Goal: Task Accomplishment & Management: Use online tool/utility

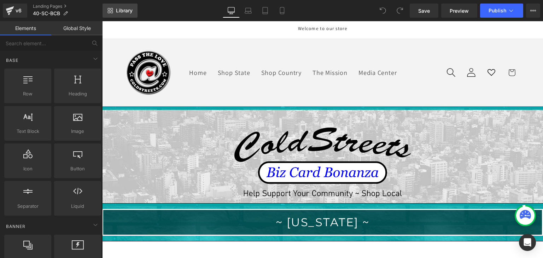
click at [121, 7] on span "Library" at bounding box center [124, 10] width 17 height 6
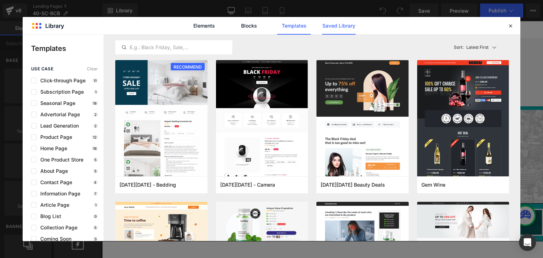
click at [343, 25] on link "Saved Library" at bounding box center [339, 26] width 34 height 18
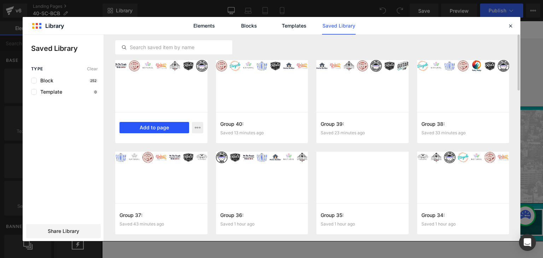
click at [166, 122] on button "Add to page" at bounding box center [155, 127] width 70 height 11
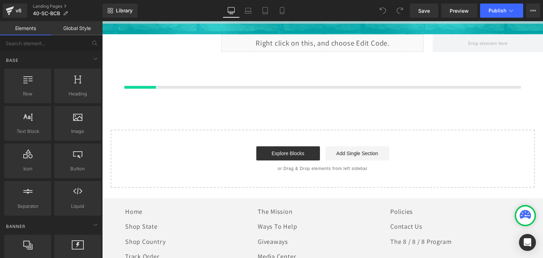
scroll to position [445, 0]
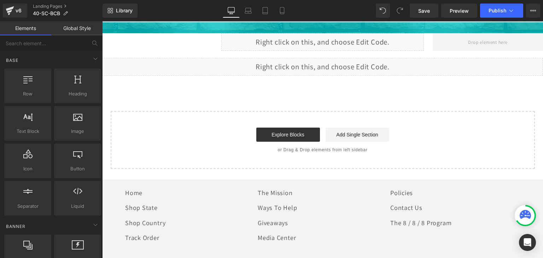
click at [516, 213] on div at bounding box center [525, 215] width 21 height 21
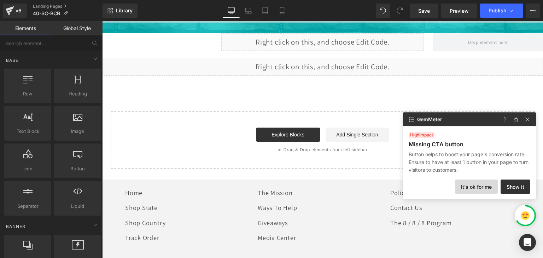
click at [475, 185] on button "It's ok for me" at bounding box center [476, 187] width 43 height 14
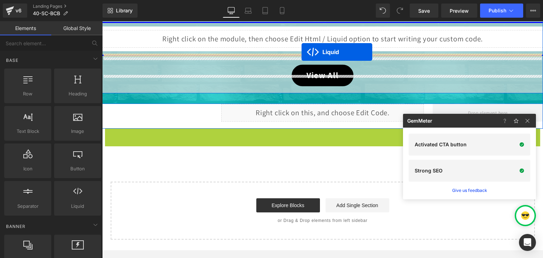
scroll to position [346, 0]
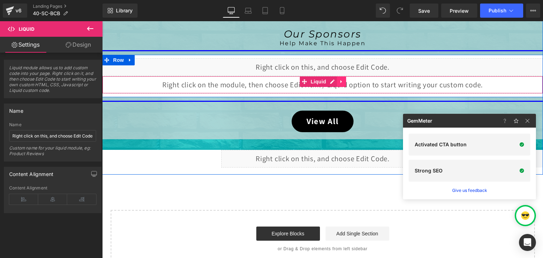
click at [341, 80] on icon at bounding box center [341, 81] width 1 height 3
click at [344, 80] on icon at bounding box center [346, 81] width 5 height 5
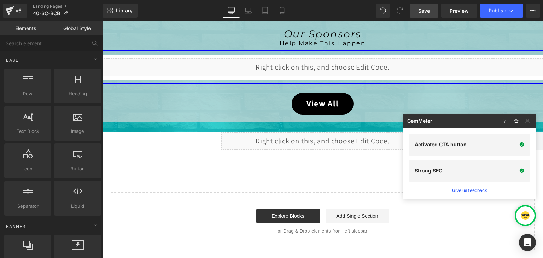
click at [423, 9] on span "Save" at bounding box center [424, 10] width 12 height 7
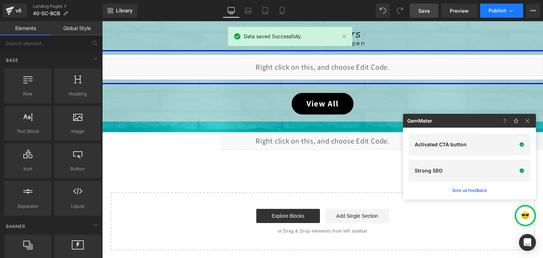
click at [511, 9] on icon at bounding box center [511, 10] width 7 height 7
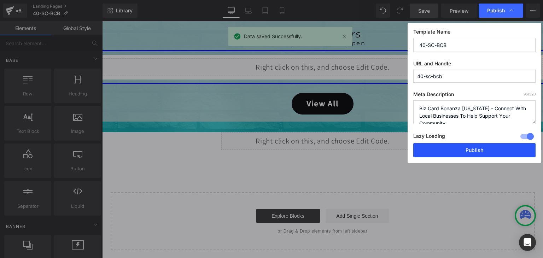
click at [483, 144] on button "Publish" at bounding box center [474, 150] width 122 height 14
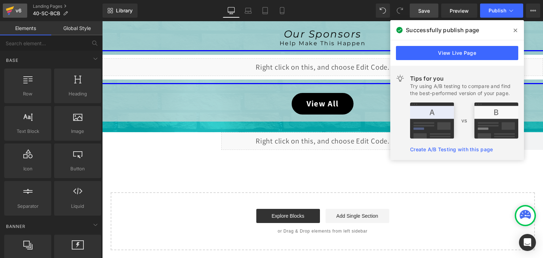
click at [6, 14] on icon at bounding box center [10, 11] width 8 height 18
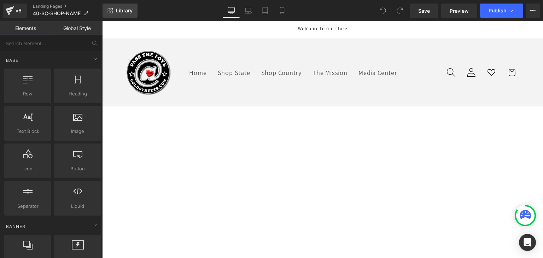
click at [126, 11] on span "Library" at bounding box center [124, 10] width 17 height 6
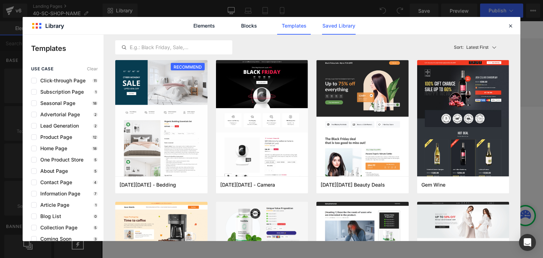
click at [337, 24] on link "Saved Library" at bounding box center [339, 26] width 34 height 18
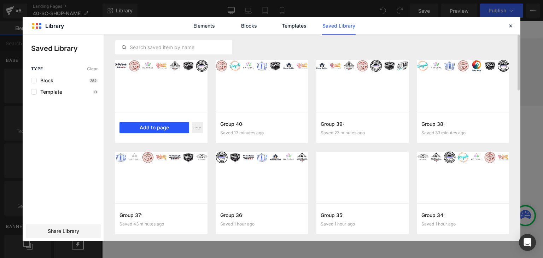
click at [151, 125] on button "Add to page" at bounding box center [155, 127] width 70 height 11
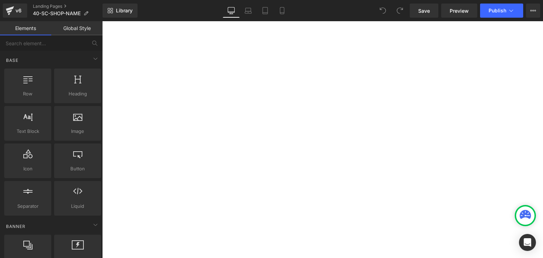
scroll to position [373, 0]
click at [517, 210] on div at bounding box center [525, 215] width 21 height 21
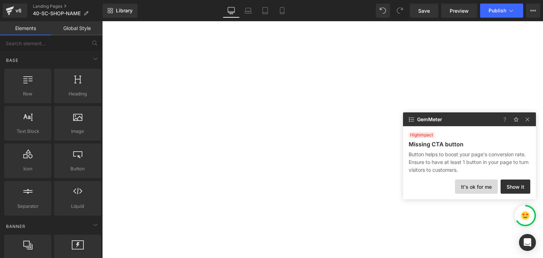
click at [484, 184] on button "It's ok for me" at bounding box center [476, 187] width 43 height 14
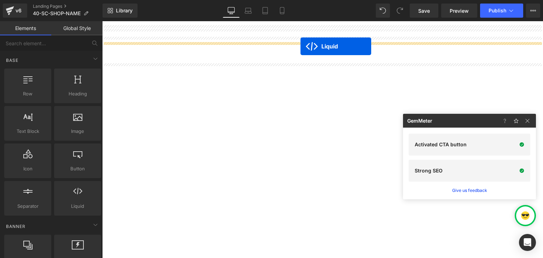
scroll to position [289, 0]
drag, startPoint x: 301, startPoint y: 62, endPoint x: 297, endPoint y: 51, distance: 12.0
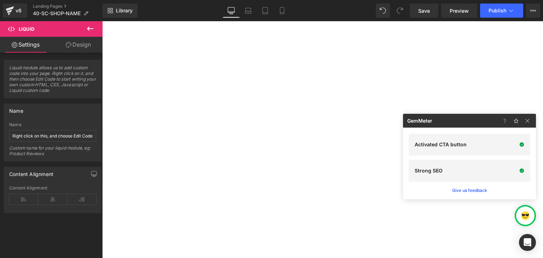
click at [102, 21] on icon at bounding box center [102, 21] width 0 height 0
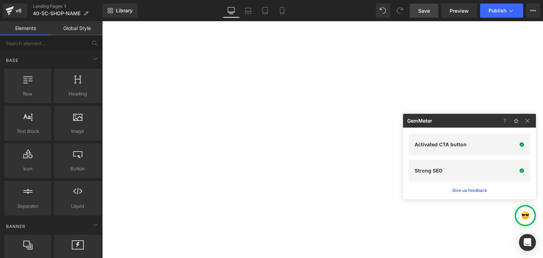
click at [422, 12] on span "Save" at bounding box center [424, 10] width 12 height 7
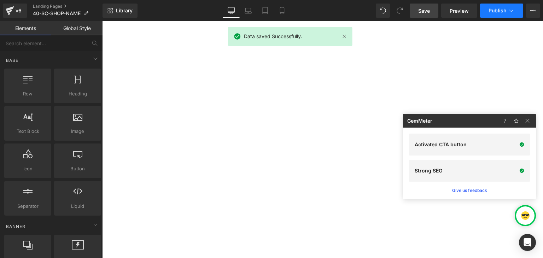
click at [511, 9] on icon at bounding box center [511, 10] width 7 height 7
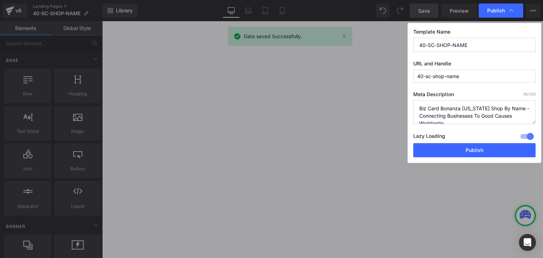
click at [497, 142] on div "Lazy Loading Build Upgrade plan to unlock" at bounding box center [474, 138] width 122 height 12
click at [496, 149] on button "Publish" at bounding box center [474, 150] width 122 height 14
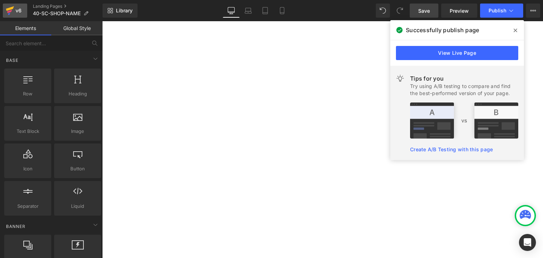
click at [11, 11] on icon at bounding box center [9, 11] width 5 height 3
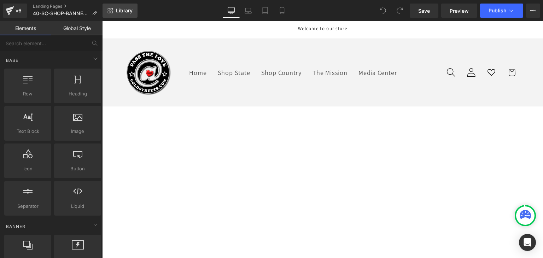
click at [123, 8] on span "Library" at bounding box center [124, 10] width 17 height 6
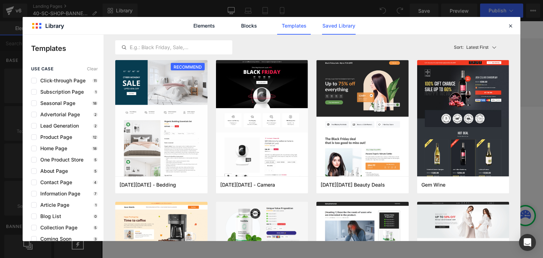
click at [336, 24] on link "Saved Library" at bounding box center [339, 26] width 34 height 18
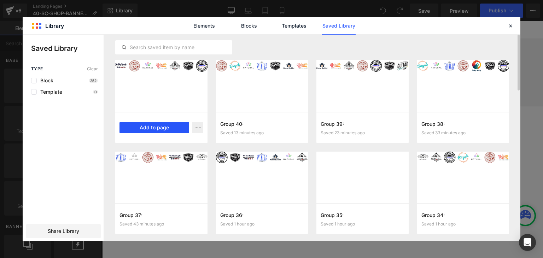
drag, startPoint x: 169, startPoint y: 123, endPoint x: 68, endPoint y: 99, distance: 103.2
click at [169, 123] on button "Add to page" at bounding box center [155, 127] width 70 height 11
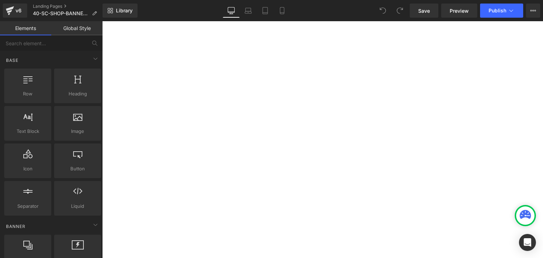
scroll to position [464, 0]
click at [517, 210] on div at bounding box center [525, 215] width 21 height 21
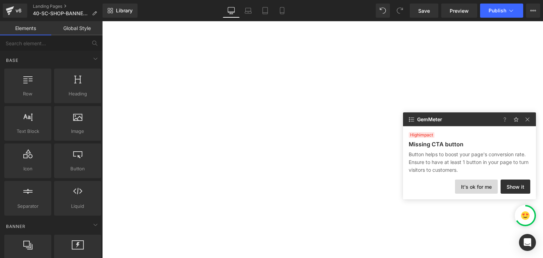
click at [482, 191] on button "It's ok for me" at bounding box center [476, 187] width 43 height 14
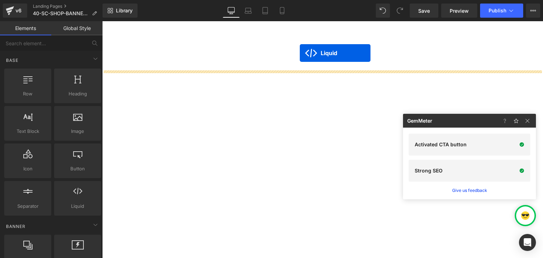
scroll to position [315, 0]
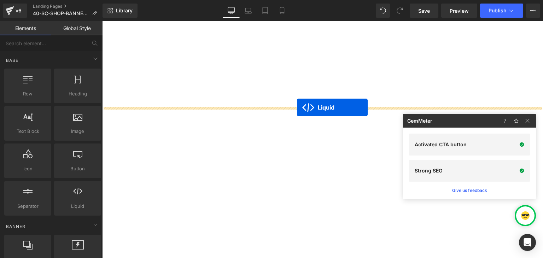
drag, startPoint x: 303, startPoint y: 61, endPoint x: 297, endPoint y: 108, distance: 47.0
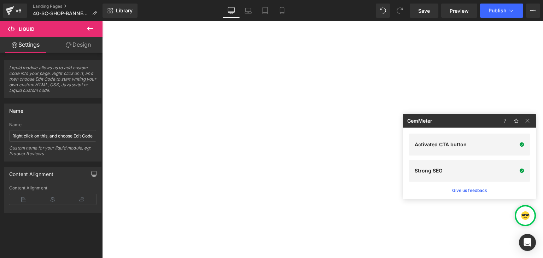
click at [102, 21] on link at bounding box center [102, 21] width 0 height 0
click at [102, 21] on icon at bounding box center [102, 21] width 0 height 0
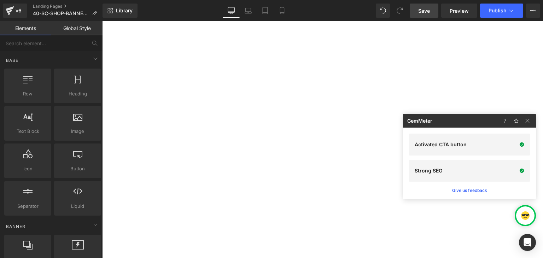
click at [426, 12] on span "Save" at bounding box center [424, 10] width 12 height 7
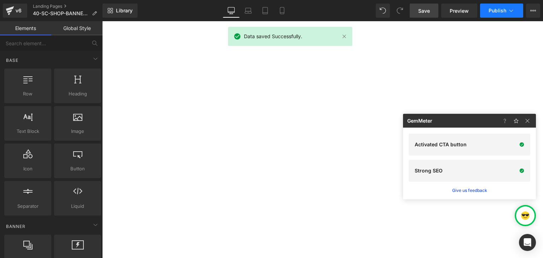
click at [508, 12] on icon at bounding box center [511, 10] width 7 height 7
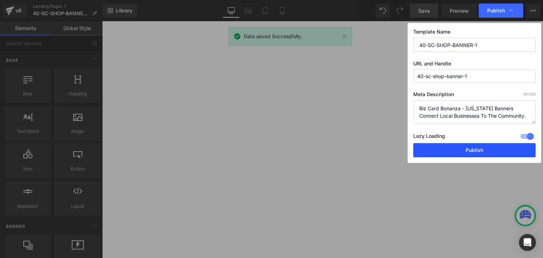
click at [498, 143] on button "Publish" at bounding box center [474, 150] width 122 height 14
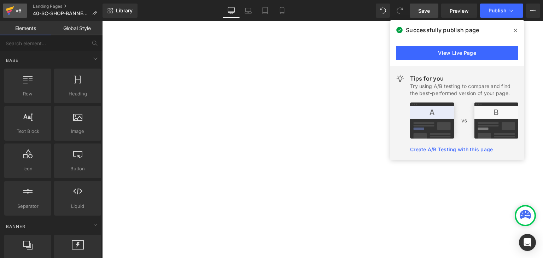
click at [14, 7] on div "v6" at bounding box center [18, 10] width 9 height 9
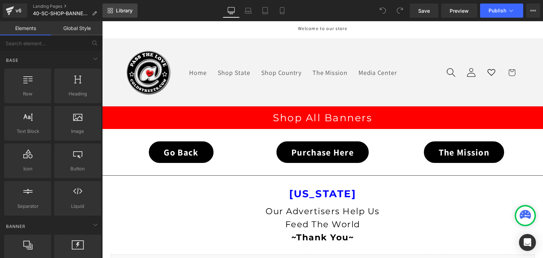
click at [127, 12] on span "Library" at bounding box center [124, 10] width 17 height 6
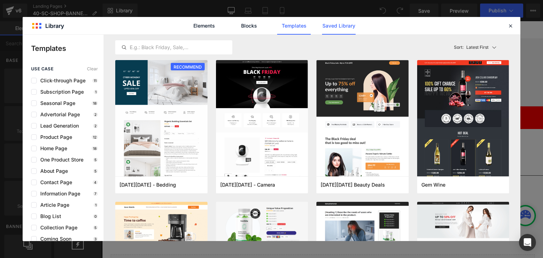
click at [344, 25] on link "Saved Library" at bounding box center [339, 26] width 34 height 18
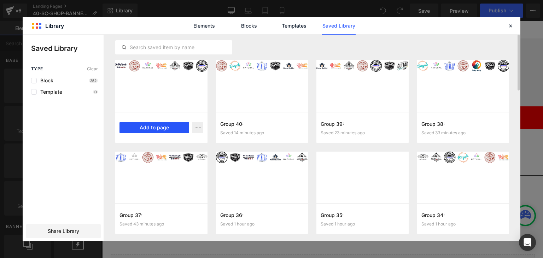
click at [156, 122] on button "Add to page" at bounding box center [155, 127] width 70 height 11
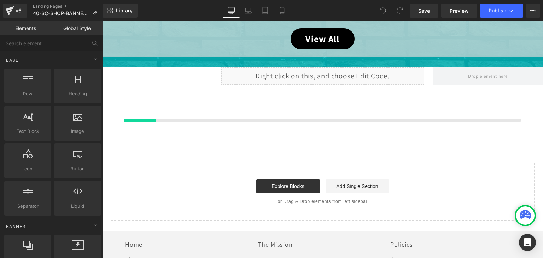
scroll to position [373, 0]
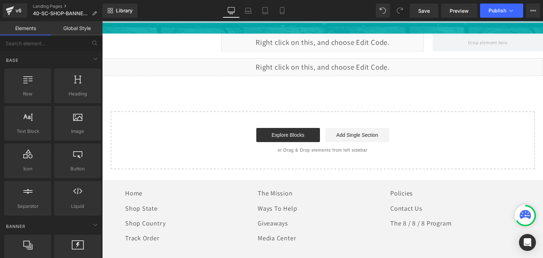
click at [516, 210] on div at bounding box center [525, 215] width 21 height 21
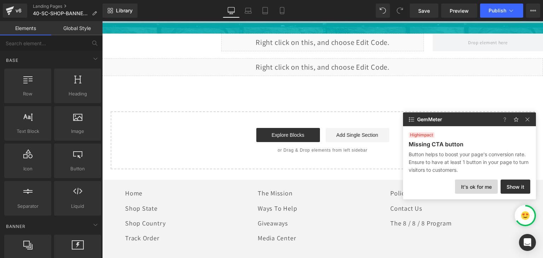
click at [488, 185] on button "It's ok for me" at bounding box center [476, 187] width 43 height 14
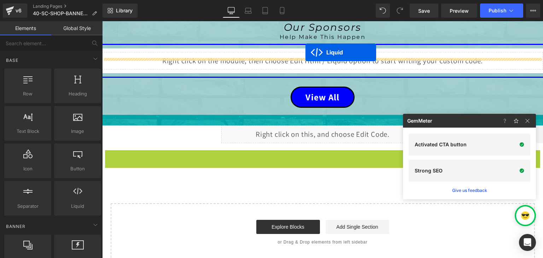
scroll to position [267, 0]
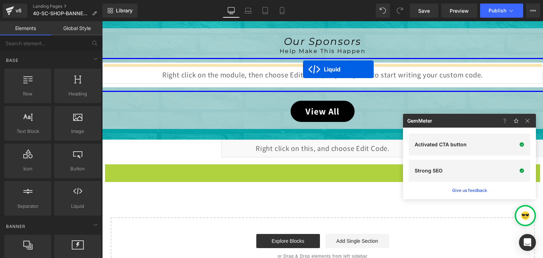
drag, startPoint x: 304, startPoint y: 62, endPoint x: 303, endPoint y: 70, distance: 7.9
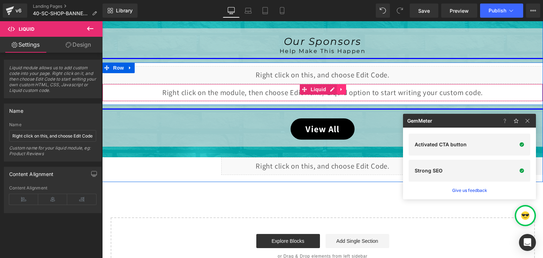
click at [340, 89] on icon at bounding box center [341, 89] width 5 height 5
click at [344, 89] on icon at bounding box center [346, 89] width 5 height 5
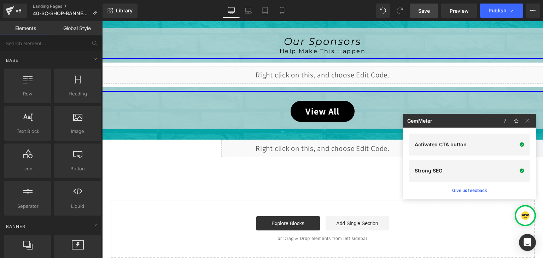
click at [433, 8] on link "Save" at bounding box center [424, 11] width 29 height 14
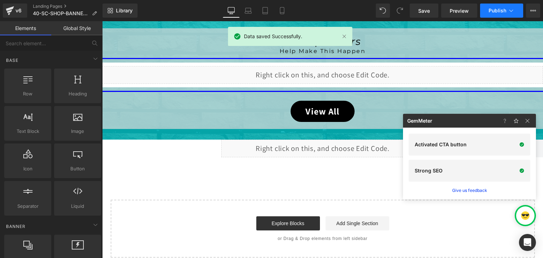
click at [511, 13] on icon at bounding box center [511, 10] width 7 height 7
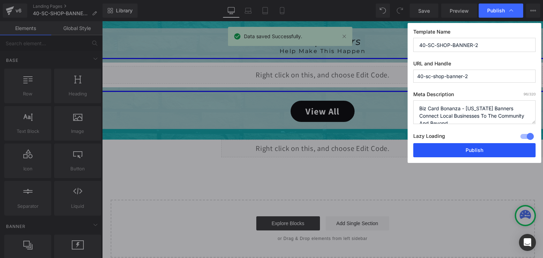
click at [479, 150] on button "Publish" at bounding box center [474, 150] width 122 height 14
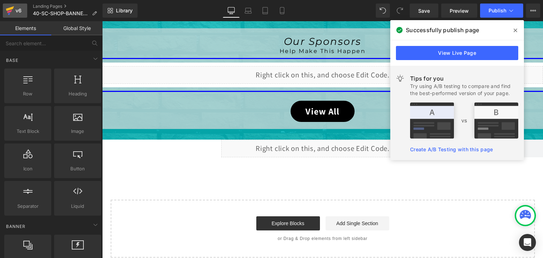
click at [11, 10] on icon at bounding box center [9, 11] width 5 height 3
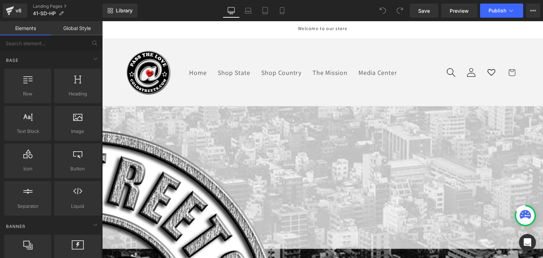
scroll to position [141, 0]
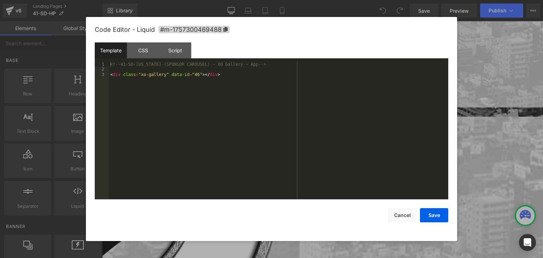
click at [401, 215] on button "Cancel" at bounding box center [402, 215] width 28 height 14
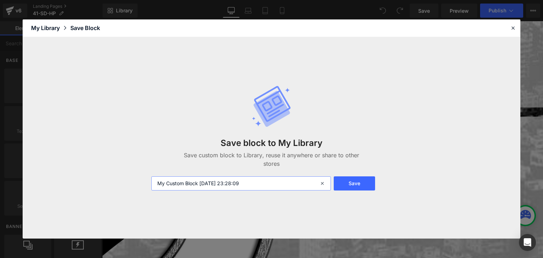
drag, startPoint x: 253, startPoint y: 184, endPoint x: 154, endPoint y: 185, distance: 99.0
click at [154, 185] on input "My Custom Block 2025-09-08 23:28:09" at bounding box center [241, 183] width 180 height 14
paste input "Group 42:"
type input "Group 42:"
click at [349, 183] on button "Save" at bounding box center [354, 183] width 41 height 14
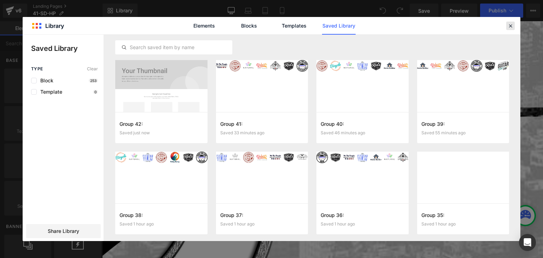
click at [509, 29] on div at bounding box center [510, 26] width 8 height 8
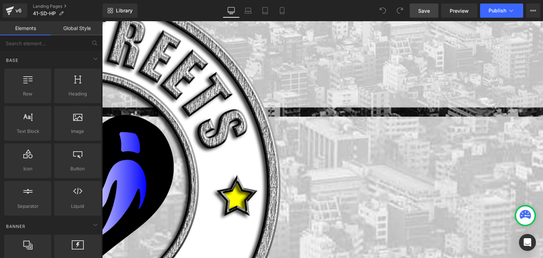
click at [419, 9] on link "Save" at bounding box center [424, 11] width 29 height 14
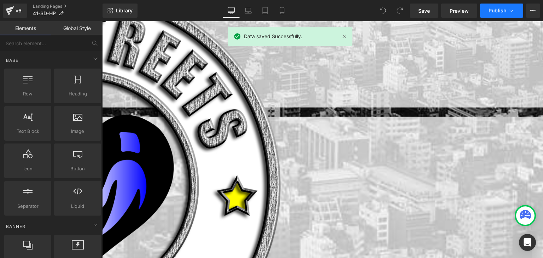
click at [511, 11] on icon at bounding box center [511, 10] width 7 height 7
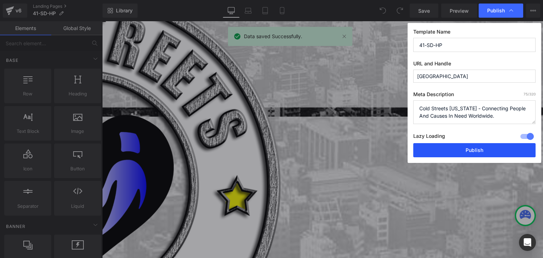
click at [474, 149] on button "Publish" at bounding box center [474, 150] width 122 height 14
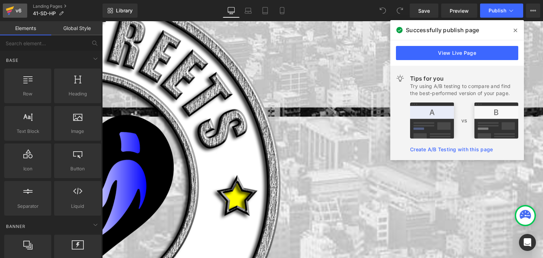
click at [11, 9] on icon at bounding box center [10, 8] width 8 height 5
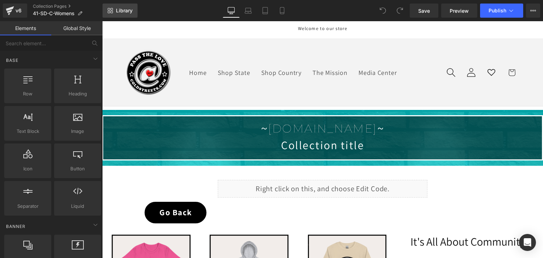
click at [122, 12] on span "Library" at bounding box center [124, 10] width 17 height 6
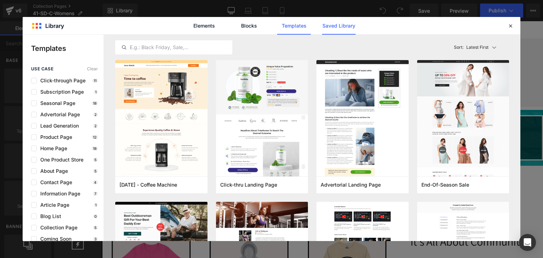
click at [344, 27] on link "Saved Library" at bounding box center [339, 26] width 34 height 18
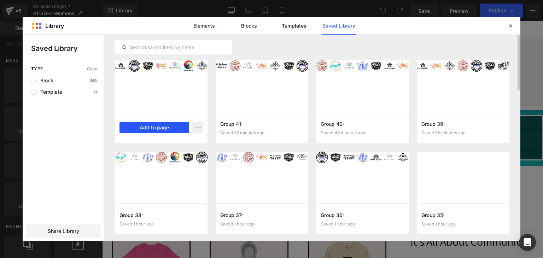
click at [163, 127] on button "Add to page" at bounding box center [155, 127] width 70 height 11
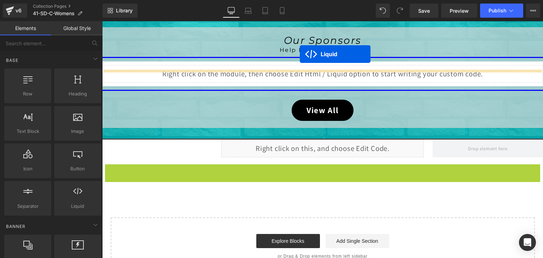
scroll to position [487, 0]
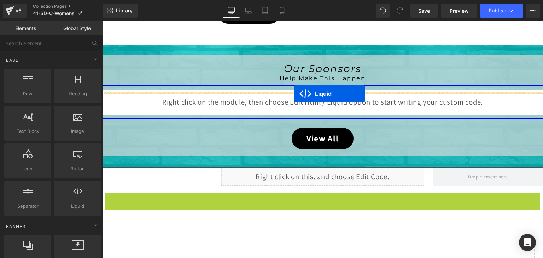
drag, startPoint x: 301, startPoint y: 62, endPoint x: 294, endPoint y: 94, distance: 32.8
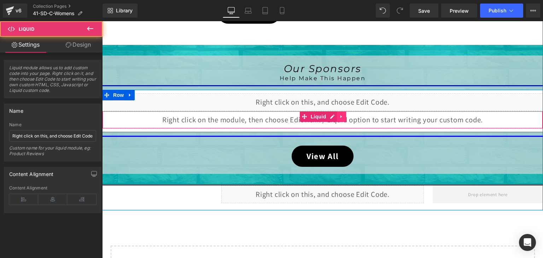
click at [337, 115] on link at bounding box center [341, 116] width 9 height 11
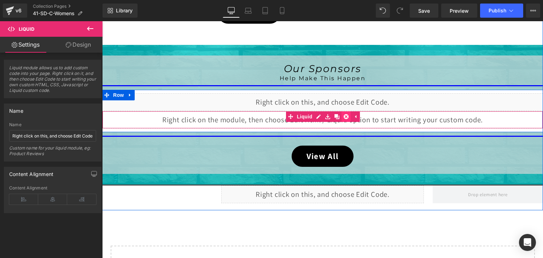
click at [344, 114] on icon at bounding box center [346, 116] width 5 height 5
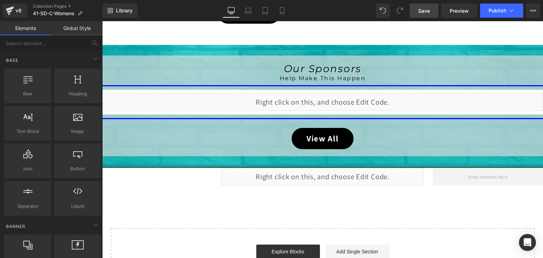
drag, startPoint x: 422, startPoint y: 9, endPoint x: 392, endPoint y: 4, distance: 30.9
click at [422, 9] on span "Save" at bounding box center [424, 10] width 12 height 7
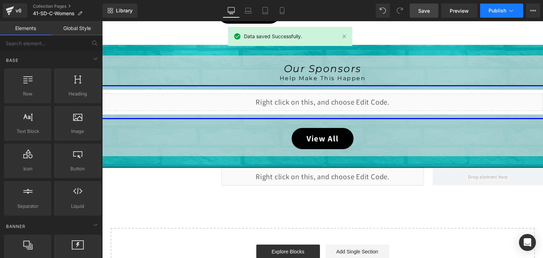
click at [502, 10] on span "Publish" at bounding box center [498, 11] width 18 height 6
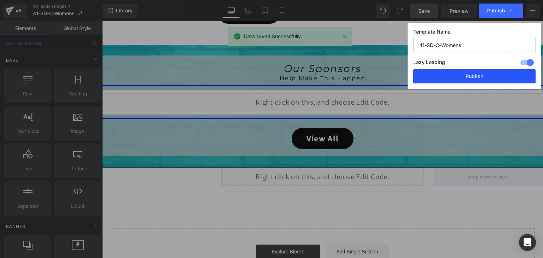
click at [482, 73] on button "Publish" at bounding box center [474, 76] width 122 height 14
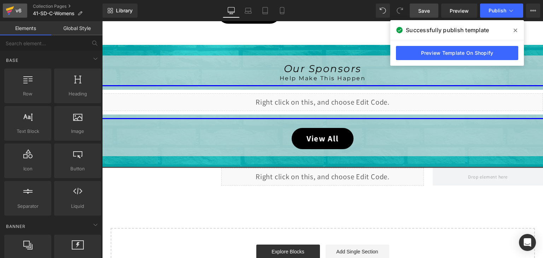
click at [10, 9] on icon at bounding box center [10, 8] width 8 height 5
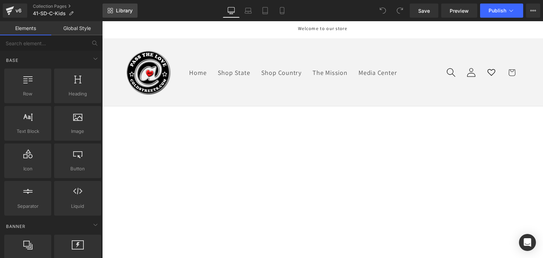
click at [121, 7] on link "Library" at bounding box center [120, 11] width 35 height 14
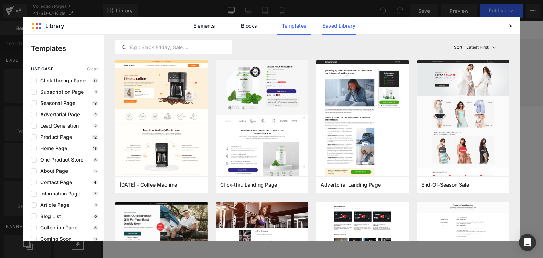
click at [343, 25] on link "Saved Library" at bounding box center [339, 26] width 34 height 18
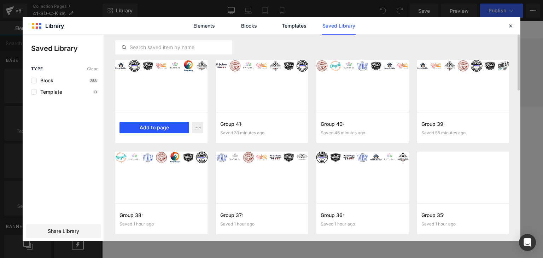
click at [143, 127] on button "Add to page" at bounding box center [155, 127] width 70 height 11
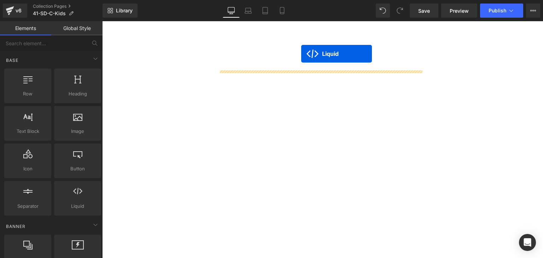
scroll to position [501, 0]
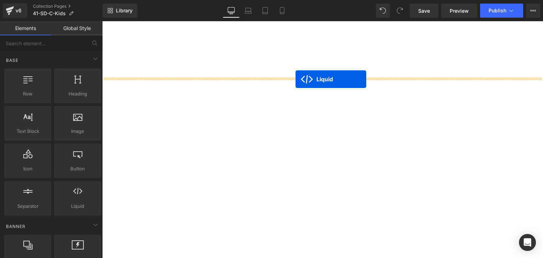
drag, startPoint x: 300, startPoint y: 60, endPoint x: 296, endPoint y: 80, distance: 19.6
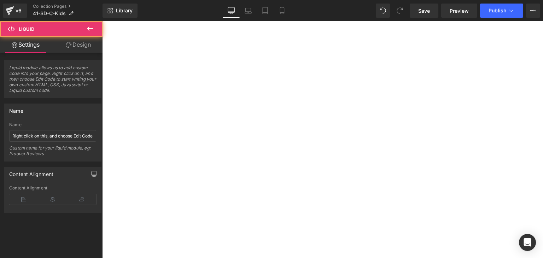
click at [102, 21] on icon at bounding box center [102, 21] width 0 height 0
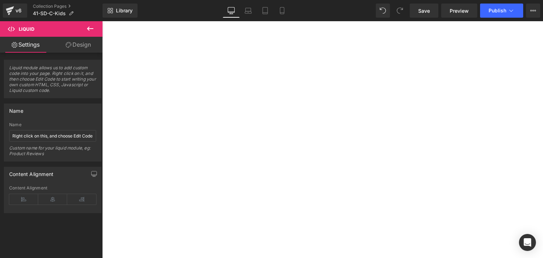
click at [102, 21] on icon at bounding box center [102, 21] width 0 height 0
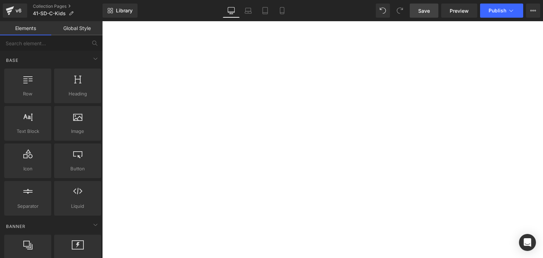
click at [423, 11] on span "Save" at bounding box center [424, 10] width 12 height 7
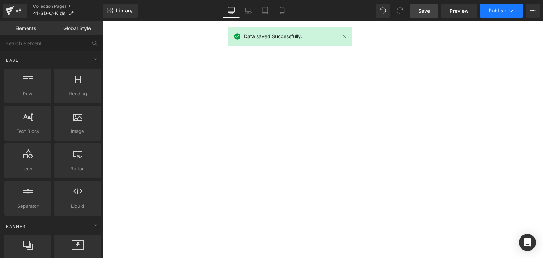
click at [511, 10] on icon at bounding box center [511, 10] width 7 height 7
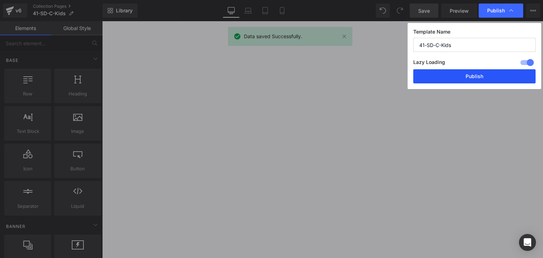
click at [497, 73] on button "Publish" at bounding box center [474, 76] width 122 height 14
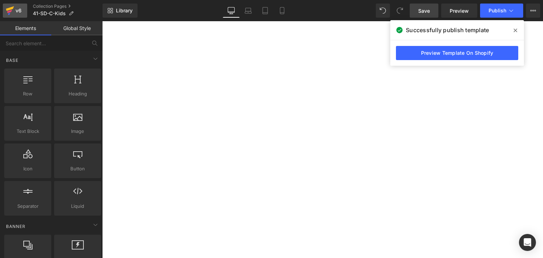
click at [14, 8] on div "v6" at bounding box center [18, 10] width 9 height 9
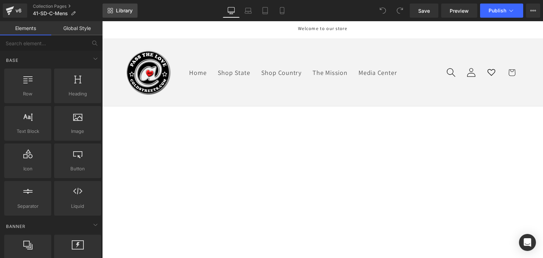
click span "Library"
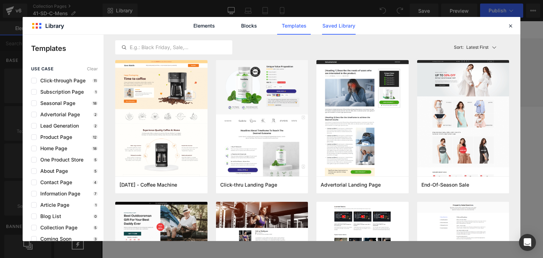
click link "Saved Library"
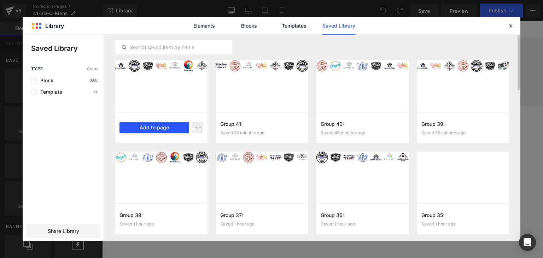
click button "Add to page"
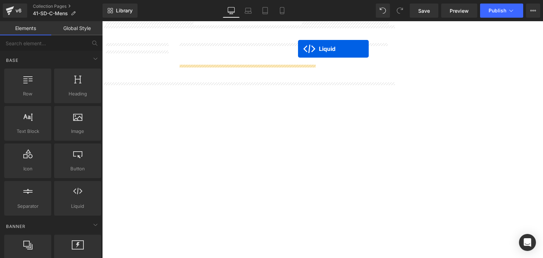
scroll to position [437, 0]
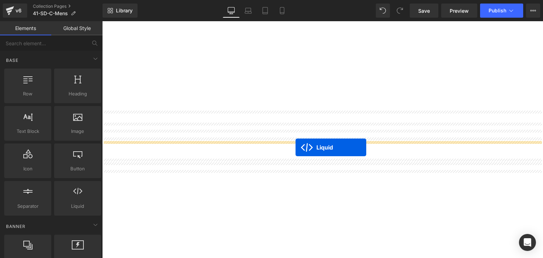
drag, startPoint x: 198, startPoint y: 43, endPoint x: 193, endPoint y: 126, distance: 83.2
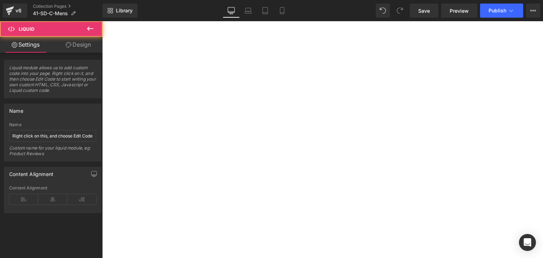
click icon
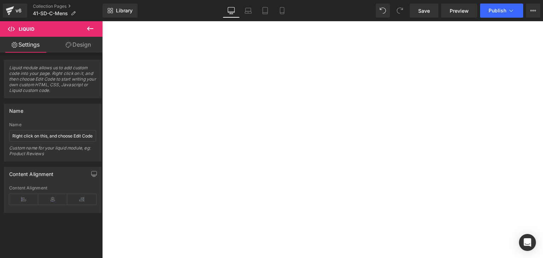
click icon
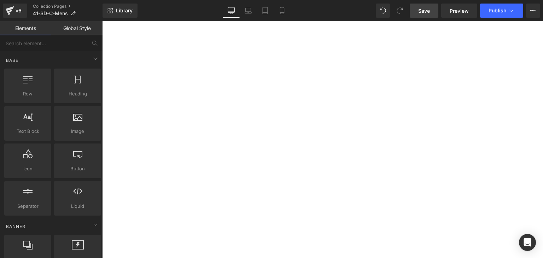
click span "Save"
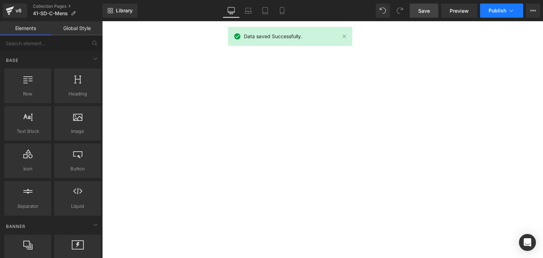
click icon
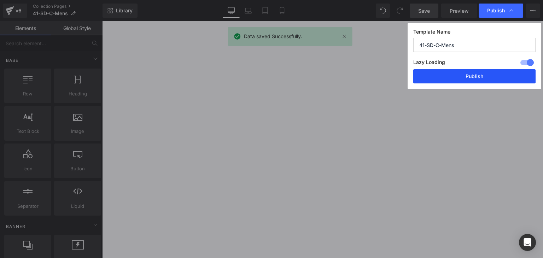
click button "Publish"
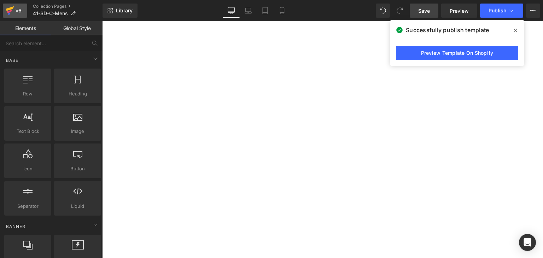
click icon
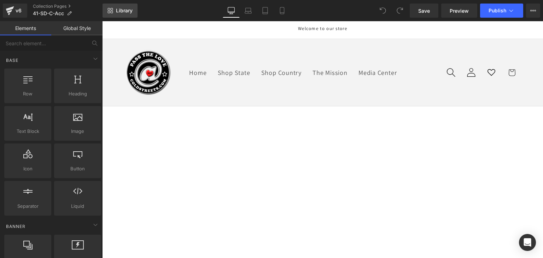
click at [129, 9] on span "Library" at bounding box center [124, 10] width 17 height 6
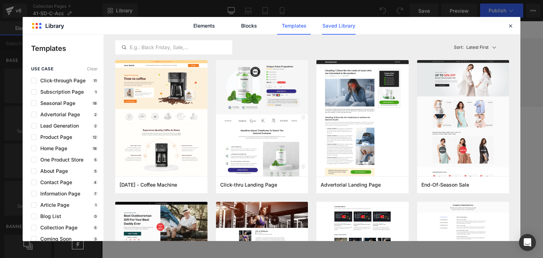
click at [332, 22] on link "Saved Library" at bounding box center [339, 26] width 34 height 18
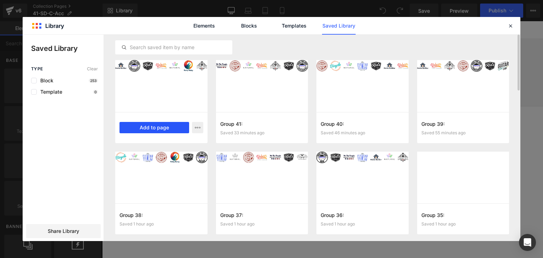
click at [139, 127] on button "Add to page" at bounding box center [155, 127] width 70 height 11
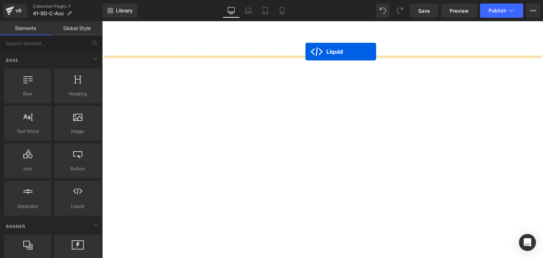
scroll to position [473, 0]
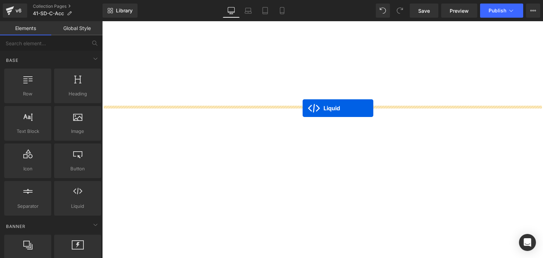
drag, startPoint x: 304, startPoint y: 64, endPoint x: 303, endPoint y: 108, distance: 44.6
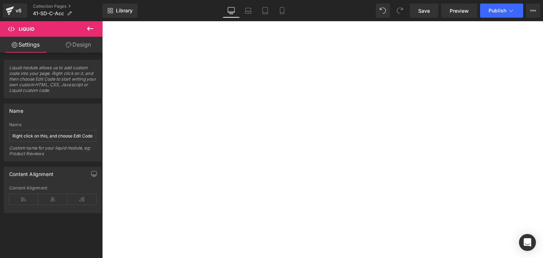
click at [102, 21] on icon at bounding box center [102, 21] width 0 height 0
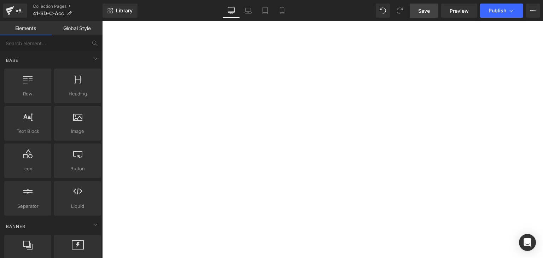
click at [417, 9] on link "Save" at bounding box center [424, 11] width 29 height 14
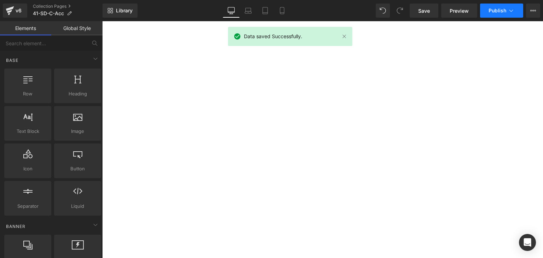
click at [509, 10] on icon at bounding box center [511, 10] width 7 height 7
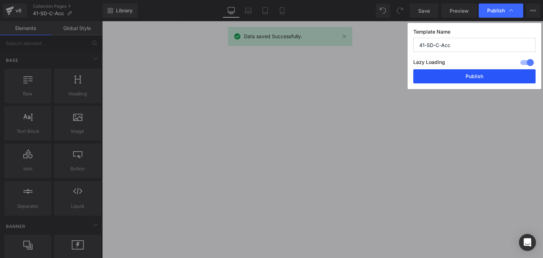
click at [497, 71] on button "Publish" at bounding box center [474, 76] width 122 height 14
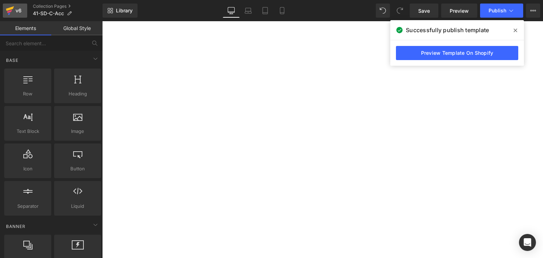
click at [11, 8] on icon at bounding box center [10, 8] width 8 height 5
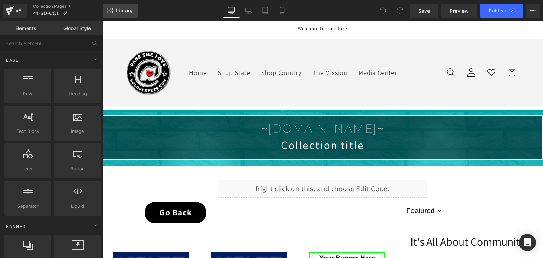
click at [116, 12] on span "Library" at bounding box center [124, 10] width 17 height 6
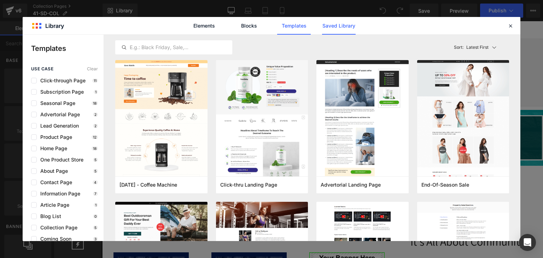
click at [347, 23] on link "Saved Library" at bounding box center [339, 26] width 34 height 18
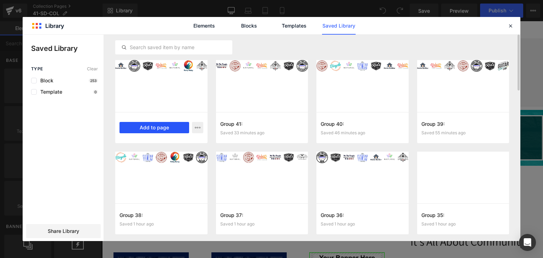
click at [164, 127] on button "Add to page" at bounding box center [155, 127] width 70 height 11
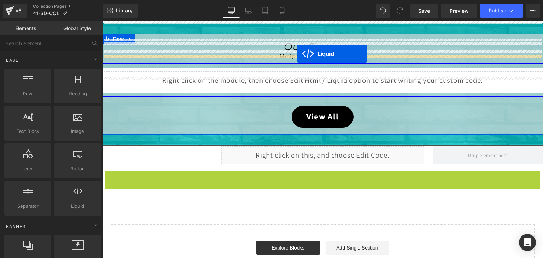
scroll to position [641, 0]
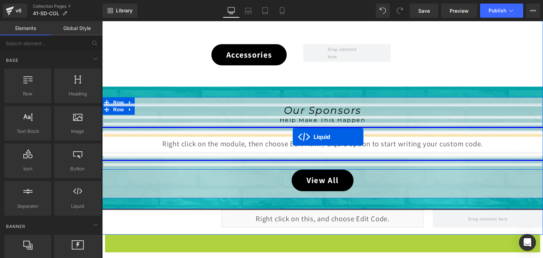
drag, startPoint x: 297, startPoint y: 61, endPoint x: 292, endPoint y: 137, distance: 76.6
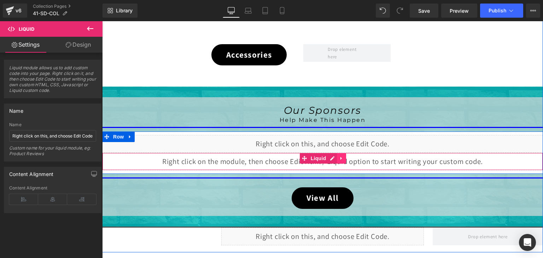
click at [341, 158] on icon at bounding box center [341, 158] width 1 height 3
click at [344, 157] on icon at bounding box center [346, 158] width 5 height 5
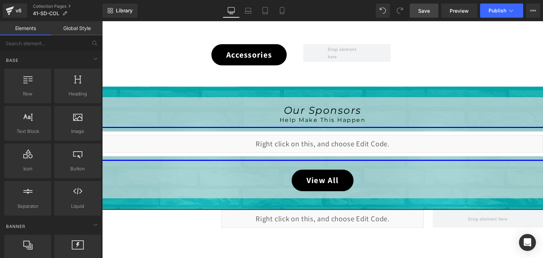
click at [429, 10] on span "Save" at bounding box center [424, 10] width 12 height 7
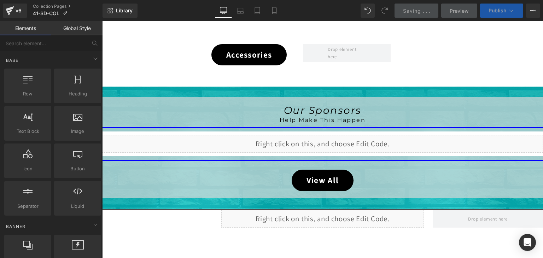
click at [512, 10] on icon at bounding box center [511, 10] width 7 height 7
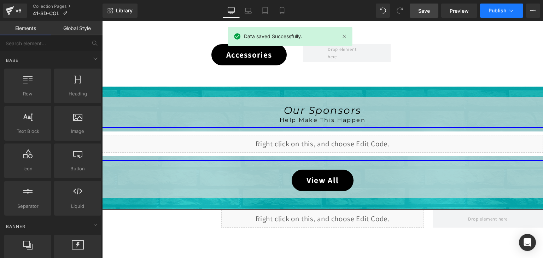
click at [510, 13] on icon at bounding box center [511, 10] width 7 height 7
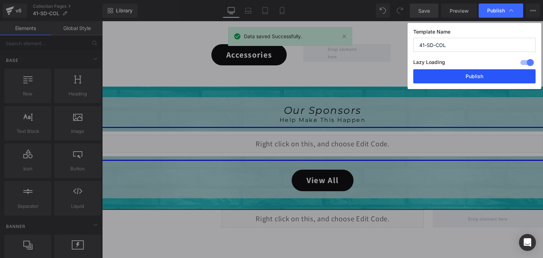
click at [497, 73] on button "Publish" at bounding box center [474, 76] width 122 height 14
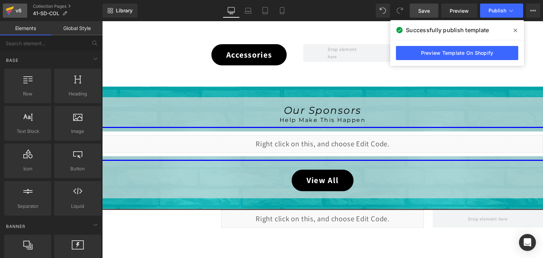
click at [12, 11] on icon at bounding box center [10, 11] width 8 height 18
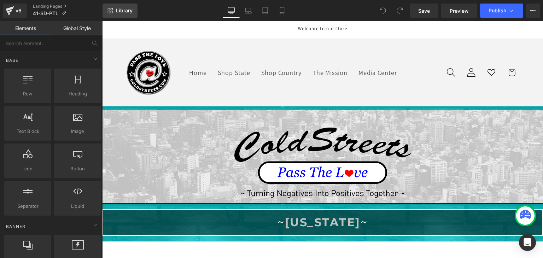
click at [123, 9] on span "Library" at bounding box center [124, 10] width 17 height 6
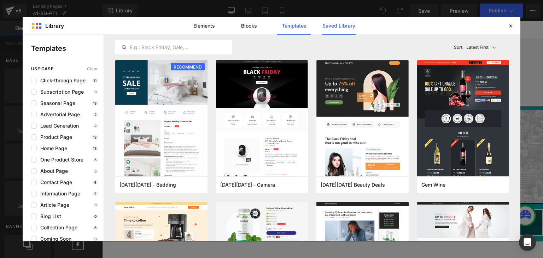
click at [337, 25] on link "Saved Library" at bounding box center [339, 26] width 34 height 18
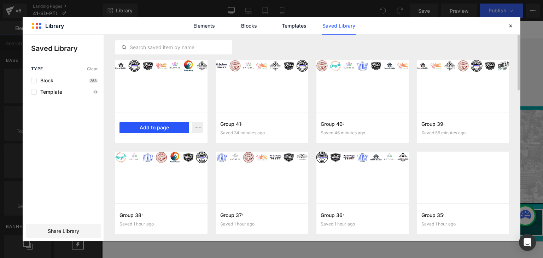
click at [153, 127] on button "Add to page" at bounding box center [155, 127] width 70 height 11
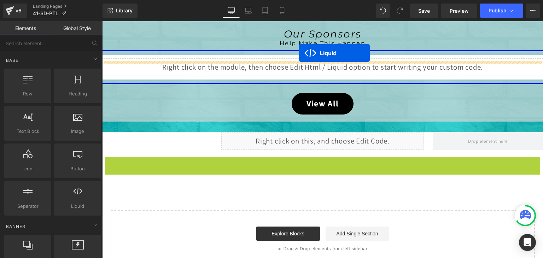
scroll to position [325, 0]
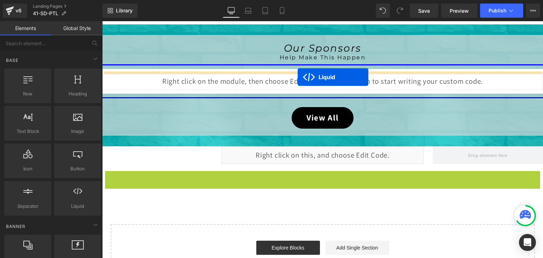
drag, startPoint x: 300, startPoint y: 62, endPoint x: 296, endPoint y: 77, distance: 15.8
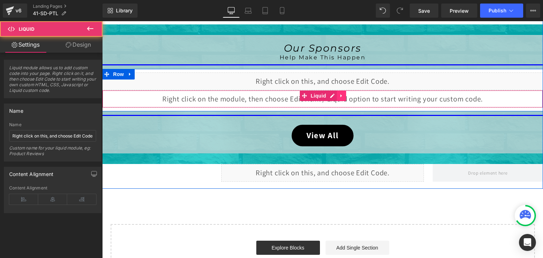
click at [341, 94] on icon at bounding box center [341, 95] width 1 height 3
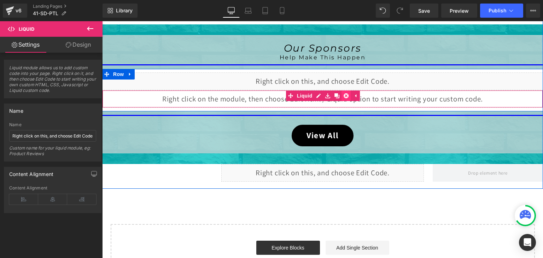
click at [344, 94] on icon at bounding box center [346, 95] width 5 height 5
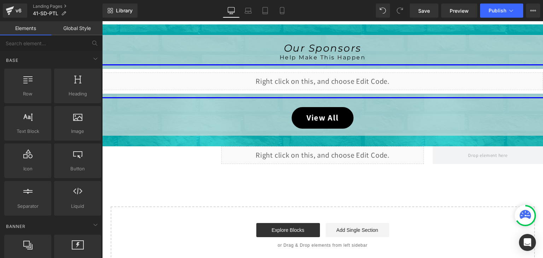
click at [519, 209] on div at bounding box center [525, 216] width 18 height 18
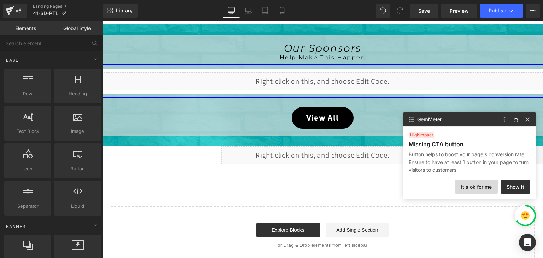
click at [480, 183] on button "It's ok for me" at bounding box center [476, 187] width 43 height 14
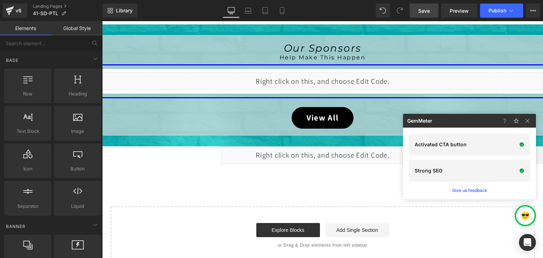
click at [418, 8] on link "Save" at bounding box center [424, 11] width 29 height 14
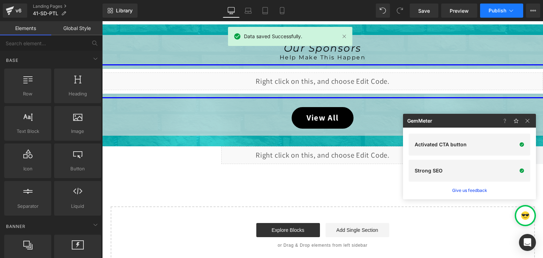
click at [500, 10] on span "Publish" at bounding box center [498, 11] width 18 height 6
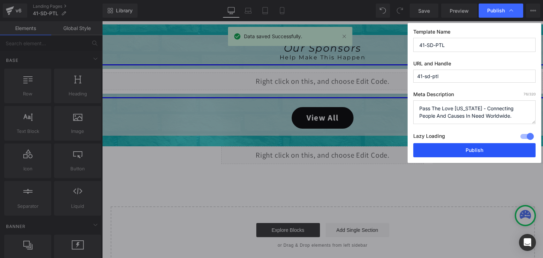
click at [502, 146] on button "Publish" at bounding box center [474, 150] width 122 height 14
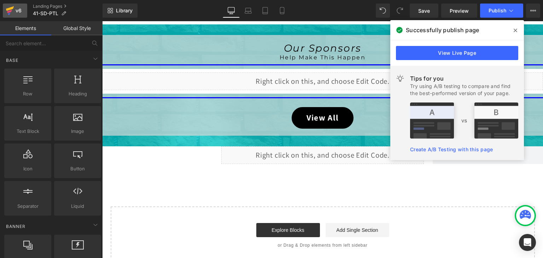
click at [14, 8] on div "v6" at bounding box center [18, 10] width 9 height 9
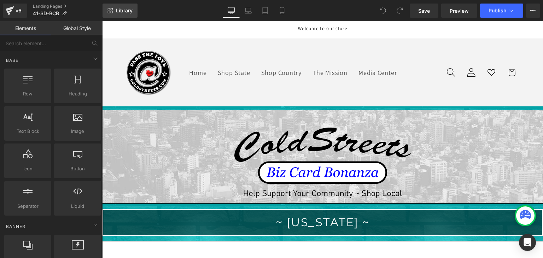
click at [123, 8] on span "Library" at bounding box center [124, 10] width 17 height 6
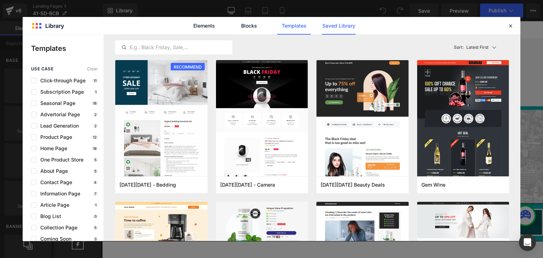
click at [337, 24] on link "Saved Library" at bounding box center [339, 26] width 34 height 18
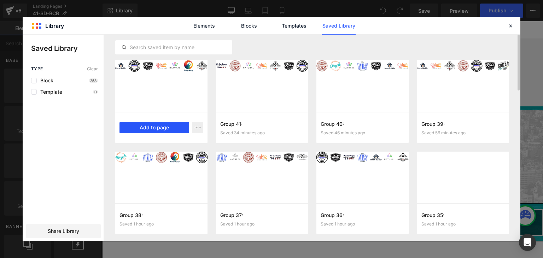
click at [170, 126] on button "Add to page" at bounding box center [155, 127] width 70 height 11
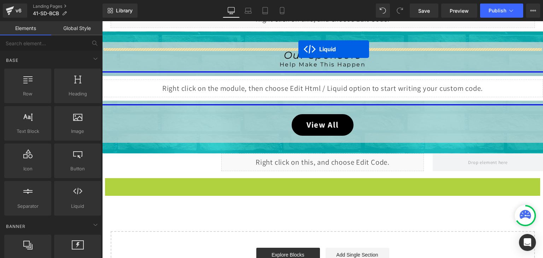
scroll to position [297, 0]
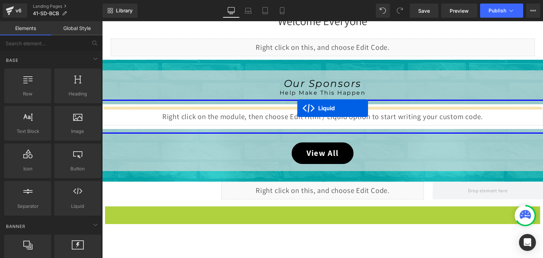
drag, startPoint x: 300, startPoint y: 60, endPoint x: 297, endPoint y: 108, distance: 47.8
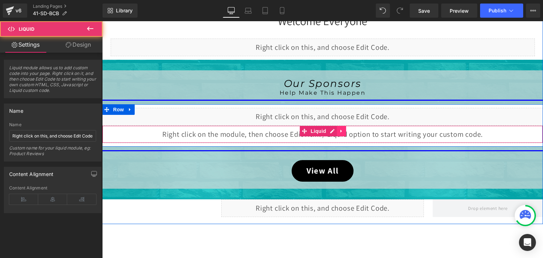
click at [339, 129] on icon at bounding box center [341, 131] width 5 height 5
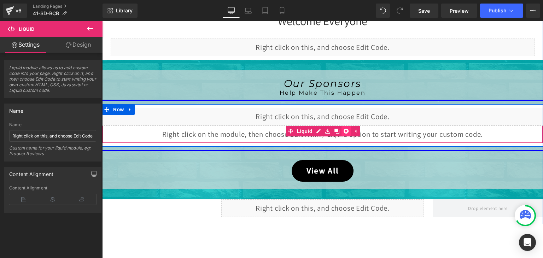
click at [344, 129] on icon at bounding box center [346, 131] width 5 height 5
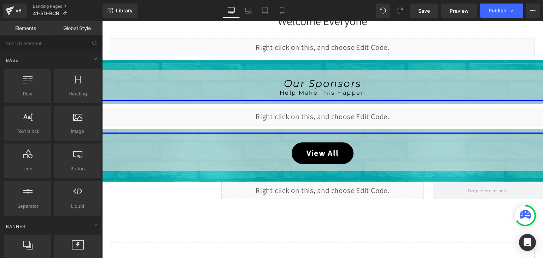
click at [518, 210] on div at bounding box center [525, 216] width 18 height 18
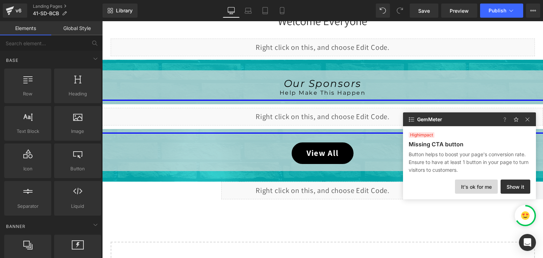
click at [487, 190] on button "It's ok for me" at bounding box center [476, 187] width 43 height 14
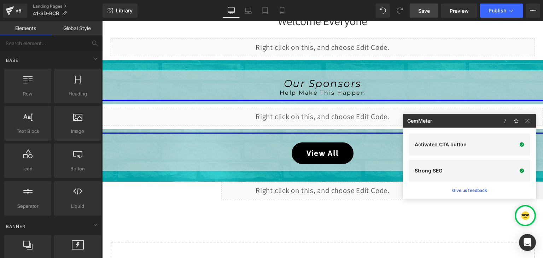
click at [420, 9] on span "Save" at bounding box center [424, 10] width 12 height 7
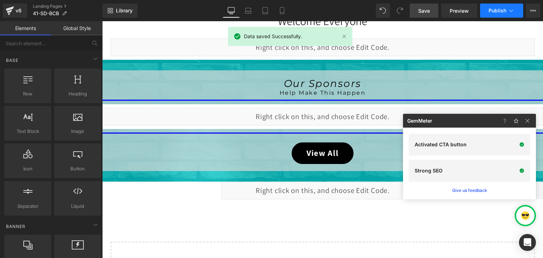
click at [504, 10] on span "Publish" at bounding box center [498, 11] width 18 height 6
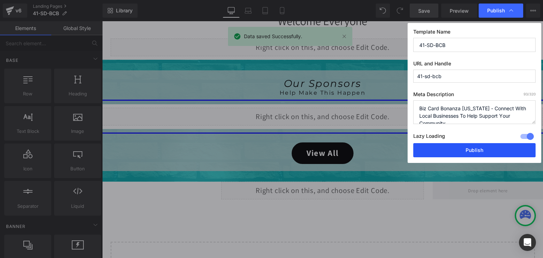
click at [495, 149] on button "Publish" at bounding box center [474, 150] width 122 height 14
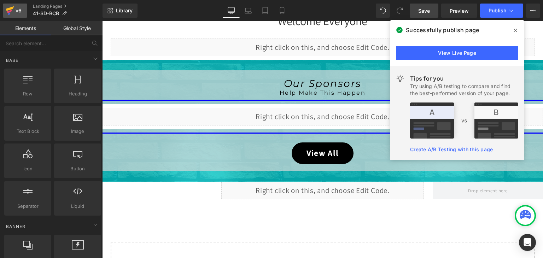
click at [8, 11] on icon at bounding box center [9, 11] width 5 height 3
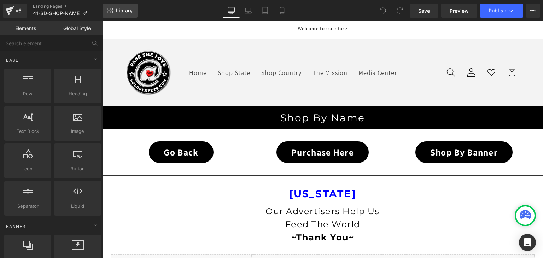
click at [126, 10] on span "Library" at bounding box center [124, 10] width 17 height 6
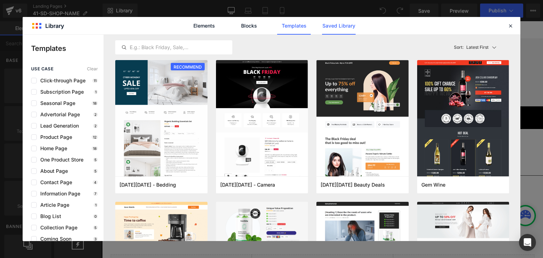
click at [345, 21] on link "Saved Library" at bounding box center [339, 26] width 34 height 18
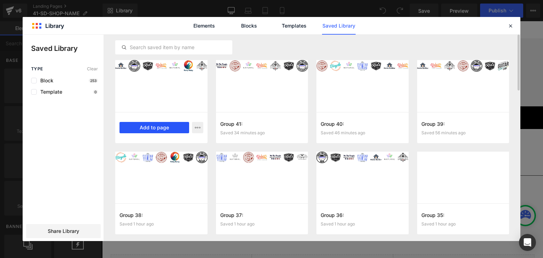
click at [148, 128] on button "Add to page" at bounding box center [155, 127] width 70 height 11
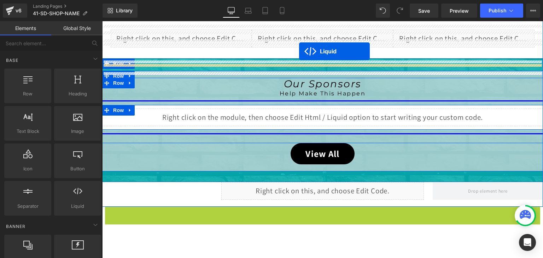
scroll to position [190, 0]
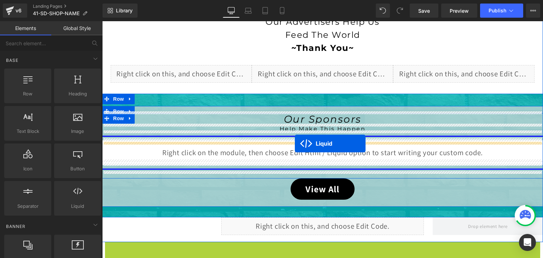
drag, startPoint x: 303, startPoint y: 60, endPoint x: 295, endPoint y: 143, distance: 83.5
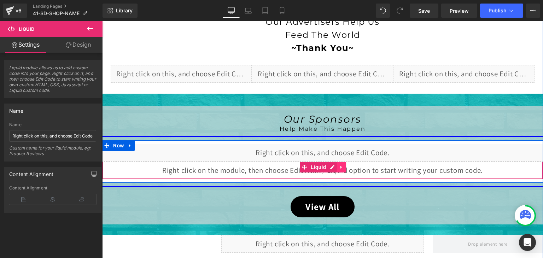
click at [341, 164] on icon at bounding box center [341, 166] width 5 height 5
click at [344, 165] on icon at bounding box center [346, 167] width 5 height 5
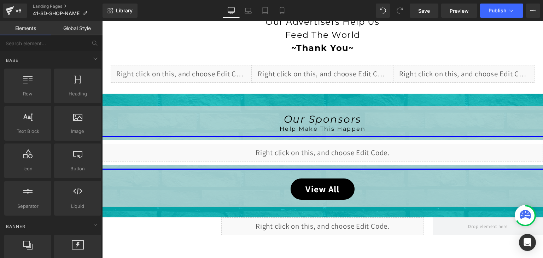
click at [516, 213] on div at bounding box center [525, 216] width 18 height 18
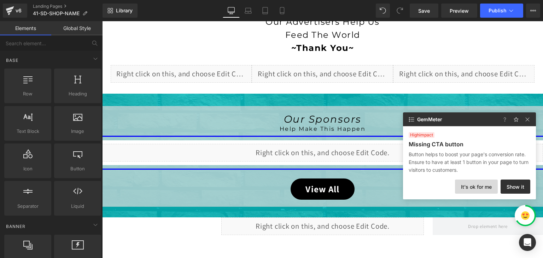
click at [489, 186] on button "It's ok for me" at bounding box center [476, 187] width 43 height 14
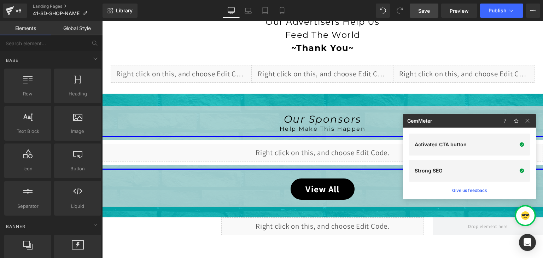
click at [422, 9] on span "Save" at bounding box center [424, 10] width 12 height 7
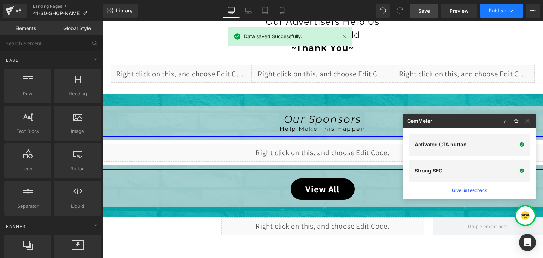
click at [506, 10] on span "Publish" at bounding box center [498, 11] width 18 height 6
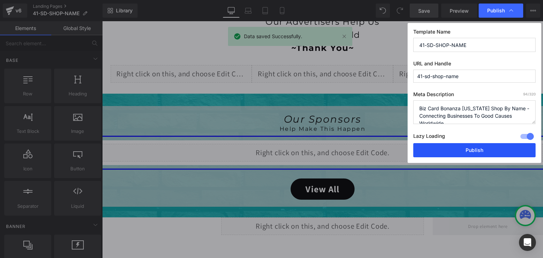
click at [492, 147] on button "Publish" at bounding box center [474, 150] width 122 height 14
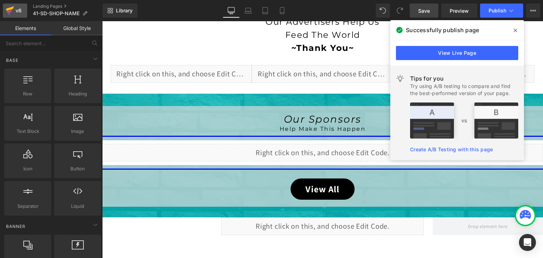
click at [7, 8] on icon at bounding box center [10, 11] width 8 height 18
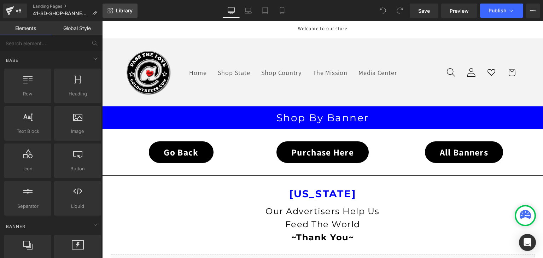
click at [134, 11] on link "Library" at bounding box center [120, 11] width 35 height 14
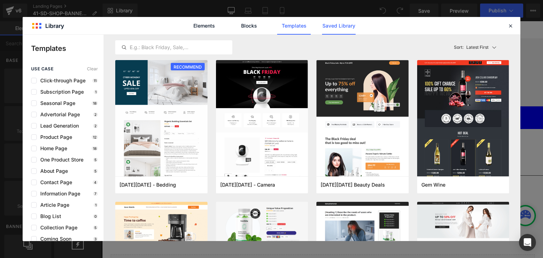
click at [333, 22] on link "Saved Library" at bounding box center [339, 26] width 34 height 18
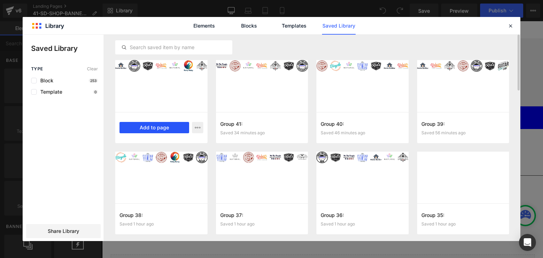
click at [147, 127] on button "Add to page" at bounding box center [155, 127] width 70 height 11
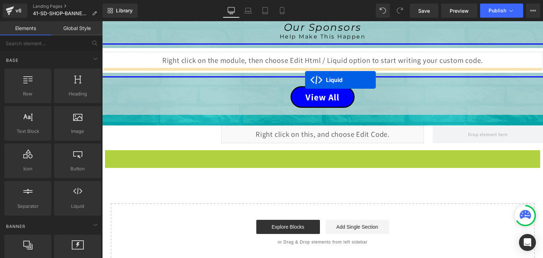
scroll to position [350, 0]
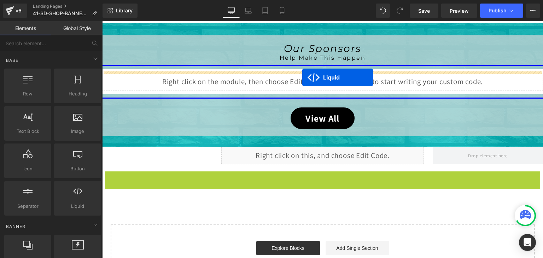
drag, startPoint x: 306, startPoint y: 62, endPoint x: 302, endPoint y: 77, distance: 15.9
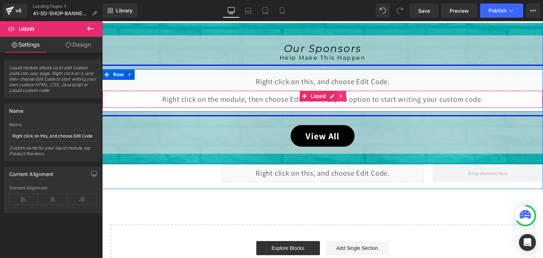
click at [339, 96] on icon at bounding box center [341, 96] width 5 height 5
click at [344, 94] on icon at bounding box center [346, 96] width 5 height 5
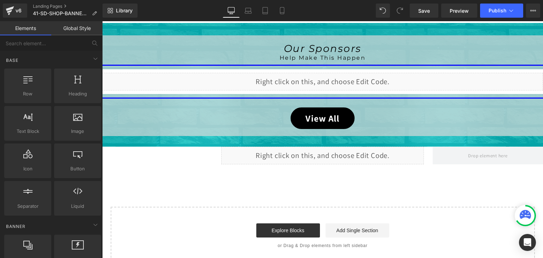
click at [516, 211] on div at bounding box center [525, 215] width 21 height 21
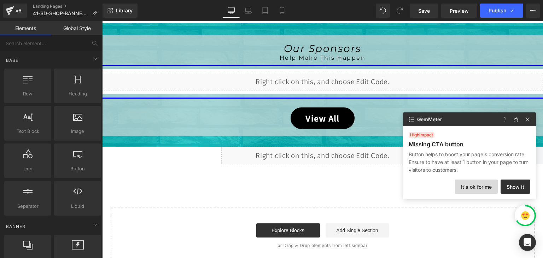
click at [484, 186] on button "It's ok for me" at bounding box center [476, 187] width 43 height 14
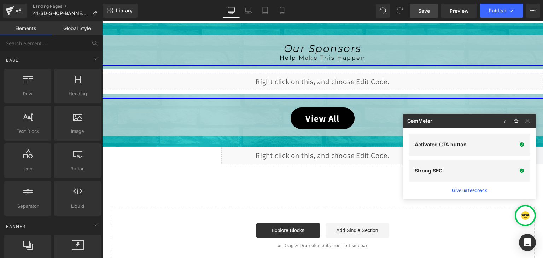
click at [425, 11] on span "Save" at bounding box center [424, 10] width 12 height 7
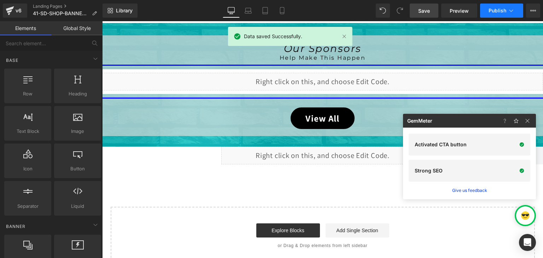
click at [510, 9] on icon at bounding box center [511, 10] width 7 height 7
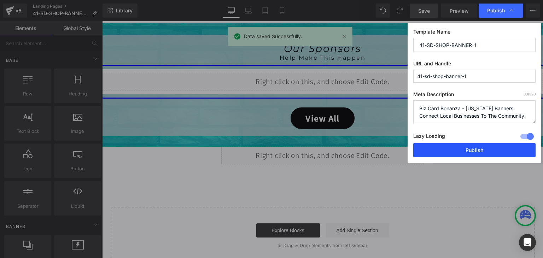
click at [487, 150] on button "Publish" at bounding box center [474, 150] width 122 height 14
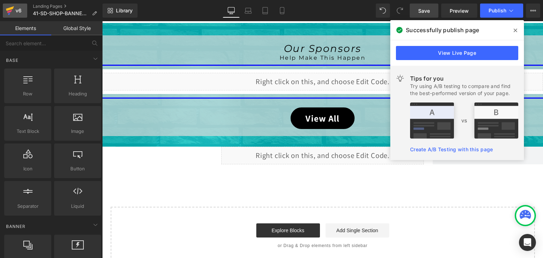
click at [11, 3] on icon at bounding box center [10, 11] width 8 height 18
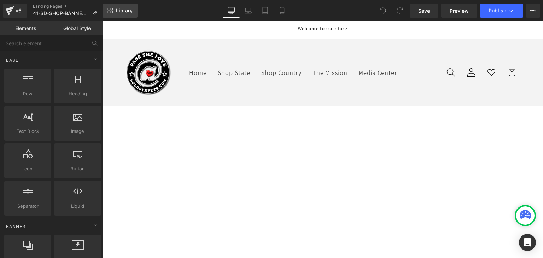
click at [121, 8] on span "Library" at bounding box center [124, 10] width 17 height 6
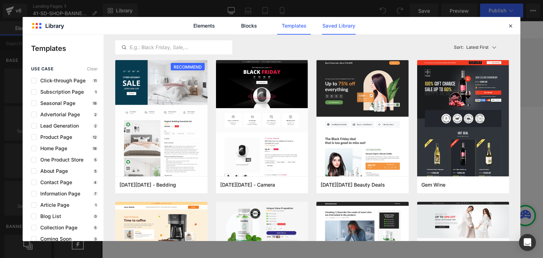
click at [339, 23] on link "Saved Library" at bounding box center [339, 26] width 34 height 18
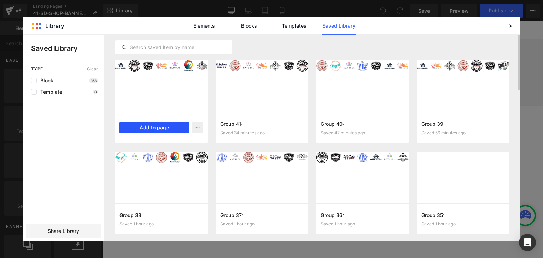
click at [160, 124] on button "Add to page" at bounding box center [155, 127] width 70 height 11
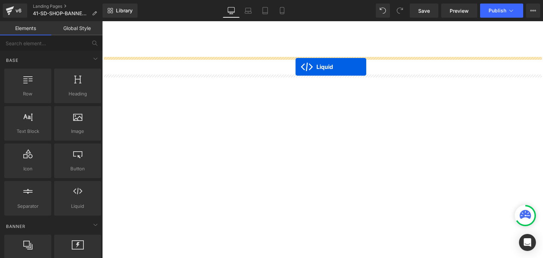
scroll to position [274, 0]
drag, startPoint x: 300, startPoint y: 60, endPoint x: 294, endPoint y: 61, distance: 5.7
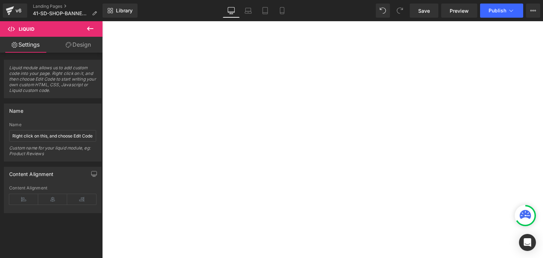
click at [102, 21] on icon at bounding box center [102, 21] width 0 height 0
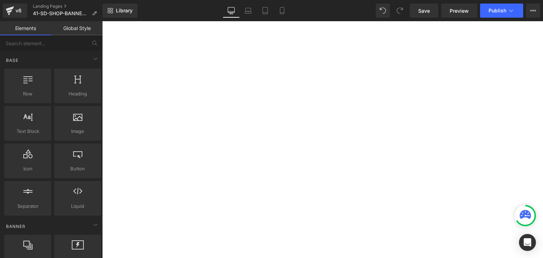
click at [517, 209] on div at bounding box center [525, 215] width 21 height 21
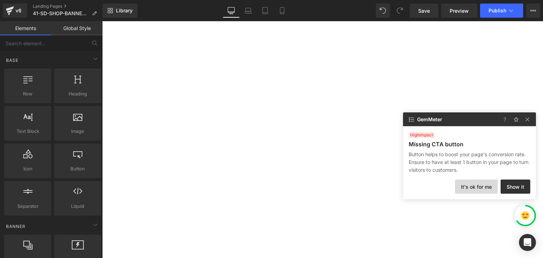
click at [479, 184] on button "It's ok for me" at bounding box center [476, 187] width 43 height 14
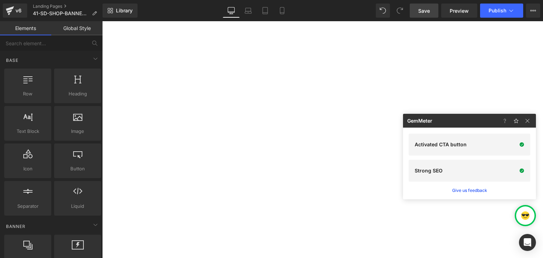
click at [423, 10] on span "Save" at bounding box center [424, 10] width 12 height 7
click at [425, 8] on span "Save" at bounding box center [424, 10] width 12 height 7
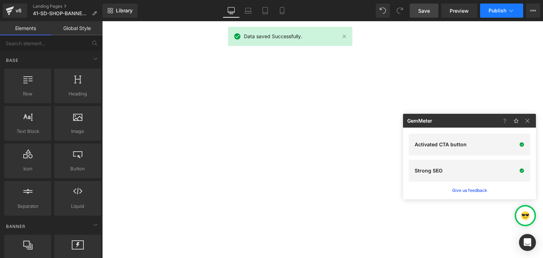
click at [498, 9] on span "Publish" at bounding box center [498, 11] width 18 height 6
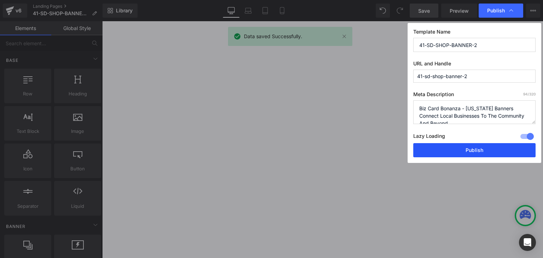
click at [493, 150] on button "Publish" at bounding box center [474, 150] width 122 height 14
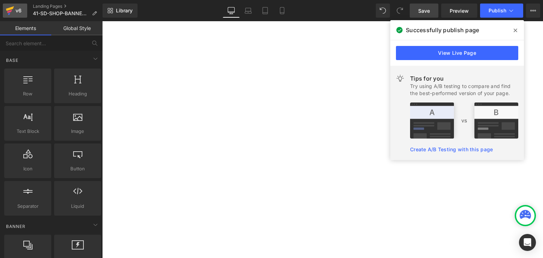
click at [13, 6] on icon at bounding box center [10, 8] width 8 height 5
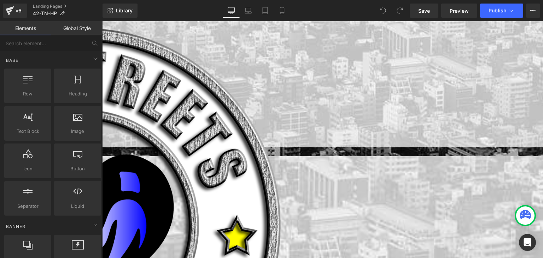
scroll to position [106, 0]
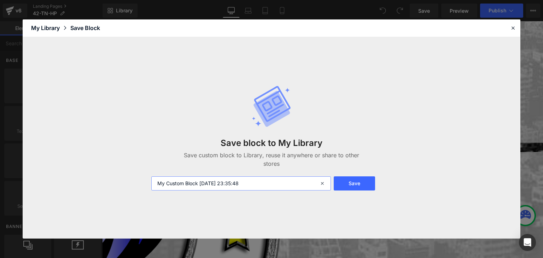
drag, startPoint x: 267, startPoint y: 187, endPoint x: 155, endPoint y: 183, distance: 112.5
click at [155, 183] on input "My Custom Block [DATE] 23:35:48" at bounding box center [241, 183] width 180 height 14
paste input "Group 43:"
type input "Group 43:"
click at [348, 184] on button "Save" at bounding box center [354, 183] width 41 height 14
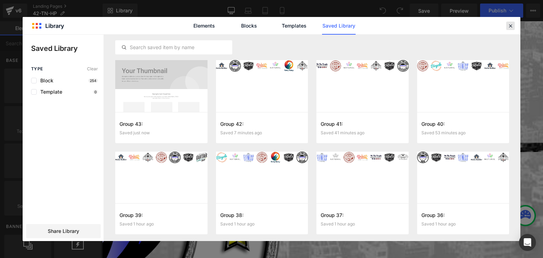
click at [511, 27] on icon at bounding box center [511, 26] width 6 height 6
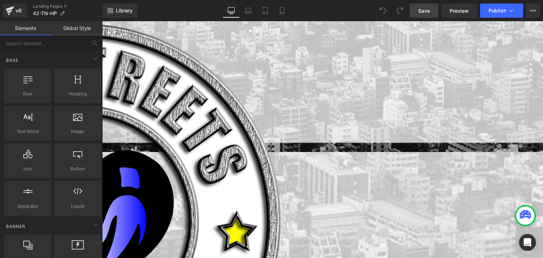
click at [425, 7] on span "Save" at bounding box center [424, 10] width 12 height 7
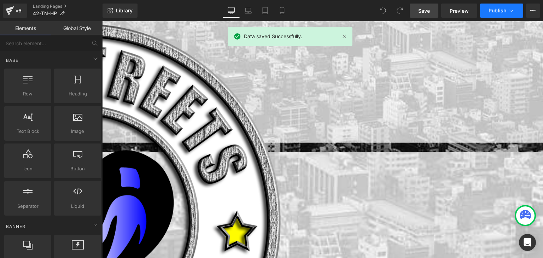
click at [511, 11] on icon at bounding box center [511, 10] width 7 height 7
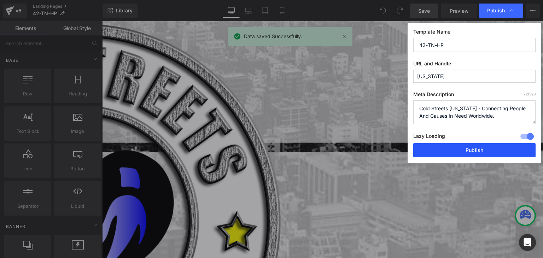
click at [477, 151] on button "Publish" at bounding box center [474, 150] width 122 height 14
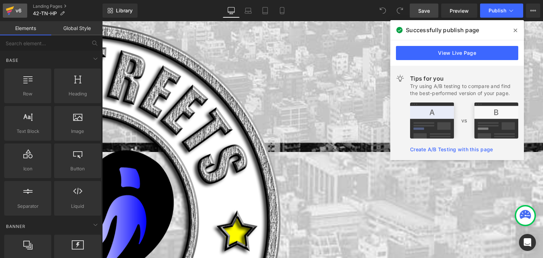
click at [11, 8] on icon at bounding box center [10, 8] width 8 height 5
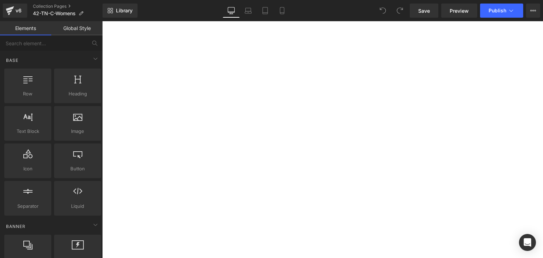
scroll to position [106, 0]
click at [126, 8] on span "Library" at bounding box center [124, 10] width 17 height 6
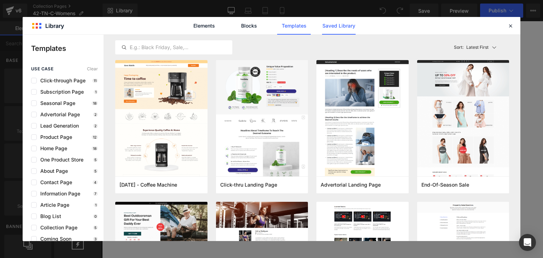
click at [329, 24] on link "Saved Library" at bounding box center [339, 26] width 34 height 18
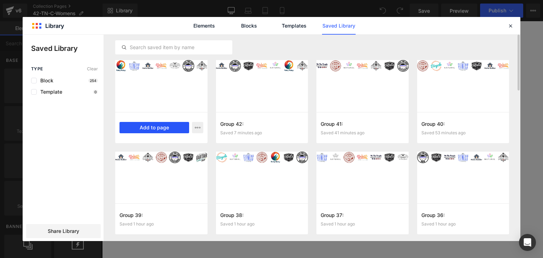
click at [171, 126] on button "Add to page" at bounding box center [155, 127] width 70 height 11
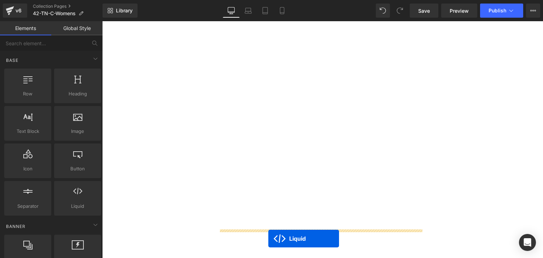
scroll to position [430, 0]
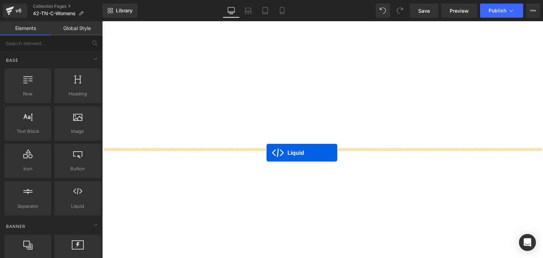
drag, startPoint x: 304, startPoint y: 62, endPoint x: 267, endPoint y: 153, distance: 98.8
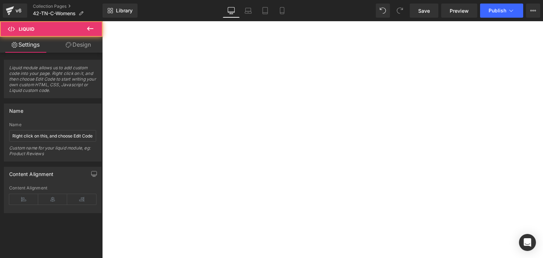
click at [102, 21] on icon at bounding box center [102, 21] width 0 height 0
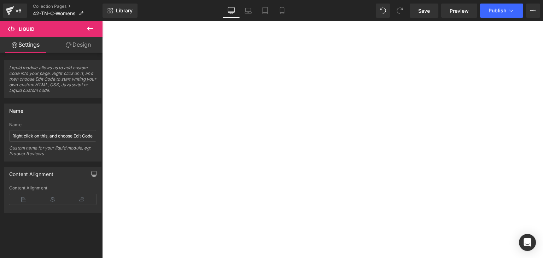
click at [102, 21] on icon at bounding box center [102, 21] width 0 height 0
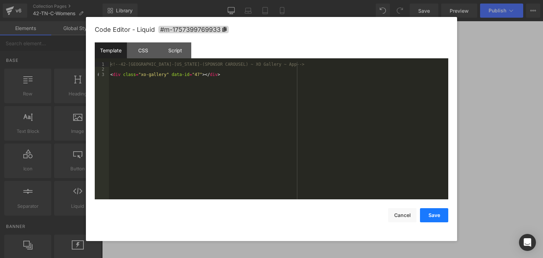
click at [433, 215] on button "Save" at bounding box center [434, 215] width 28 height 14
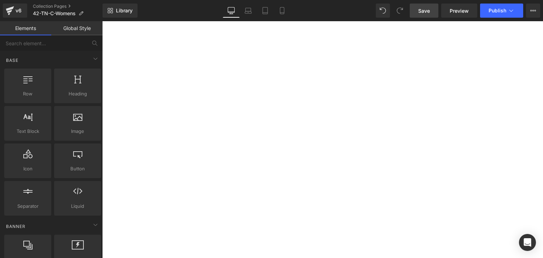
click at [421, 13] on span "Save" at bounding box center [424, 10] width 12 height 7
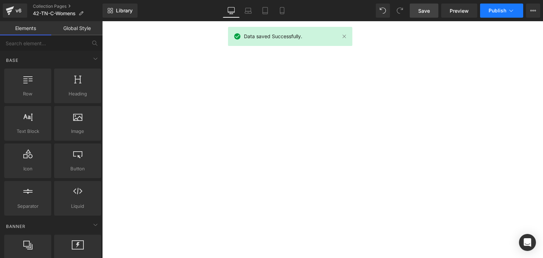
click at [510, 9] on icon at bounding box center [511, 10] width 7 height 7
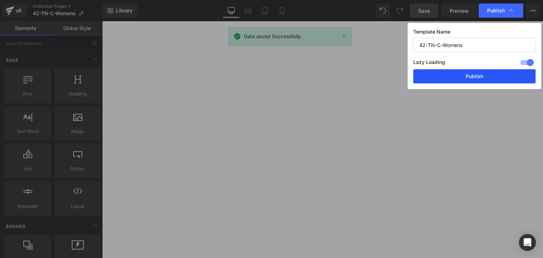
click at [499, 75] on button "Publish" at bounding box center [474, 76] width 122 height 14
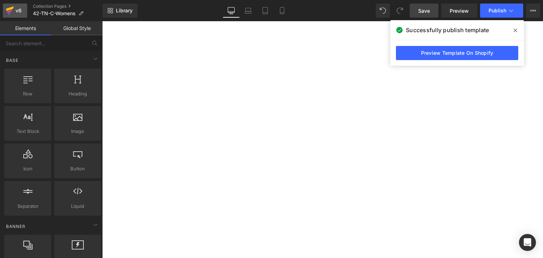
click at [11, 11] on icon at bounding box center [9, 11] width 5 height 3
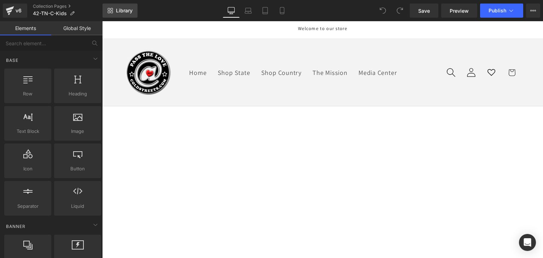
click at [128, 10] on span "Library" at bounding box center [124, 10] width 17 height 6
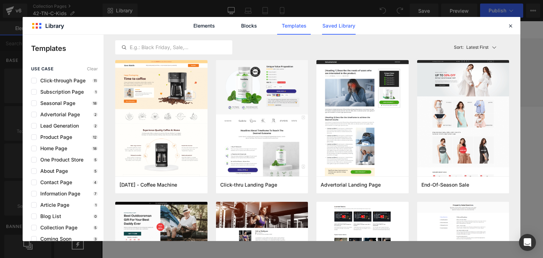
click at [337, 23] on link "Saved Library" at bounding box center [339, 26] width 34 height 18
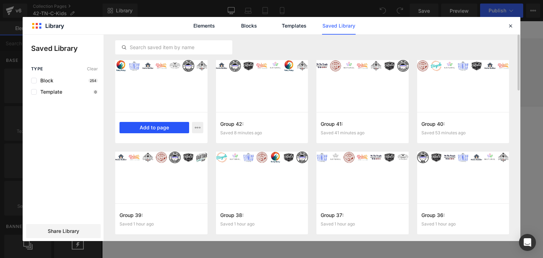
click at [171, 130] on button "Add to page" at bounding box center [155, 127] width 70 height 11
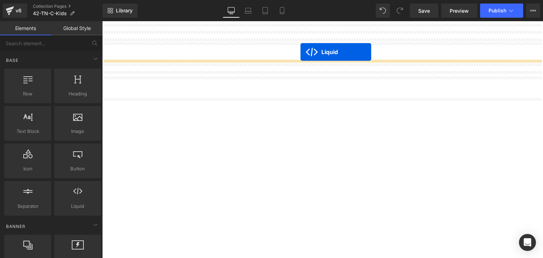
scroll to position [494, 0]
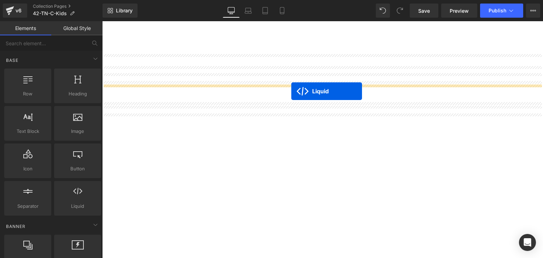
drag, startPoint x: 303, startPoint y: 62, endPoint x: 291, endPoint y: 92, distance: 32.0
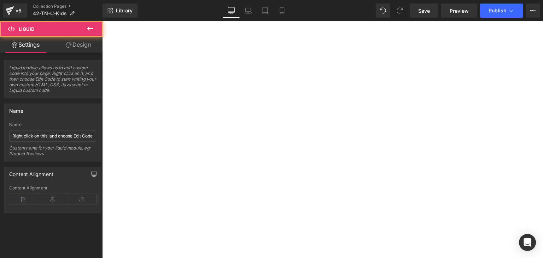
click at [102, 21] on icon at bounding box center [102, 21] width 0 height 0
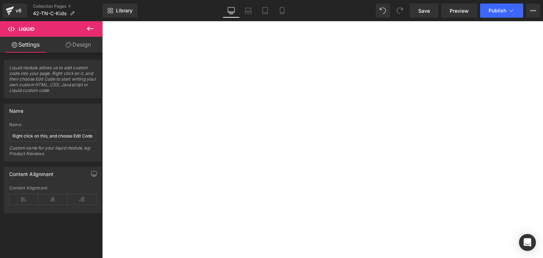
click at [102, 21] on icon at bounding box center [102, 21] width 0 height 0
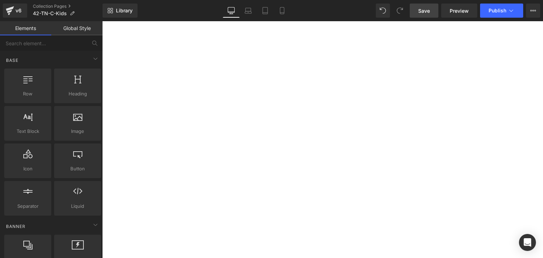
click at [425, 6] on link "Save" at bounding box center [424, 11] width 29 height 14
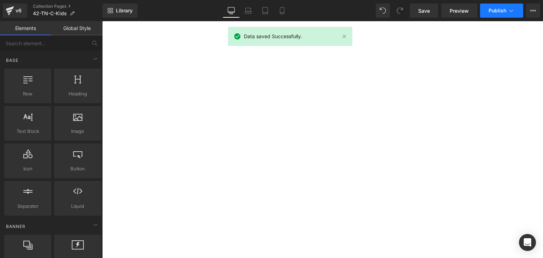
click at [508, 9] on button "Publish" at bounding box center [501, 11] width 43 height 14
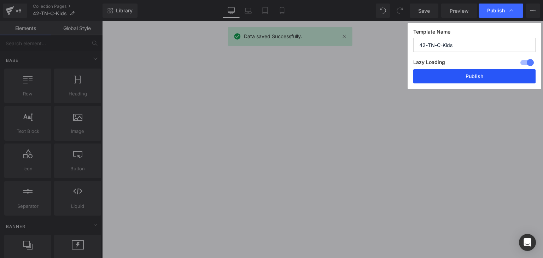
click at [491, 75] on button "Publish" at bounding box center [474, 76] width 122 height 14
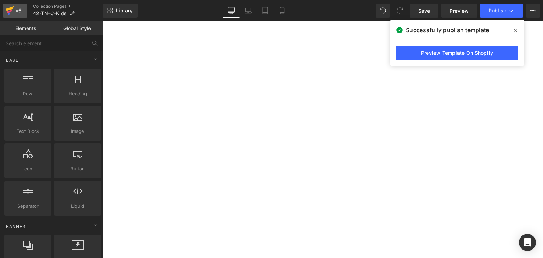
click at [16, 6] on link "v6" at bounding box center [15, 11] width 24 height 14
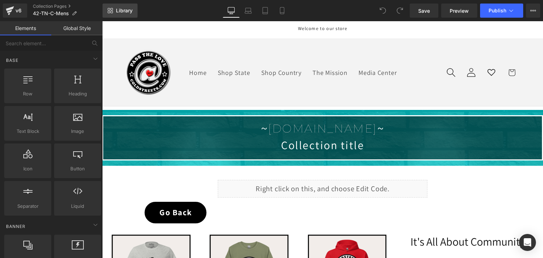
click at [124, 12] on span "Library" at bounding box center [124, 10] width 17 height 6
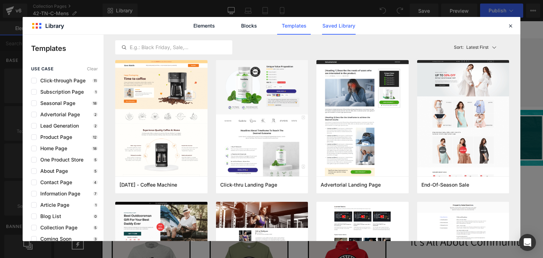
click at [336, 29] on link "Saved Library" at bounding box center [339, 26] width 34 height 18
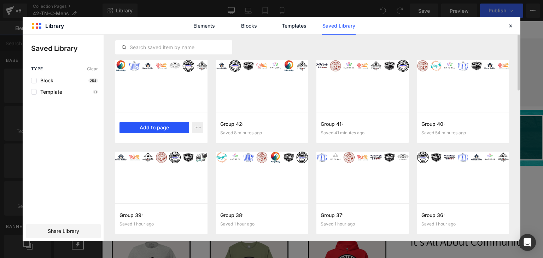
click at [164, 132] on button "Add to page" at bounding box center [155, 127] width 70 height 11
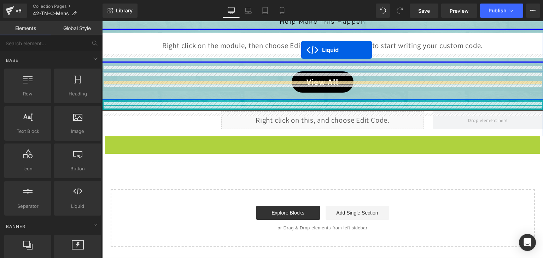
scroll to position [452, 0]
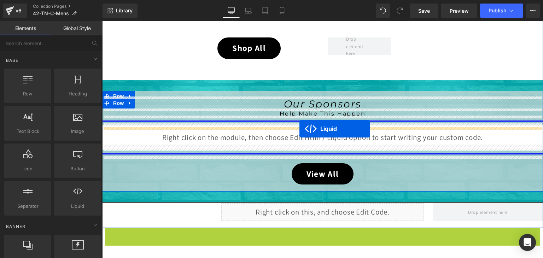
drag, startPoint x: 304, startPoint y: 63, endPoint x: 300, endPoint y: 129, distance: 66.6
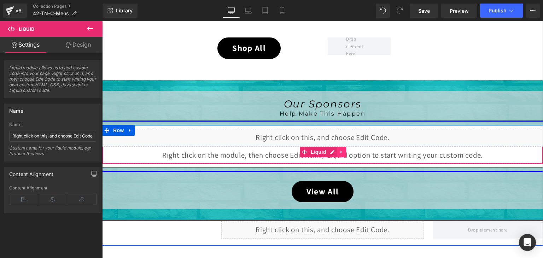
click at [337, 151] on link at bounding box center [341, 152] width 9 height 11
click at [344, 150] on icon at bounding box center [346, 152] width 5 height 5
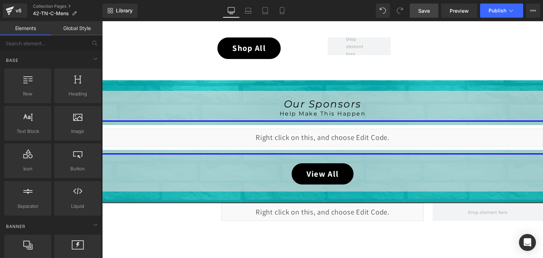
click at [419, 9] on span "Save" at bounding box center [424, 10] width 12 height 7
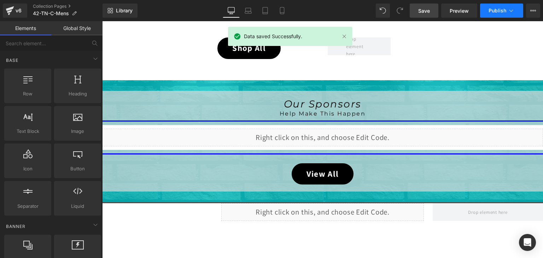
click at [510, 10] on icon at bounding box center [511, 10] width 7 height 7
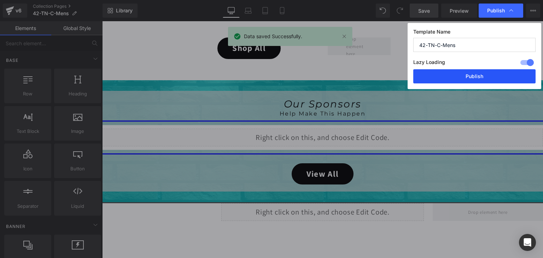
click at [495, 73] on button "Publish" at bounding box center [474, 76] width 122 height 14
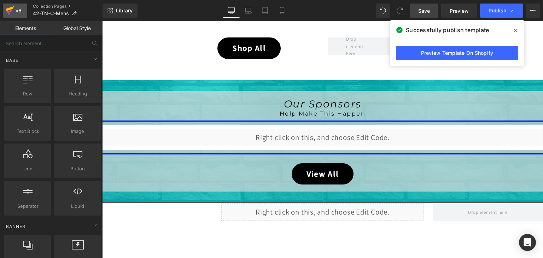
click at [14, 12] on div "v6" at bounding box center [18, 10] width 9 height 9
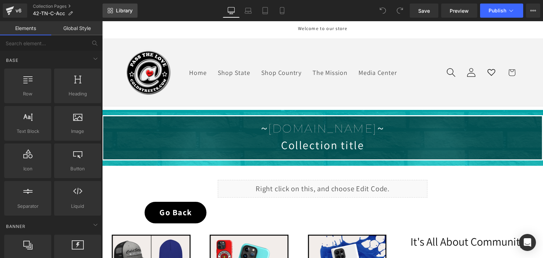
click at [129, 15] on link "Library" at bounding box center [120, 11] width 35 height 14
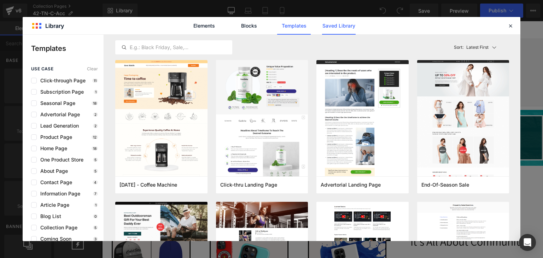
click at [338, 29] on link "Saved Library" at bounding box center [339, 26] width 34 height 18
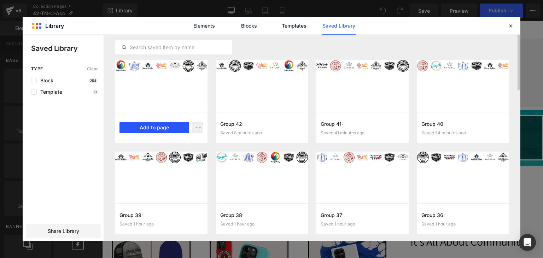
click at [166, 125] on button "Add to page" at bounding box center [155, 127] width 70 height 11
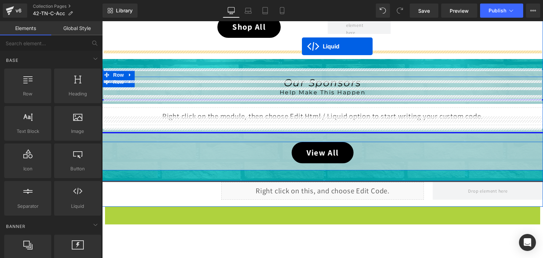
scroll to position [445, 0]
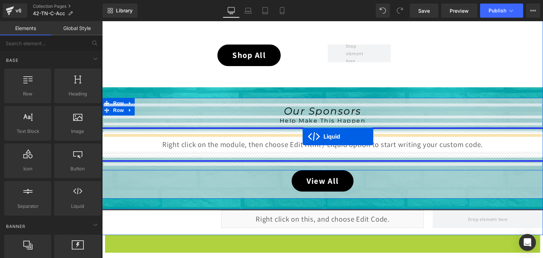
drag, startPoint x: 305, startPoint y: 60, endPoint x: 303, endPoint y: 137, distance: 77.1
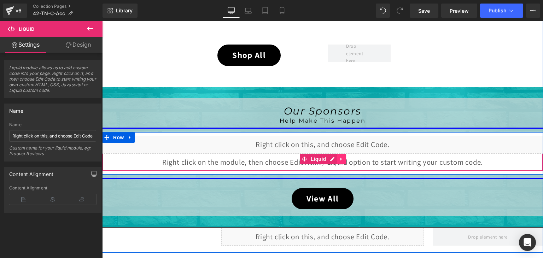
click at [337, 158] on link at bounding box center [341, 159] width 9 height 11
click at [344, 158] on icon at bounding box center [346, 159] width 5 height 5
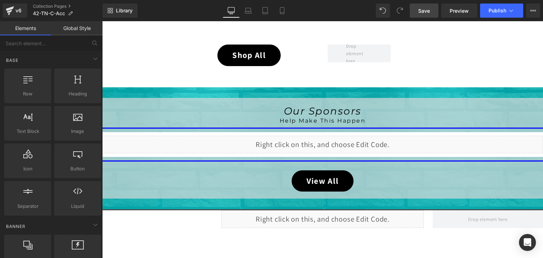
click at [423, 10] on span "Save" at bounding box center [424, 10] width 12 height 7
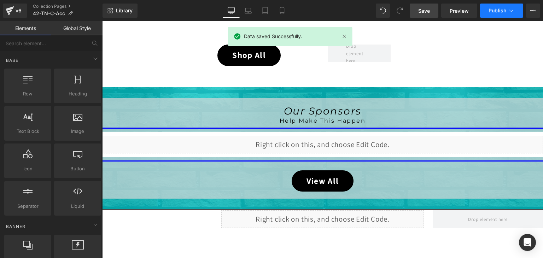
click at [494, 10] on span "Publish" at bounding box center [498, 11] width 18 height 6
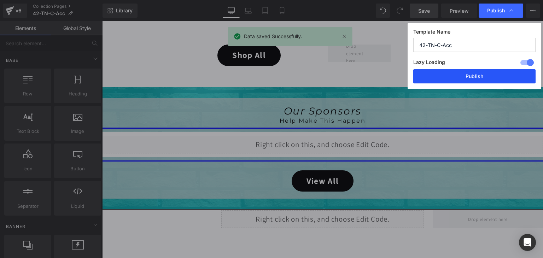
click at [491, 74] on button "Publish" at bounding box center [474, 76] width 122 height 14
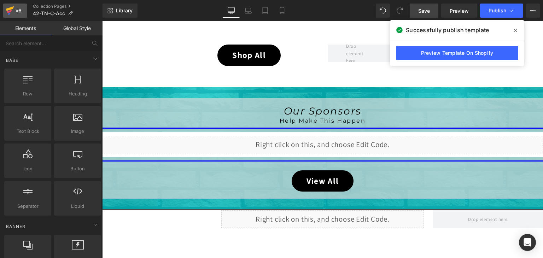
click at [25, 6] on link "v6" at bounding box center [15, 11] width 24 height 14
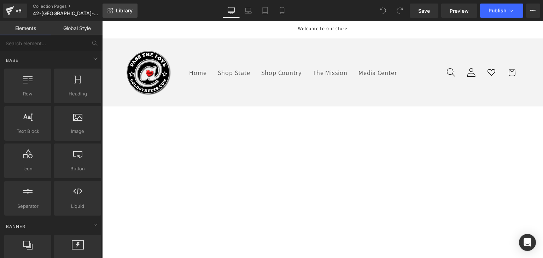
click at [124, 6] on link "Library" at bounding box center [120, 11] width 35 height 14
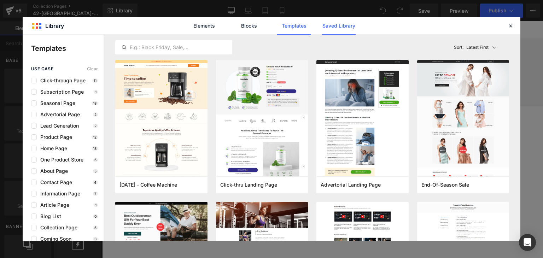
click at [343, 27] on link "Saved Library" at bounding box center [339, 26] width 34 height 18
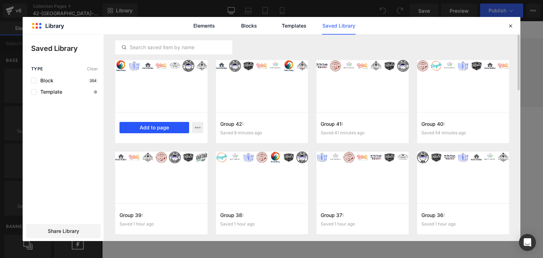
click at [174, 125] on button "Add to page" at bounding box center [155, 127] width 70 height 11
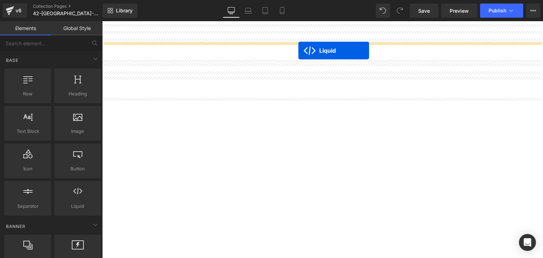
scroll to position [705, 0]
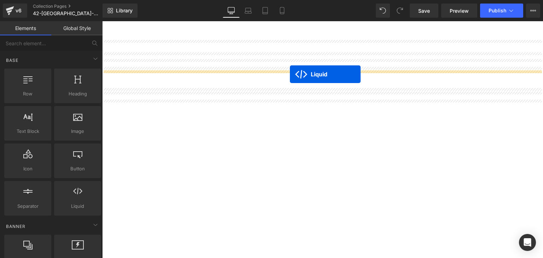
drag, startPoint x: 302, startPoint y: 63, endPoint x: 290, endPoint y: 74, distance: 16.5
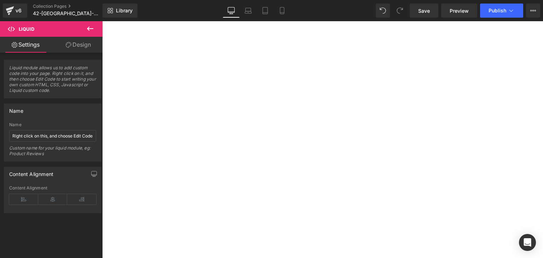
click at [102, 21] on link at bounding box center [102, 21] width 0 height 0
click at [102, 21] on icon at bounding box center [102, 21] width 0 height 0
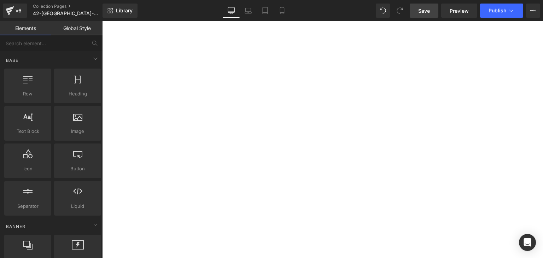
click at [416, 14] on link "Save" at bounding box center [424, 11] width 29 height 14
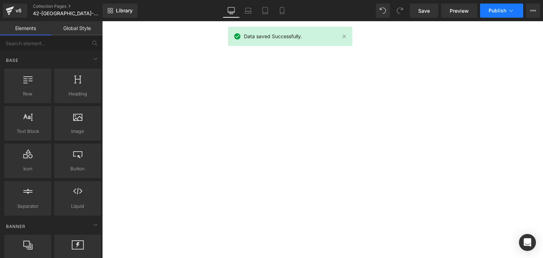
click at [508, 8] on icon at bounding box center [511, 10] width 7 height 7
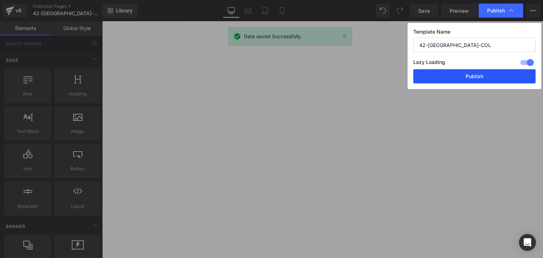
click at [491, 74] on button "Publish" at bounding box center [474, 76] width 122 height 14
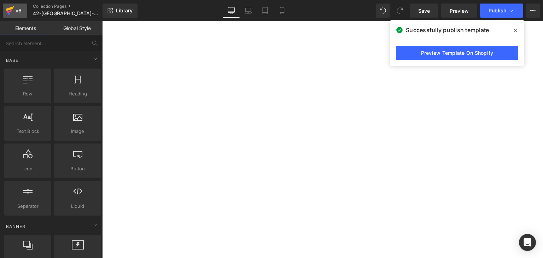
click at [22, 8] on div "v6" at bounding box center [18, 10] width 9 height 9
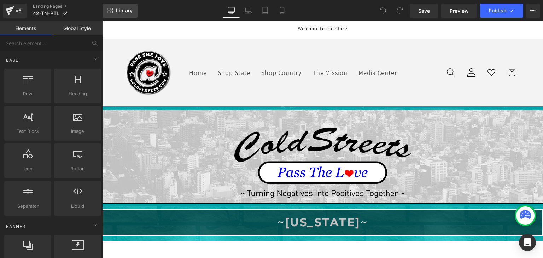
click at [115, 11] on link "Library" at bounding box center [120, 11] width 35 height 14
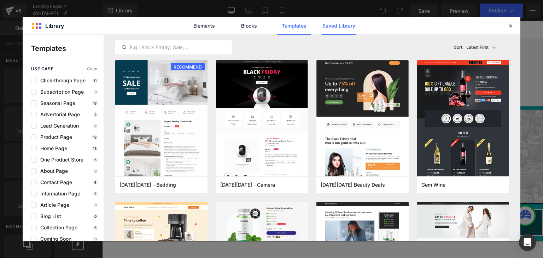
click at [340, 28] on link "Saved Library" at bounding box center [339, 26] width 34 height 18
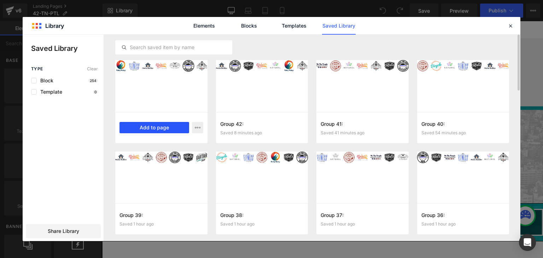
click at [171, 123] on button "Add to page" at bounding box center [155, 127] width 70 height 11
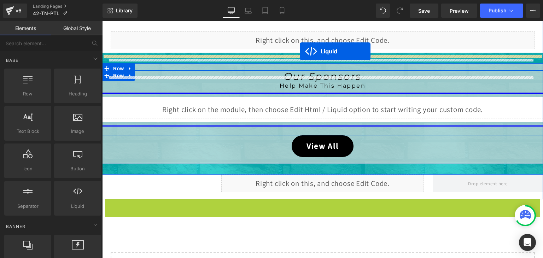
scroll to position [261, 0]
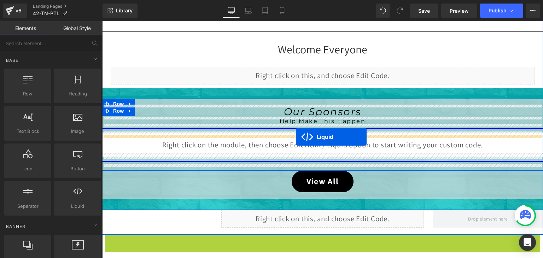
drag, startPoint x: 302, startPoint y: 62, endPoint x: 296, endPoint y: 137, distance: 75.6
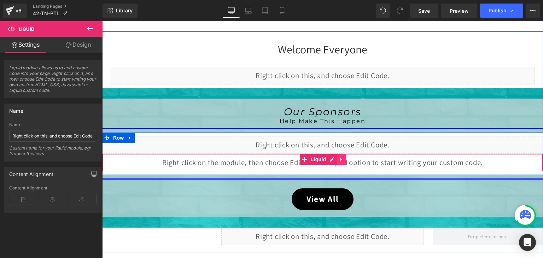
click at [339, 158] on icon at bounding box center [341, 159] width 5 height 5
click at [342, 157] on link at bounding box center [346, 159] width 9 height 11
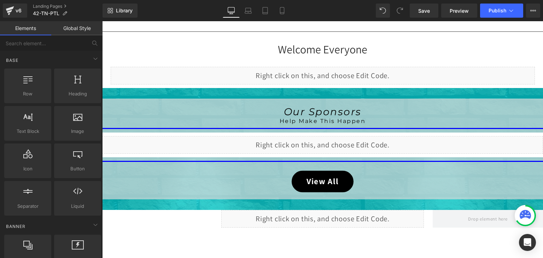
click at [518, 210] on div at bounding box center [525, 216] width 18 height 18
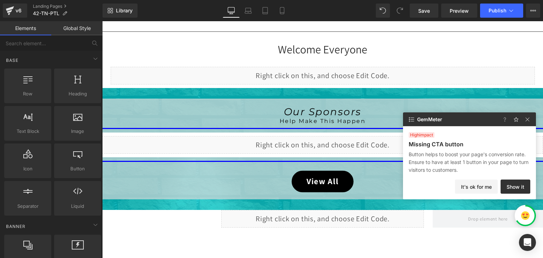
click at [481, 179] on div "high impact Missing CTA button Button helps to boost your page's conversion rat…" at bounding box center [469, 153] width 133 height 53
click at [478, 185] on button "It's ok for me" at bounding box center [476, 187] width 43 height 14
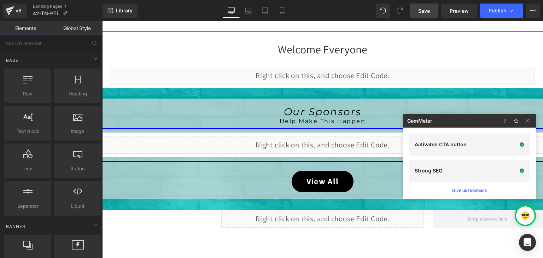
click at [426, 13] on span "Save" at bounding box center [424, 10] width 12 height 7
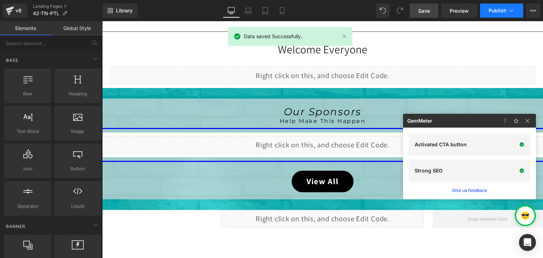
click at [510, 9] on icon at bounding box center [511, 10] width 7 height 7
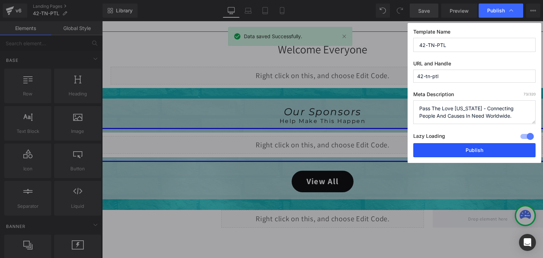
click at [485, 146] on button "Publish" at bounding box center [474, 150] width 122 height 14
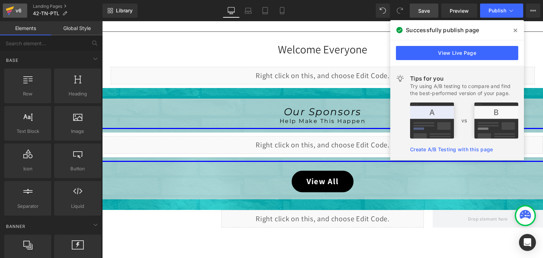
click at [16, 7] on div "v6" at bounding box center [18, 10] width 9 height 9
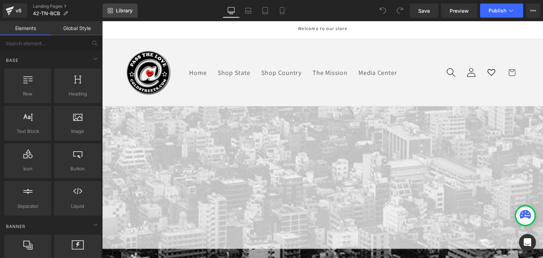
click at [132, 12] on span "Library" at bounding box center [124, 10] width 17 height 6
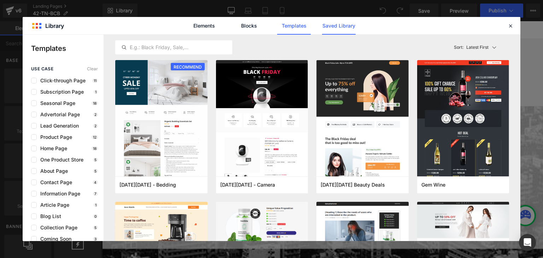
click at [331, 23] on link "Saved Library" at bounding box center [339, 26] width 34 height 18
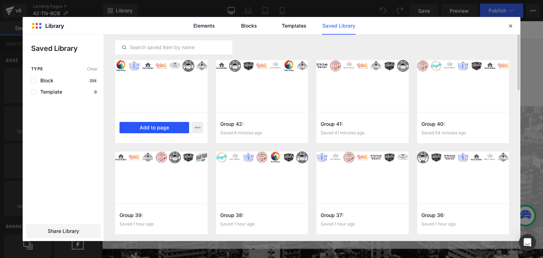
click at [138, 128] on button "Add to page" at bounding box center [155, 127] width 70 height 11
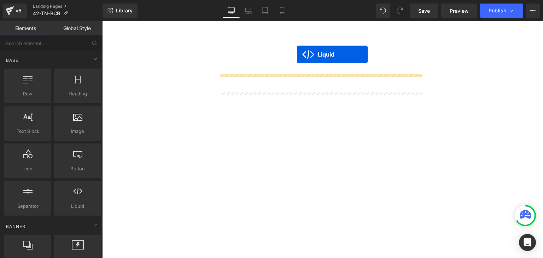
scroll to position [254, 0]
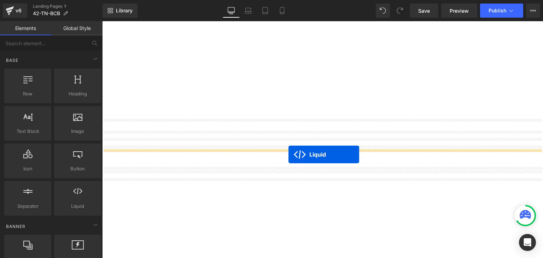
drag, startPoint x: 298, startPoint y: 61, endPoint x: 289, endPoint y: 155, distance: 93.9
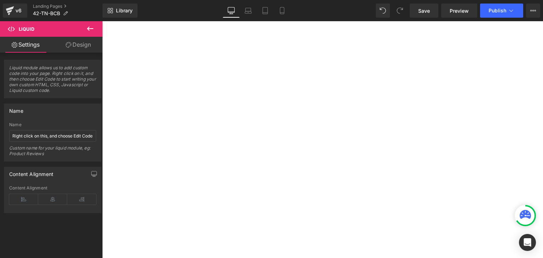
click at [102, 21] on icon at bounding box center [102, 21] width 0 height 0
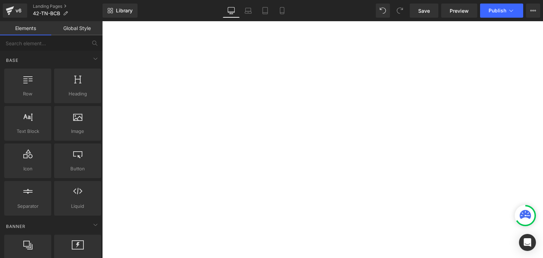
click at [516, 211] on div at bounding box center [525, 215] width 21 height 21
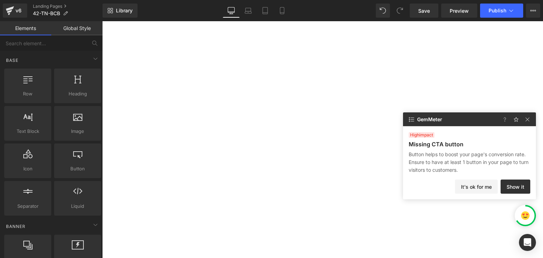
click at [480, 179] on div "high impact Missing CTA button Button helps to boost your page's conversion rat…" at bounding box center [469, 153] width 133 height 53
click at [477, 188] on button "It's ok for me" at bounding box center [476, 187] width 43 height 14
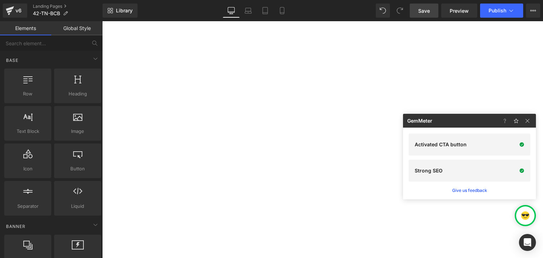
click at [420, 10] on span "Save" at bounding box center [424, 10] width 12 height 7
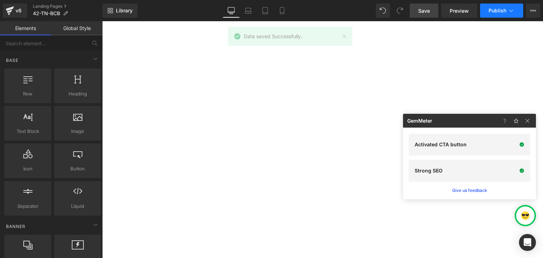
click at [510, 8] on icon at bounding box center [511, 10] width 7 height 7
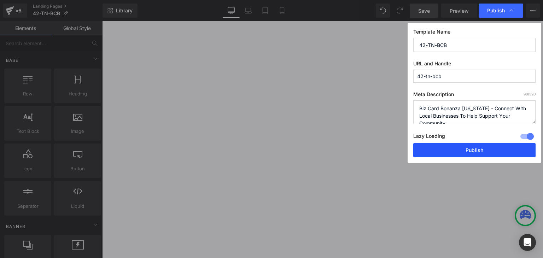
click at [508, 151] on button "Publish" at bounding box center [474, 150] width 122 height 14
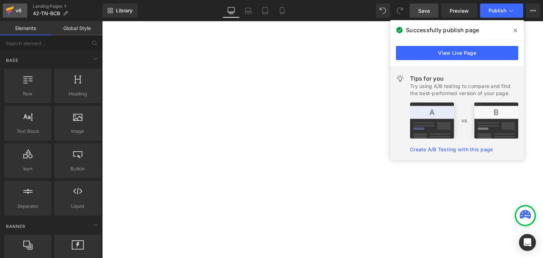
click at [17, 6] on div "v6" at bounding box center [18, 10] width 9 height 9
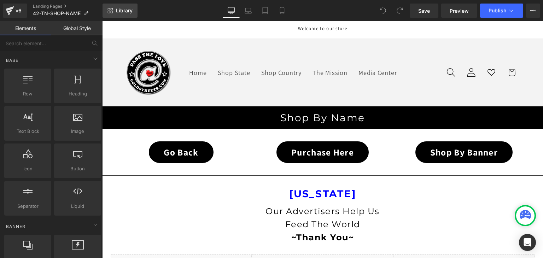
click at [127, 11] on span "Library" at bounding box center [124, 10] width 17 height 6
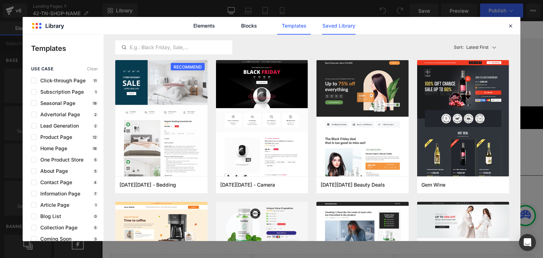
click at [333, 27] on link "Saved Library" at bounding box center [339, 26] width 34 height 18
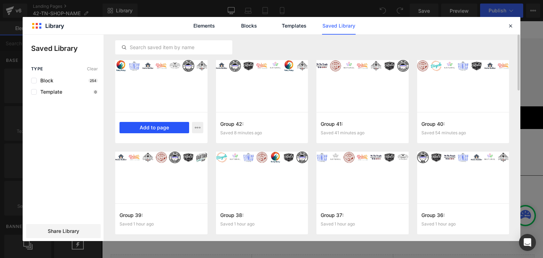
click at [154, 129] on button "Add to page" at bounding box center [155, 127] width 70 height 11
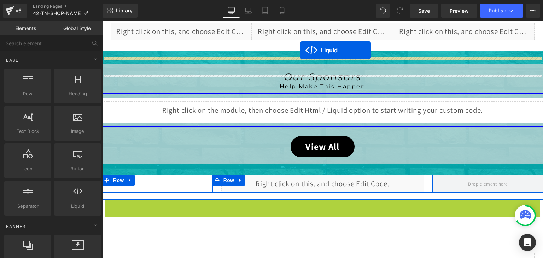
scroll to position [204, 0]
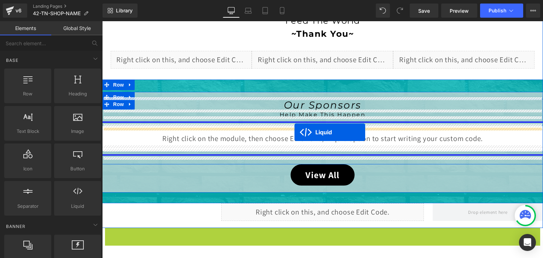
drag, startPoint x: 301, startPoint y: 63, endPoint x: 295, endPoint y: 132, distance: 70.0
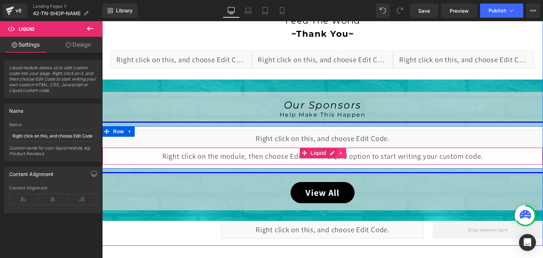
click at [339, 153] on icon at bounding box center [341, 152] width 5 height 5
click at [342, 152] on link at bounding box center [346, 153] width 9 height 11
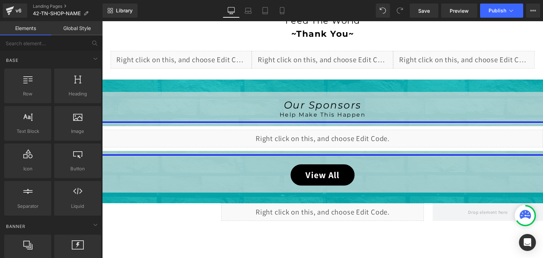
click at [518, 211] on div at bounding box center [525, 216] width 18 height 18
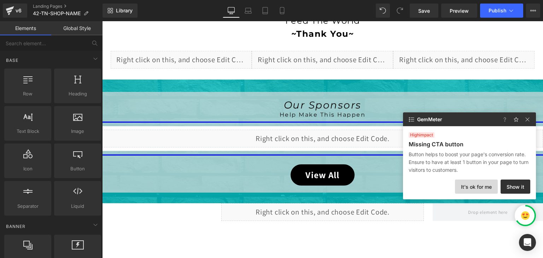
click at [484, 189] on button "It's ok for me" at bounding box center [476, 187] width 43 height 14
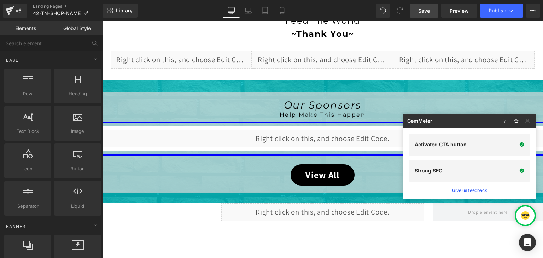
click at [422, 10] on span "Save" at bounding box center [424, 10] width 12 height 7
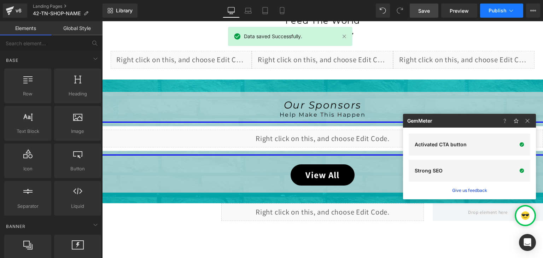
click at [511, 11] on icon at bounding box center [512, 11] width 4 height 2
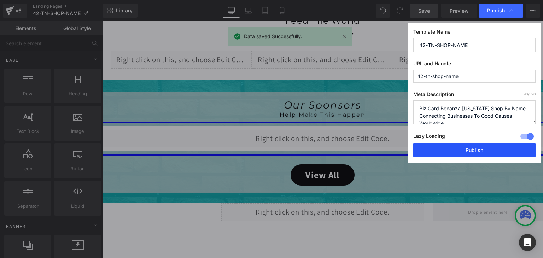
click at [474, 153] on button "Publish" at bounding box center [474, 150] width 122 height 14
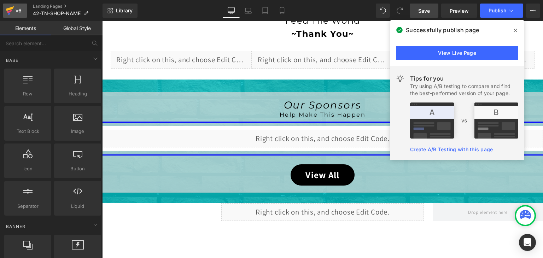
click at [12, 10] on icon at bounding box center [10, 11] width 8 height 18
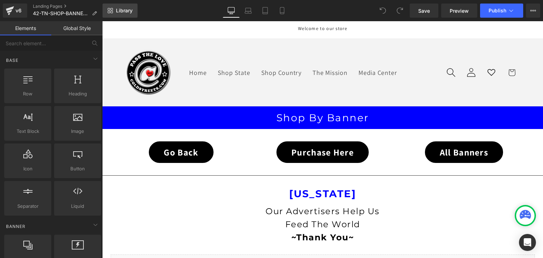
click at [135, 7] on link "Library" at bounding box center [120, 11] width 35 height 14
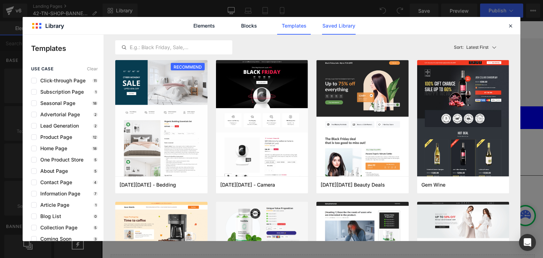
click at [338, 23] on link "Saved Library" at bounding box center [339, 26] width 34 height 18
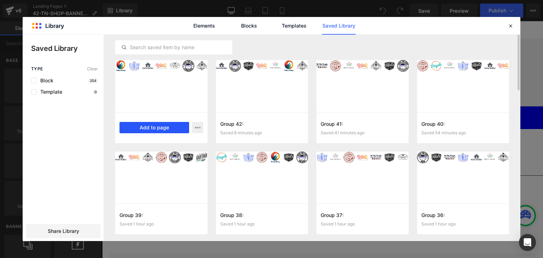
click at [150, 130] on button "Add to page" at bounding box center [155, 127] width 70 height 11
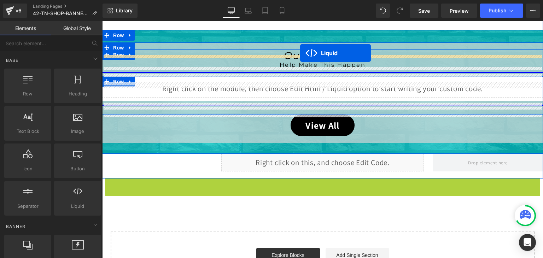
scroll to position [336, 0]
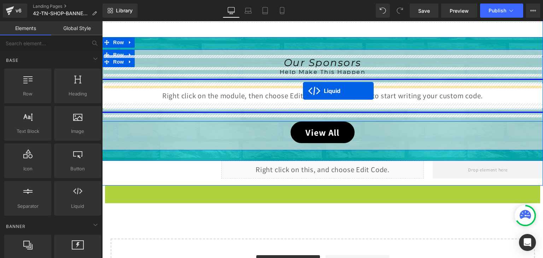
drag, startPoint x: 305, startPoint y: 64, endPoint x: 303, endPoint y: 91, distance: 27.0
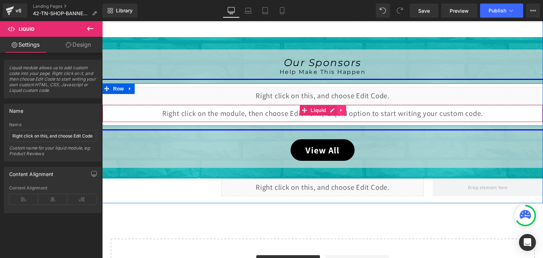
click at [340, 108] on icon at bounding box center [341, 110] width 5 height 5
click at [344, 109] on icon at bounding box center [346, 110] width 5 height 5
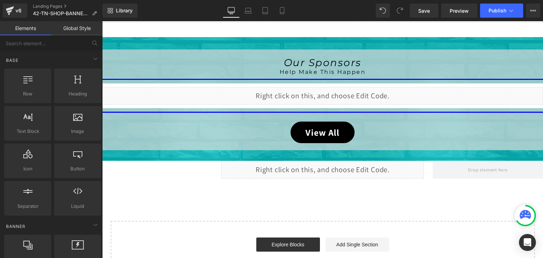
click at [520, 208] on div at bounding box center [525, 216] width 18 height 18
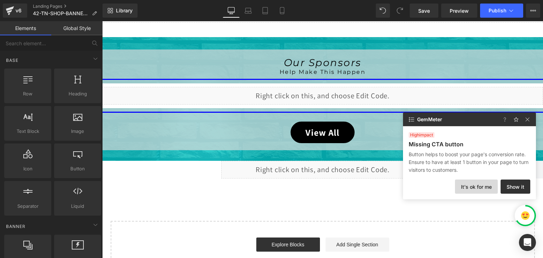
click at [481, 184] on button "It's ok for me" at bounding box center [476, 187] width 43 height 14
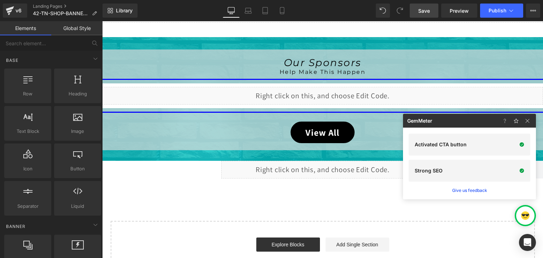
click at [427, 5] on link "Save" at bounding box center [424, 11] width 29 height 14
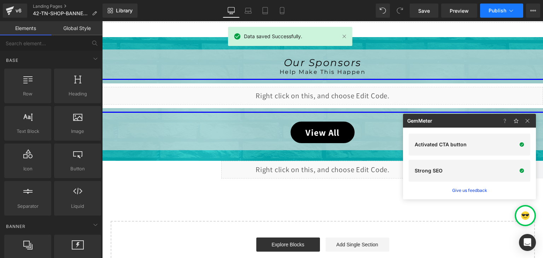
click at [509, 10] on icon at bounding box center [511, 10] width 7 height 7
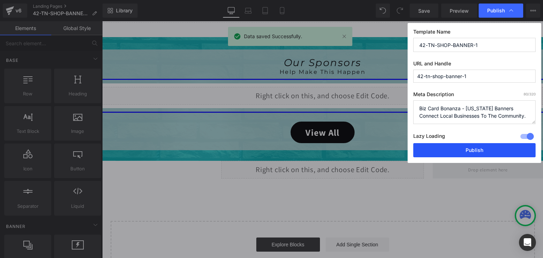
click at [490, 144] on button "Publish" at bounding box center [474, 150] width 122 height 14
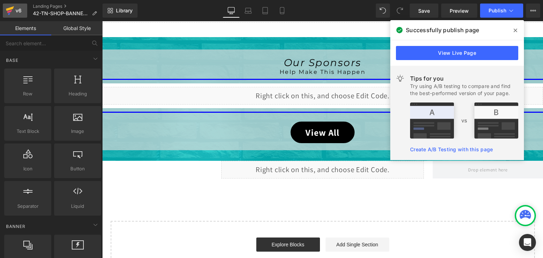
click at [21, 7] on div "v6" at bounding box center [18, 10] width 9 height 9
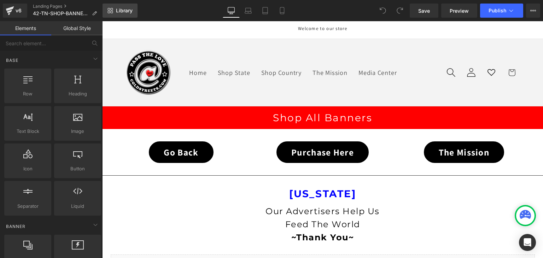
click span "Library"
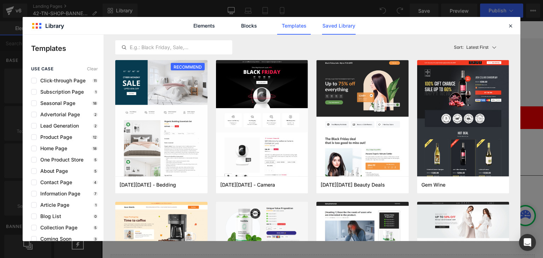
click link "Saved Library"
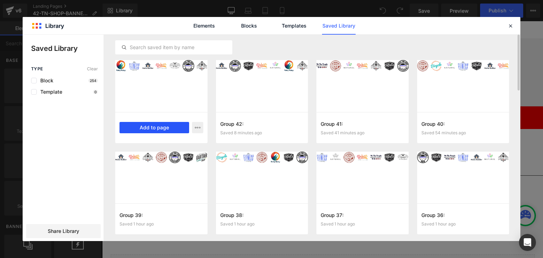
click button "Add to page"
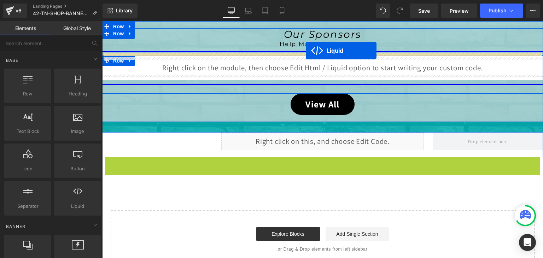
scroll to position [246, 0]
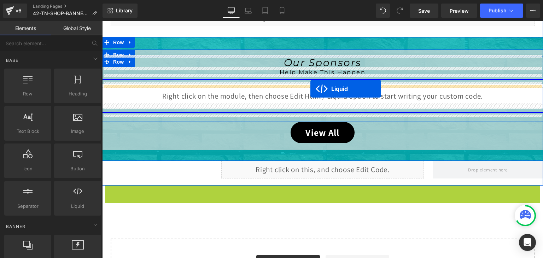
drag, startPoint x: 203, startPoint y: 41, endPoint x: 208, endPoint y: 68, distance: 27.1
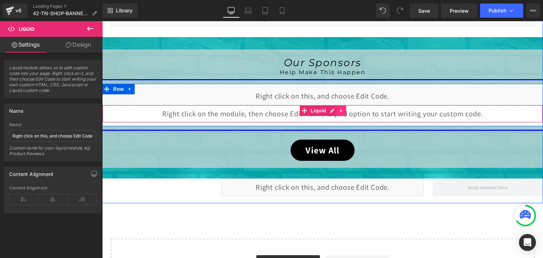
click icon
click link
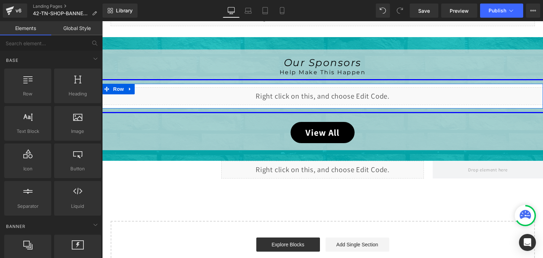
click div
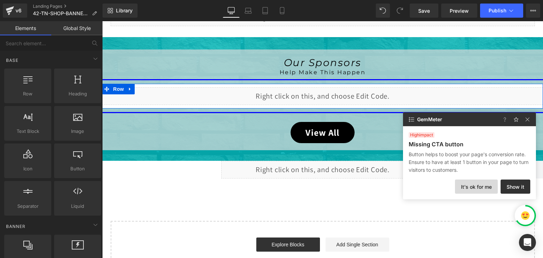
click button "It's ok for me"
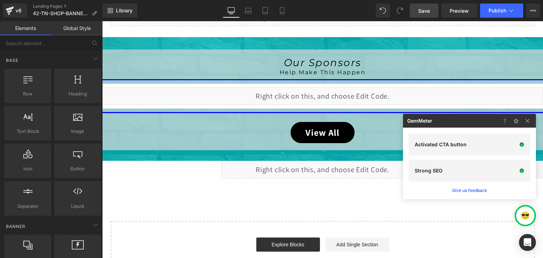
click span "Save"
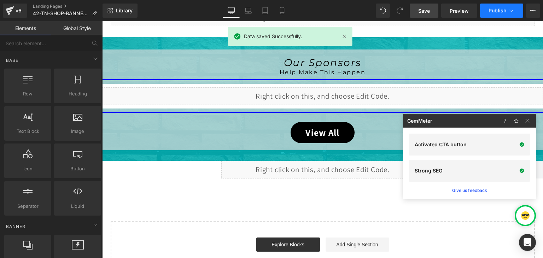
click button "Publish"
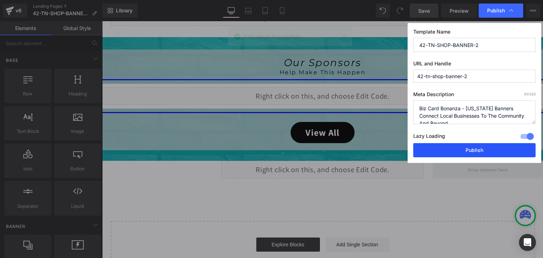
click button "Publish"
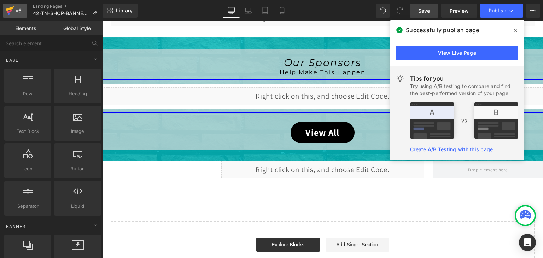
click div "v6"
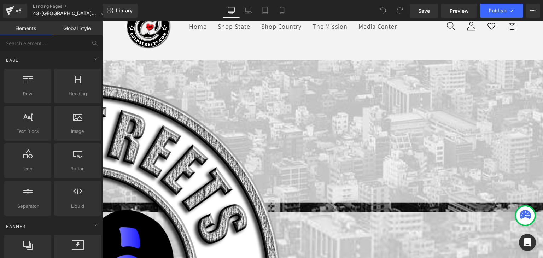
scroll to position [177, 0]
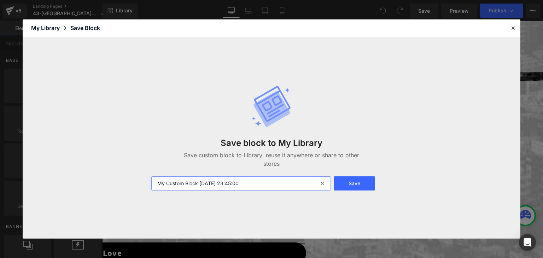
click at [229, 184] on input "My Custom Block [DATE] 23:45:00" at bounding box center [241, 183] width 180 height 14
click at [229, 184] on input "My Custom Block 2025-09-08 23:45:00" at bounding box center [241, 183] width 180 height 14
paste input "Group 44:"
type input "Group 44:"
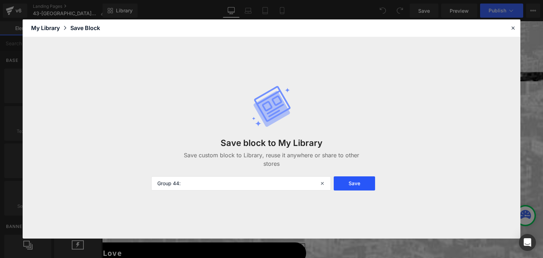
click at [349, 180] on button "Save" at bounding box center [354, 183] width 41 height 14
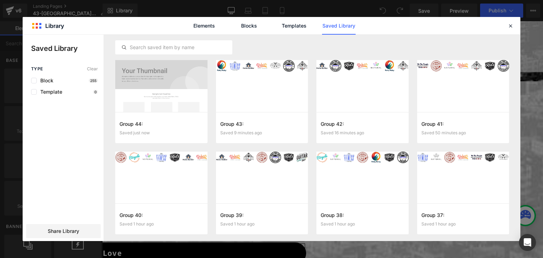
click at [506, 25] on div "Elements Blocks Templates Saved Library" at bounding box center [272, 25] width 498 height 17
click at [508, 25] on icon at bounding box center [511, 26] width 6 height 6
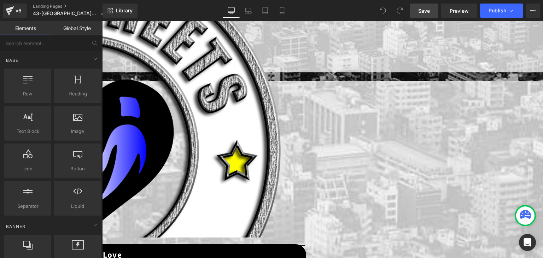
click at [421, 10] on span "Save" at bounding box center [424, 10] width 12 height 7
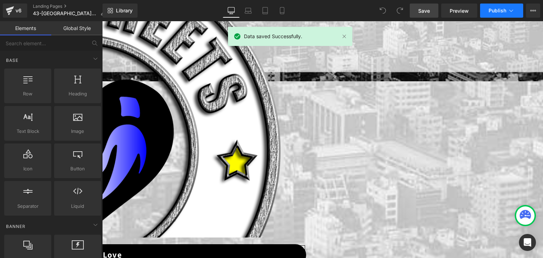
click at [495, 9] on span "Publish" at bounding box center [498, 11] width 18 height 6
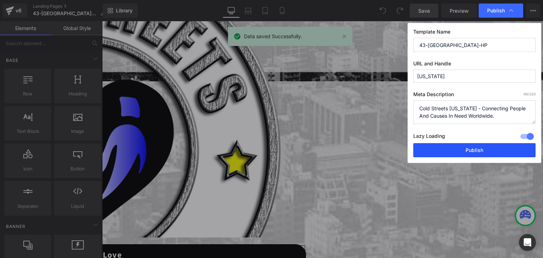
click at [478, 147] on button "Publish" at bounding box center [474, 150] width 122 height 14
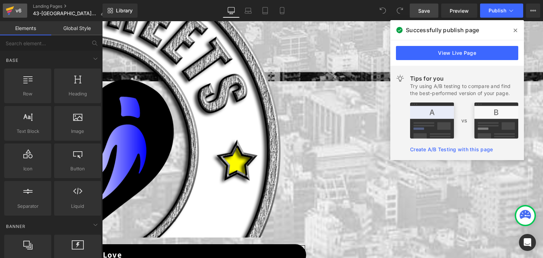
click at [4, 8] on link "v6" at bounding box center [15, 11] width 24 height 14
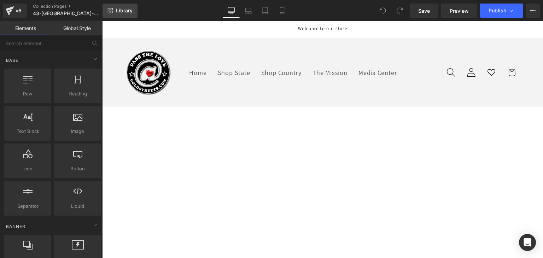
click at [121, 8] on span "Library" at bounding box center [124, 10] width 17 height 6
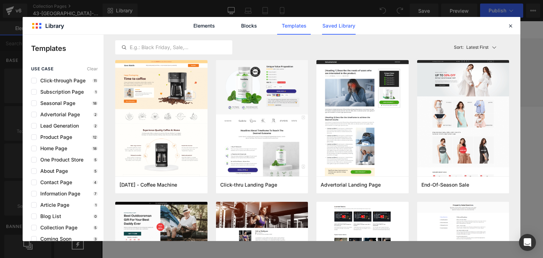
click at [323, 25] on link "Saved Library" at bounding box center [339, 26] width 34 height 18
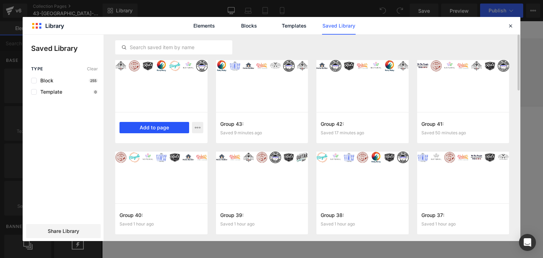
click at [174, 124] on button "Add to page" at bounding box center [155, 127] width 70 height 11
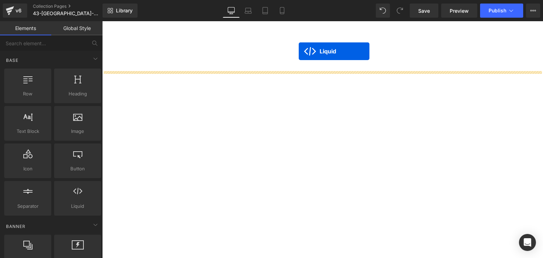
scroll to position [473, 0]
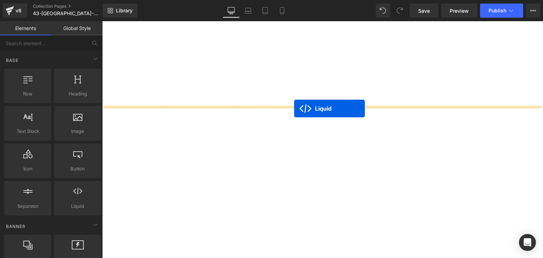
drag, startPoint x: 303, startPoint y: 63, endPoint x: 294, endPoint y: 109, distance: 46.8
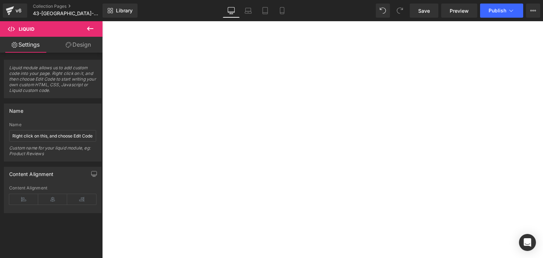
click at [102, 21] on icon at bounding box center [102, 21] width 0 height 0
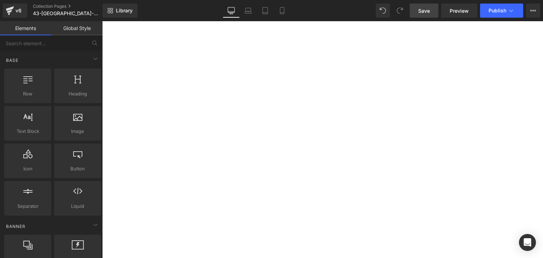
click at [417, 10] on link "Save" at bounding box center [424, 11] width 29 height 14
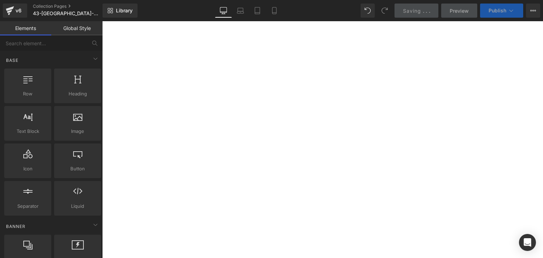
click at [500, 11] on span "Publish" at bounding box center [498, 11] width 18 height 6
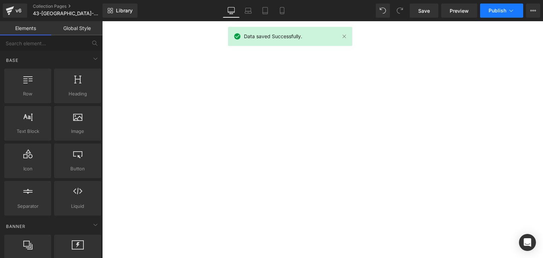
click at [501, 8] on span "Publish" at bounding box center [498, 11] width 18 height 6
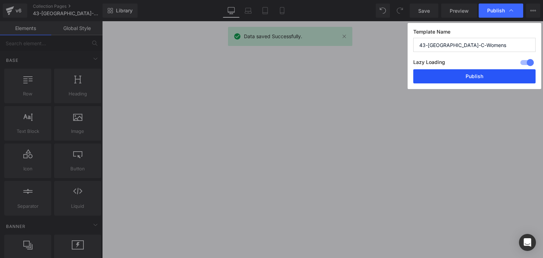
click at [482, 75] on button "Publish" at bounding box center [474, 76] width 122 height 14
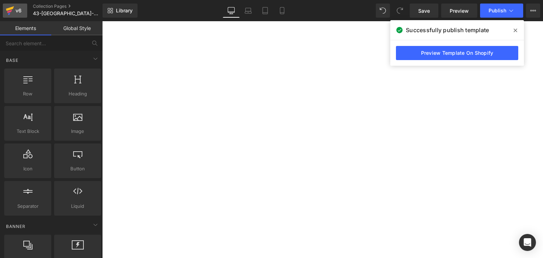
click at [10, 10] on icon at bounding box center [10, 8] width 8 height 5
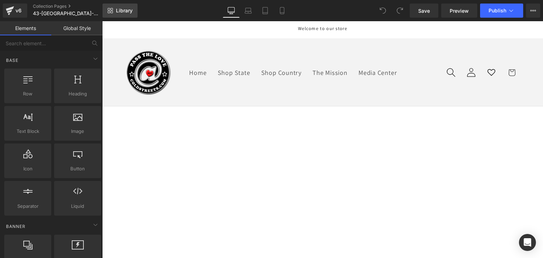
click at [131, 10] on span "Library" at bounding box center [124, 10] width 17 height 6
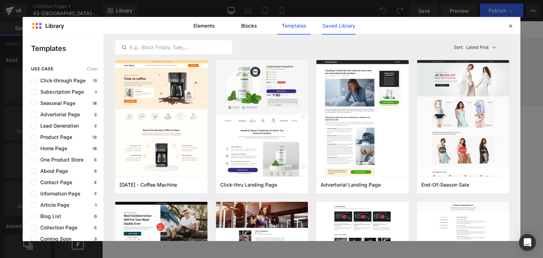
click at [342, 26] on link "Saved Library" at bounding box center [339, 26] width 34 height 18
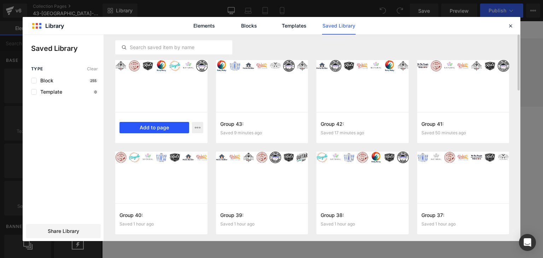
click at [155, 126] on button "Add to page" at bounding box center [155, 127] width 70 height 11
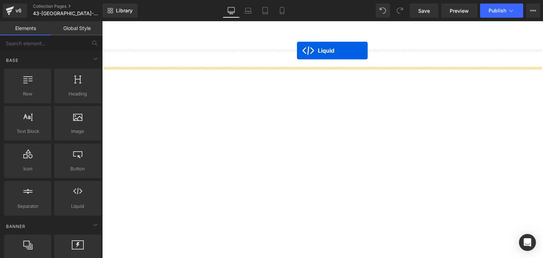
scroll to position [480, 0]
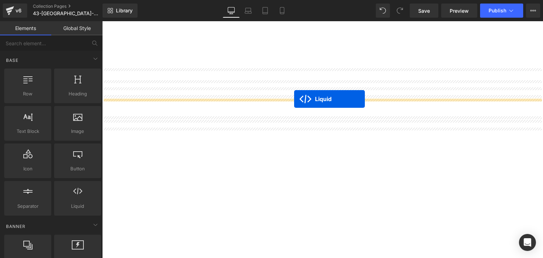
drag, startPoint x: 302, startPoint y: 60, endPoint x: 294, endPoint y: 99, distance: 40.0
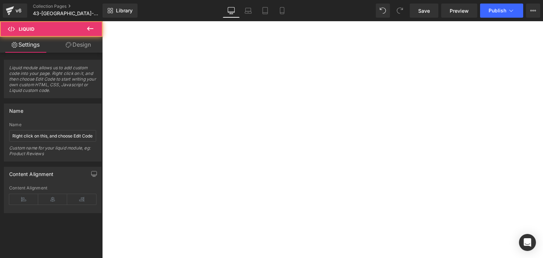
click at [102, 21] on icon at bounding box center [102, 21] width 0 height 0
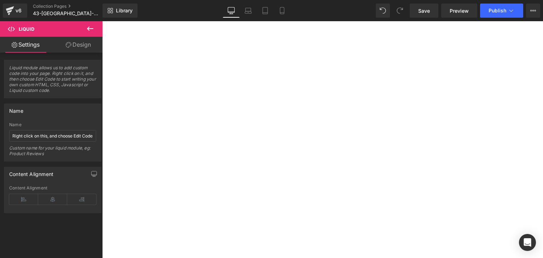
click at [102, 21] on icon at bounding box center [102, 21] width 0 height 0
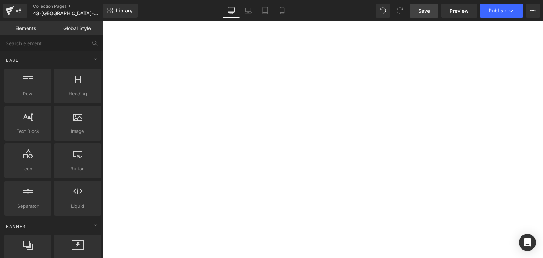
click at [422, 7] on span "Save" at bounding box center [424, 10] width 12 height 7
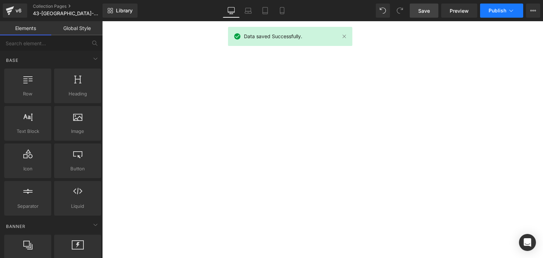
click at [506, 11] on span "Publish" at bounding box center [498, 11] width 18 height 6
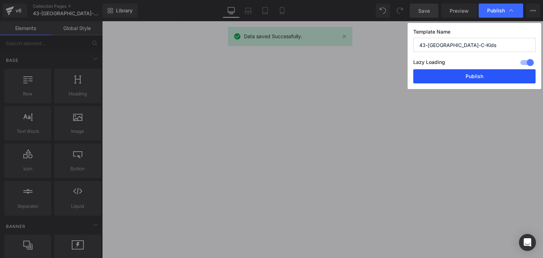
click at [487, 77] on button "Publish" at bounding box center [474, 76] width 122 height 14
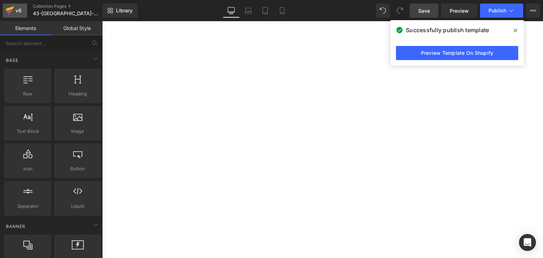
click at [7, 11] on icon at bounding box center [9, 11] width 5 height 3
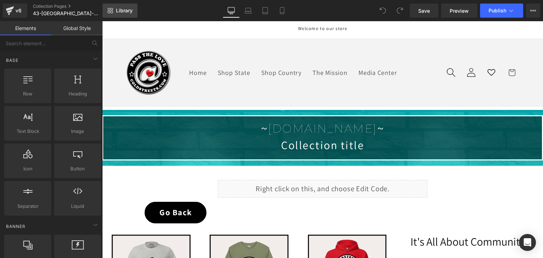
click at [128, 7] on span "Library" at bounding box center [124, 10] width 17 height 6
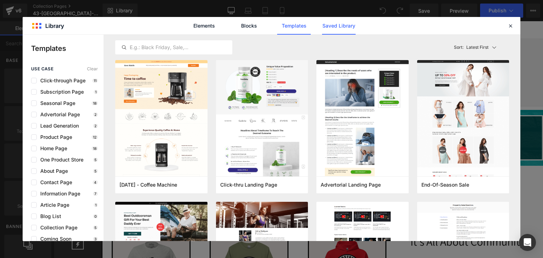
click at [326, 21] on link "Saved Library" at bounding box center [339, 26] width 34 height 18
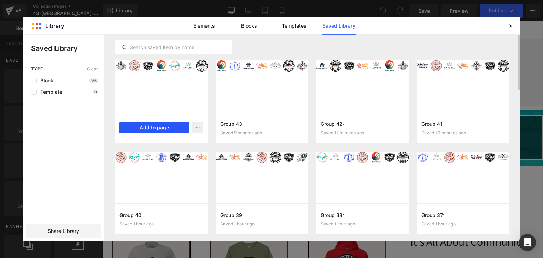
click at [146, 123] on button "Add to page" at bounding box center [155, 127] width 70 height 11
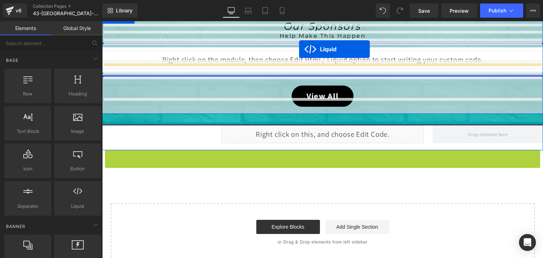
scroll to position [501, 0]
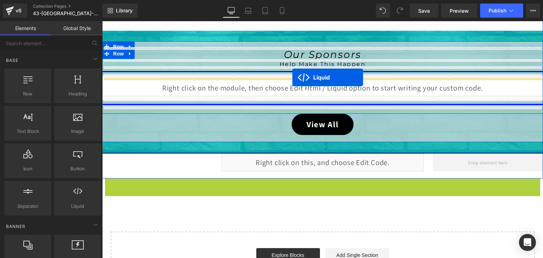
drag, startPoint x: 300, startPoint y: 61, endPoint x: 291, endPoint y: 79, distance: 19.6
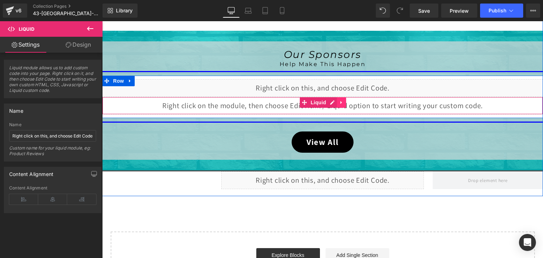
click at [341, 101] on link at bounding box center [341, 102] width 9 height 11
click at [344, 101] on icon at bounding box center [346, 102] width 5 height 5
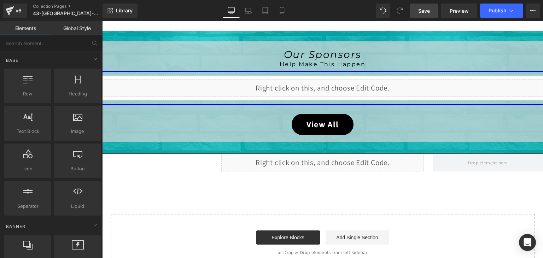
click at [417, 10] on link "Save" at bounding box center [424, 11] width 29 height 14
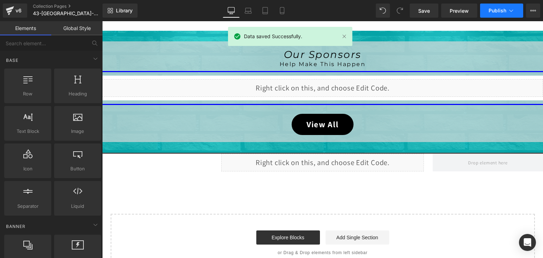
click at [492, 10] on span "Publish" at bounding box center [498, 11] width 18 height 6
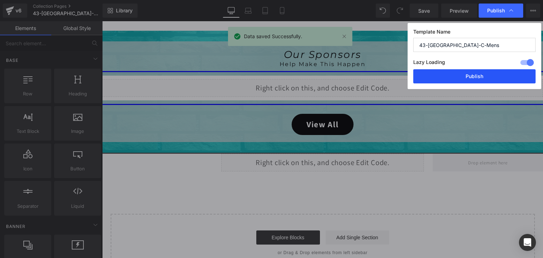
click at [489, 75] on button "Publish" at bounding box center [474, 76] width 122 height 14
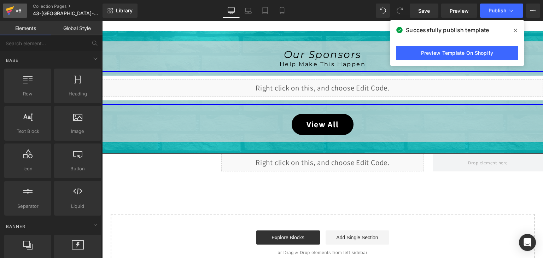
click at [17, 8] on div "v6" at bounding box center [18, 10] width 9 height 9
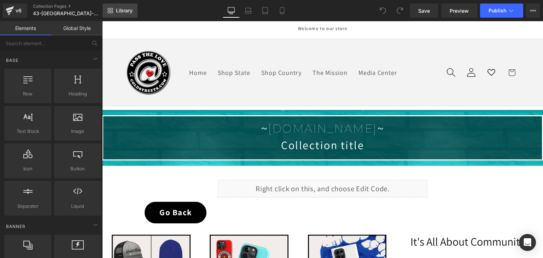
click at [126, 10] on span "Library" at bounding box center [124, 10] width 17 height 6
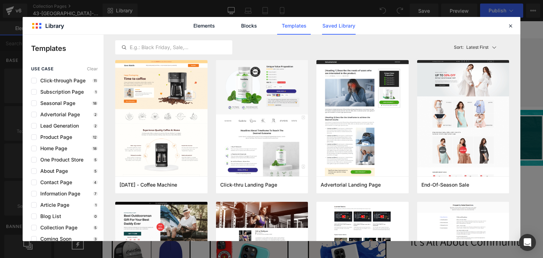
click at [332, 23] on link "Saved Library" at bounding box center [339, 26] width 34 height 18
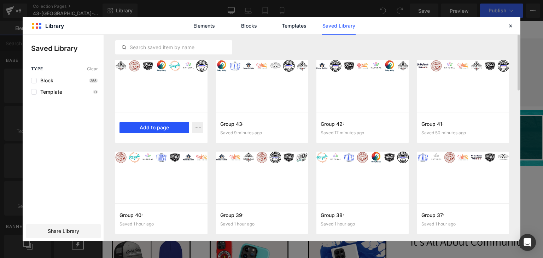
click at [166, 128] on button "Add to page" at bounding box center [155, 127] width 70 height 11
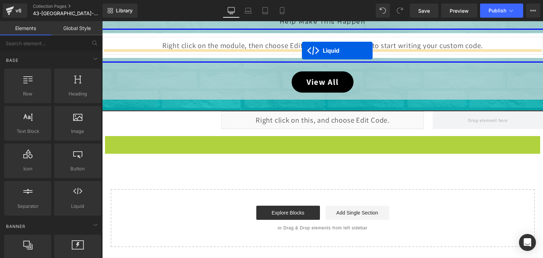
scroll to position [515, 0]
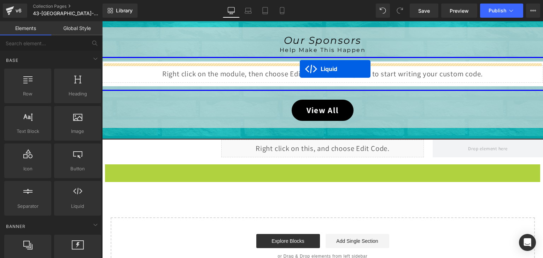
drag, startPoint x: 303, startPoint y: 61, endPoint x: 300, endPoint y: 69, distance: 8.6
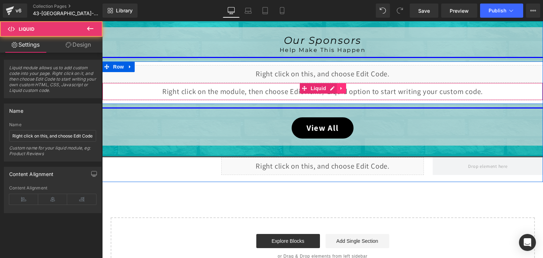
click at [341, 87] on icon at bounding box center [341, 88] width 1 height 3
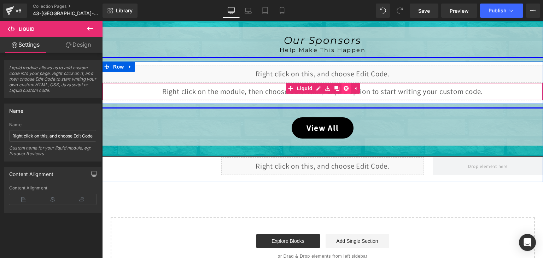
click at [344, 86] on icon at bounding box center [346, 88] width 5 height 5
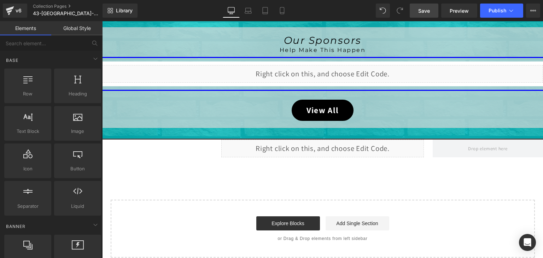
click at [430, 10] on span "Save" at bounding box center [424, 10] width 12 height 7
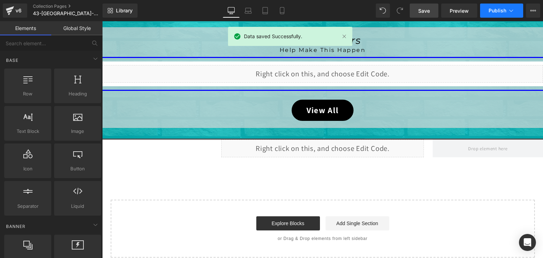
click at [503, 8] on span "Publish" at bounding box center [498, 11] width 18 height 6
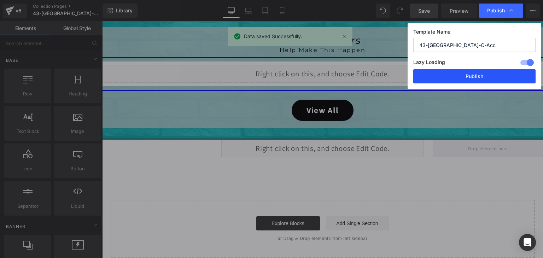
click at [489, 74] on button "Publish" at bounding box center [474, 76] width 122 height 14
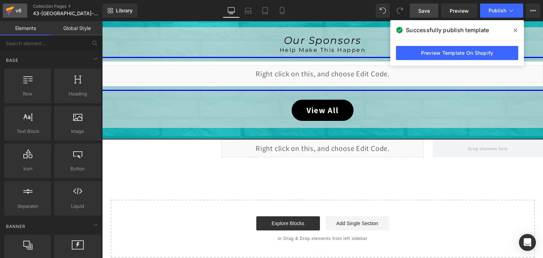
click at [13, 8] on icon at bounding box center [10, 11] width 8 height 18
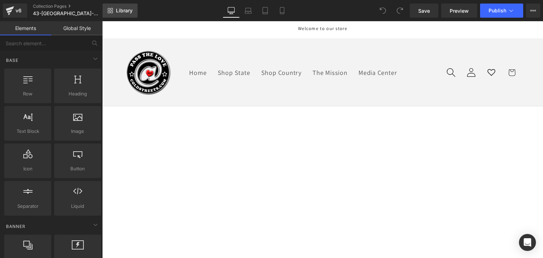
click at [130, 13] on span "Library" at bounding box center [124, 10] width 17 height 6
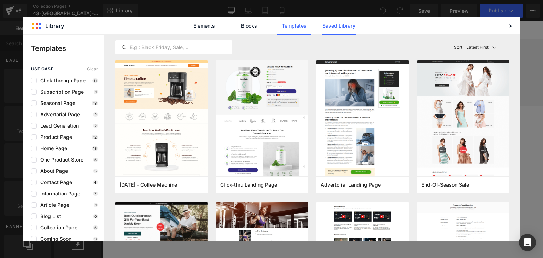
click at [331, 26] on link "Saved Library" at bounding box center [339, 26] width 34 height 18
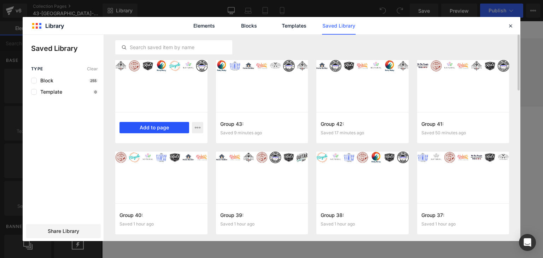
click at [151, 124] on button "Add to page" at bounding box center [155, 127] width 70 height 11
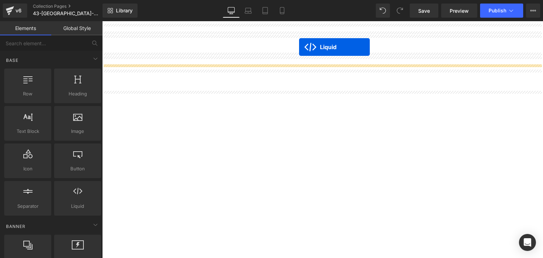
scroll to position [676, 0]
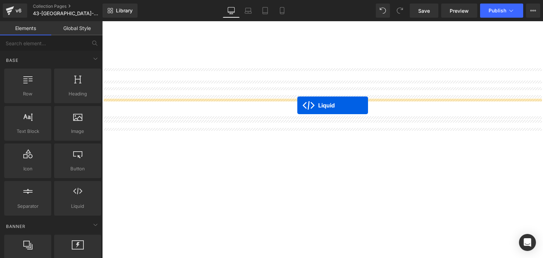
drag, startPoint x: 303, startPoint y: 63, endPoint x: 297, endPoint y: 105, distance: 43.2
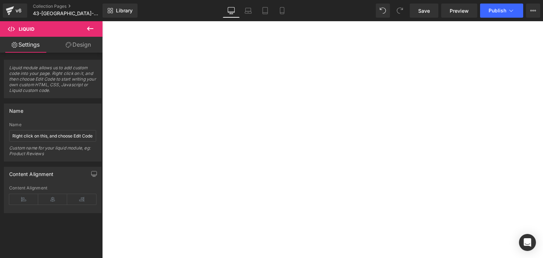
click at [102, 21] on icon at bounding box center [102, 21] width 0 height 0
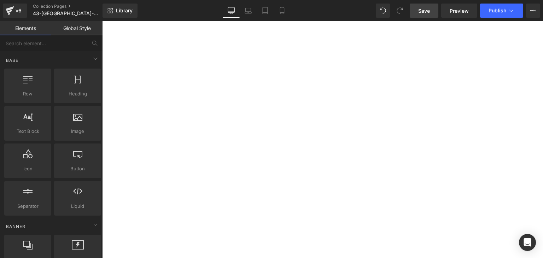
click at [429, 11] on span "Save" at bounding box center [424, 10] width 12 height 7
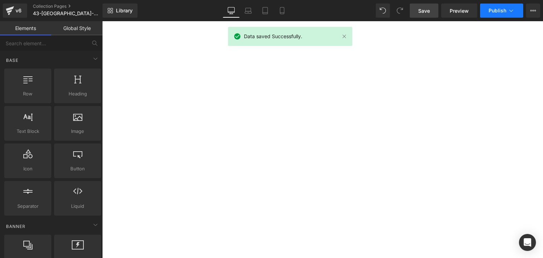
click at [493, 9] on span "Publish" at bounding box center [498, 11] width 18 height 6
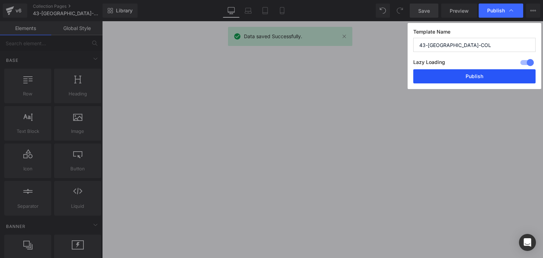
click at [488, 73] on button "Publish" at bounding box center [474, 76] width 122 height 14
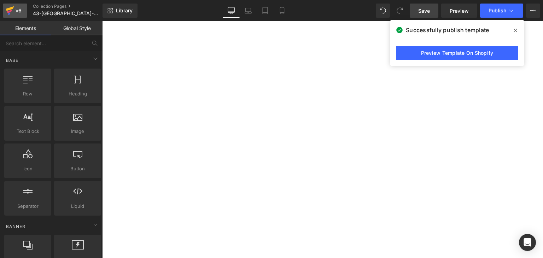
click at [12, 12] on icon at bounding box center [10, 11] width 8 height 18
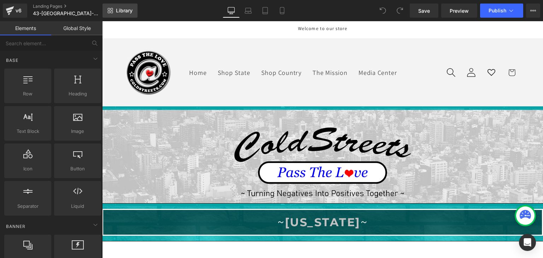
click at [123, 9] on span "Library" at bounding box center [124, 10] width 17 height 6
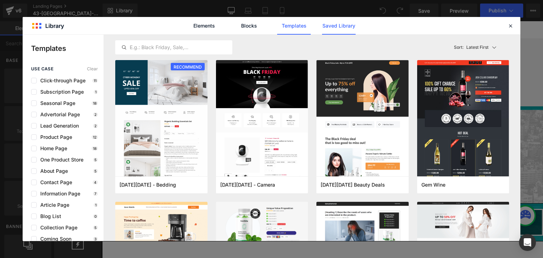
click at [336, 25] on link "Saved Library" at bounding box center [339, 26] width 34 height 18
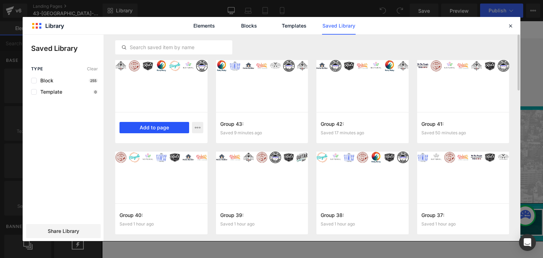
drag, startPoint x: 159, startPoint y: 126, endPoint x: 135, endPoint y: 30, distance: 98.7
click at [159, 126] on button "Add to page" at bounding box center [155, 127] width 70 height 11
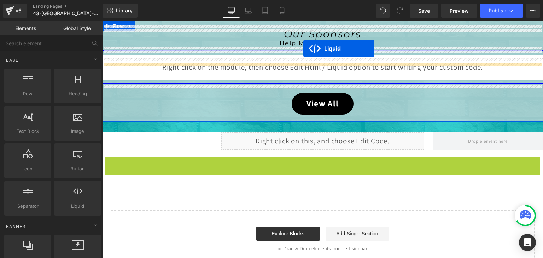
scroll to position [311, 0]
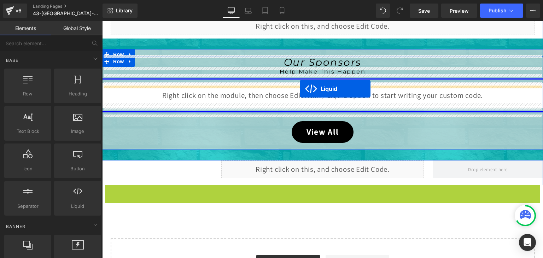
drag, startPoint x: 301, startPoint y: 62, endPoint x: 300, endPoint y: 89, distance: 28.0
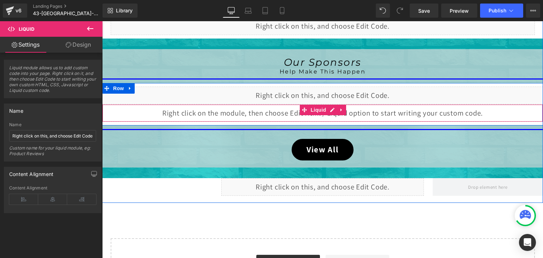
click at [340, 108] on icon at bounding box center [341, 110] width 5 height 5
click at [344, 109] on icon at bounding box center [346, 110] width 5 height 5
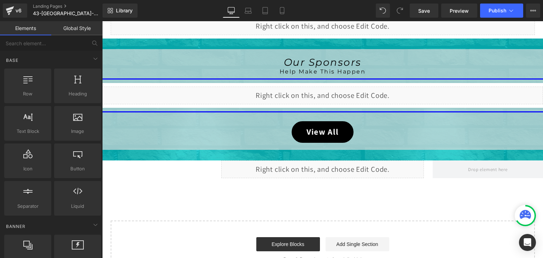
click at [516, 211] on div at bounding box center [525, 215] width 21 height 21
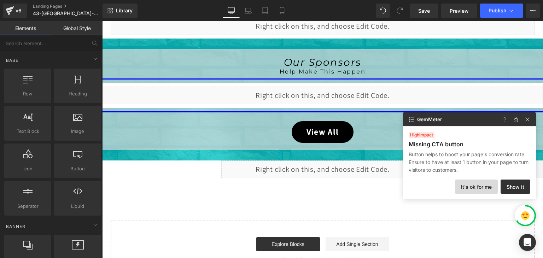
click at [479, 184] on button "It's ok for me" at bounding box center [476, 187] width 43 height 14
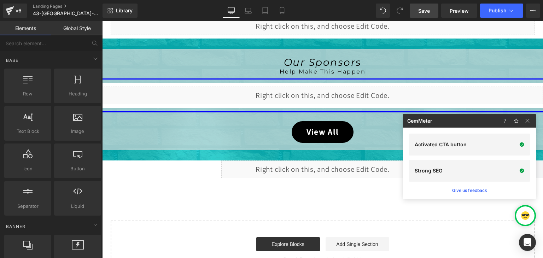
click at [418, 10] on link "Save" at bounding box center [424, 11] width 29 height 14
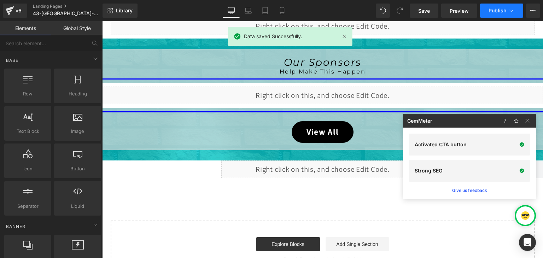
click at [492, 9] on span "Publish" at bounding box center [498, 11] width 18 height 6
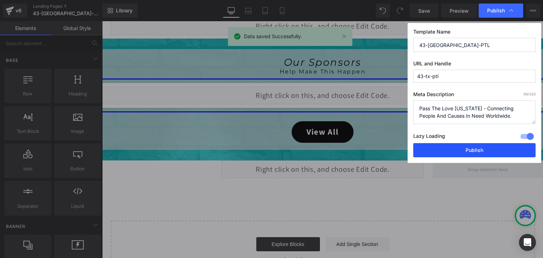
click at [479, 145] on button "Publish" at bounding box center [474, 150] width 122 height 14
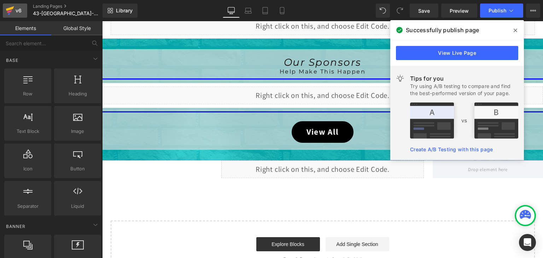
click at [13, 8] on icon at bounding box center [10, 8] width 8 height 5
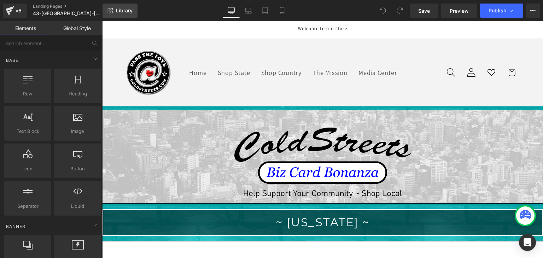
drag, startPoint x: 123, startPoint y: 7, endPoint x: 77, endPoint y: 3, distance: 46.5
click at [123, 7] on span "Library" at bounding box center [124, 10] width 17 height 6
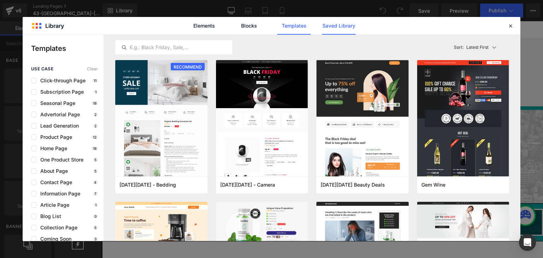
click at [332, 28] on link "Saved Library" at bounding box center [339, 26] width 34 height 18
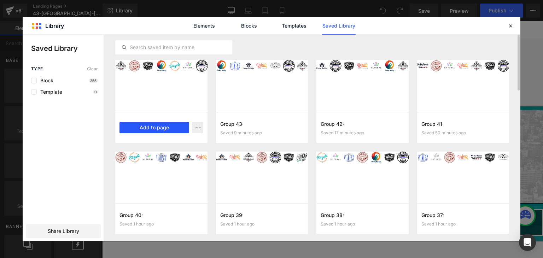
click at [166, 127] on button "Add to page" at bounding box center [155, 127] width 70 height 11
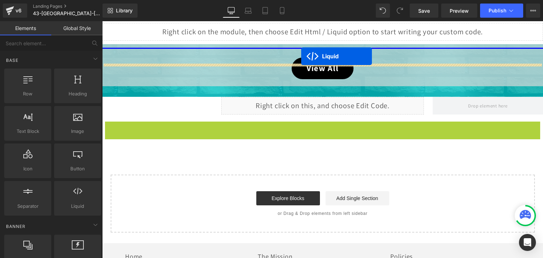
scroll to position [332, 0]
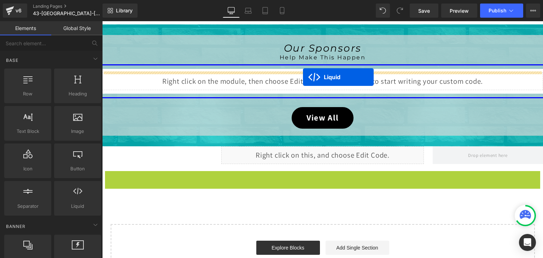
drag, startPoint x: 303, startPoint y: 61, endPoint x: 303, endPoint y: 77, distance: 15.9
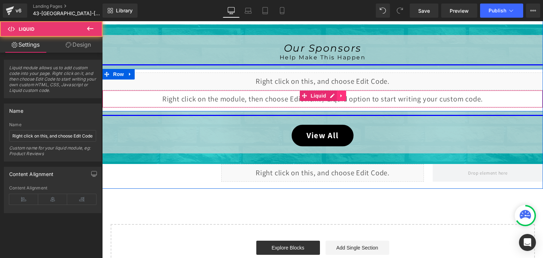
click at [340, 95] on icon at bounding box center [341, 95] width 5 height 5
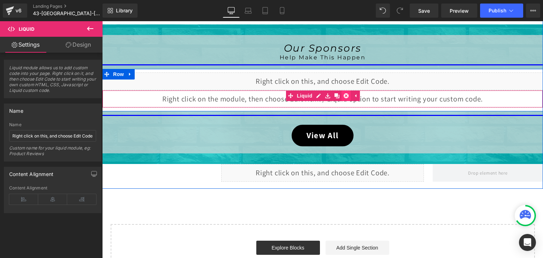
click at [344, 95] on icon at bounding box center [346, 95] width 5 height 5
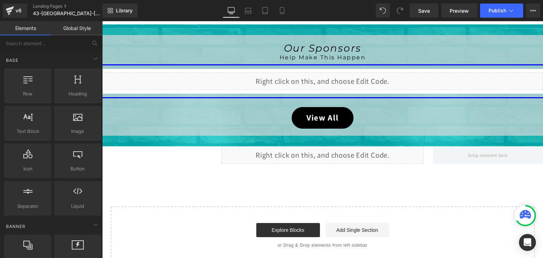
click at [517, 211] on div at bounding box center [525, 215] width 21 height 21
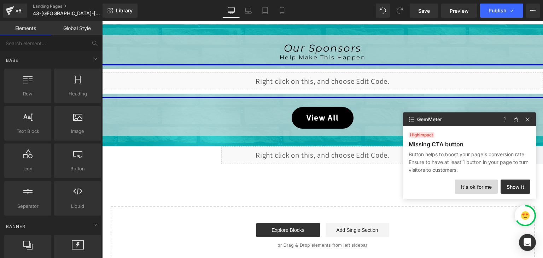
click at [487, 185] on button "It's ok for me" at bounding box center [476, 187] width 43 height 14
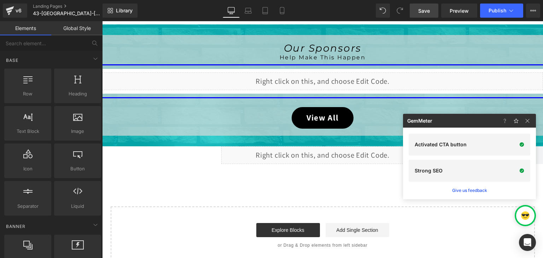
click at [422, 8] on span "Save" at bounding box center [424, 10] width 12 height 7
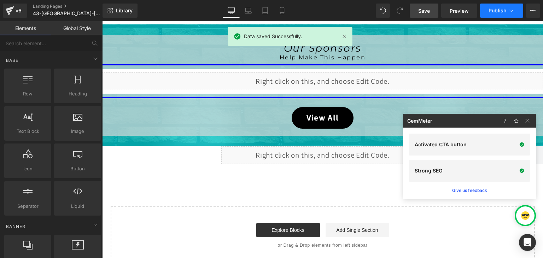
click at [494, 9] on span "Publish" at bounding box center [498, 11] width 18 height 6
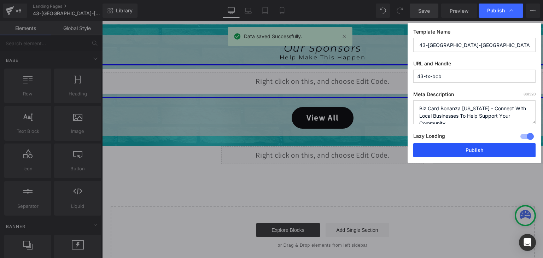
click at [467, 152] on button "Publish" at bounding box center [474, 150] width 122 height 14
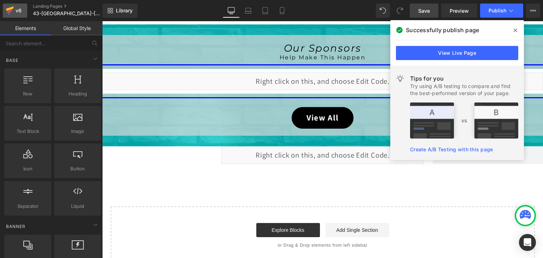
click at [7, 9] on icon at bounding box center [10, 8] width 8 height 5
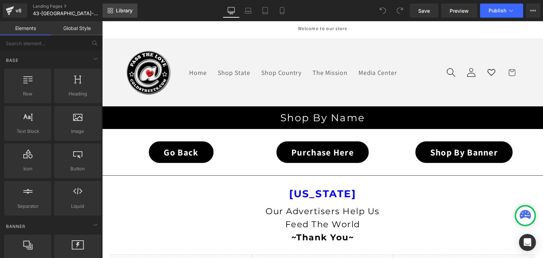
click at [131, 12] on span "Library" at bounding box center [124, 10] width 17 height 6
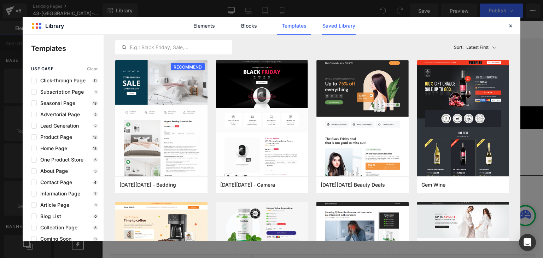
click at [349, 25] on link "Saved Library" at bounding box center [339, 26] width 34 height 18
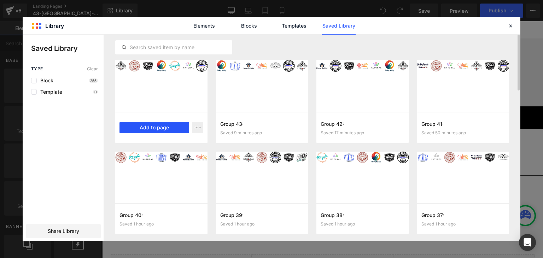
click at [152, 128] on button "Add to page" at bounding box center [155, 127] width 70 height 11
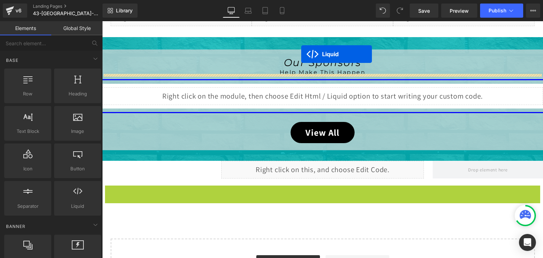
scroll to position [190, 0]
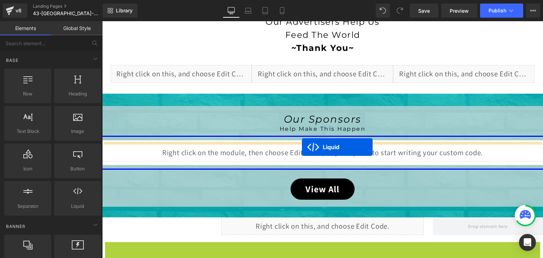
drag, startPoint x: 298, startPoint y: 62, endPoint x: 302, endPoint y: 147, distance: 85.3
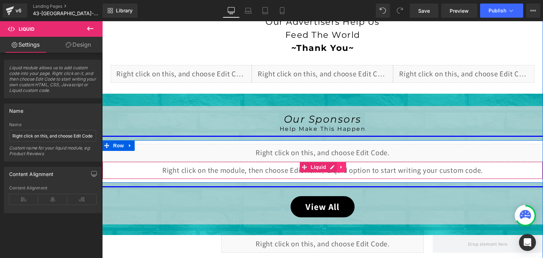
click at [342, 164] on link at bounding box center [341, 167] width 9 height 11
click at [344, 164] on icon at bounding box center [346, 166] width 5 height 5
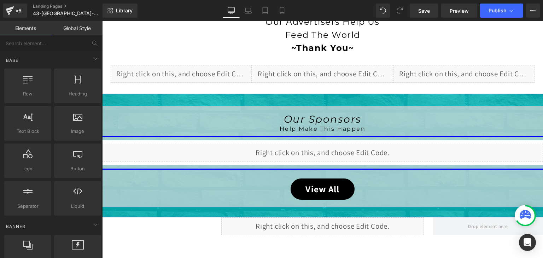
click at [518, 209] on div at bounding box center [525, 215] width 21 height 21
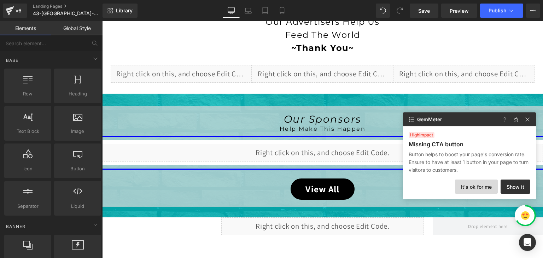
click at [484, 184] on button "It's ok for me" at bounding box center [476, 187] width 43 height 14
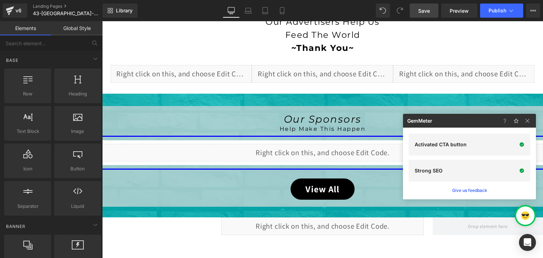
click at [424, 10] on span "Save" at bounding box center [424, 10] width 12 height 7
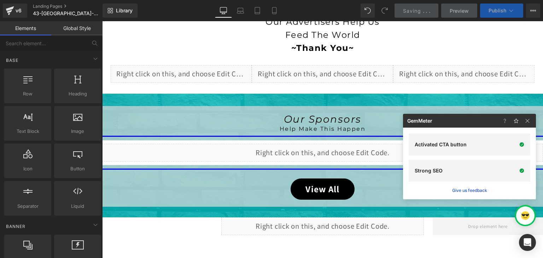
click at [495, 9] on span "Publish" at bounding box center [498, 11] width 18 height 6
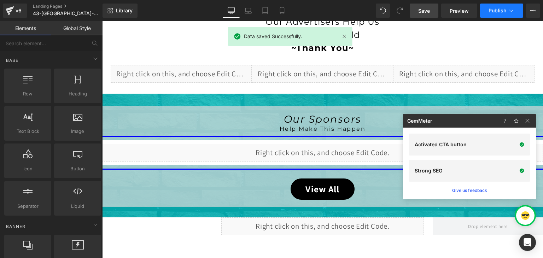
click at [511, 7] on icon at bounding box center [511, 10] width 7 height 7
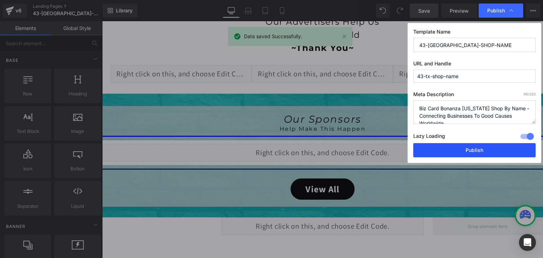
click at [482, 145] on button "Publish" at bounding box center [474, 150] width 122 height 14
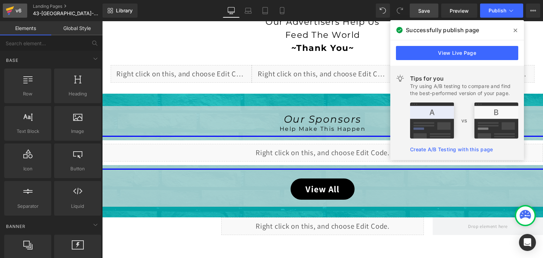
click at [19, 5] on link "v6" at bounding box center [15, 11] width 24 height 14
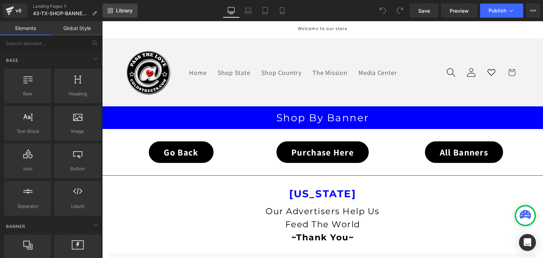
click at [129, 10] on span "Library" at bounding box center [124, 10] width 17 height 6
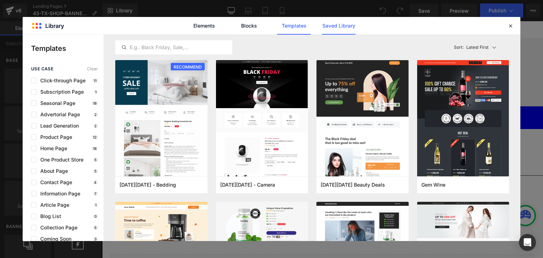
click at [336, 29] on link "Saved Library" at bounding box center [339, 26] width 34 height 18
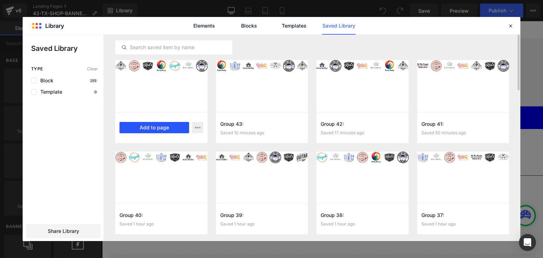
click at [155, 125] on button "Add to page" at bounding box center [155, 127] width 70 height 11
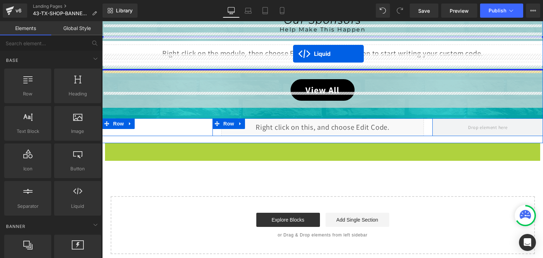
scroll to position [365, 0]
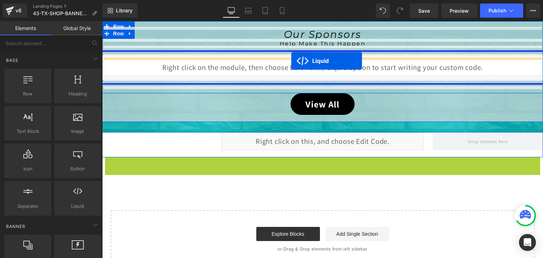
drag, startPoint x: 300, startPoint y: 59, endPoint x: 291, endPoint y: 61, distance: 8.3
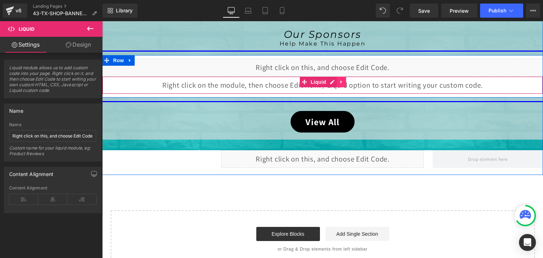
click at [341, 81] on icon at bounding box center [341, 82] width 1 height 3
click at [344, 81] on icon at bounding box center [346, 82] width 5 height 5
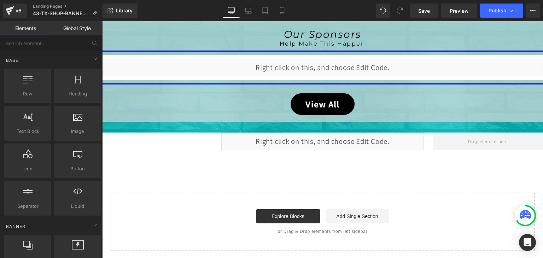
click at [517, 209] on div at bounding box center [525, 215] width 21 height 21
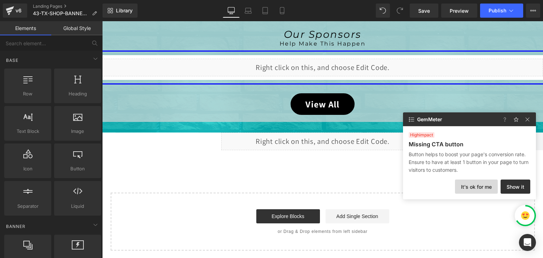
click at [486, 181] on button "It's ok for me" at bounding box center [476, 187] width 43 height 14
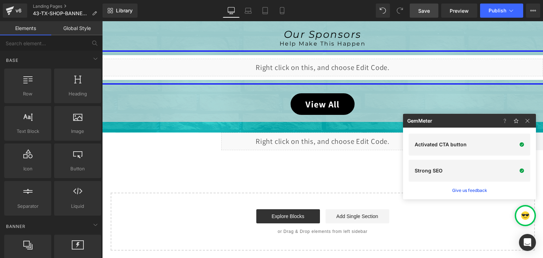
click at [419, 7] on span "Save" at bounding box center [424, 10] width 12 height 7
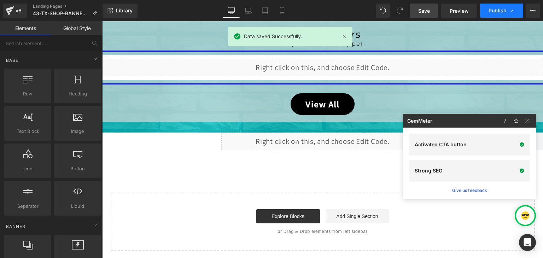
click at [501, 13] on span "Publish" at bounding box center [498, 11] width 18 height 6
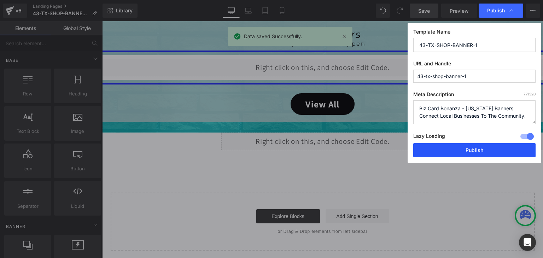
click at [484, 147] on button "Publish" at bounding box center [474, 150] width 122 height 14
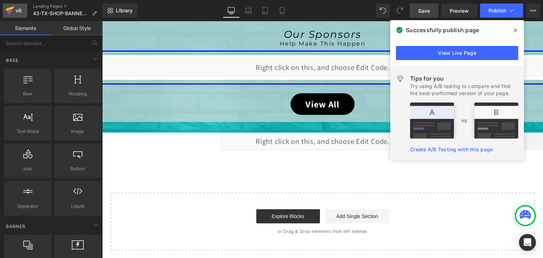
click at [14, 5] on link "v6" at bounding box center [15, 11] width 24 height 14
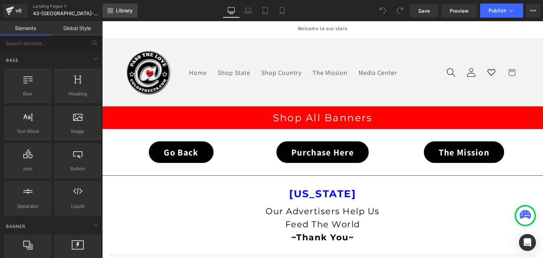
click at [123, 9] on span "Library" at bounding box center [124, 10] width 17 height 6
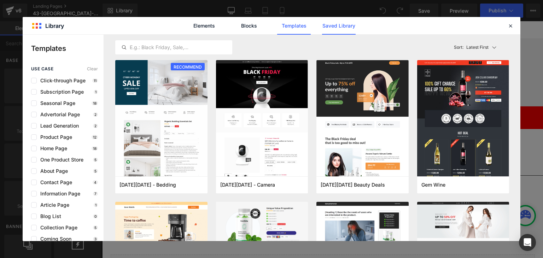
click at [323, 28] on link "Saved Library" at bounding box center [339, 26] width 34 height 18
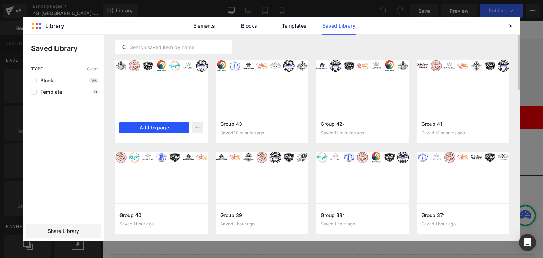
click at [158, 127] on button "Add to page" at bounding box center [155, 127] width 70 height 11
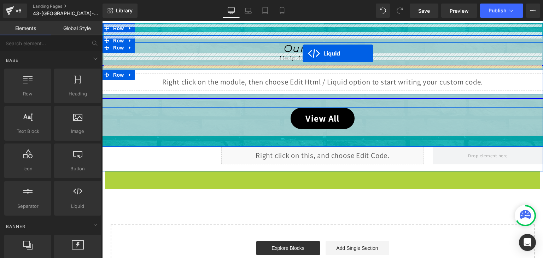
scroll to position [232, 0]
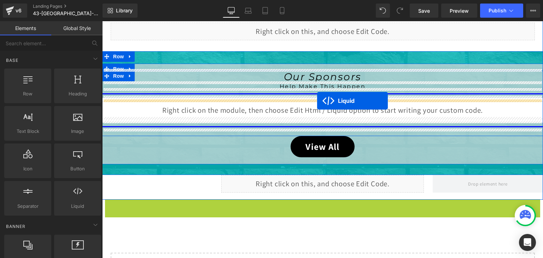
drag, startPoint x: 302, startPoint y: 63, endPoint x: 317, endPoint y: 101, distance: 41.1
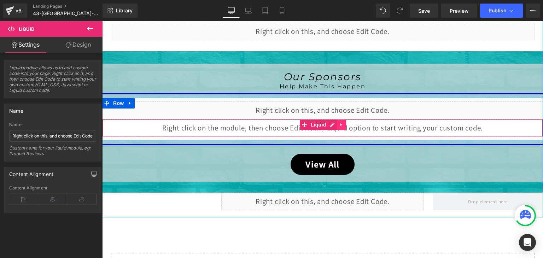
click at [341, 122] on icon at bounding box center [341, 124] width 5 height 5
click at [344, 122] on icon at bounding box center [346, 124] width 5 height 5
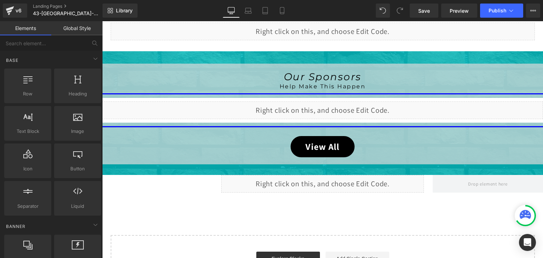
click at [516, 213] on div at bounding box center [525, 216] width 18 height 18
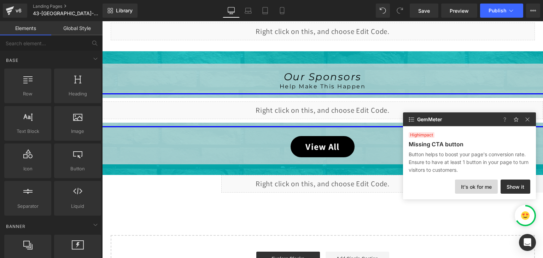
click at [486, 185] on button "It's ok for me" at bounding box center [476, 187] width 43 height 14
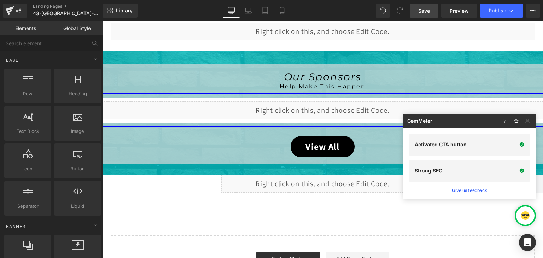
click at [424, 10] on span "Save" at bounding box center [424, 10] width 12 height 7
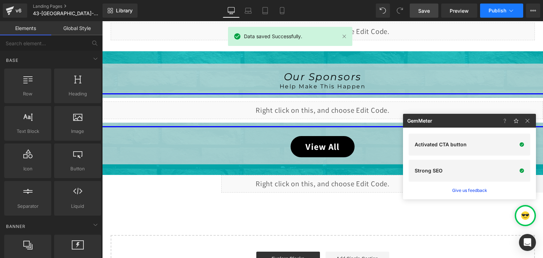
click at [509, 11] on icon at bounding box center [511, 10] width 7 height 7
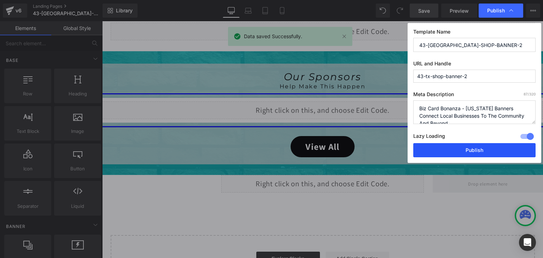
click at [488, 146] on button "Publish" at bounding box center [474, 150] width 122 height 14
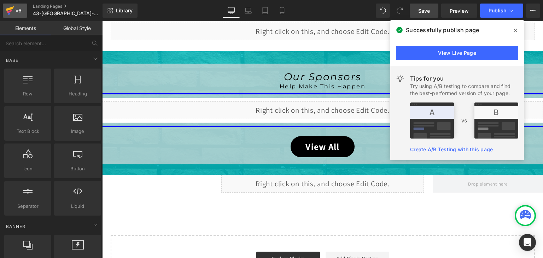
click at [4, 8] on link "v6" at bounding box center [15, 11] width 24 height 14
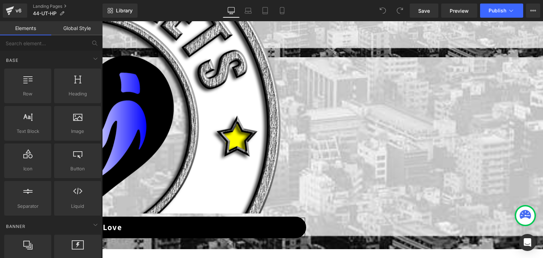
scroll to position [212, 0]
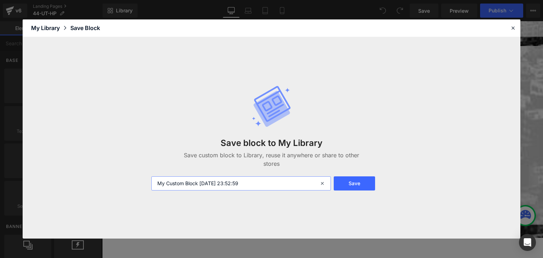
drag, startPoint x: 286, startPoint y: 183, endPoint x: 158, endPoint y: 184, distance: 127.3
click at [158, 184] on input "My Custom Block 2025-09-08 23:52:59" at bounding box center [241, 183] width 180 height 14
paste input "Group 45:"
type input "Group 45:"
click at [361, 185] on button "Save" at bounding box center [354, 183] width 41 height 14
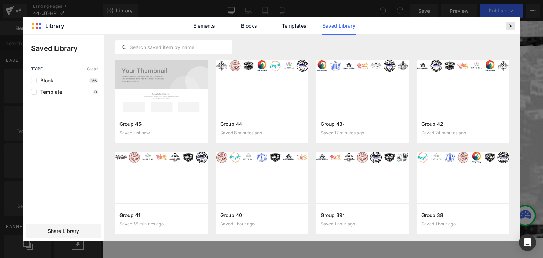
click at [508, 23] on icon at bounding box center [511, 26] width 6 height 6
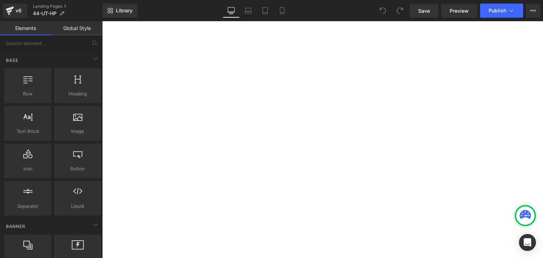
scroll to position [672, 0]
click at [422, 9] on span "Save" at bounding box center [424, 10] width 12 height 7
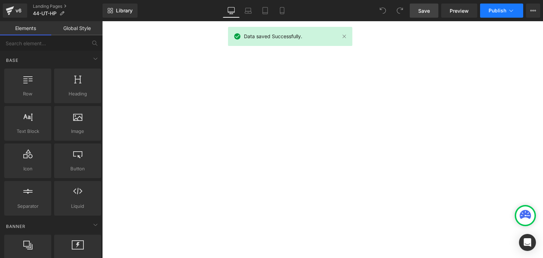
click at [510, 11] on icon at bounding box center [511, 10] width 7 height 7
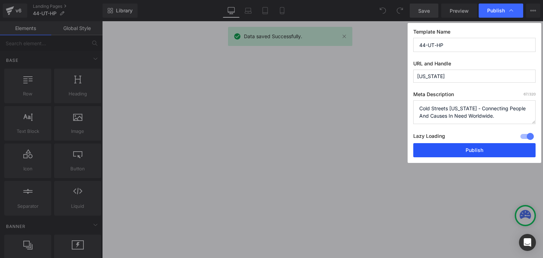
click at [490, 155] on button "Publish" at bounding box center [474, 150] width 122 height 14
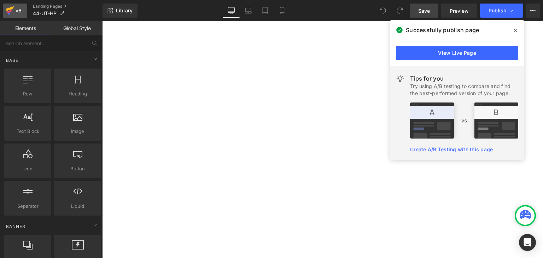
click at [10, 8] on icon at bounding box center [10, 8] width 8 height 5
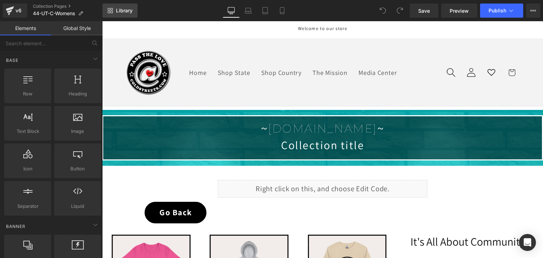
click at [121, 9] on span "Library" at bounding box center [124, 10] width 17 height 6
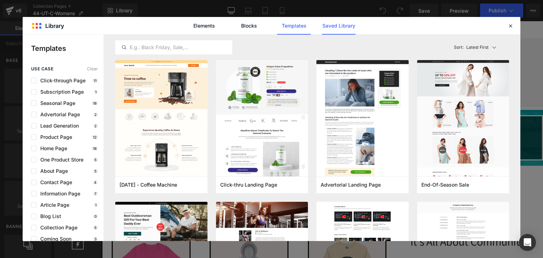
click at [327, 25] on link "Saved Library" at bounding box center [339, 26] width 34 height 18
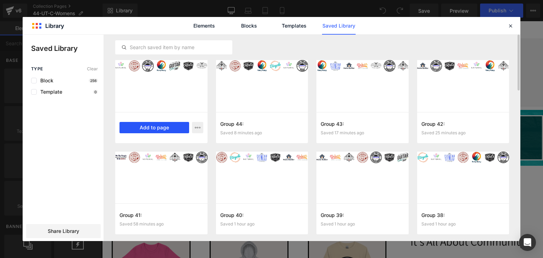
click at [146, 127] on button "Add to page" at bounding box center [155, 127] width 70 height 11
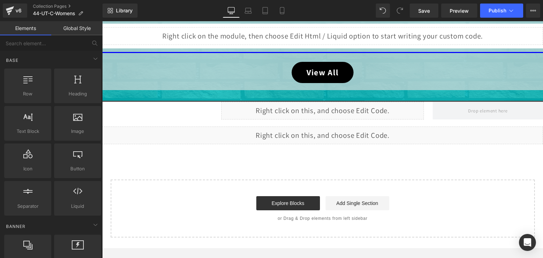
scroll to position [551, 0]
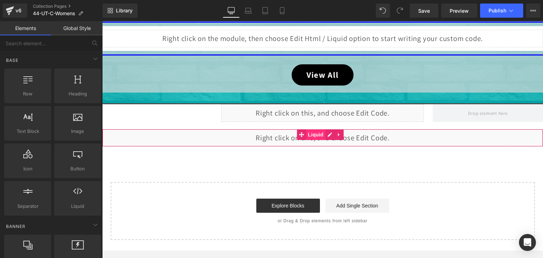
click at [320, 135] on span "Liquid" at bounding box center [315, 134] width 19 height 11
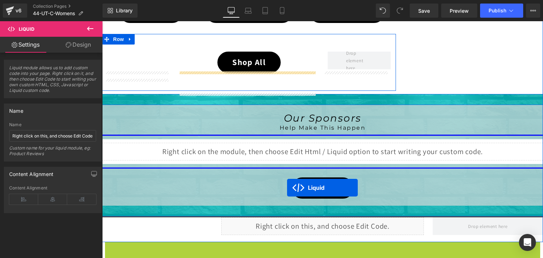
scroll to position [416, 0]
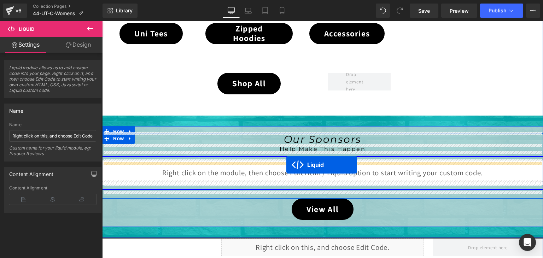
drag, startPoint x: 299, startPoint y: 134, endPoint x: 286, endPoint y: 165, distance: 33.2
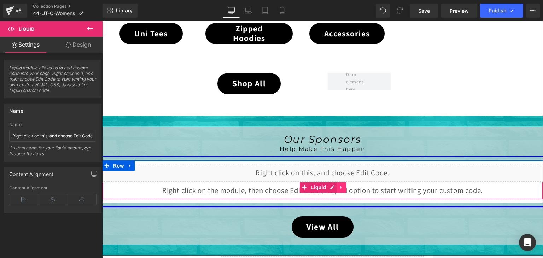
click at [340, 186] on icon at bounding box center [341, 187] width 5 height 5
click at [344, 186] on icon at bounding box center [346, 187] width 5 height 5
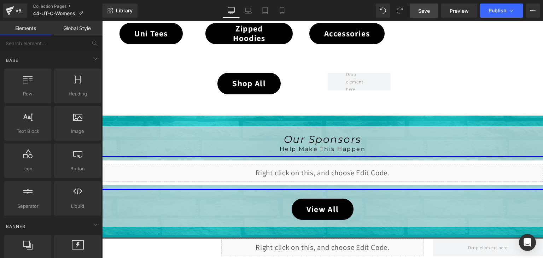
click at [423, 7] on span "Save" at bounding box center [424, 10] width 12 height 7
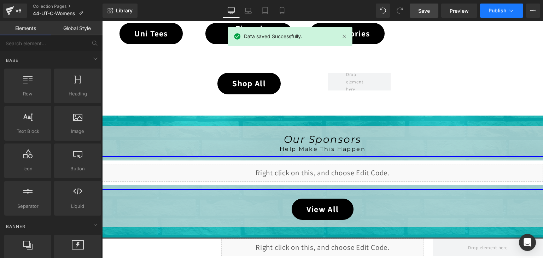
click at [507, 9] on button "Publish" at bounding box center [501, 11] width 43 height 14
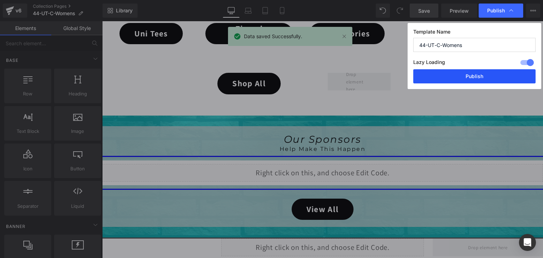
click at [503, 72] on button "Publish" at bounding box center [474, 76] width 122 height 14
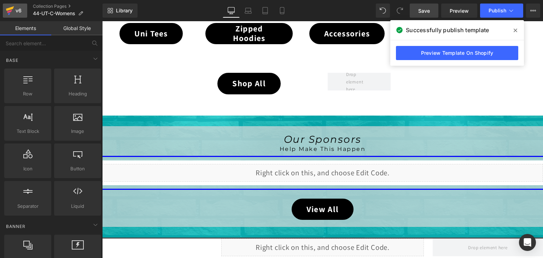
click at [13, 6] on icon at bounding box center [10, 11] width 8 height 18
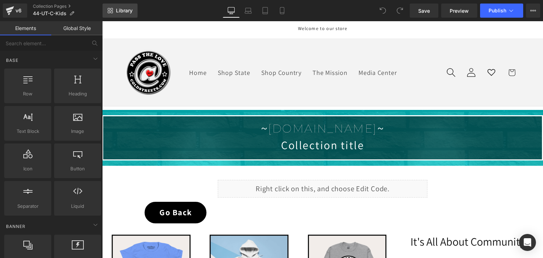
click at [117, 10] on span "Library" at bounding box center [124, 10] width 17 height 6
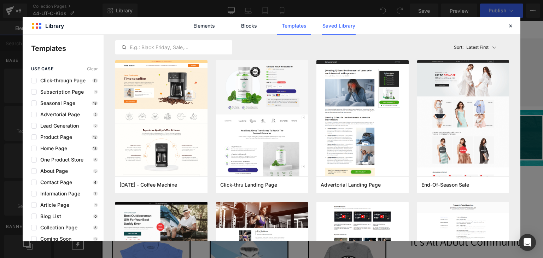
click at [329, 27] on link "Saved Library" at bounding box center [339, 26] width 34 height 18
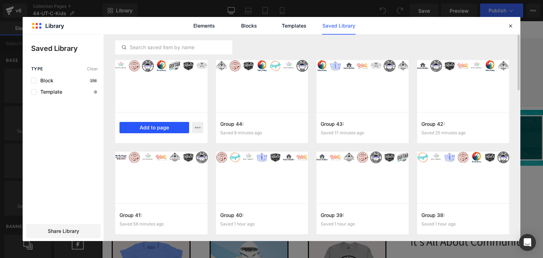
click at [163, 128] on button "Add to page" at bounding box center [155, 127] width 70 height 11
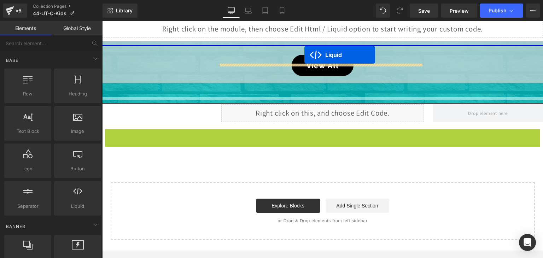
scroll to position [532, 0]
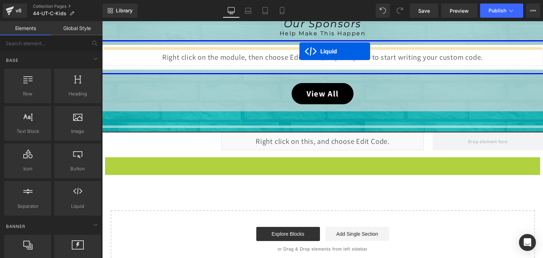
drag, startPoint x: 303, startPoint y: 61, endPoint x: 298, endPoint y: 53, distance: 9.7
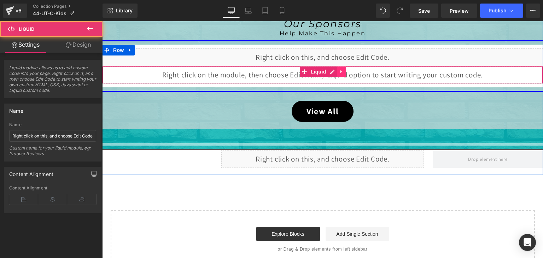
click at [341, 71] on icon at bounding box center [341, 71] width 1 height 3
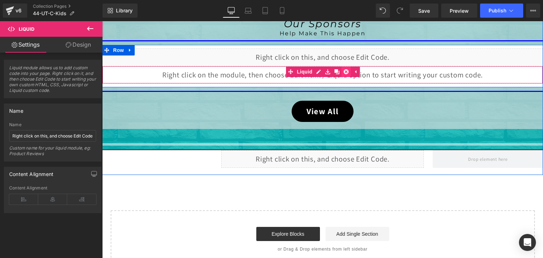
click at [344, 69] on icon at bounding box center [346, 71] width 5 height 5
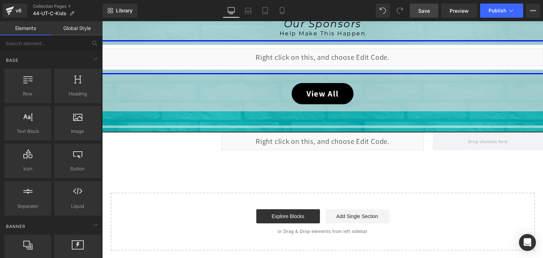
click at [422, 10] on span "Save" at bounding box center [424, 10] width 12 height 7
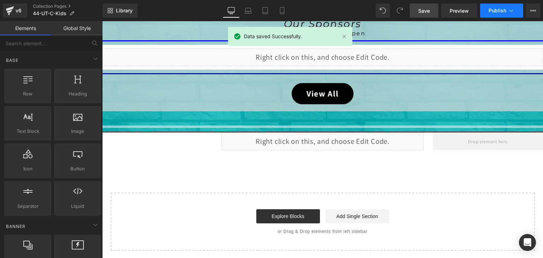
click at [512, 10] on icon at bounding box center [511, 10] width 7 height 7
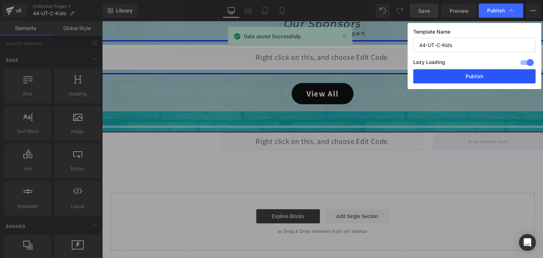
click at [494, 74] on button "Publish" at bounding box center [474, 76] width 122 height 14
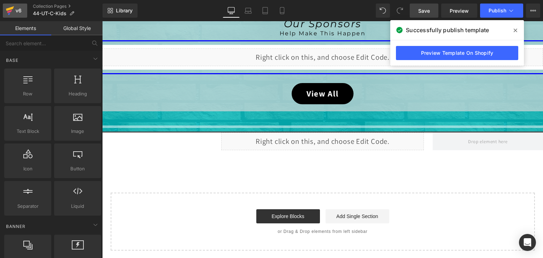
click at [14, 6] on icon at bounding box center [10, 8] width 8 height 5
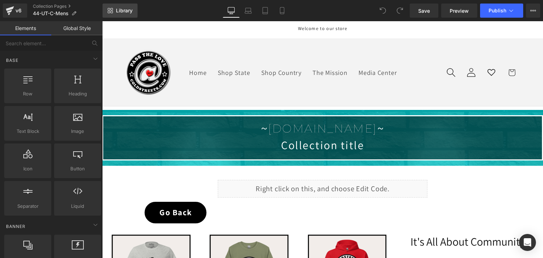
click at [130, 11] on span "Library" at bounding box center [124, 10] width 17 height 6
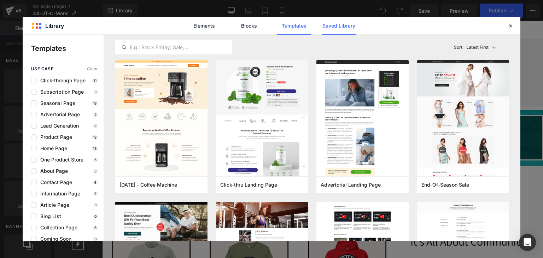
click at [341, 24] on link "Saved Library" at bounding box center [339, 26] width 34 height 18
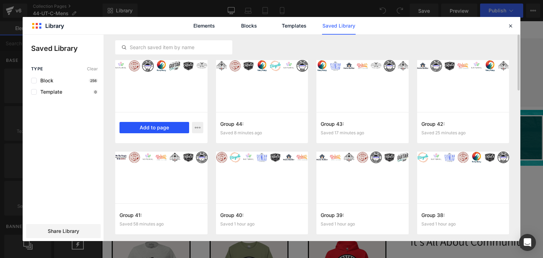
click at [164, 123] on button "Add to page" at bounding box center [155, 127] width 70 height 11
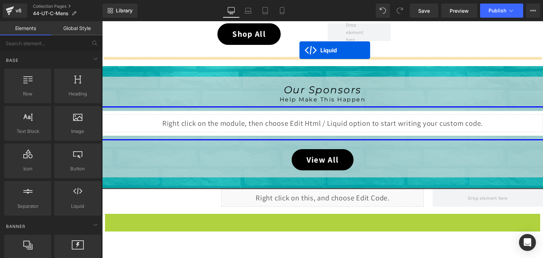
scroll to position [445, 0]
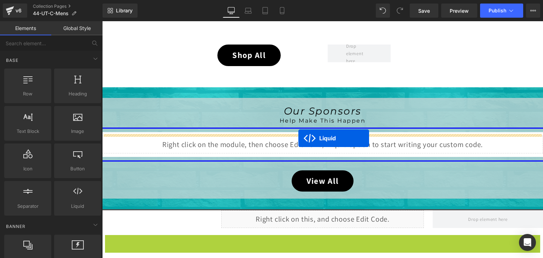
drag, startPoint x: 301, startPoint y: 65, endPoint x: 298, endPoint y: 139, distance: 73.6
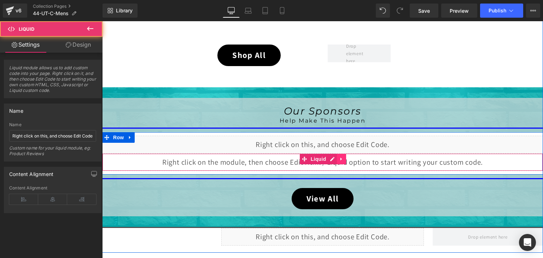
click at [341, 159] on icon at bounding box center [341, 158] width 1 height 3
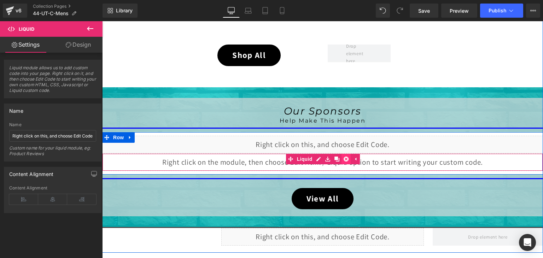
click at [346, 158] on link at bounding box center [346, 159] width 9 height 11
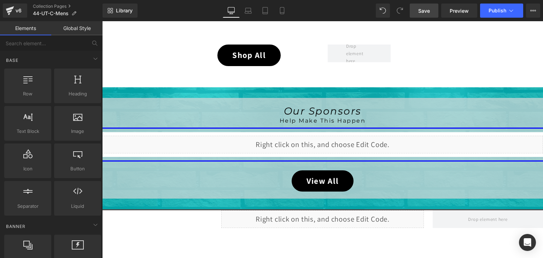
click at [422, 10] on span "Save" at bounding box center [424, 10] width 12 height 7
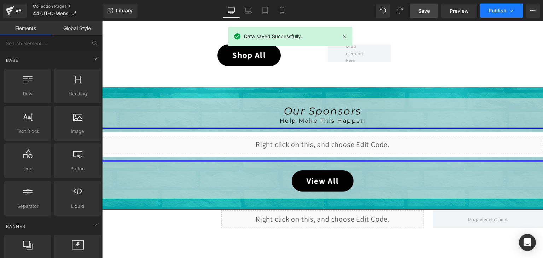
click at [502, 10] on span "Publish" at bounding box center [498, 11] width 18 height 6
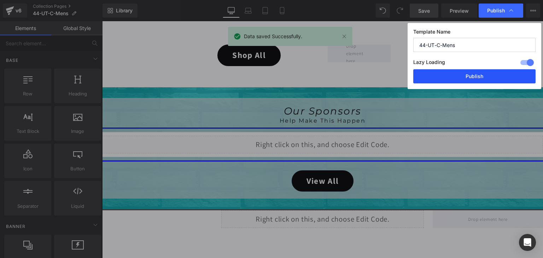
click at [489, 76] on button "Publish" at bounding box center [474, 76] width 122 height 14
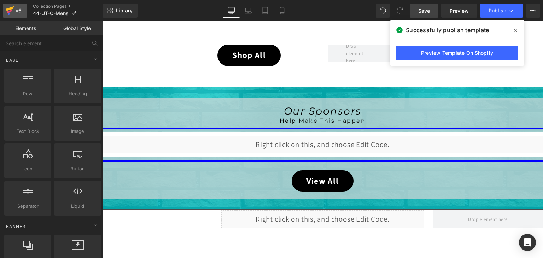
click at [15, 8] on div "v6" at bounding box center [18, 10] width 9 height 9
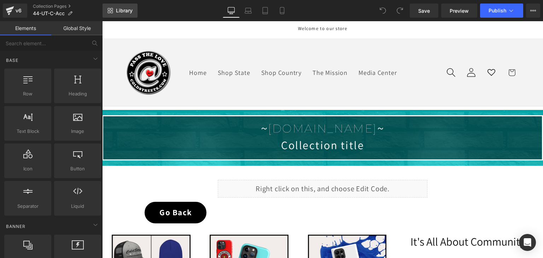
click at [120, 11] on span "Library" at bounding box center [124, 10] width 17 height 6
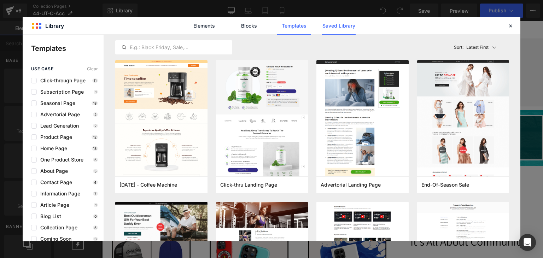
click at [332, 27] on link "Saved Library" at bounding box center [339, 26] width 34 height 18
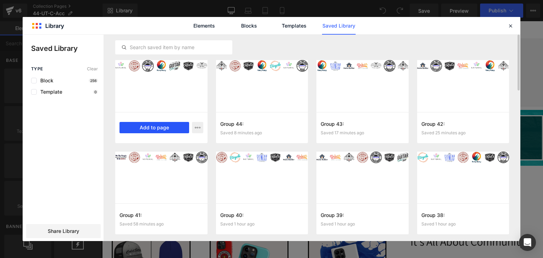
click at [160, 124] on button "Add to page" at bounding box center [155, 127] width 70 height 11
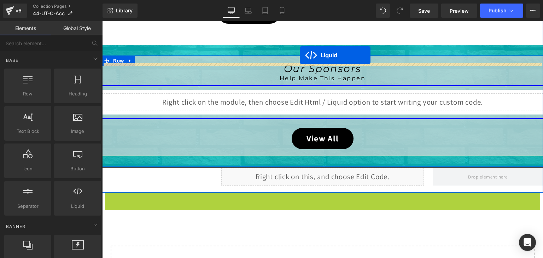
scroll to position [437, 0]
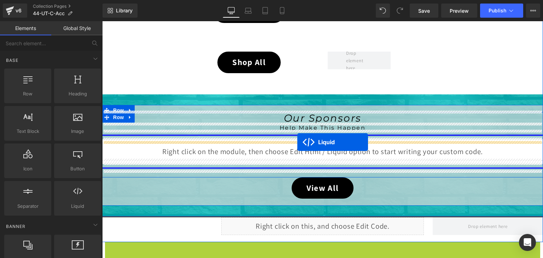
drag, startPoint x: 300, startPoint y: 62, endPoint x: 297, endPoint y: 142, distance: 80.7
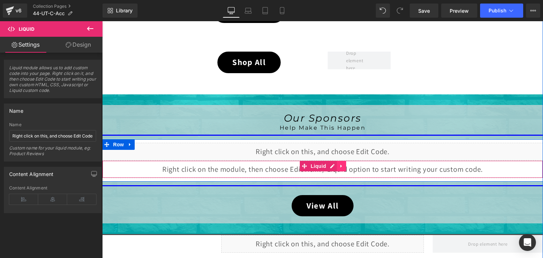
click at [341, 166] on icon at bounding box center [341, 165] width 1 height 3
click at [344, 164] on icon at bounding box center [346, 166] width 5 height 5
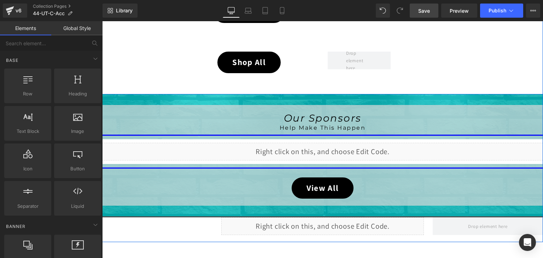
click at [422, 15] on link "Save" at bounding box center [424, 11] width 29 height 14
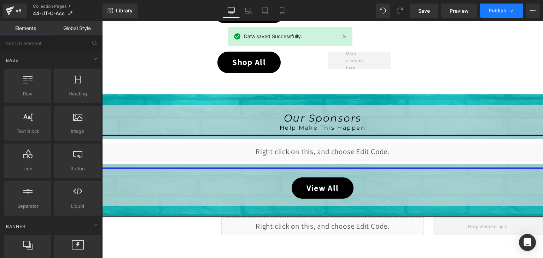
click at [511, 12] on icon at bounding box center [511, 10] width 7 height 7
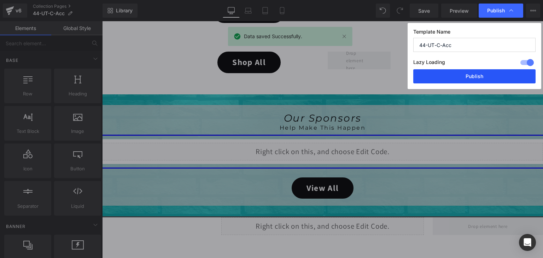
click at [491, 79] on button "Publish" at bounding box center [474, 76] width 122 height 14
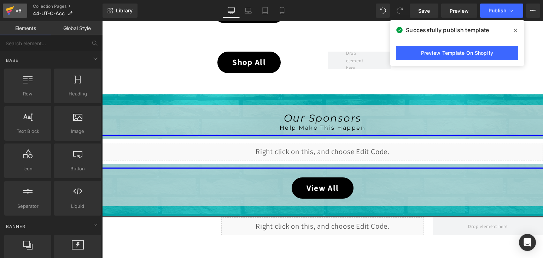
click at [11, 9] on icon at bounding box center [10, 8] width 8 height 5
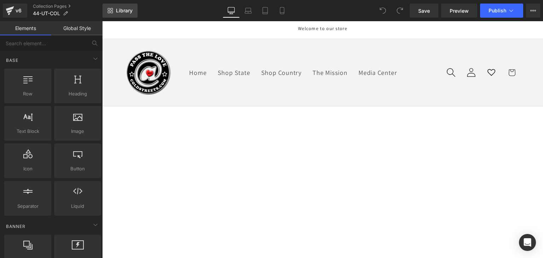
click at [117, 12] on span "Library" at bounding box center [124, 10] width 17 height 6
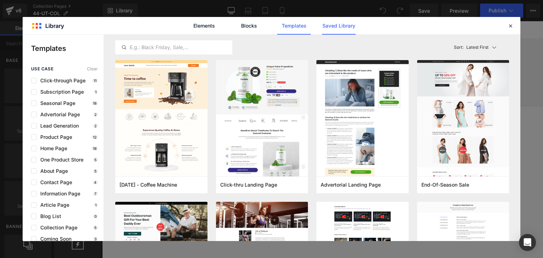
click at [336, 28] on link "Saved Library" at bounding box center [339, 26] width 34 height 18
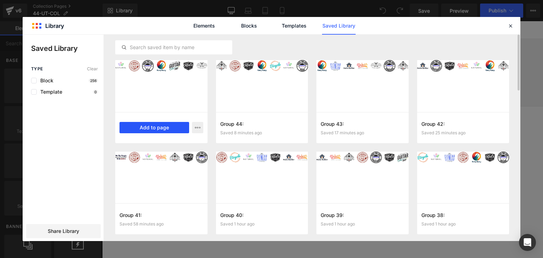
click at [149, 126] on button "Add to page" at bounding box center [155, 127] width 70 height 11
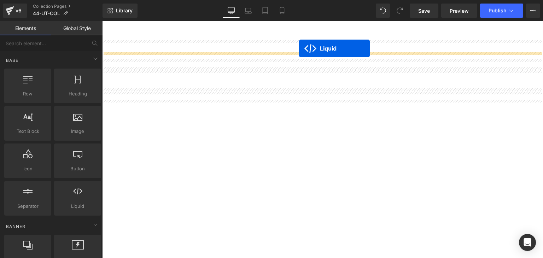
scroll to position [662, 0]
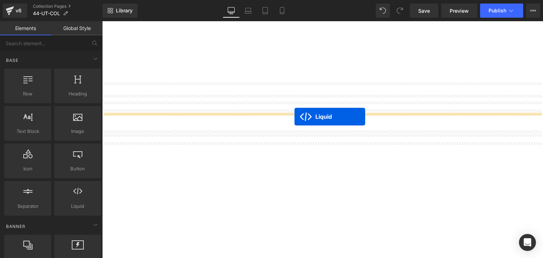
drag, startPoint x: 299, startPoint y: 63, endPoint x: 294, endPoint y: 117, distance: 54.7
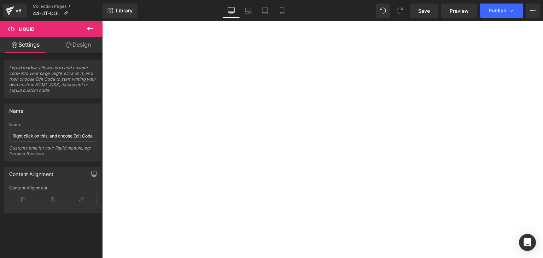
click at [102, 21] on link at bounding box center [102, 21] width 0 height 0
click at [102, 21] on icon at bounding box center [102, 21] width 0 height 0
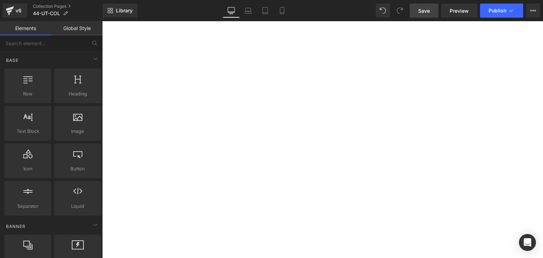
click at [424, 11] on span "Save" at bounding box center [424, 10] width 12 height 7
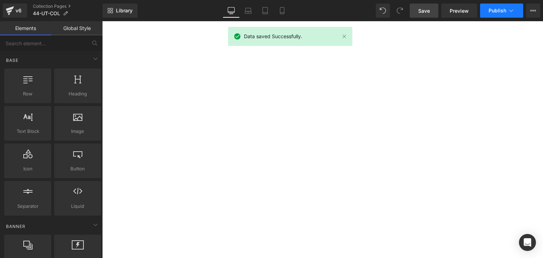
click at [503, 9] on span "Publish" at bounding box center [498, 11] width 18 height 6
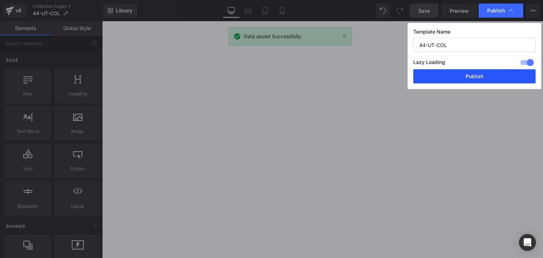
click at [484, 75] on button "Publish" at bounding box center [474, 76] width 122 height 14
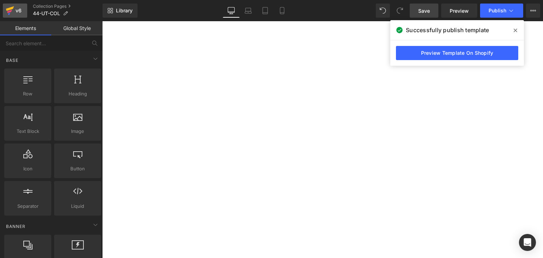
click at [15, 7] on div "v6" at bounding box center [18, 10] width 9 height 9
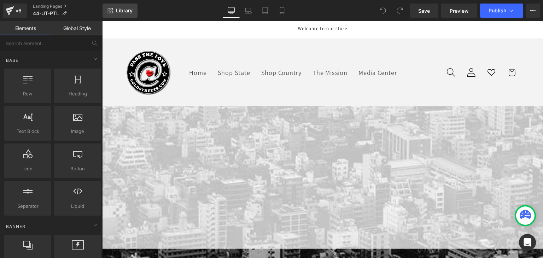
click at [126, 9] on span "Library" at bounding box center [124, 10] width 17 height 6
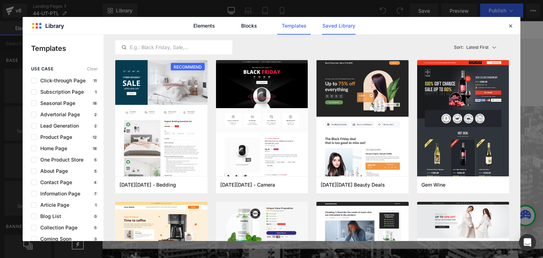
click at [329, 26] on link "Saved Library" at bounding box center [339, 26] width 34 height 18
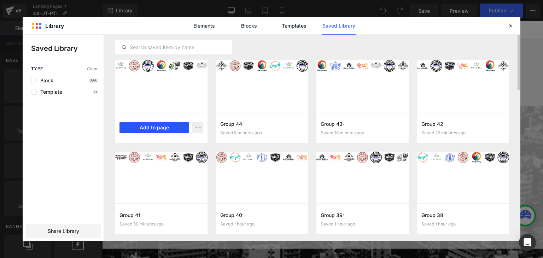
click at [147, 127] on button "Add to page" at bounding box center [155, 127] width 70 height 11
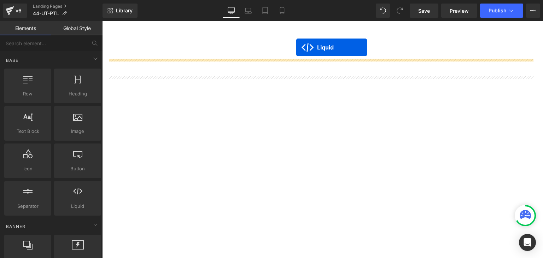
scroll to position [240, 0]
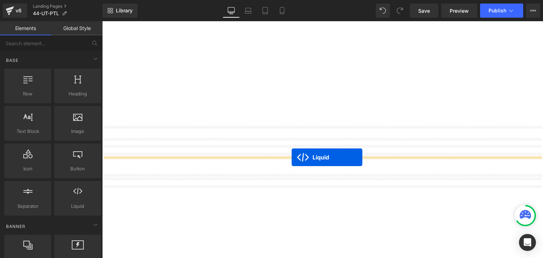
drag, startPoint x: 298, startPoint y: 62, endPoint x: 292, endPoint y: 157, distance: 95.4
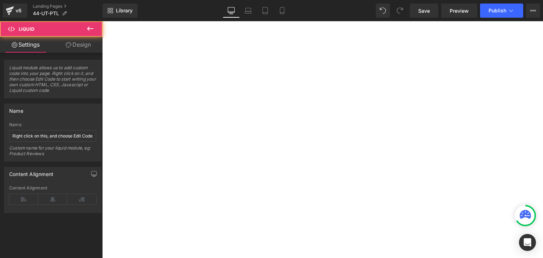
click at [102, 21] on icon at bounding box center [102, 21] width 0 height 0
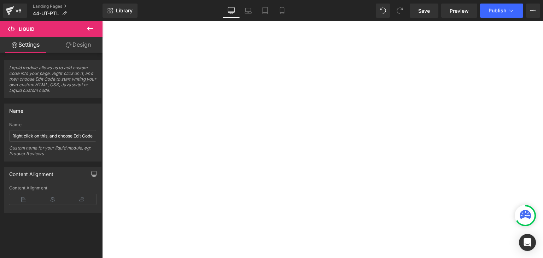
click at [102, 21] on icon at bounding box center [102, 21] width 0 height 0
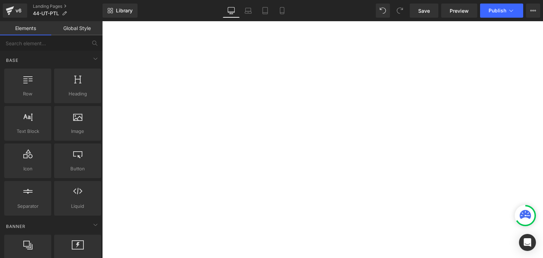
click at [519, 208] on div at bounding box center [525, 215] width 21 height 21
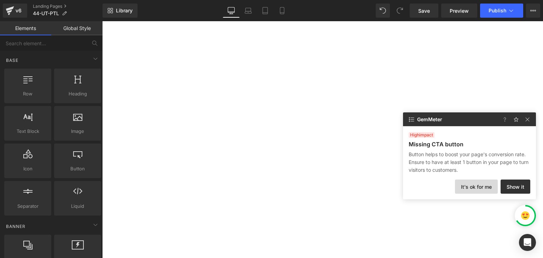
click at [473, 188] on button "It's ok for me" at bounding box center [476, 187] width 43 height 14
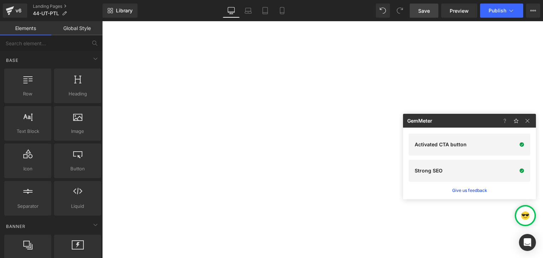
click at [420, 8] on span "Save" at bounding box center [424, 10] width 12 height 7
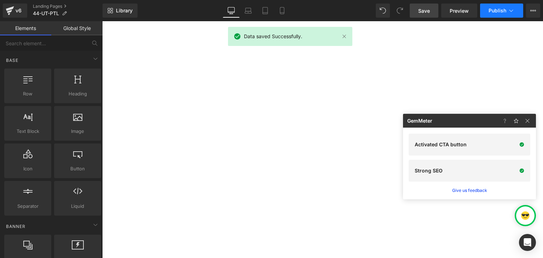
click at [505, 10] on span "Publish" at bounding box center [498, 11] width 18 height 6
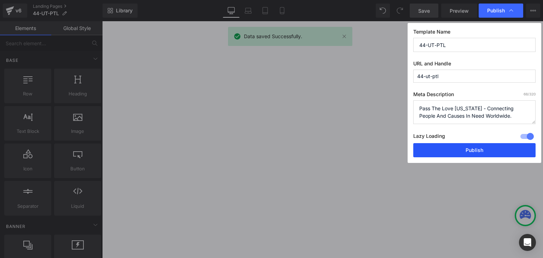
click at [487, 147] on button "Publish" at bounding box center [474, 150] width 122 height 14
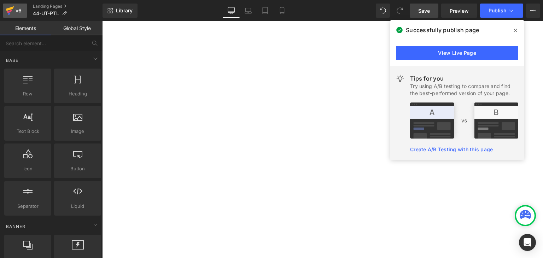
click at [20, 6] on div "v6" at bounding box center [18, 10] width 9 height 9
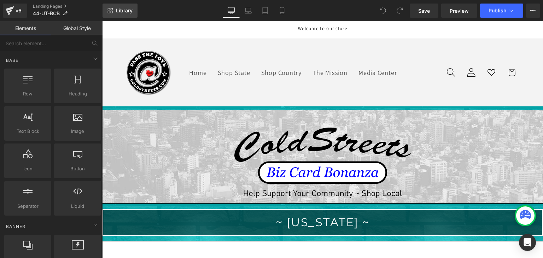
click at [121, 12] on span "Library" at bounding box center [124, 10] width 17 height 6
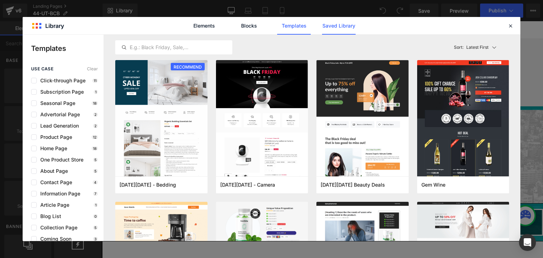
click at [329, 25] on link "Saved Library" at bounding box center [339, 26] width 34 height 18
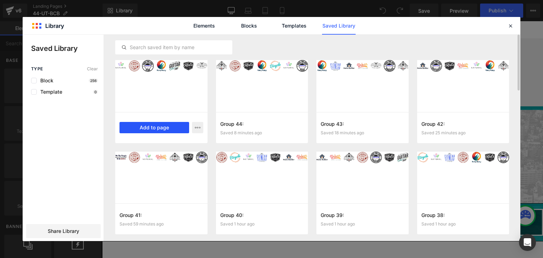
click at [153, 123] on button "Add to page" at bounding box center [155, 127] width 70 height 11
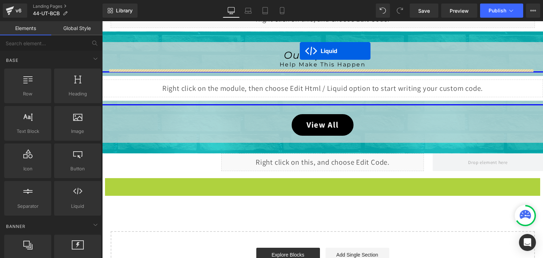
scroll to position [283, 0]
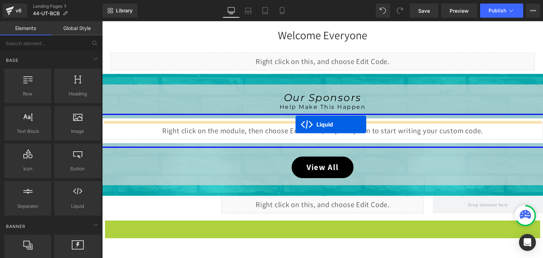
drag, startPoint x: 302, startPoint y: 61, endPoint x: 296, endPoint y: 124, distance: 63.6
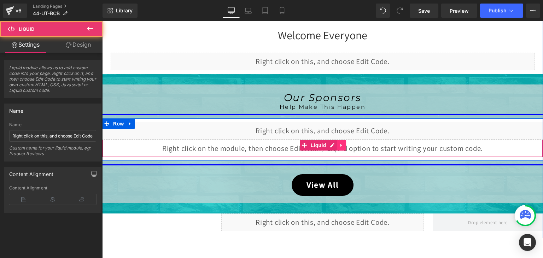
click at [341, 145] on icon at bounding box center [341, 145] width 5 height 5
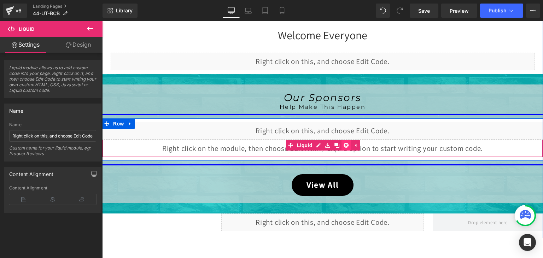
click at [344, 144] on icon at bounding box center [346, 145] width 5 height 5
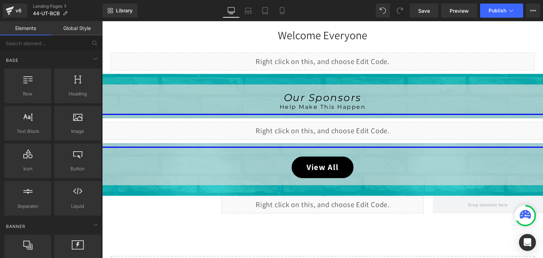
click at [517, 212] on div at bounding box center [525, 216] width 18 height 18
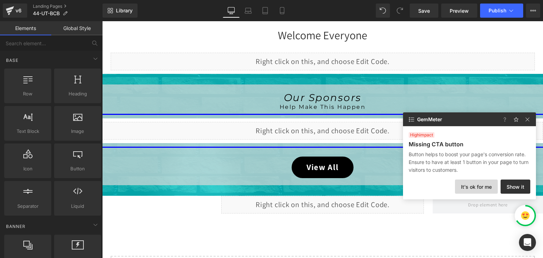
click at [472, 187] on button "It's ok for me" at bounding box center [476, 187] width 43 height 14
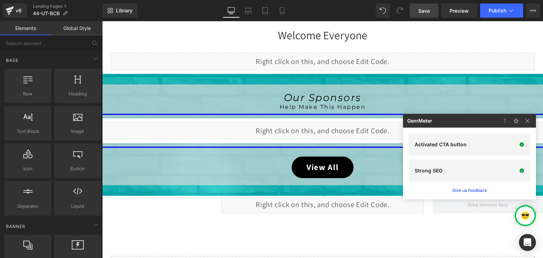
click at [423, 10] on span "Save" at bounding box center [424, 10] width 12 height 7
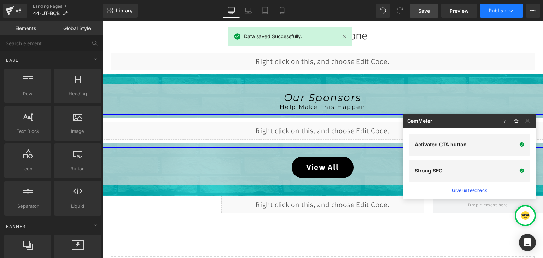
click at [509, 9] on icon at bounding box center [511, 10] width 7 height 7
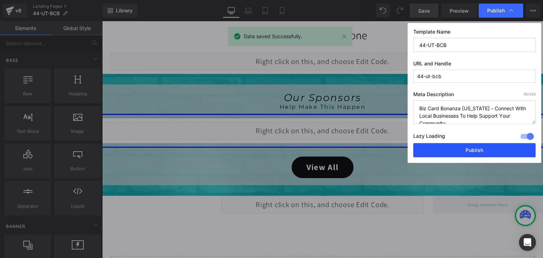
click at [494, 147] on button "Publish" at bounding box center [474, 150] width 122 height 14
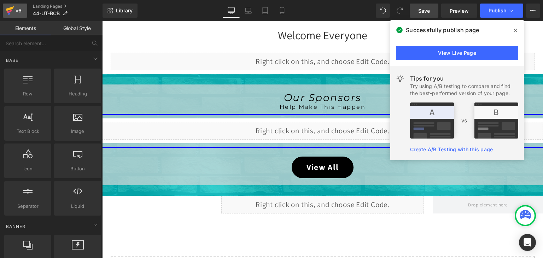
click at [6, 13] on icon at bounding box center [10, 11] width 8 height 18
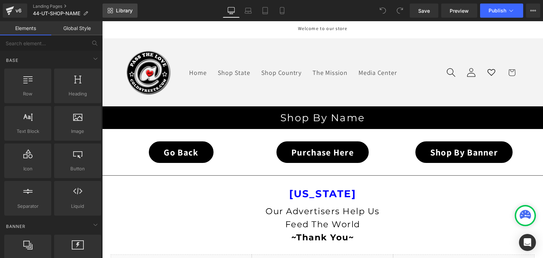
click at [114, 12] on link "Library" at bounding box center [120, 11] width 35 height 14
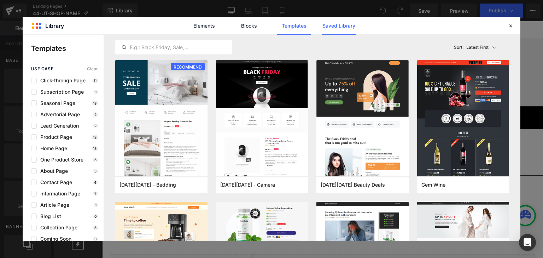
click at [331, 28] on link "Saved Library" at bounding box center [339, 26] width 34 height 18
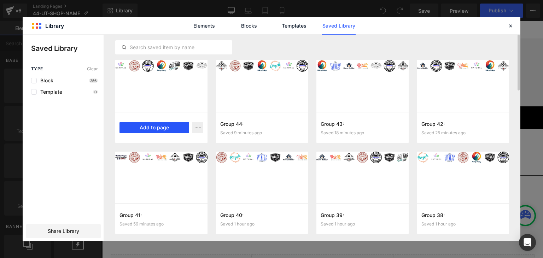
click at [155, 127] on button "Add to page" at bounding box center [155, 127] width 70 height 11
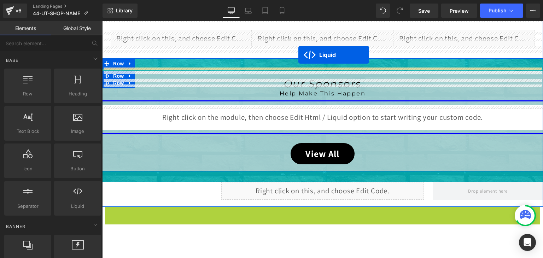
scroll to position [211, 0]
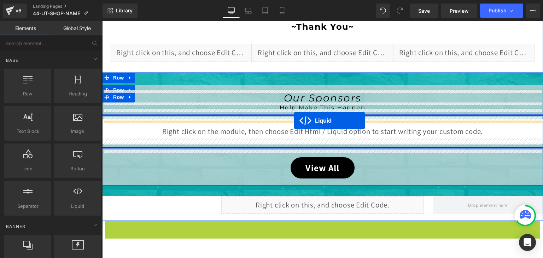
drag, startPoint x: 303, startPoint y: 62, endPoint x: 294, endPoint y: 121, distance: 59.1
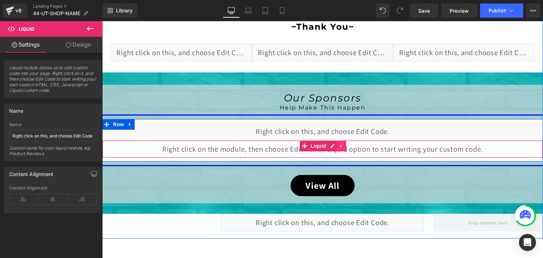
click at [339, 143] on icon at bounding box center [341, 145] width 5 height 5
click at [344, 144] on icon at bounding box center [346, 146] width 5 height 5
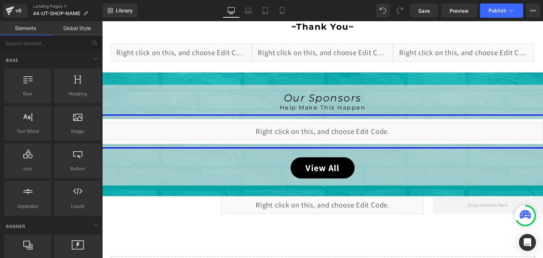
click at [516, 212] on div at bounding box center [525, 215] width 21 height 21
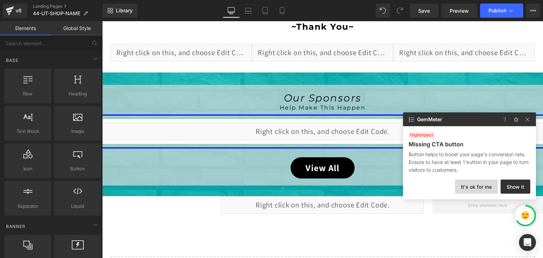
click at [487, 184] on button "It's ok for me" at bounding box center [476, 187] width 43 height 14
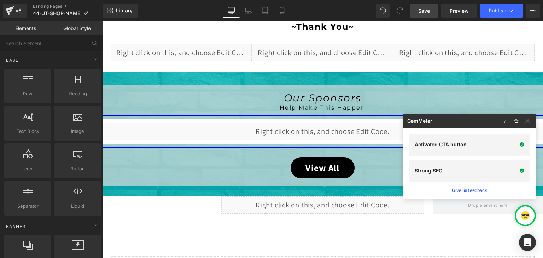
click at [423, 16] on link "Save" at bounding box center [424, 11] width 29 height 14
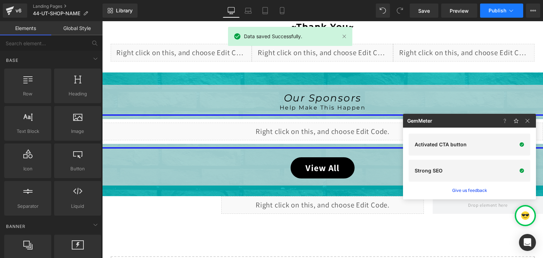
click at [503, 10] on span "Publish" at bounding box center [498, 11] width 18 height 6
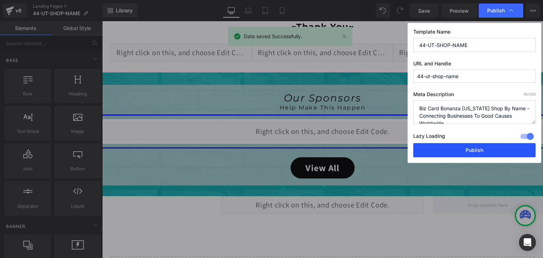
click at [490, 151] on button "Publish" at bounding box center [474, 150] width 122 height 14
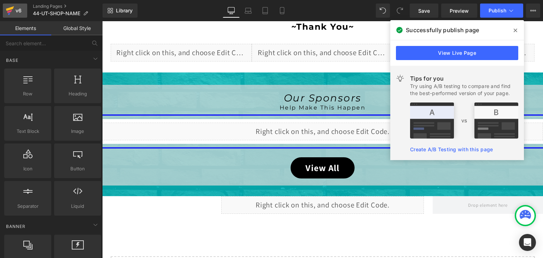
click at [6, 6] on icon at bounding box center [10, 11] width 8 height 18
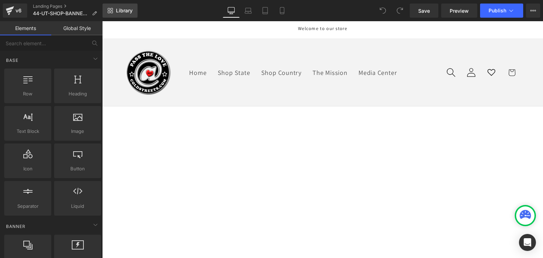
click at [128, 7] on link "Library" at bounding box center [120, 11] width 35 height 14
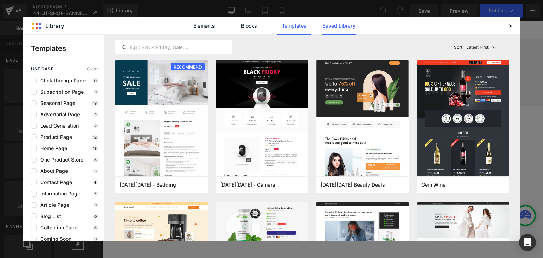
click at [334, 23] on link "Saved Library" at bounding box center [339, 26] width 34 height 18
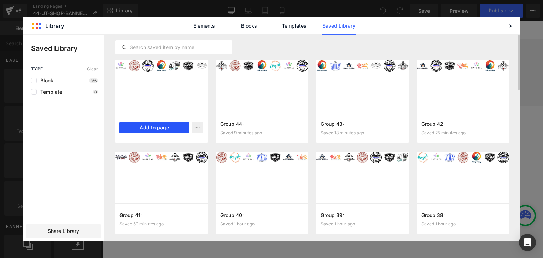
click at [170, 123] on button "Add to page" at bounding box center [155, 127] width 70 height 11
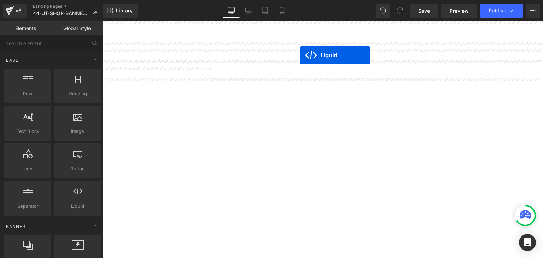
scroll to position [343, 0]
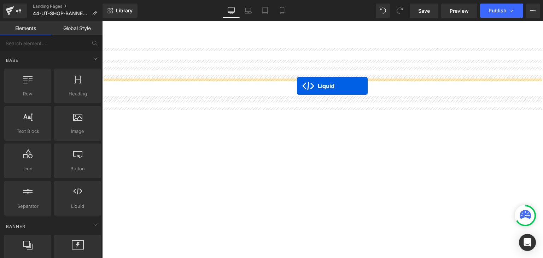
drag, startPoint x: 303, startPoint y: 64, endPoint x: 298, endPoint y: 83, distance: 19.6
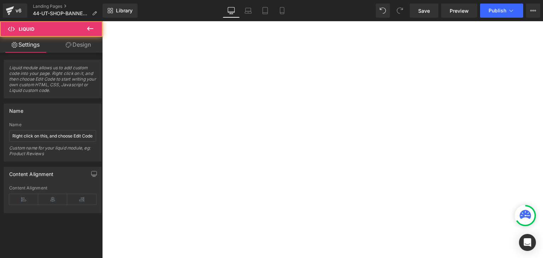
click at [102, 21] on link at bounding box center [102, 21] width 0 height 0
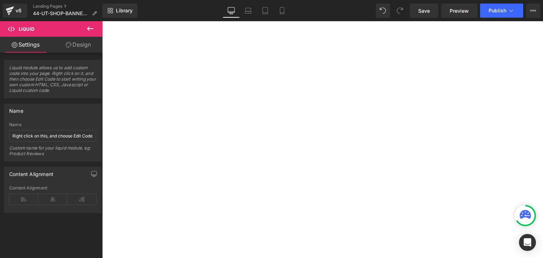
click at [102, 21] on icon at bounding box center [102, 21] width 0 height 0
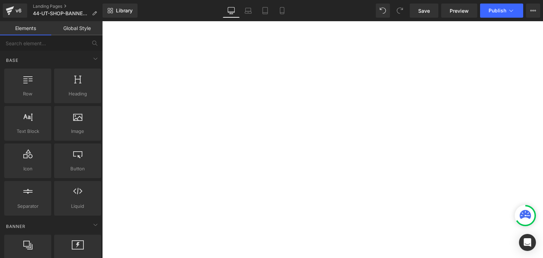
click at [521, 207] on div at bounding box center [525, 215] width 21 height 21
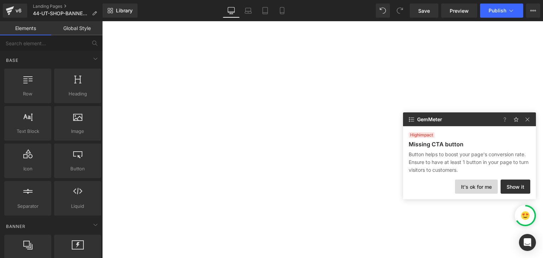
click at [488, 184] on button "It's ok for me" at bounding box center [476, 187] width 43 height 14
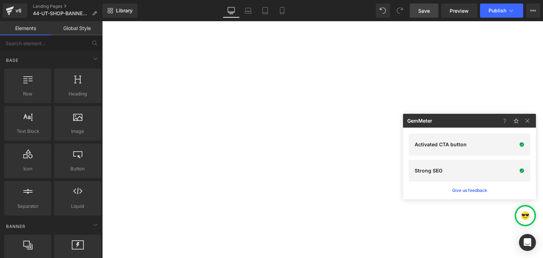
click at [423, 7] on span "Save" at bounding box center [424, 10] width 12 height 7
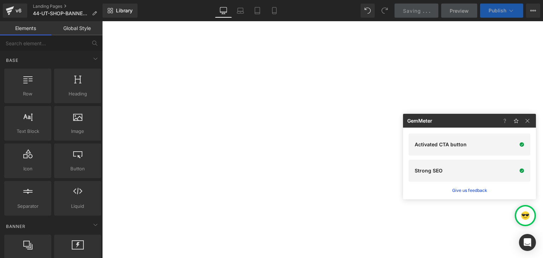
click at [503, 10] on span "Publish" at bounding box center [498, 11] width 18 height 6
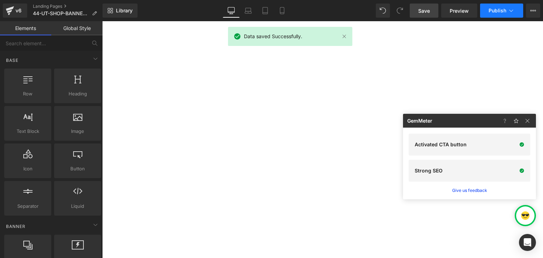
click at [510, 7] on icon at bounding box center [511, 10] width 7 height 7
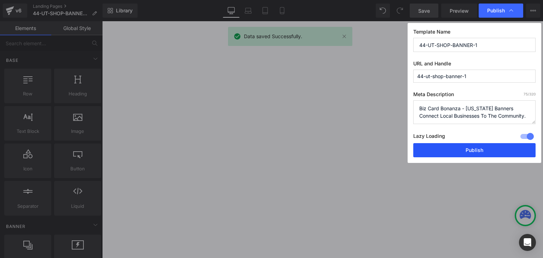
click at [477, 147] on button "Publish" at bounding box center [474, 150] width 122 height 14
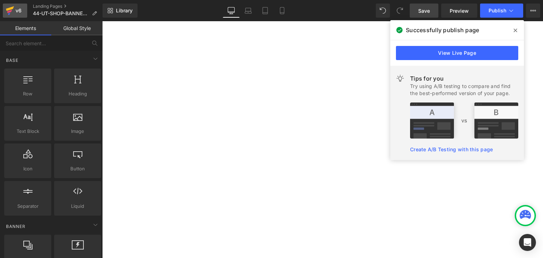
click at [18, 9] on div "v6" at bounding box center [18, 10] width 9 height 9
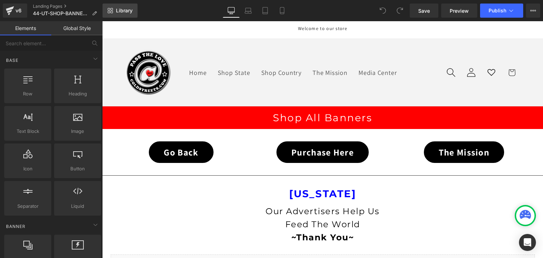
click at [130, 10] on span "Library" at bounding box center [124, 10] width 17 height 6
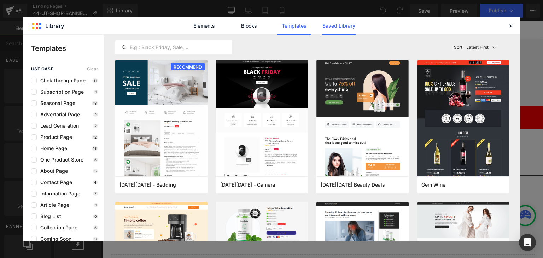
click at [327, 26] on link "Saved Library" at bounding box center [339, 26] width 34 height 18
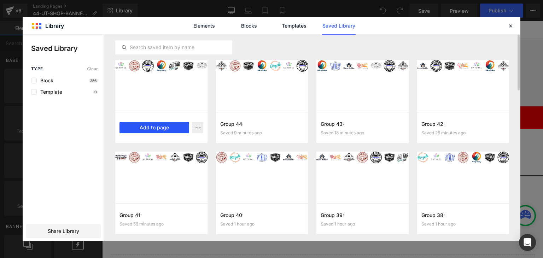
click at [166, 124] on button "Add to page" at bounding box center [155, 127] width 70 height 11
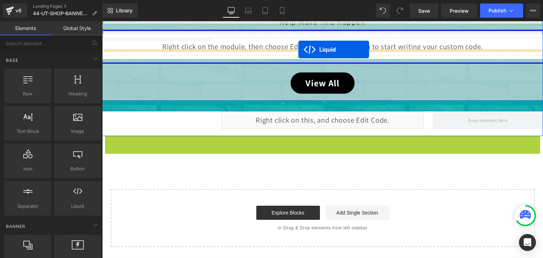
scroll to position [232, 0]
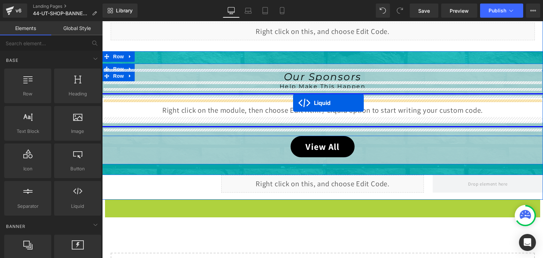
drag, startPoint x: 302, startPoint y: 62, endPoint x: 293, endPoint y: 102, distance: 41.0
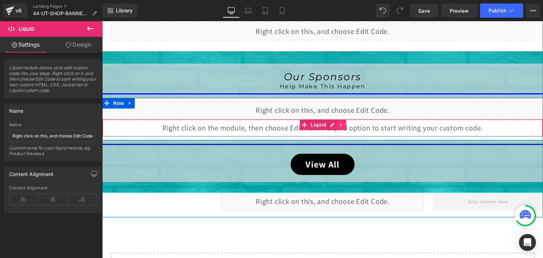
click at [341, 123] on icon at bounding box center [341, 124] width 1 height 3
click at [344, 123] on icon at bounding box center [346, 124] width 5 height 5
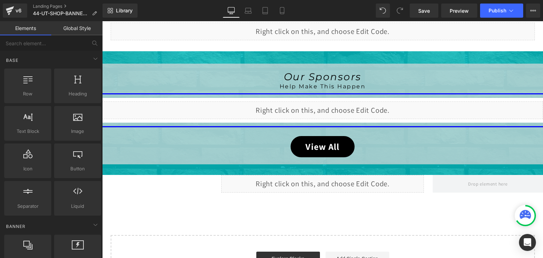
click at [521, 207] on div at bounding box center [525, 215] width 21 height 21
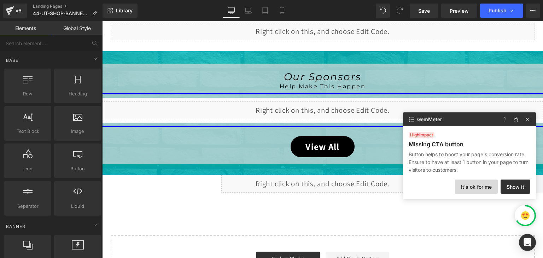
click at [486, 181] on button "It's ok for me" at bounding box center [476, 187] width 43 height 14
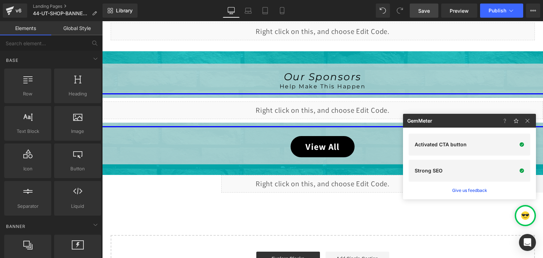
click at [418, 10] on link "Save" at bounding box center [424, 11] width 29 height 14
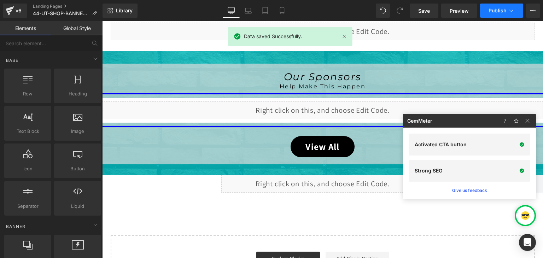
click at [508, 8] on icon at bounding box center [511, 10] width 7 height 7
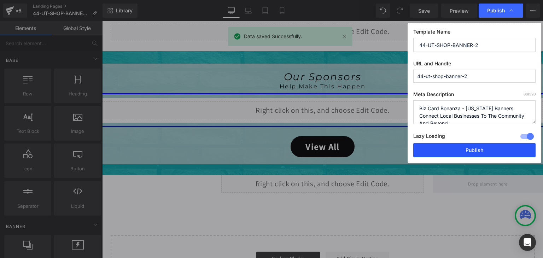
click at [473, 145] on button "Publish" at bounding box center [474, 150] width 122 height 14
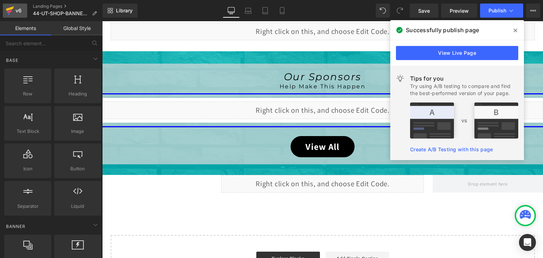
click at [11, 5] on icon at bounding box center [10, 11] width 8 height 18
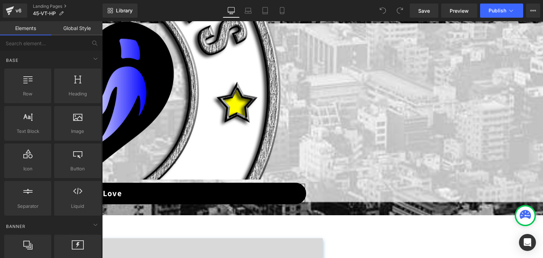
scroll to position [248, 0]
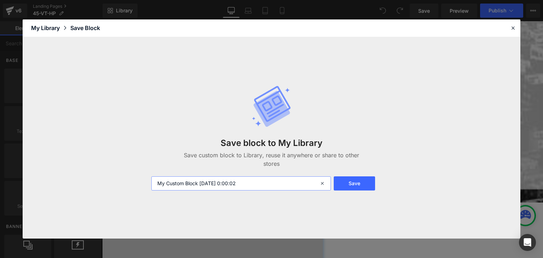
drag, startPoint x: 269, startPoint y: 185, endPoint x: 149, endPoint y: 185, distance: 120.2
click at [149, 185] on div "My Custom Block 2025-09-09 0:00:02" at bounding box center [240, 183] width 187 height 14
paste input "Group 46:"
type input "Group 46:"
click at [366, 181] on button "Save" at bounding box center [354, 183] width 41 height 14
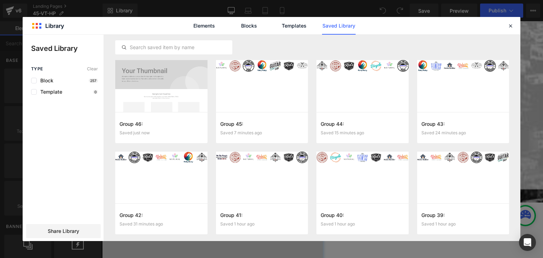
click at [505, 28] on div "Elements Blocks Templates Saved Library" at bounding box center [272, 25] width 498 height 17
click at [511, 27] on icon at bounding box center [511, 26] width 6 height 6
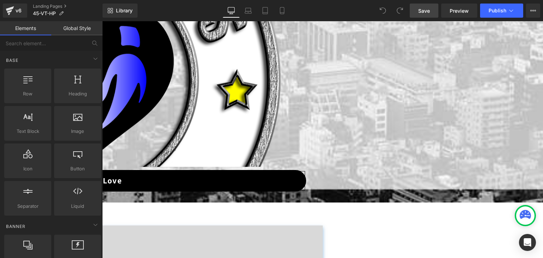
click at [422, 13] on span "Save" at bounding box center [424, 10] width 12 height 7
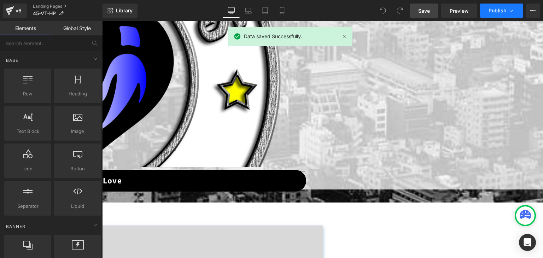
click at [512, 12] on icon at bounding box center [511, 10] width 7 height 7
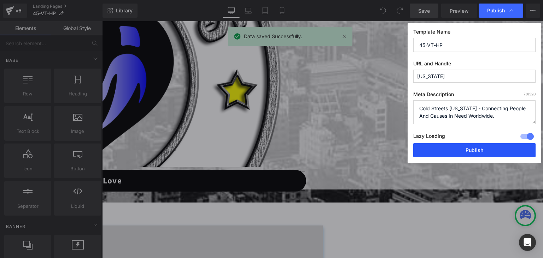
click at [491, 143] on button "Publish" at bounding box center [474, 150] width 122 height 14
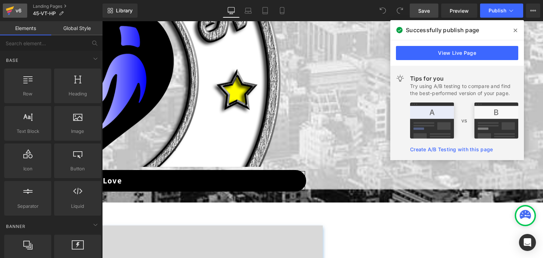
click at [10, 9] on icon at bounding box center [10, 8] width 8 height 5
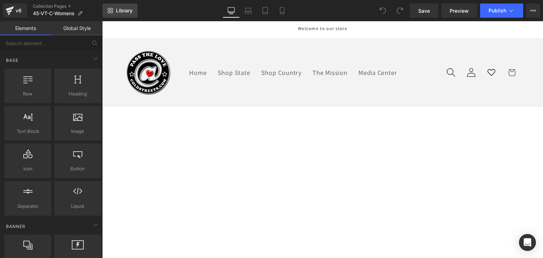
click at [124, 10] on span "Library" at bounding box center [124, 10] width 17 height 6
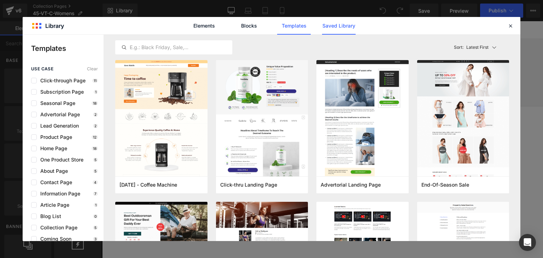
click at [352, 24] on link "Saved Library" at bounding box center [339, 26] width 34 height 18
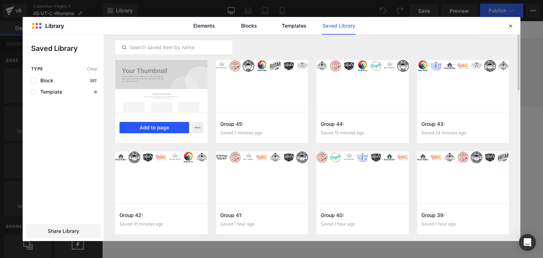
click at [153, 124] on button "Add to page" at bounding box center [155, 127] width 70 height 11
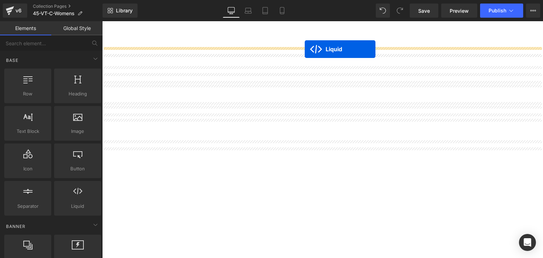
scroll to position [445, 0]
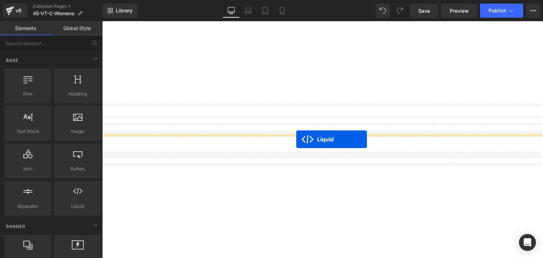
drag, startPoint x: 304, startPoint y: 63, endPoint x: 296, endPoint y: 139, distance: 76.8
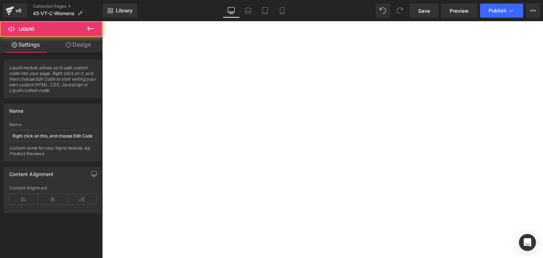
click at [102, 21] on icon at bounding box center [102, 21] width 0 height 0
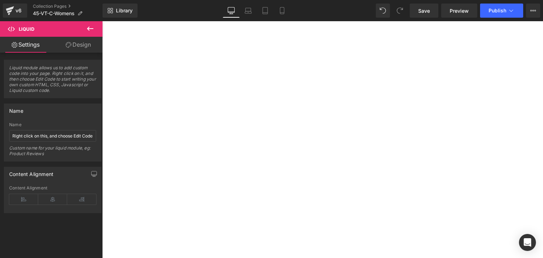
click at [102, 21] on icon at bounding box center [102, 21] width 0 height 0
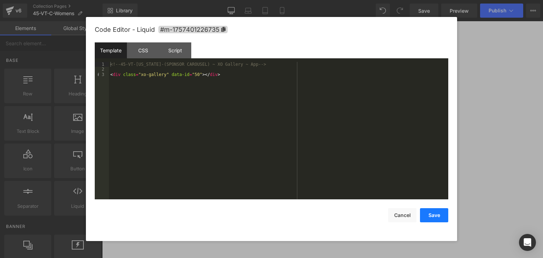
click at [429, 217] on button "Save" at bounding box center [434, 215] width 28 height 14
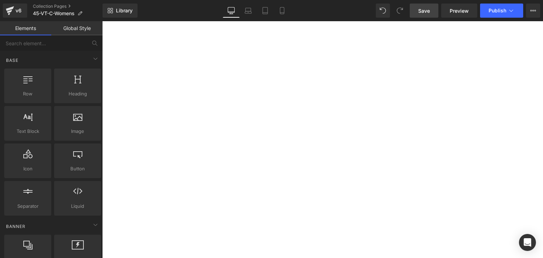
click at [424, 12] on span "Save" at bounding box center [424, 10] width 12 height 7
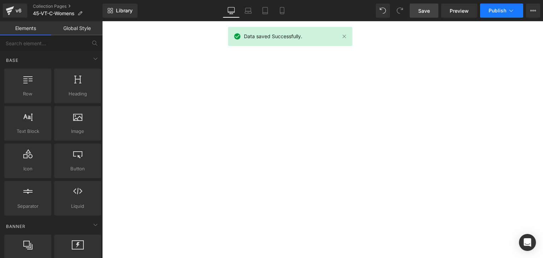
click at [508, 10] on icon at bounding box center [511, 10] width 7 height 7
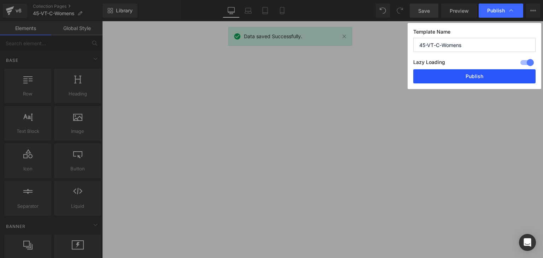
click at [475, 81] on button "Publish" at bounding box center [474, 76] width 122 height 14
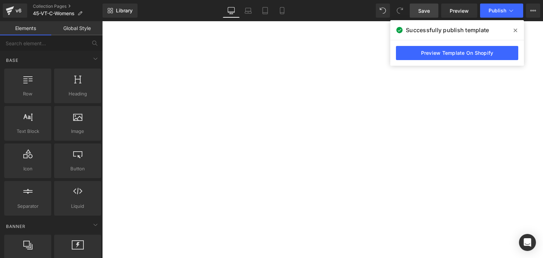
click at [417, 13] on link "Save" at bounding box center [424, 11] width 29 height 14
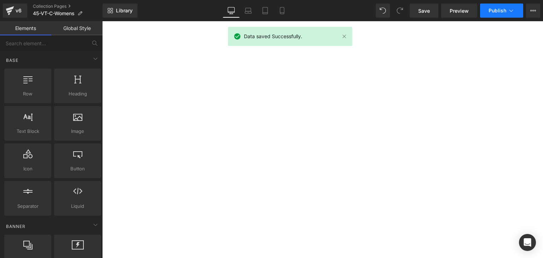
click at [514, 10] on icon at bounding box center [511, 10] width 7 height 7
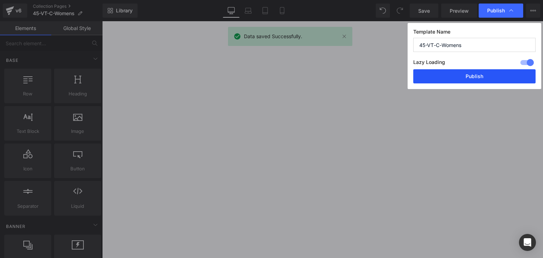
click at [494, 77] on button "Publish" at bounding box center [474, 76] width 122 height 14
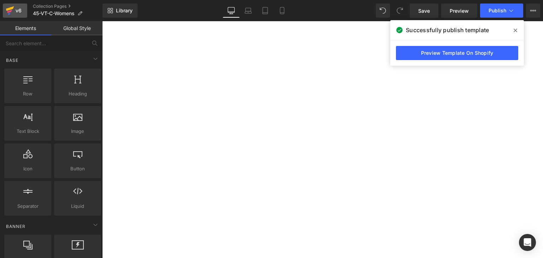
click at [6, 11] on icon at bounding box center [10, 11] width 8 height 18
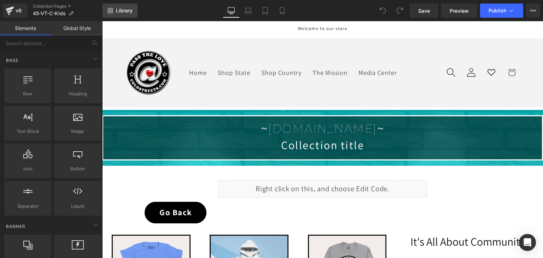
click at [121, 11] on span "Library" at bounding box center [124, 10] width 17 height 6
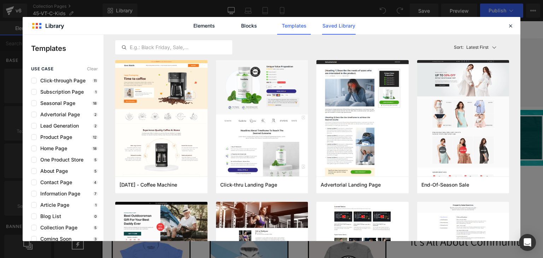
click at [339, 24] on link "Saved Library" at bounding box center [339, 26] width 34 height 18
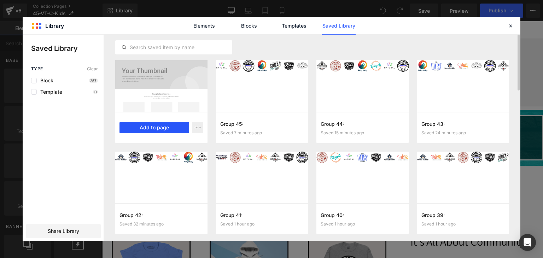
click at [137, 125] on button "Add to page" at bounding box center [155, 127] width 70 height 11
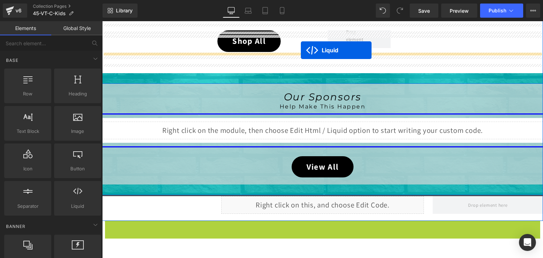
scroll to position [437, 0]
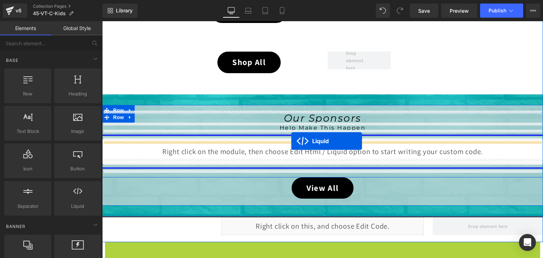
drag, startPoint x: 303, startPoint y: 61, endPoint x: 291, endPoint y: 141, distance: 81.1
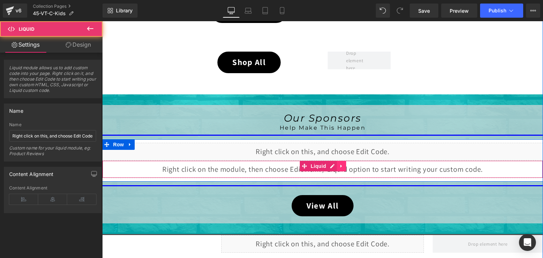
click at [337, 164] on link at bounding box center [341, 166] width 9 height 11
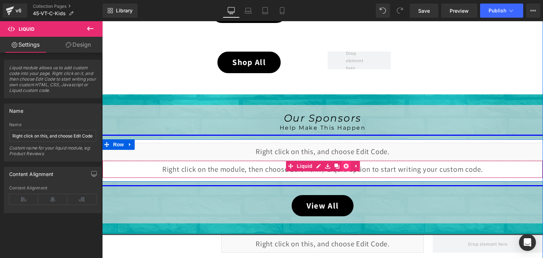
click at [344, 165] on icon at bounding box center [346, 166] width 5 height 5
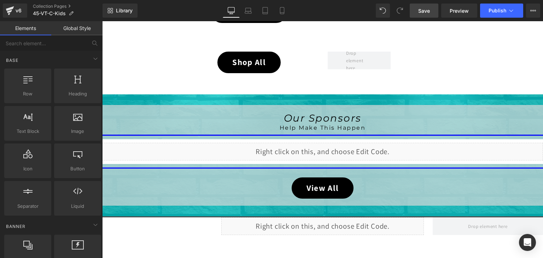
click at [422, 9] on span "Save" at bounding box center [424, 10] width 12 height 7
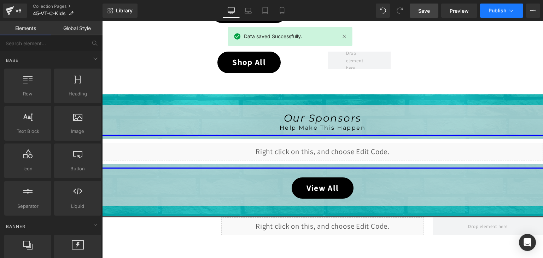
click at [508, 8] on icon at bounding box center [511, 10] width 7 height 7
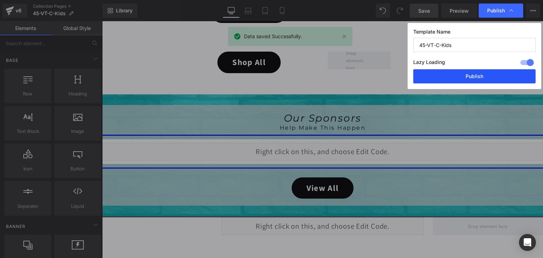
click at [496, 71] on button "Publish" at bounding box center [474, 76] width 122 height 14
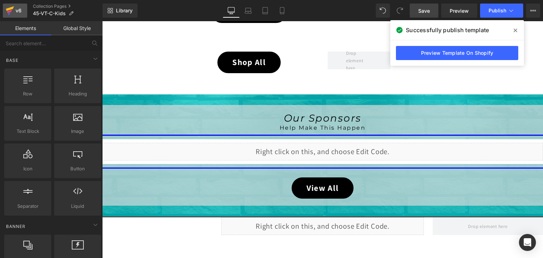
click at [8, 10] on icon at bounding box center [10, 8] width 8 height 5
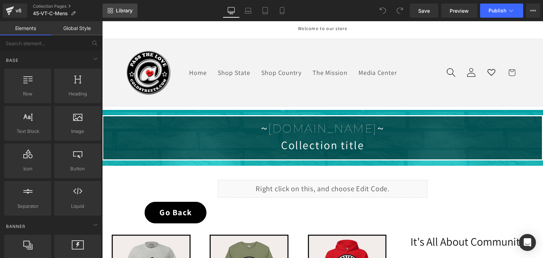
click at [121, 10] on span "Library" at bounding box center [124, 10] width 17 height 6
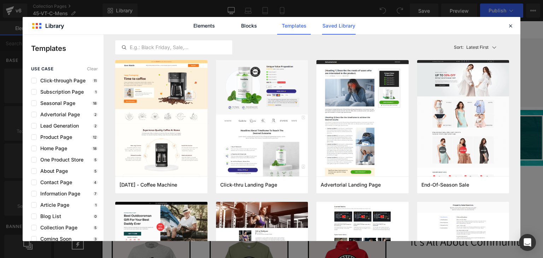
click at [342, 30] on link "Saved Library" at bounding box center [339, 26] width 34 height 18
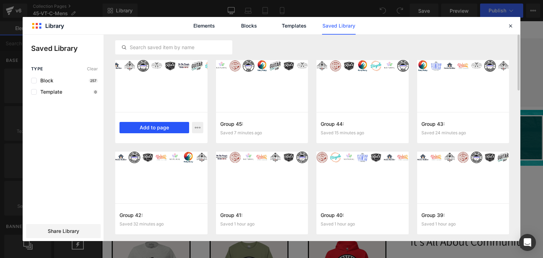
click at [128, 126] on button "Add to page" at bounding box center [155, 127] width 70 height 11
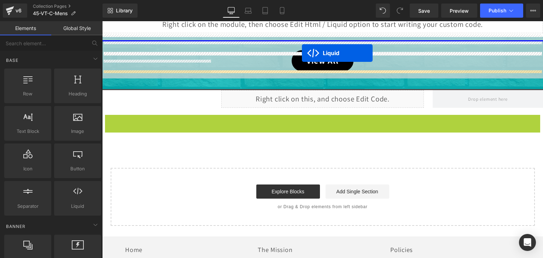
scroll to position [501, 0]
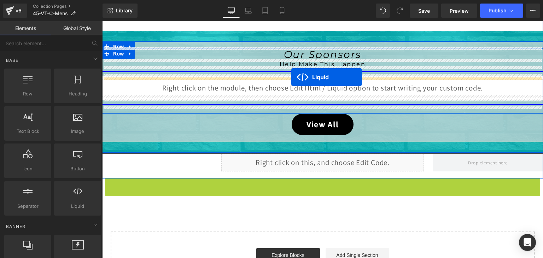
drag, startPoint x: 301, startPoint y: 61, endPoint x: 291, endPoint y: 78, distance: 20.0
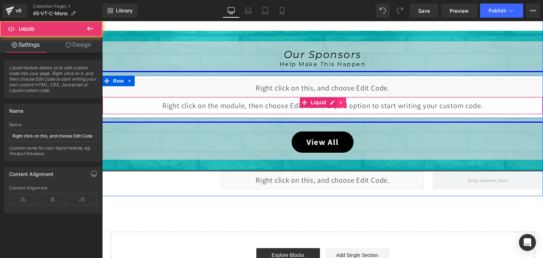
click at [342, 101] on link at bounding box center [341, 102] width 9 height 11
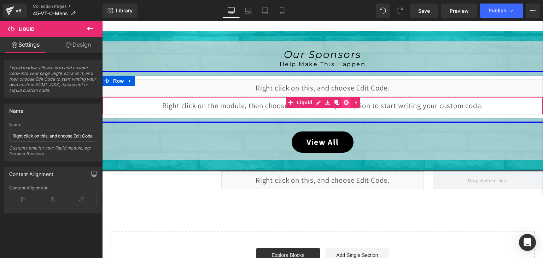
click at [344, 102] on icon at bounding box center [346, 102] width 5 height 5
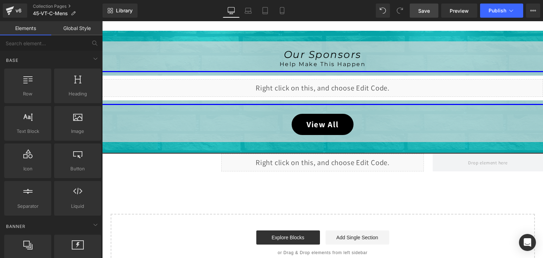
click at [420, 8] on span "Save" at bounding box center [424, 10] width 12 height 7
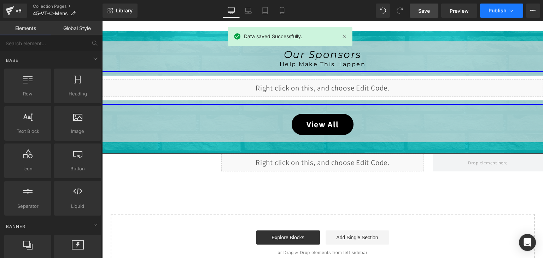
click at [511, 9] on icon at bounding box center [511, 10] width 7 height 7
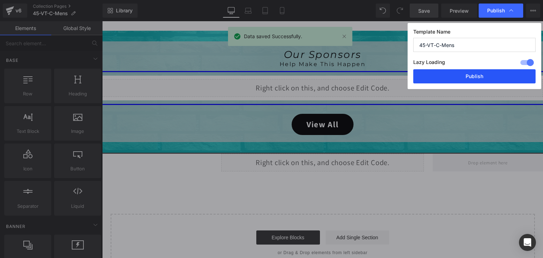
drag, startPoint x: 394, startPoint y: 52, endPoint x: 496, endPoint y: 73, distance: 104.4
click at [496, 73] on button "Publish" at bounding box center [474, 76] width 122 height 14
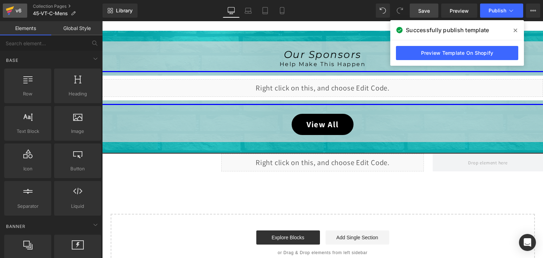
click at [11, 10] on icon at bounding box center [9, 11] width 5 height 3
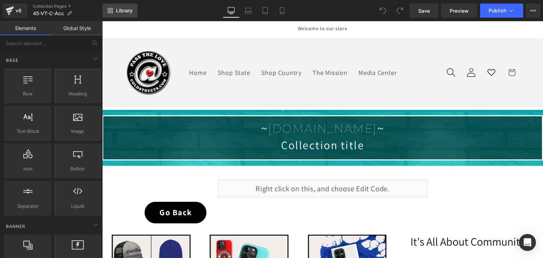
click at [123, 8] on span "Library" at bounding box center [124, 10] width 17 height 6
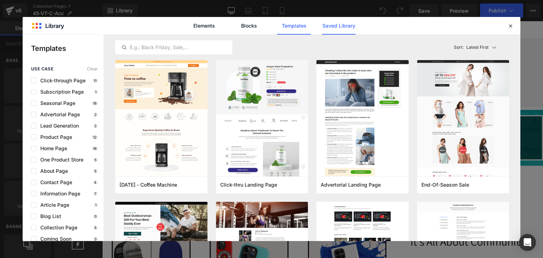
click at [338, 26] on link "Saved Library" at bounding box center [339, 26] width 34 height 18
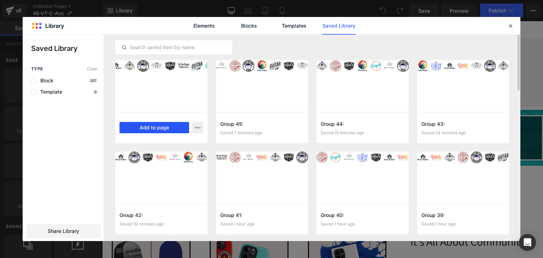
click at [156, 124] on button "Add to page" at bounding box center [155, 127] width 70 height 11
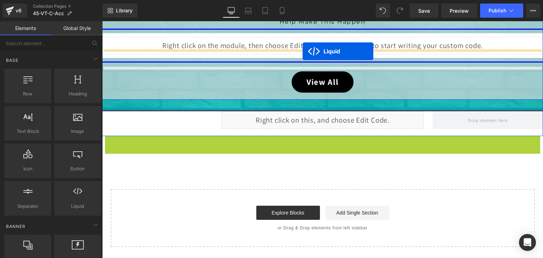
scroll to position [494, 0]
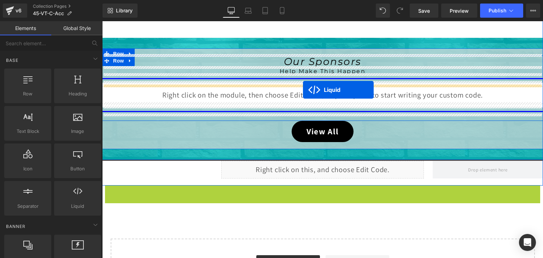
drag, startPoint x: 302, startPoint y: 63, endPoint x: 302, endPoint y: 90, distance: 27.6
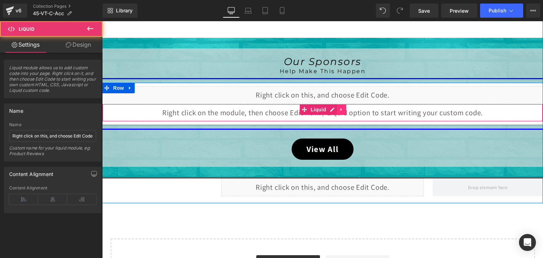
click at [337, 109] on link at bounding box center [341, 109] width 9 height 11
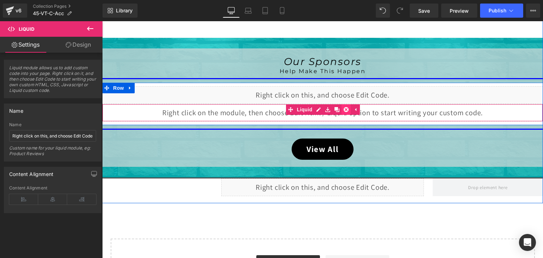
click at [344, 108] on icon at bounding box center [346, 109] width 5 height 5
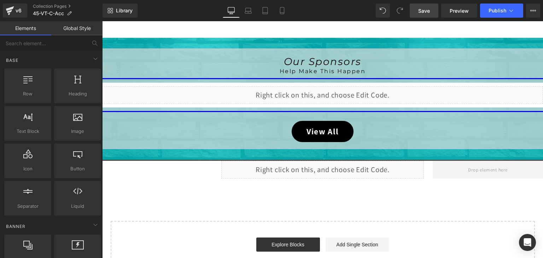
click at [422, 15] on link "Save" at bounding box center [424, 11] width 29 height 14
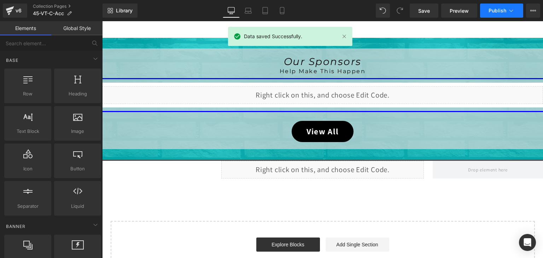
click at [498, 8] on span "Publish" at bounding box center [498, 11] width 18 height 6
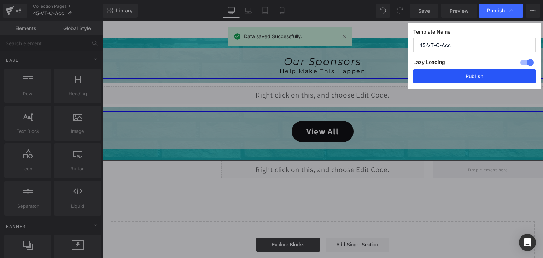
click at [492, 70] on button "Publish" at bounding box center [474, 76] width 122 height 14
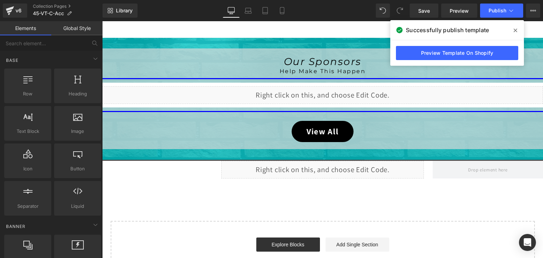
click at [1, 7] on div "v6 Collection Pages 45-VT-C-Acc" at bounding box center [51, 10] width 103 height 21
click at [7, 8] on icon at bounding box center [10, 11] width 8 height 18
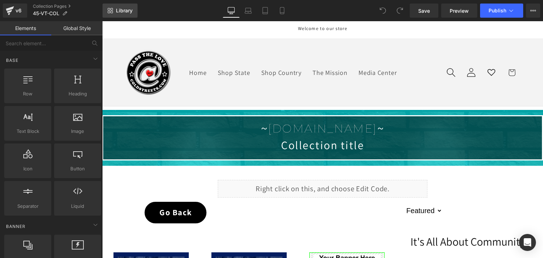
click at [131, 10] on span "Library" at bounding box center [124, 10] width 17 height 6
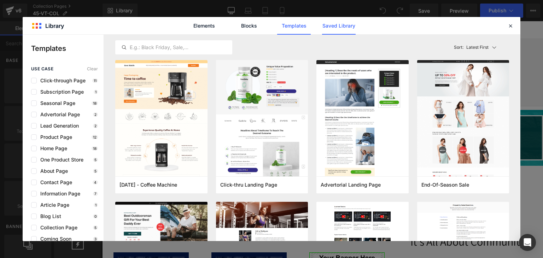
click at [340, 26] on link "Saved Library" at bounding box center [339, 26] width 34 height 18
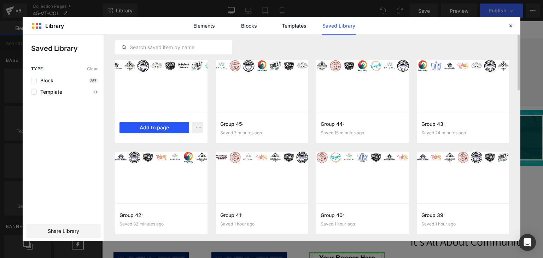
click at [181, 123] on button "Add to page" at bounding box center [155, 127] width 70 height 11
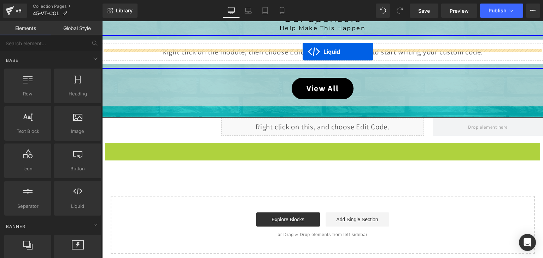
scroll to position [655, 0]
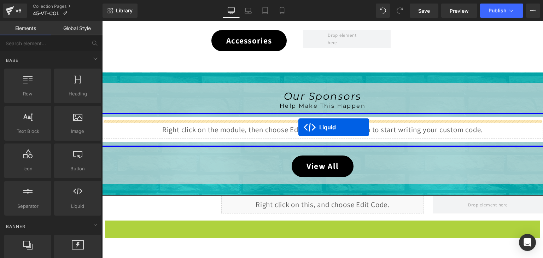
drag, startPoint x: 303, startPoint y: 64, endPoint x: 298, endPoint y: 127, distance: 63.5
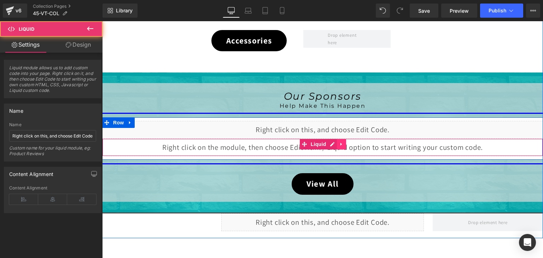
click at [341, 144] on icon at bounding box center [341, 144] width 1 height 3
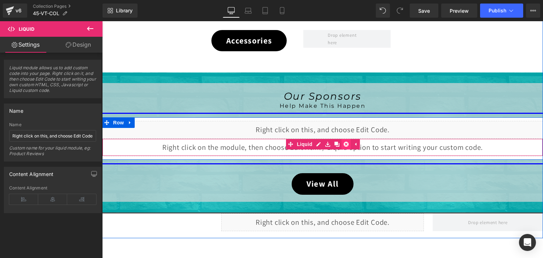
click at [344, 142] on icon at bounding box center [346, 144] width 5 height 5
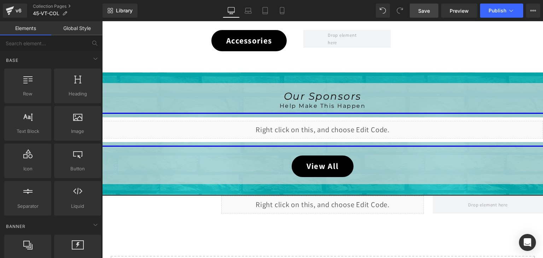
click at [431, 7] on link "Save" at bounding box center [424, 11] width 29 height 14
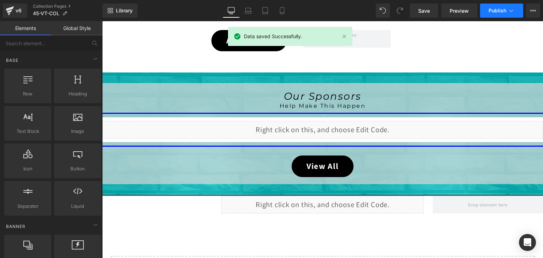
click at [507, 9] on button "Publish" at bounding box center [501, 11] width 43 height 14
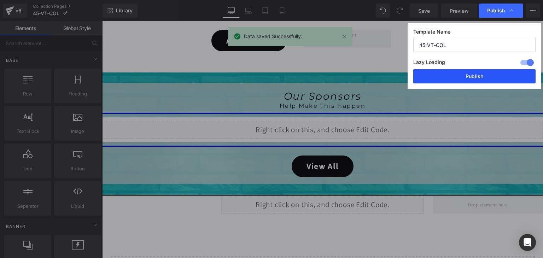
click at [494, 73] on button "Publish" at bounding box center [474, 76] width 122 height 14
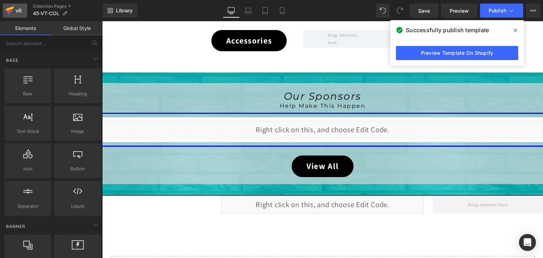
click at [17, 7] on div "v6" at bounding box center [18, 10] width 9 height 9
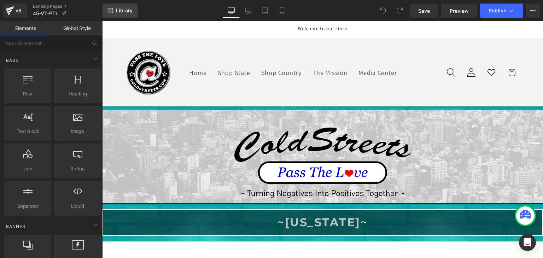
click at [124, 10] on span "Library" at bounding box center [124, 10] width 17 height 6
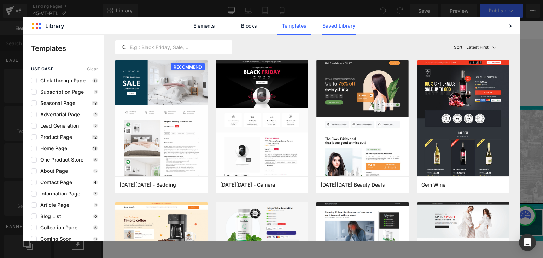
click at [347, 27] on link "Saved Library" at bounding box center [339, 26] width 34 height 18
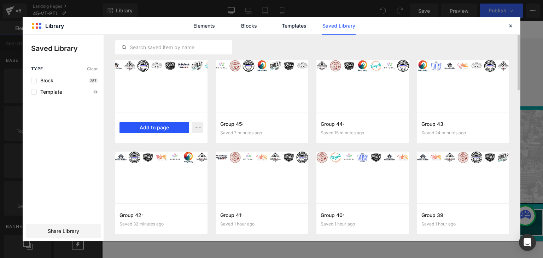
drag, startPoint x: 155, startPoint y: 123, endPoint x: 119, endPoint y: 8, distance: 120.3
click at [155, 123] on button "Add to page" at bounding box center [155, 127] width 70 height 11
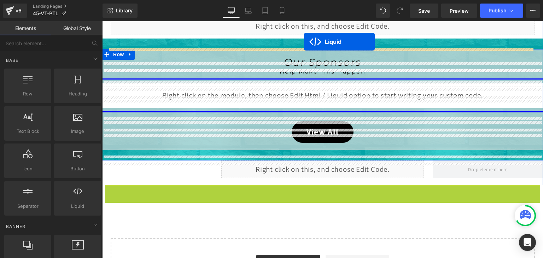
scroll to position [276, 0]
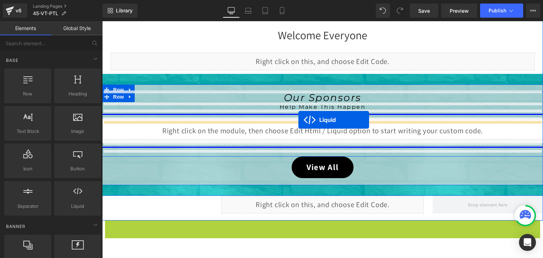
drag, startPoint x: 305, startPoint y: 60, endPoint x: 298, endPoint y: 120, distance: 60.1
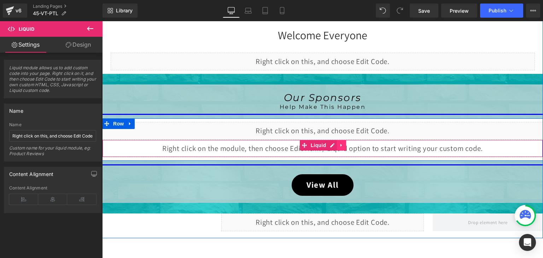
click at [339, 143] on icon at bounding box center [341, 145] width 5 height 5
click at [344, 143] on icon at bounding box center [346, 145] width 5 height 5
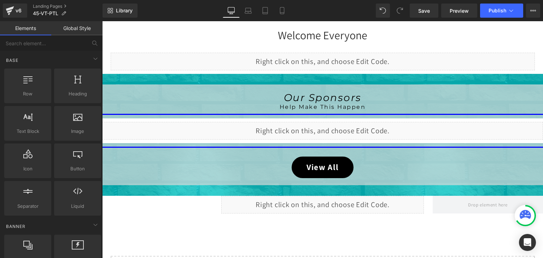
click at [518, 210] on div at bounding box center [525, 216] width 18 height 18
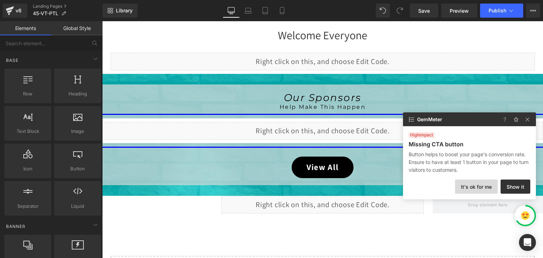
click at [473, 180] on button "It's ok for me" at bounding box center [476, 187] width 43 height 14
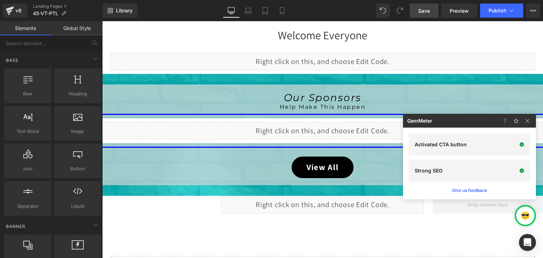
click at [417, 10] on link "Save" at bounding box center [424, 11] width 29 height 14
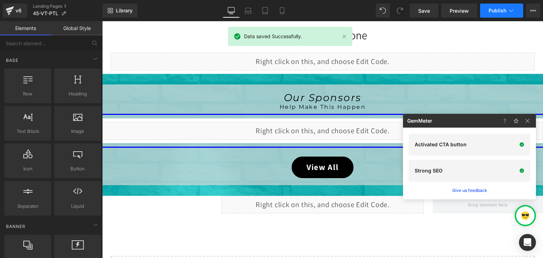
click at [508, 8] on icon at bounding box center [511, 10] width 7 height 7
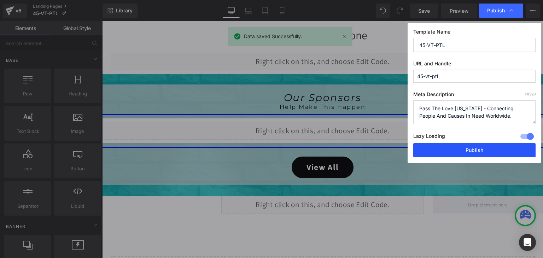
click at [479, 146] on button "Publish" at bounding box center [474, 150] width 122 height 14
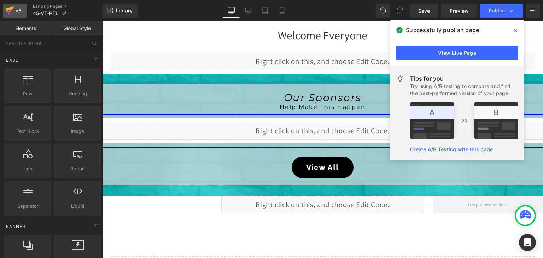
click at [17, 8] on div "v6" at bounding box center [18, 10] width 9 height 9
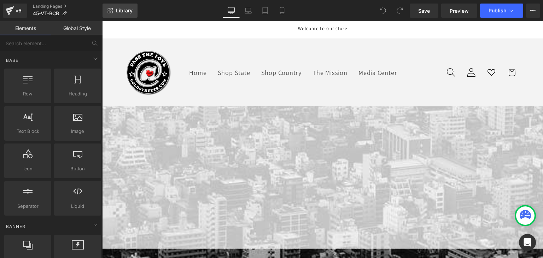
click at [123, 10] on span "Library" at bounding box center [124, 10] width 17 height 6
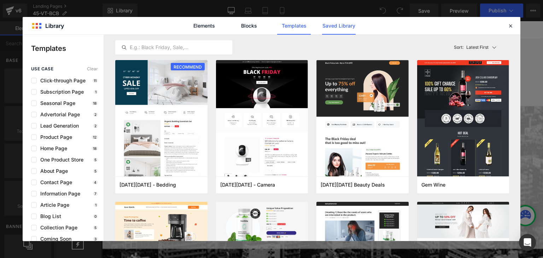
click at [337, 24] on link "Saved Library" at bounding box center [339, 26] width 34 height 18
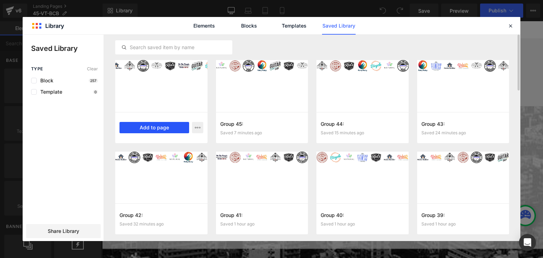
click at [145, 128] on button "Add to page" at bounding box center [155, 127] width 70 height 11
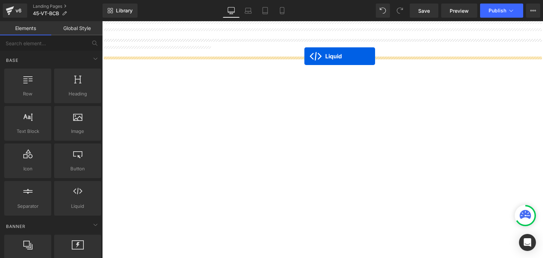
scroll to position [283, 0]
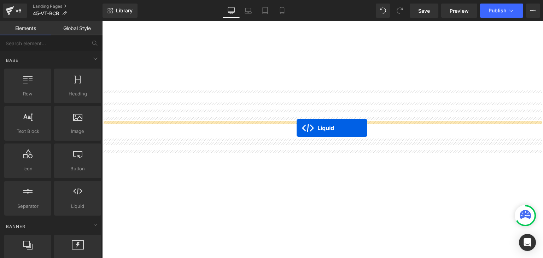
drag, startPoint x: 305, startPoint y: 64, endPoint x: 297, endPoint y: 126, distance: 62.7
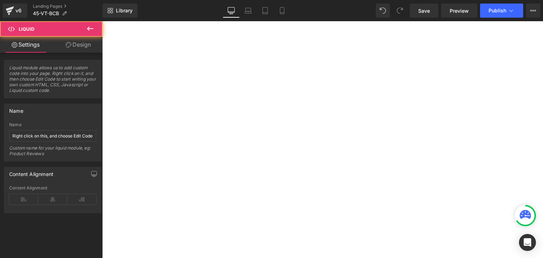
click at [102, 21] on icon at bounding box center [102, 21] width 0 height 0
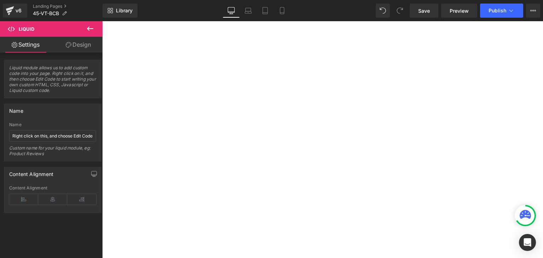
click at [102, 21] on icon at bounding box center [102, 21] width 0 height 0
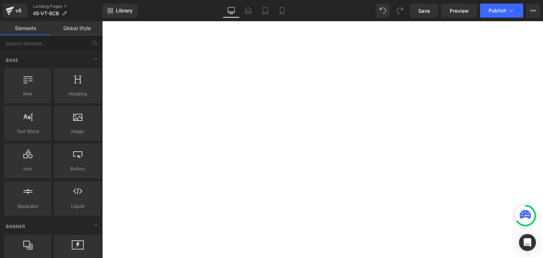
click at [517, 211] on div at bounding box center [525, 216] width 18 height 18
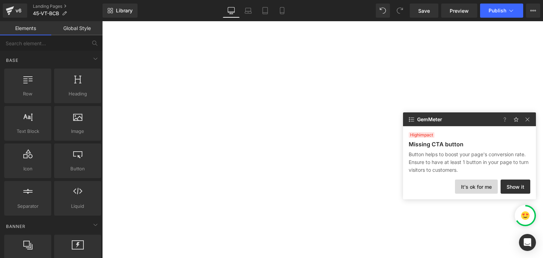
click at [470, 186] on button "It's ok for me" at bounding box center [476, 187] width 43 height 14
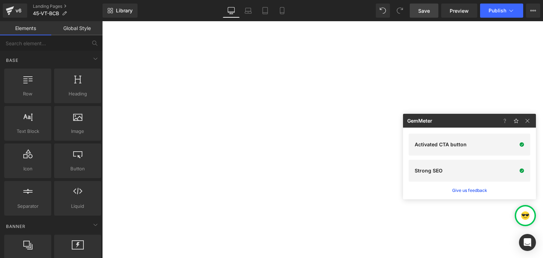
click at [427, 11] on span "Save" at bounding box center [424, 10] width 12 height 7
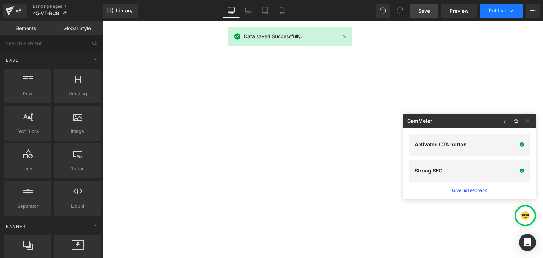
click at [507, 10] on button "Publish" at bounding box center [501, 11] width 43 height 14
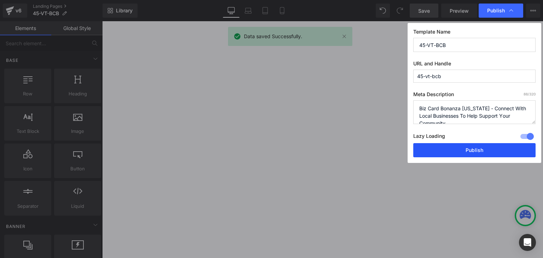
click at [488, 152] on button "Publish" at bounding box center [474, 150] width 122 height 14
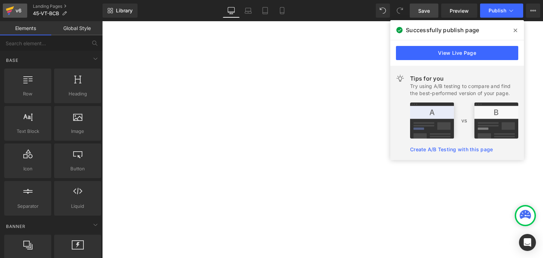
click at [24, 9] on link "v6" at bounding box center [15, 11] width 24 height 14
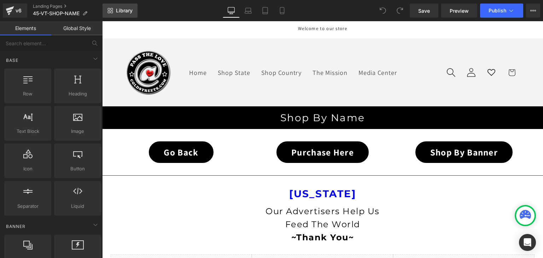
click at [129, 8] on span "Library" at bounding box center [124, 10] width 17 height 6
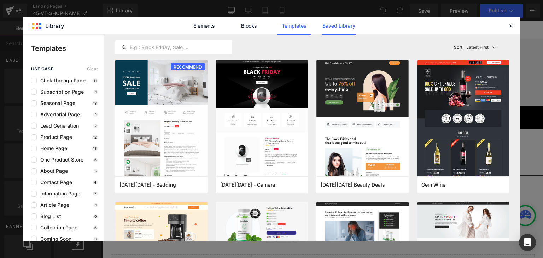
click at [340, 25] on link "Saved Library" at bounding box center [339, 26] width 34 height 18
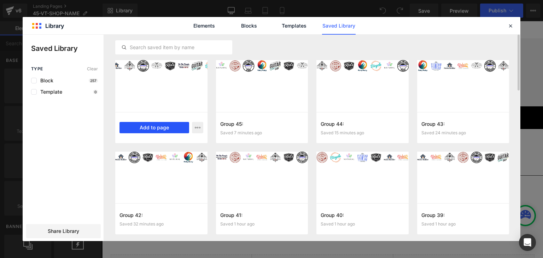
click at [154, 122] on button "Add to page" at bounding box center [155, 127] width 70 height 11
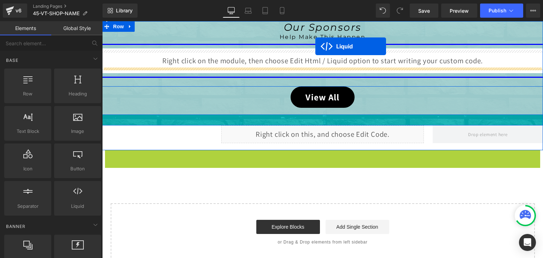
scroll to position [246, 0]
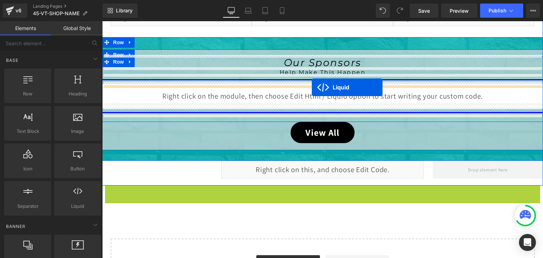
drag, startPoint x: 303, startPoint y: 63, endPoint x: 312, endPoint y: 88, distance: 26.5
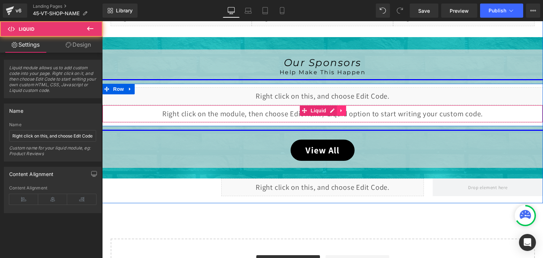
click at [339, 110] on icon at bounding box center [341, 110] width 5 height 5
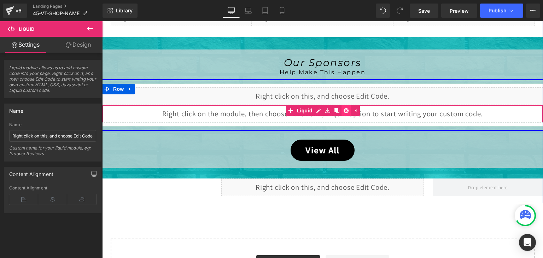
click at [344, 110] on icon at bounding box center [346, 110] width 5 height 5
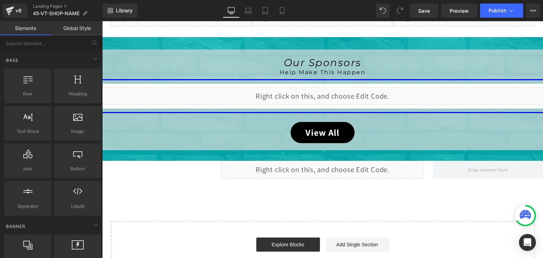
click at [517, 209] on div at bounding box center [525, 215] width 21 height 21
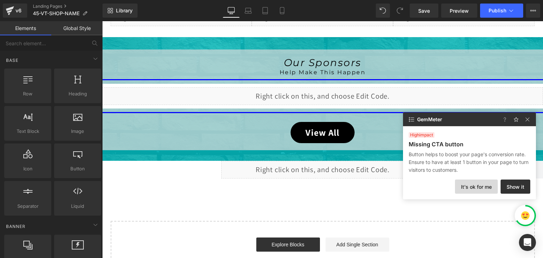
click at [473, 187] on button "It's ok for me" at bounding box center [476, 187] width 43 height 14
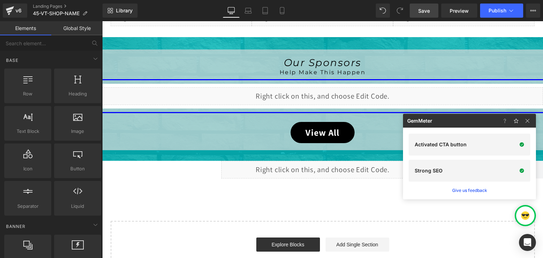
click at [426, 11] on span "Save" at bounding box center [424, 10] width 12 height 7
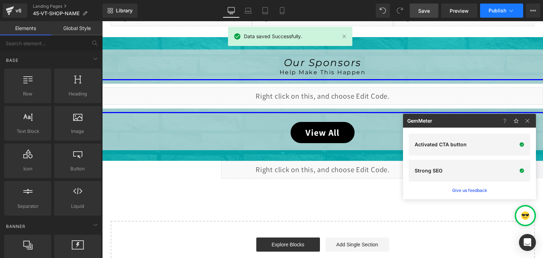
click at [507, 7] on button "Publish" at bounding box center [501, 11] width 43 height 14
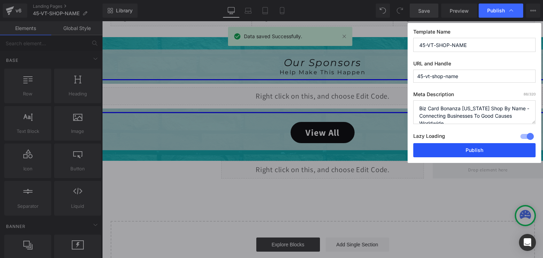
click at [487, 150] on button "Publish" at bounding box center [474, 150] width 122 height 14
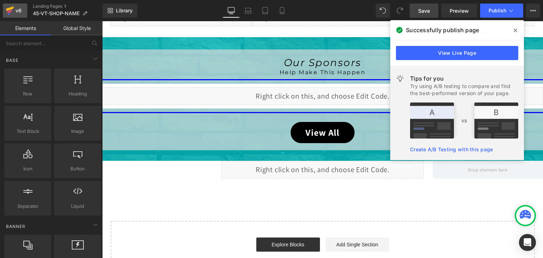
click at [13, 7] on icon at bounding box center [10, 11] width 8 height 18
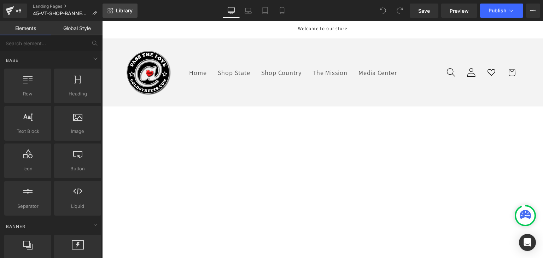
click at [124, 11] on span "Library" at bounding box center [124, 10] width 17 height 6
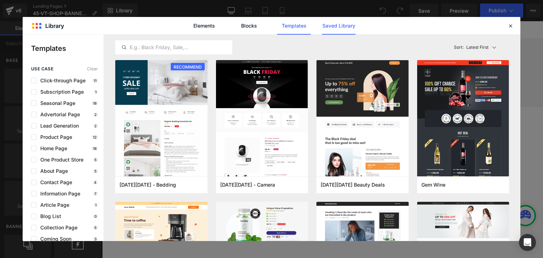
click at [342, 25] on link "Saved Library" at bounding box center [339, 26] width 34 height 18
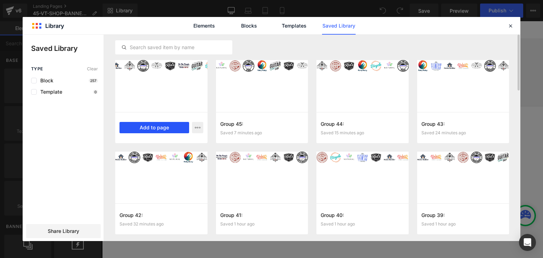
drag, startPoint x: 144, startPoint y: 132, endPoint x: 60, endPoint y: 102, distance: 88.9
click at [144, 132] on button "Add to page" at bounding box center [155, 127] width 70 height 11
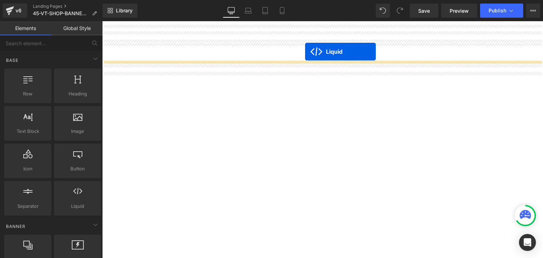
scroll to position [372, 0]
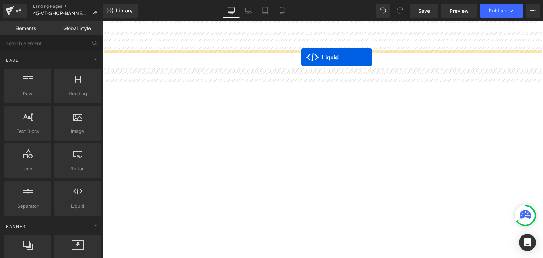
drag, startPoint x: 301, startPoint y: 62, endPoint x: 301, endPoint y: 57, distance: 4.6
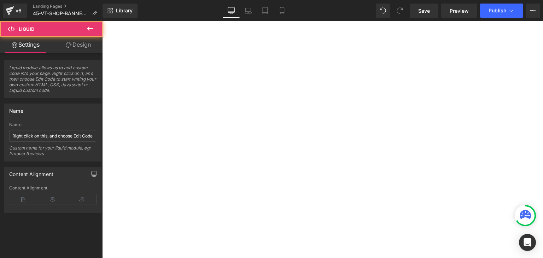
click at [102, 21] on link at bounding box center [102, 21] width 0 height 0
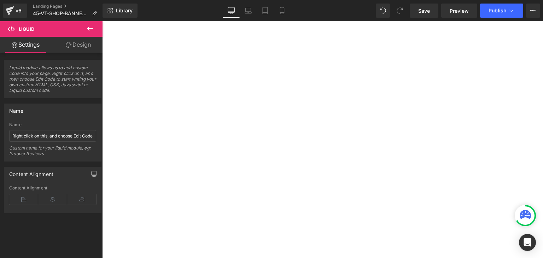
click at [102, 21] on icon at bounding box center [102, 21] width 0 height 0
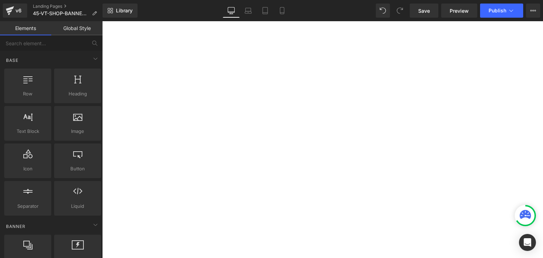
click at [518, 210] on div at bounding box center [525, 216] width 18 height 18
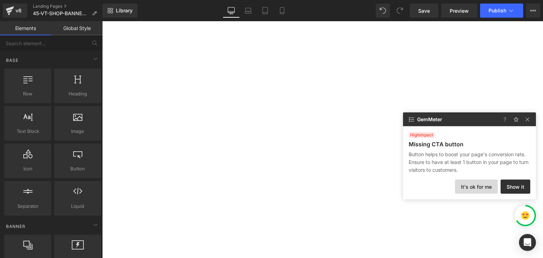
click at [472, 184] on button "It's ok for me" at bounding box center [476, 187] width 43 height 14
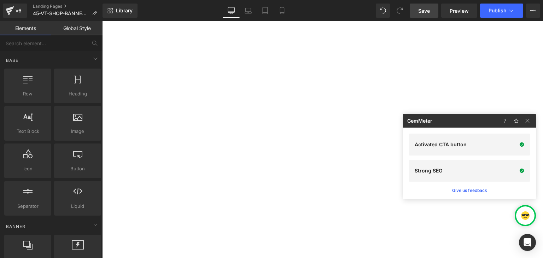
click at [421, 12] on span "Save" at bounding box center [424, 10] width 12 height 7
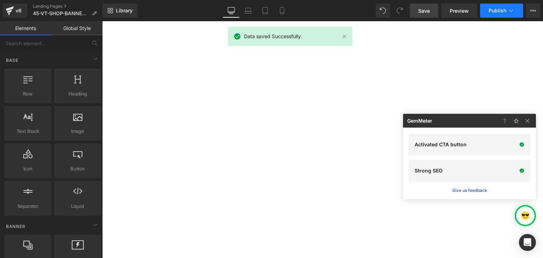
click at [511, 10] on icon at bounding box center [511, 10] width 7 height 7
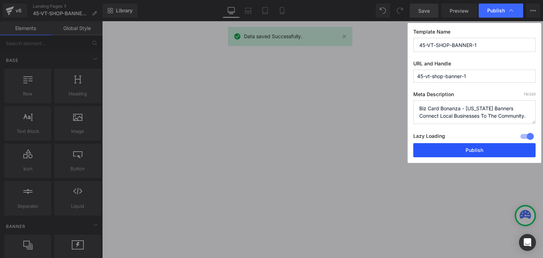
click at [498, 147] on button "Publish" at bounding box center [474, 150] width 122 height 14
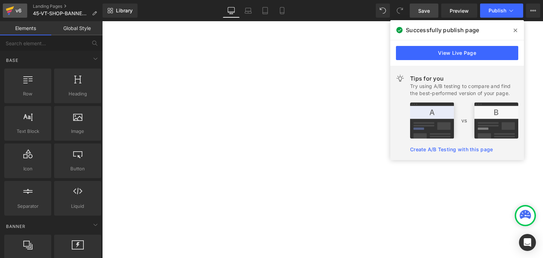
click at [11, 8] on icon at bounding box center [10, 8] width 8 height 5
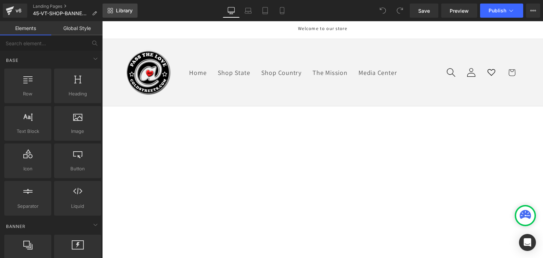
click at [120, 7] on span "Library" at bounding box center [124, 10] width 17 height 6
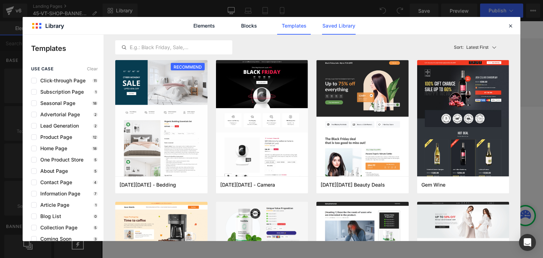
click at [325, 26] on link "Saved Library" at bounding box center [339, 26] width 34 height 18
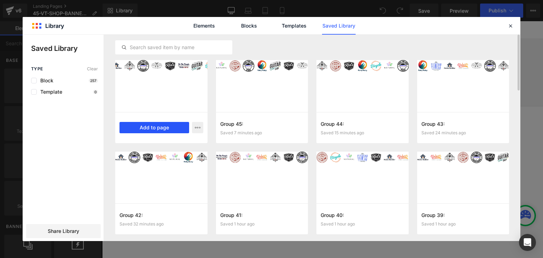
click at [168, 126] on button "Add to page" at bounding box center [155, 127] width 70 height 11
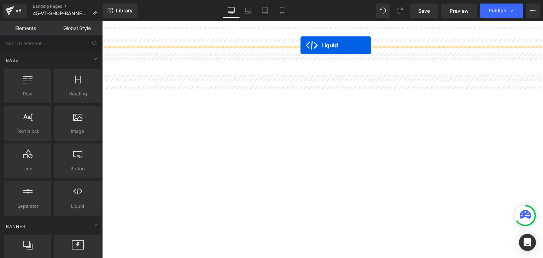
scroll to position [232, 0]
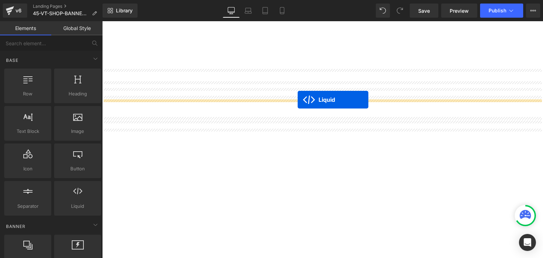
drag, startPoint x: 301, startPoint y: 63, endPoint x: 297, endPoint y: 100, distance: 38.1
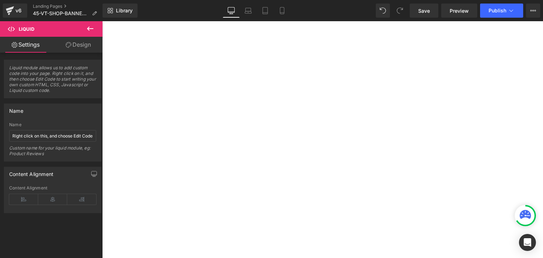
click at [102, 21] on icon at bounding box center [102, 21] width 0 height 0
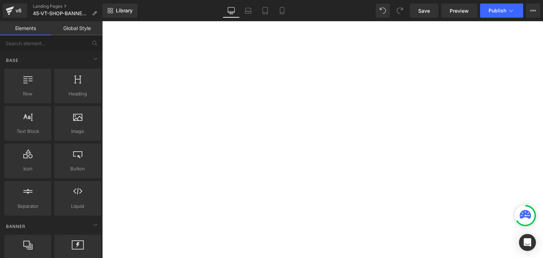
click at [518, 208] on div at bounding box center [525, 215] width 21 height 21
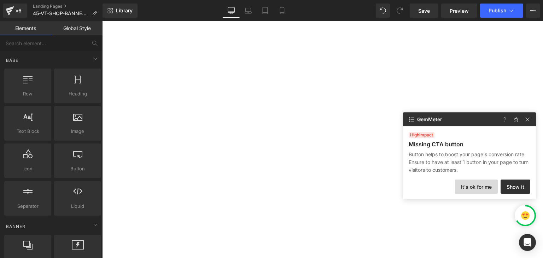
click at [479, 186] on button "It's ok for me" at bounding box center [476, 187] width 43 height 14
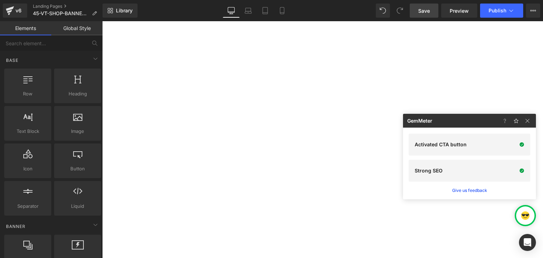
click at [429, 10] on span "Save" at bounding box center [424, 10] width 12 height 7
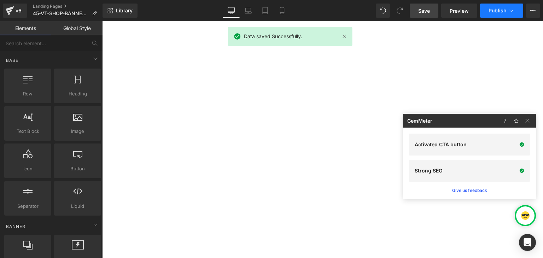
click at [510, 12] on icon at bounding box center [511, 10] width 7 height 7
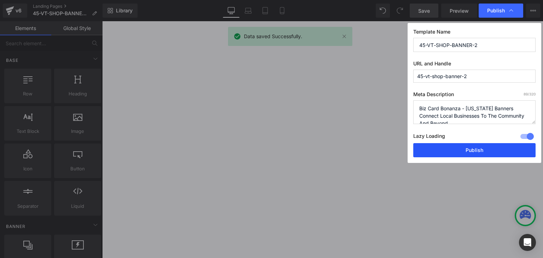
click at [495, 148] on button "Publish" at bounding box center [474, 150] width 122 height 14
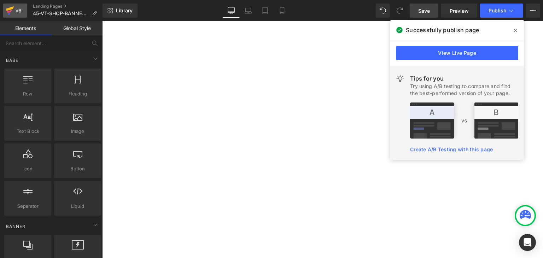
click at [13, 10] on icon at bounding box center [10, 11] width 8 height 18
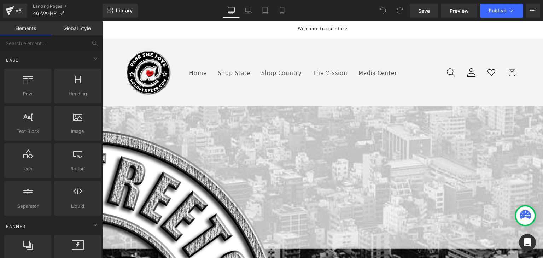
scroll to position [177, 0]
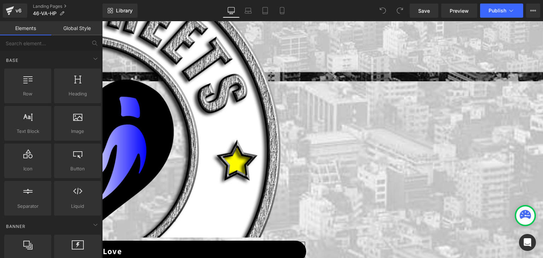
click at [102, 21] on span "Liquid" at bounding box center [102, 21] width 0 height 0
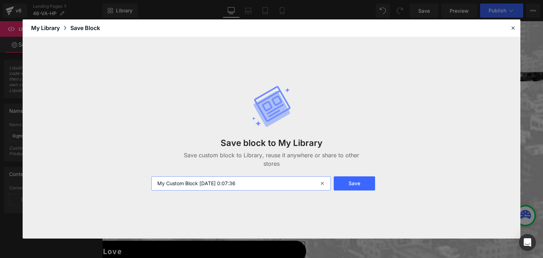
drag, startPoint x: 249, startPoint y: 187, endPoint x: 148, endPoint y: 182, distance: 101.2
click at [148, 182] on div "My Custom Block 2025-09-09 0:07:36" at bounding box center [240, 183] width 187 height 14
paste input "Group 47:"
type input "Group 47:"
click at [348, 180] on button "Save" at bounding box center [354, 183] width 41 height 14
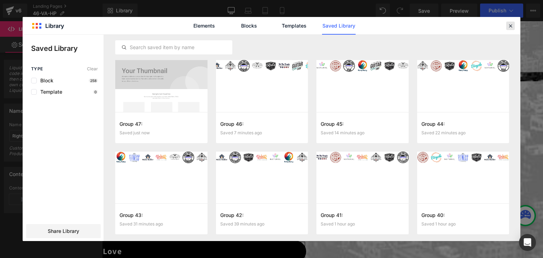
click at [514, 24] on div at bounding box center [510, 26] width 8 height 8
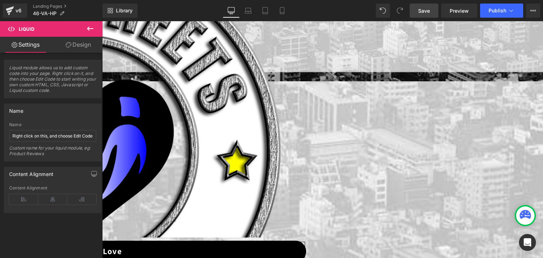
click at [419, 12] on span "Save" at bounding box center [424, 10] width 12 height 7
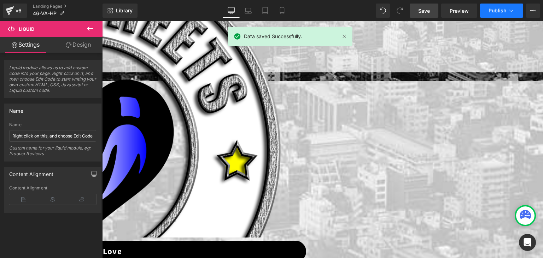
click at [506, 11] on span "Publish" at bounding box center [498, 11] width 18 height 6
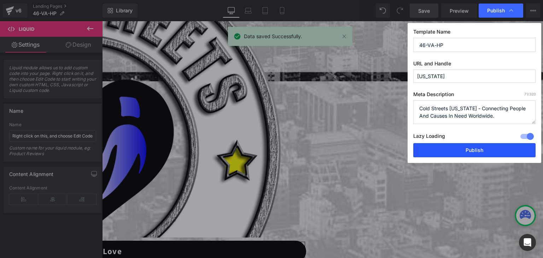
click at [497, 143] on button "Publish" at bounding box center [474, 150] width 122 height 14
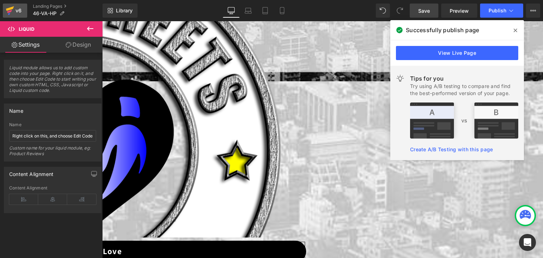
click at [6, 11] on icon at bounding box center [10, 11] width 8 height 18
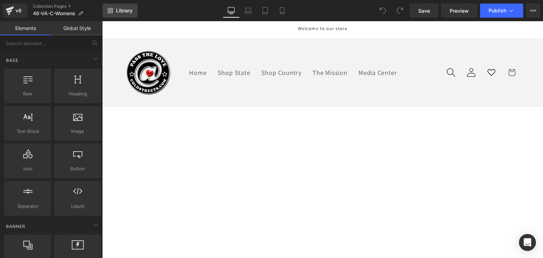
click at [122, 6] on link "Library" at bounding box center [120, 11] width 35 height 14
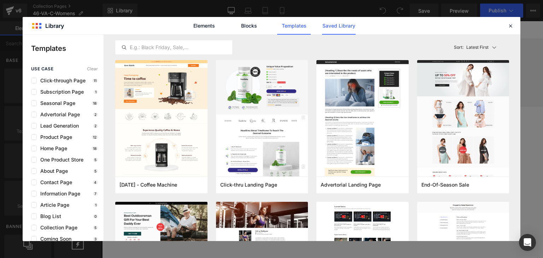
click at [344, 23] on link "Saved Library" at bounding box center [339, 26] width 34 height 18
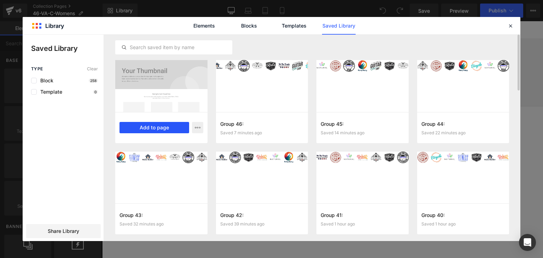
click at [152, 127] on button "Add to page" at bounding box center [155, 127] width 70 height 11
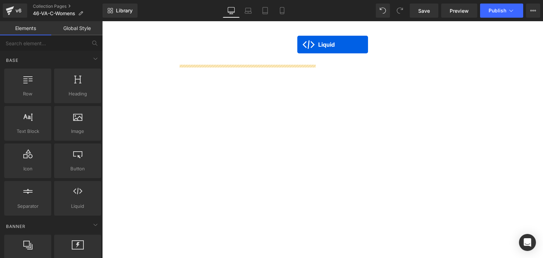
scroll to position [409, 0]
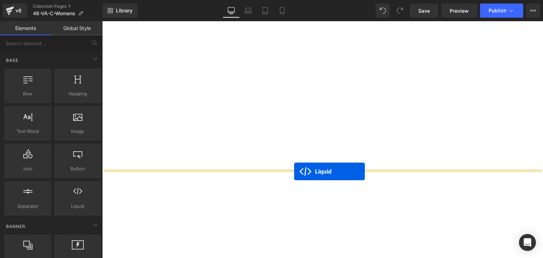
drag, startPoint x: 301, startPoint y: 64, endPoint x: 294, endPoint y: 172, distance: 108.1
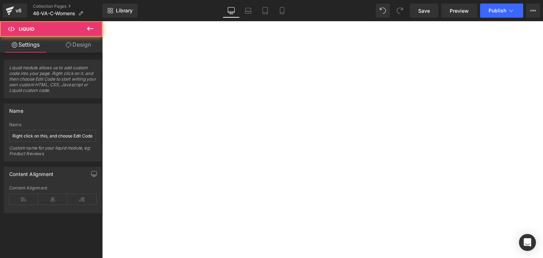
click at [102, 21] on icon at bounding box center [102, 21] width 0 height 0
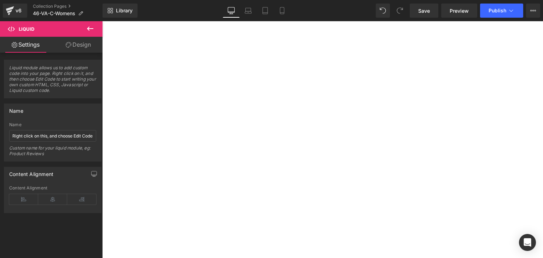
click at [102, 21] on icon at bounding box center [102, 21] width 0 height 0
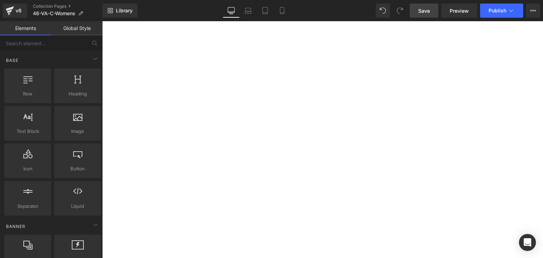
click at [424, 11] on span "Save" at bounding box center [424, 10] width 12 height 7
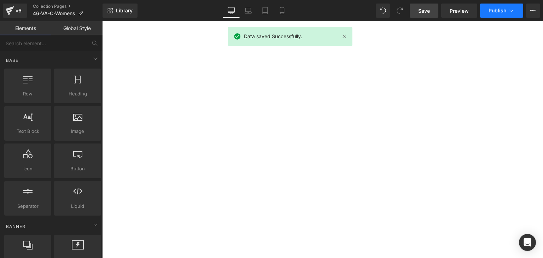
click at [508, 12] on icon at bounding box center [511, 10] width 7 height 7
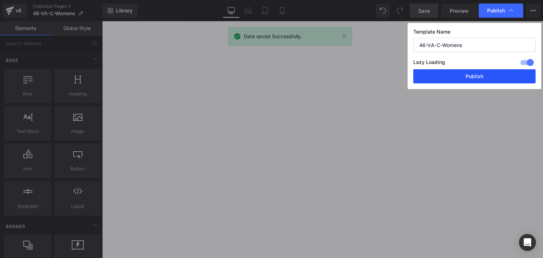
click at [487, 75] on button "Publish" at bounding box center [474, 76] width 122 height 14
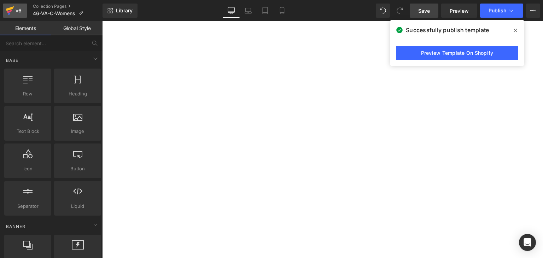
click at [7, 7] on icon at bounding box center [10, 11] width 8 height 18
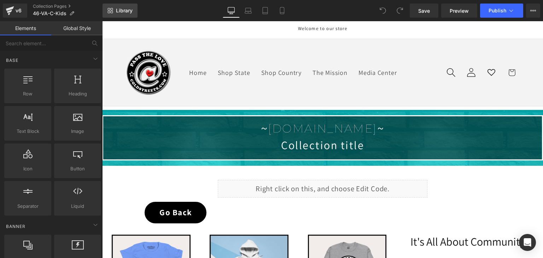
click at [122, 13] on span "Library" at bounding box center [124, 10] width 17 height 6
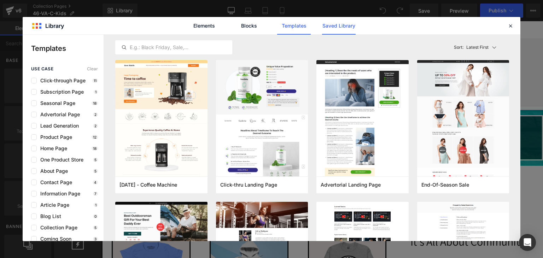
click at [336, 27] on link "Saved Library" at bounding box center [339, 26] width 34 height 18
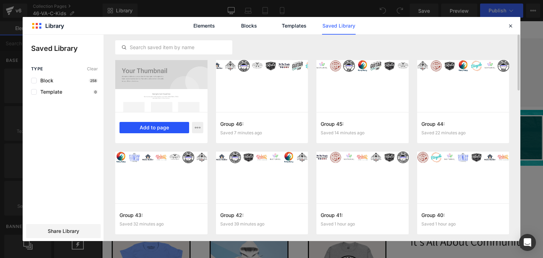
click at [151, 122] on button "Add to page" at bounding box center [155, 127] width 70 height 11
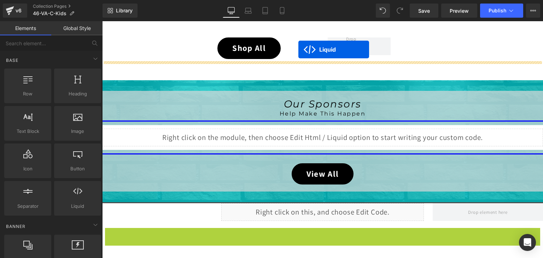
scroll to position [437, 0]
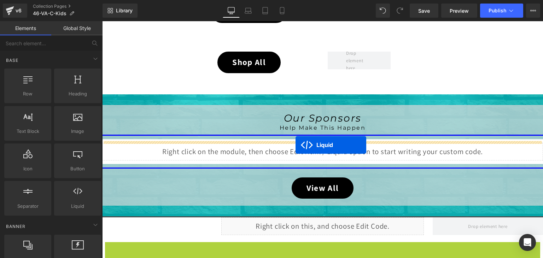
drag, startPoint x: 302, startPoint y: 60, endPoint x: 296, endPoint y: 145, distance: 85.8
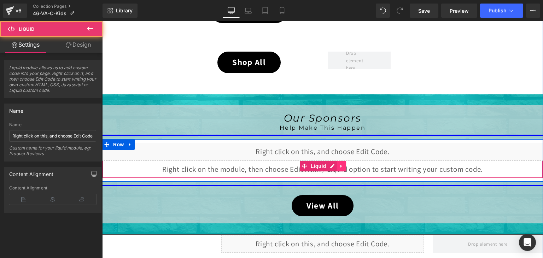
click at [341, 163] on icon at bounding box center [341, 165] width 5 height 5
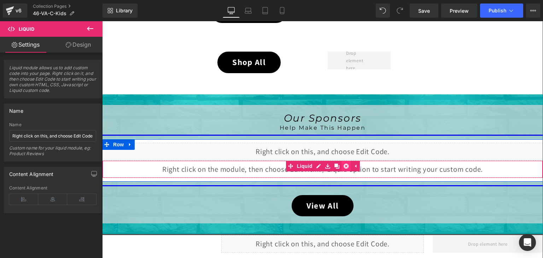
click at [344, 164] on icon at bounding box center [346, 166] width 5 height 5
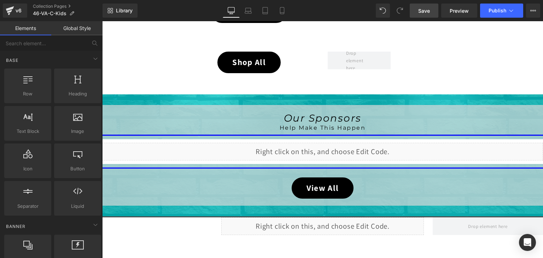
click at [423, 10] on span "Save" at bounding box center [424, 10] width 12 height 7
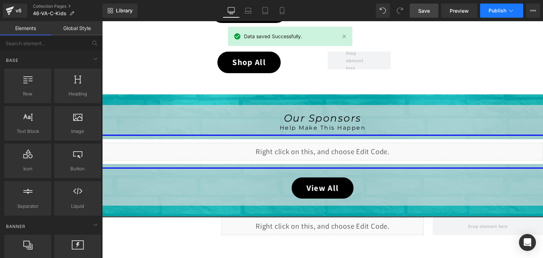
click at [508, 7] on button "Publish" at bounding box center [501, 11] width 43 height 14
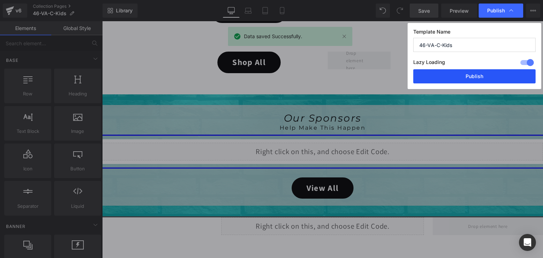
click at [504, 75] on button "Publish" at bounding box center [474, 76] width 122 height 14
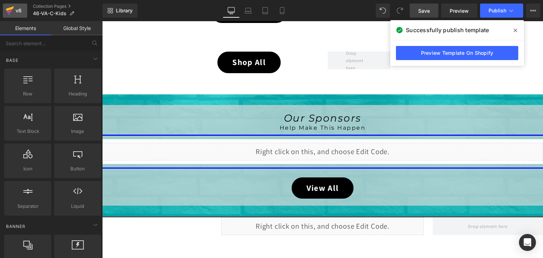
click at [7, 7] on icon at bounding box center [10, 11] width 8 height 18
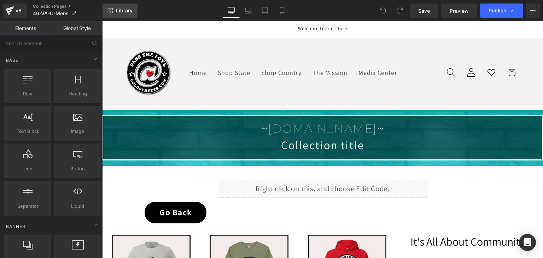
click at [132, 13] on span "Library" at bounding box center [124, 10] width 17 height 6
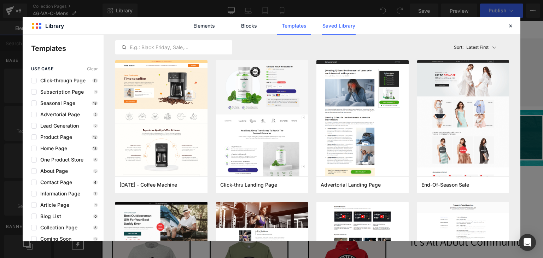
click at [347, 27] on link "Saved Library" at bounding box center [339, 26] width 34 height 18
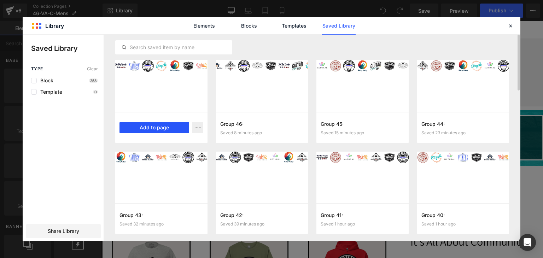
click at [167, 123] on button "Add to page" at bounding box center [155, 127] width 70 height 11
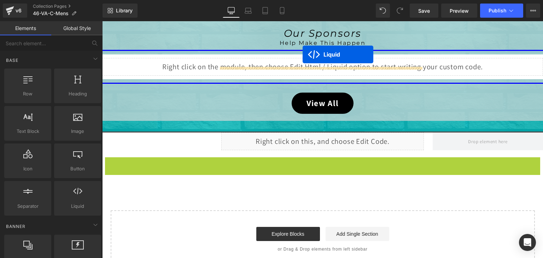
scroll to position [494, 0]
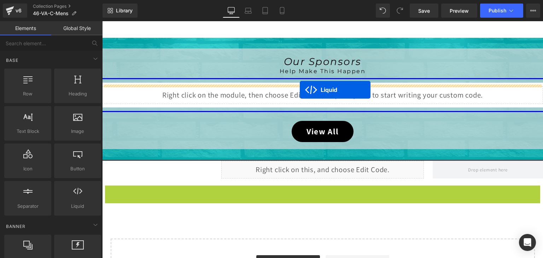
drag, startPoint x: 303, startPoint y: 60, endPoint x: 298, endPoint y: 91, distance: 31.1
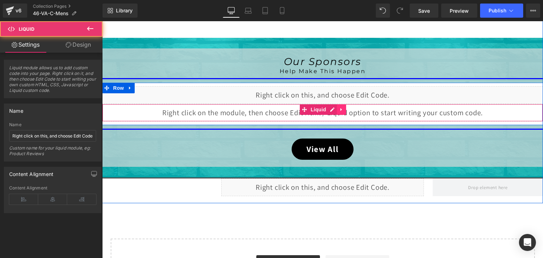
click at [340, 109] on icon at bounding box center [341, 109] width 5 height 5
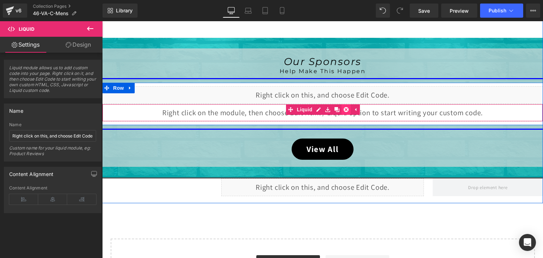
click at [344, 107] on icon at bounding box center [346, 109] width 5 height 5
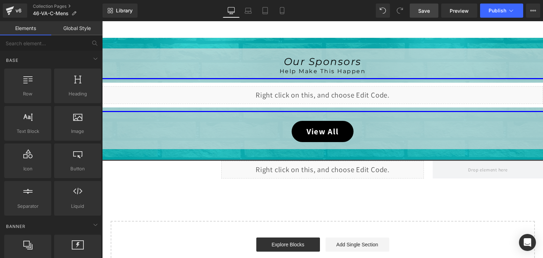
click at [426, 10] on span "Save" at bounding box center [424, 10] width 12 height 7
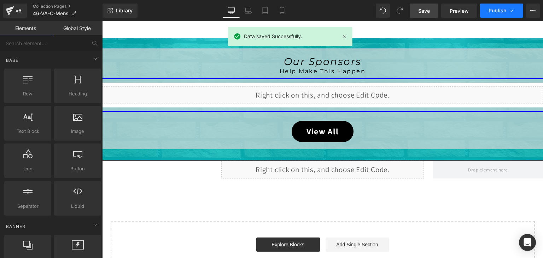
click at [500, 8] on span "Publish" at bounding box center [498, 11] width 18 height 6
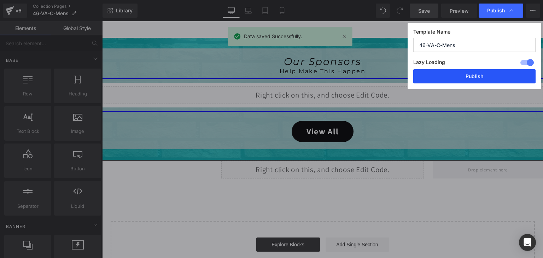
click at [494, 71] on button "Publish" at bounding box center [474, 76] width 122 height 14
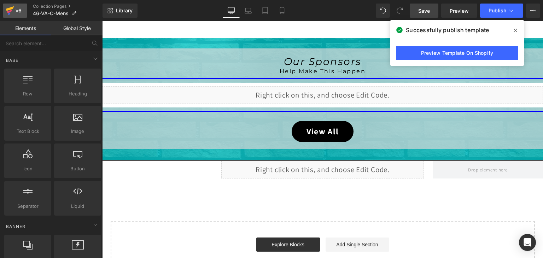
click at [13, 8] on icon at bounding box center [10, 11] width 8 height 18
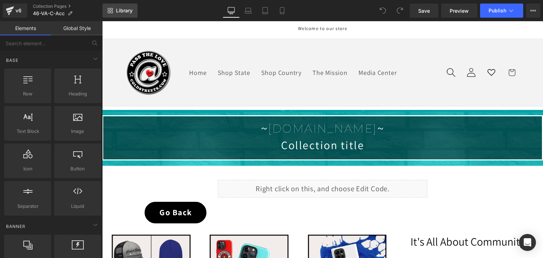
click at [122, 8] on span "Library" at bounding box center [124, 10] width 17 height 6
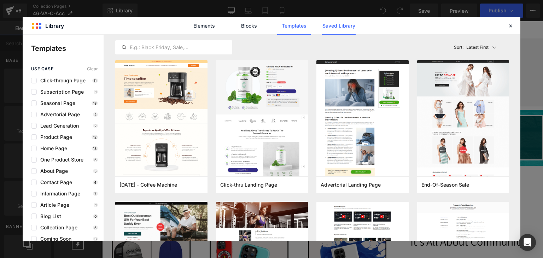
click at [338, 23] on link "Saved Library" at bounding box center [339, 26] width 34 height 18
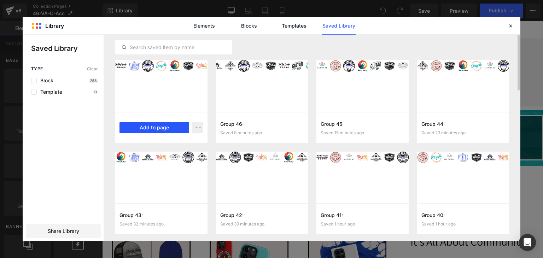
click at [147, 124] on button "Add to page" at bounding box center [155, 127] width 70 height 11
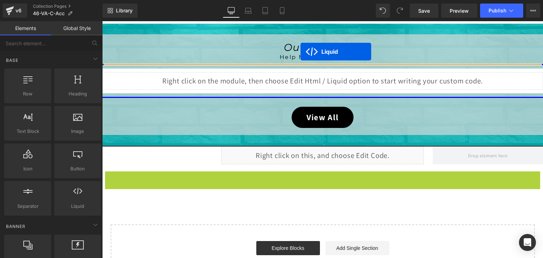
scroll to position [480, 0]
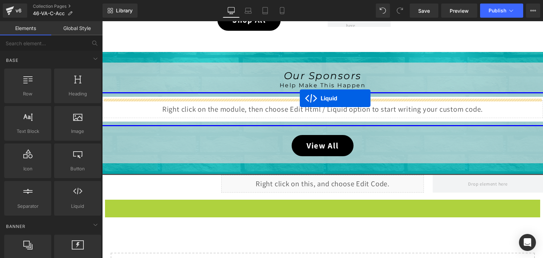
drag, startPoint x: 304, startPoint y: 62, endPoint x: 299, endPoint y: 99, distance: 37.8
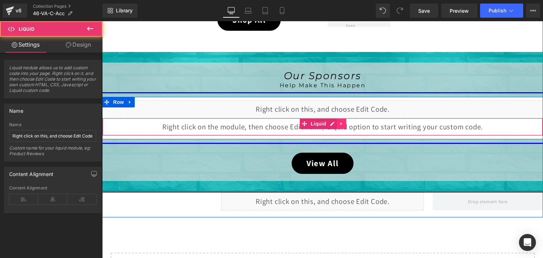
click at [340, 125] on link at bounding box center [341, 123] width 9 height 11
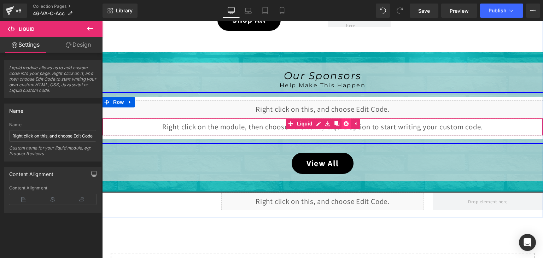
click at [344, 122] on icon at bounding box center [346, 123] width 5 height 5
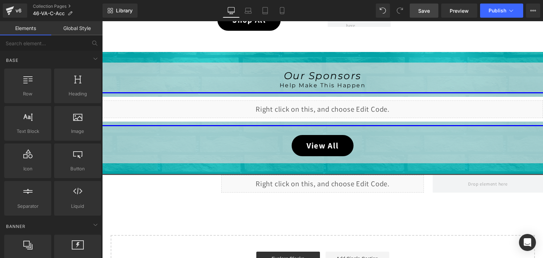
drag, startPoint x: 420, startPoint y: 10, endPoint x: 359, endPoint y: 3, distance: 61.9
click at [420, 10] on span "Save" at bounding box center [424, 10] width 12 height 7
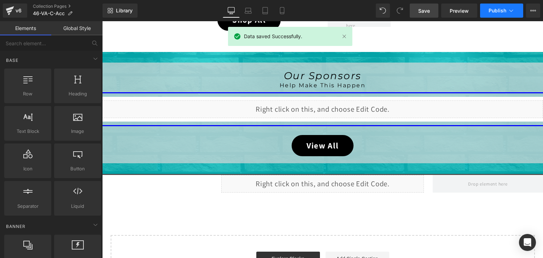
click at [500, 12] on span "Publish" at bounding box center [498, 11] width 18 height 6
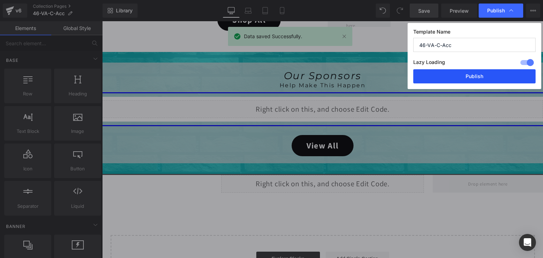
click at [489, 71] on button "Publish" at bounding box center [474, 76] width 122 height 14
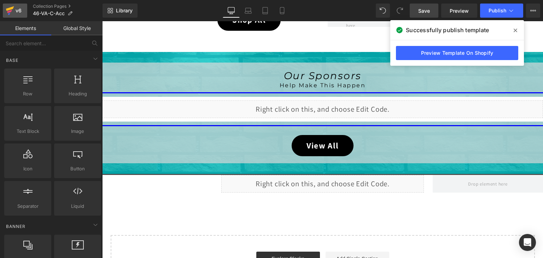
click at [13, 8] on icon at bounding box center [10, 11] width 8 height 18
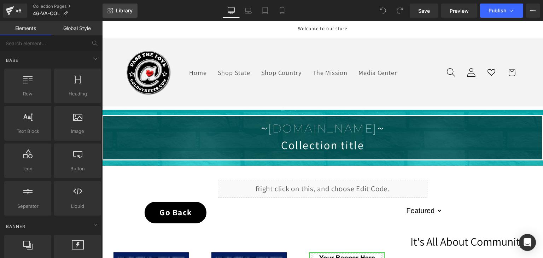
click at [120, 11] on span "Library" at bounding box center [124, 10] width 17 height 6
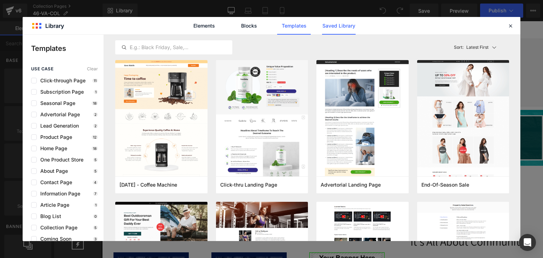
click at [344, 29] on link "Saved Library" at bounding box center [339, 26] width 34 height 18
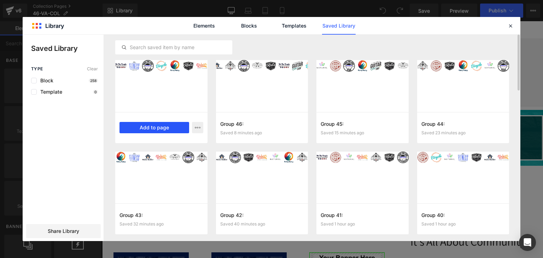
drag, startPoint x: 157, startPoint y: 125, endPoint x: 68, endPoint y: 112, distance: 90.1
click at [157, 125] on button "Add to page" at bounding box center [155, 127] width 70 height 11
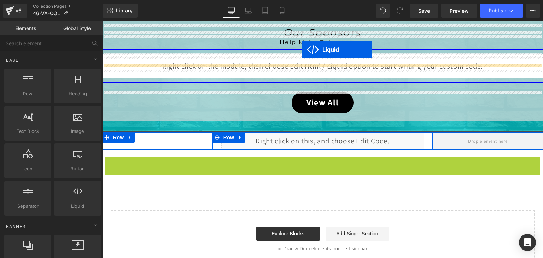
scroll to position [669, 0]
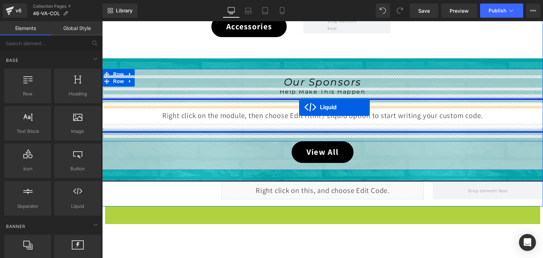
drag, startPoint x: 302, startPoint y: 63, endPoint x: 299, endPoint y: 107, distance: 43.9
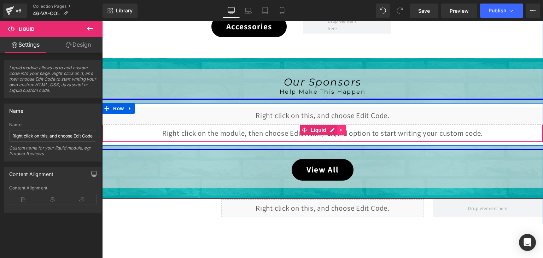
click at [341, 130] on icon at bounding box center [341, 130] width 1 height 3
click at [344, 128] on icon at bounding box center [346, 130] width 5 height 5
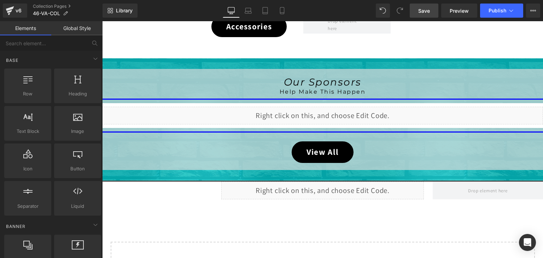
click at [423, 7] on span "Save" at bounding box center [424, 10] width 12 height 7
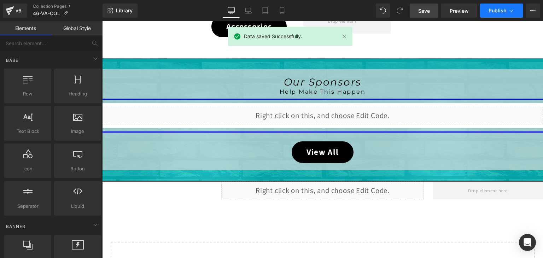
click at [509, 10] on icon at bounding box center [511, 10] width 7 height 7
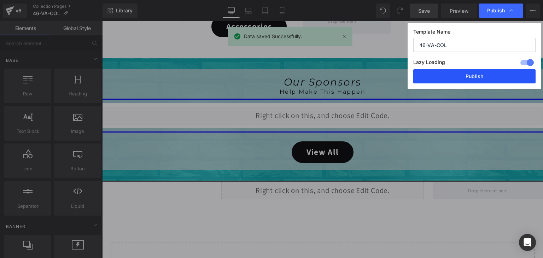
click at [493, 75] on button "Publish" at bounding box center [474, 76] width 122 height 14
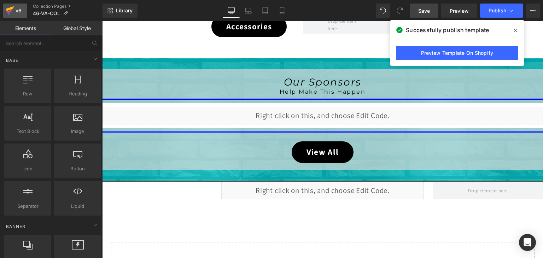
click at [19, 7] on div "v6" at bounding box center [18, 10] width 9 height 9
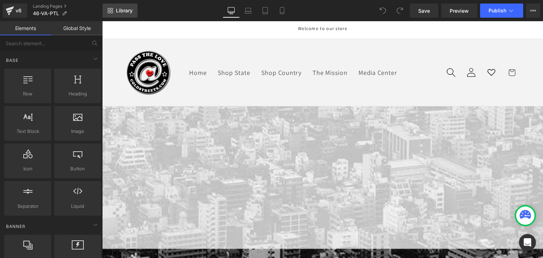
click at [120, 9] on span "Library" at bounding box center [124, 10] width 17 height 6
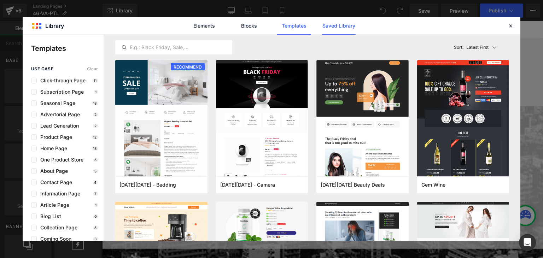
click at [336, 29] on link "Saved Library" at bounding box center [339, 26] width 34 height 18
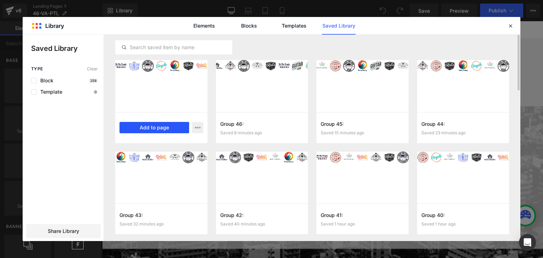
click at [160, 127] on button "Add to page" at bounding box center [155, 127] width 70 height 11
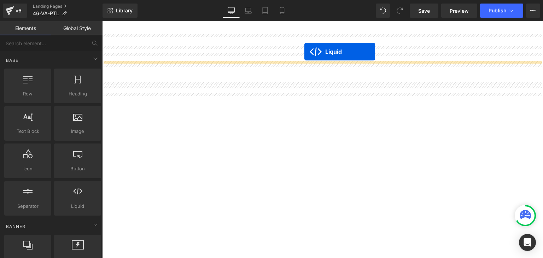
scroll to position [311, 0]
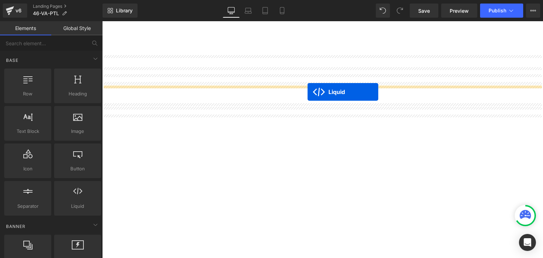
drag, startPoint x: 305, startPoint y: 60, endPoint x: 308, endPoint y: 92, distance: 31.6
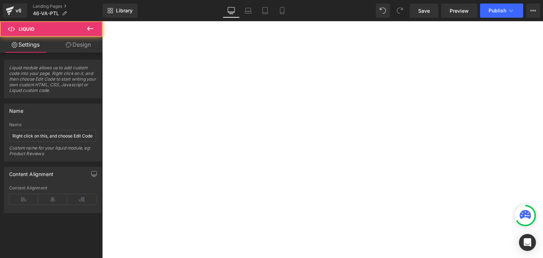
click at [102, 21] on icon at bounding box center [102, 21] width 0 height 0
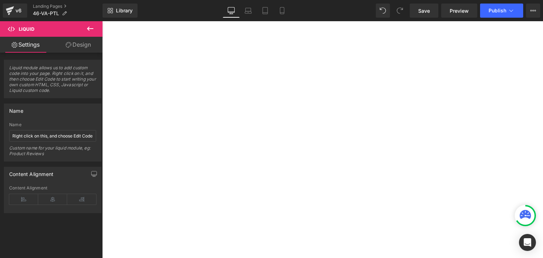
click at [102, 21] on icon at bounding box center [102, 21] width 0 height 0
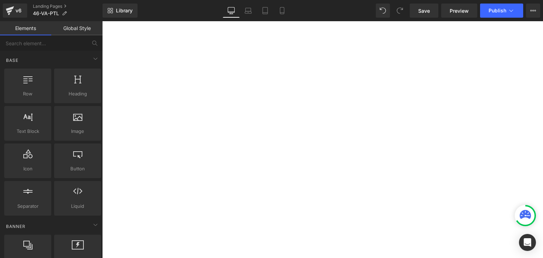
click at [521, 206] on div at bounding box center [525, 215] width 21 height 21
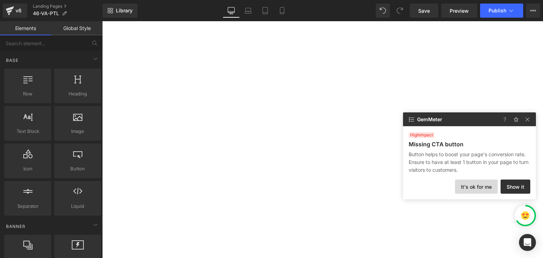
click at [471, 189] on button "It's ok for me" at bounding box center [476, 187] width 43 height 14
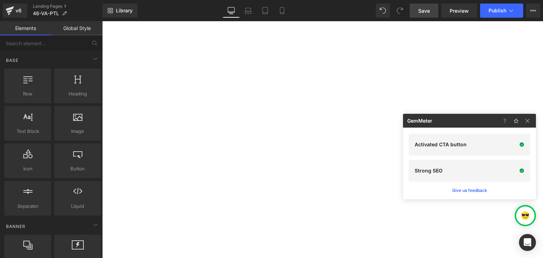
click at [428, 9] on span "Save" at bounding box center [424, 10] width 12 height 7
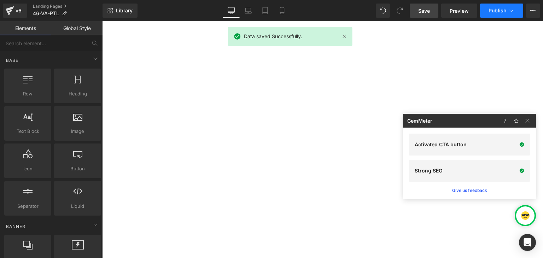
click at [510, 10] on icon at bounding box center [511, 10] width 7 height 7
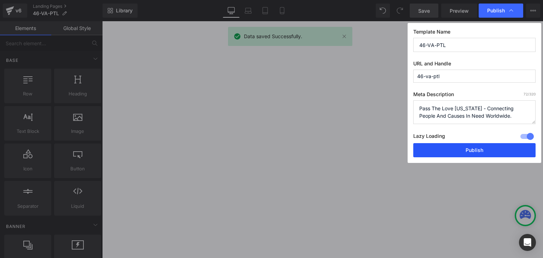
click at [487, 145] on button "Publish" at bounding box center [474, 150] width 122 height 14
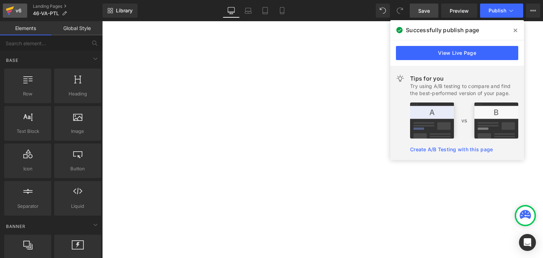
click at [11, 9] on icon at bounding box center [10, 8] width 8 height 5
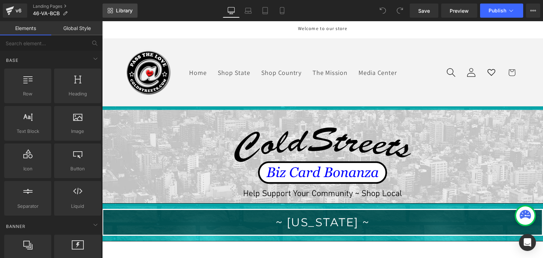
click at [117, 11] on span "Library" at bounding box center [124, 10] width 17 height 6
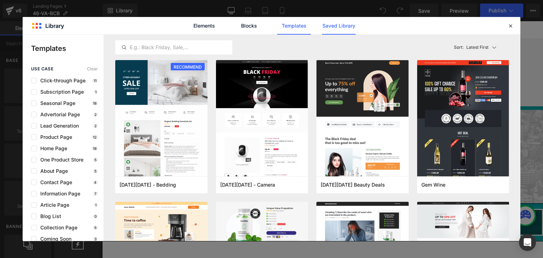
click at [329, 28] on link "Saved Library" at bounding box center [339, 26] width 34 height 18
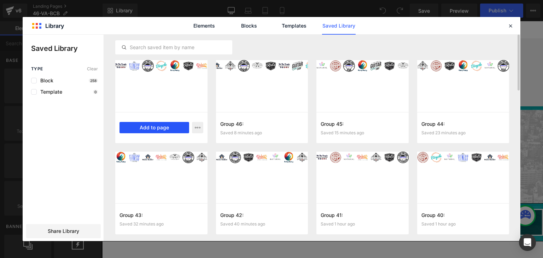
click at [161, 127] on button "Add to page" at bounding box center [155, 127] width 70 height 11
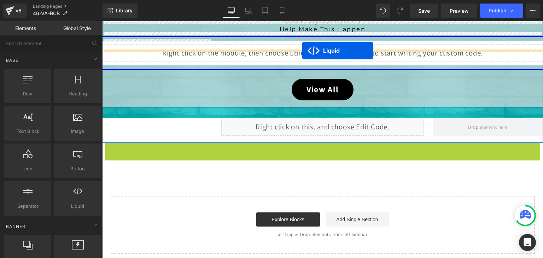
scroll to position [297, 0]
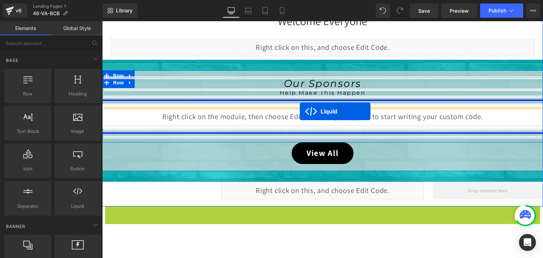
drag, startPoint x: 303, startPoint y: 62, endPoint x: 300, endPoint y: 111, distance: 49.3
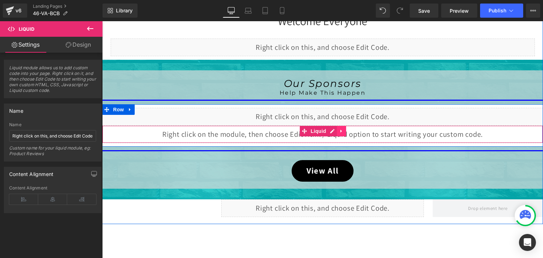
click at [341, 131] on icon at bounding box center [341, 131] width 5 height 5
click at [344, 130] on icon at bounding box center [346, 131] width 5 height 5
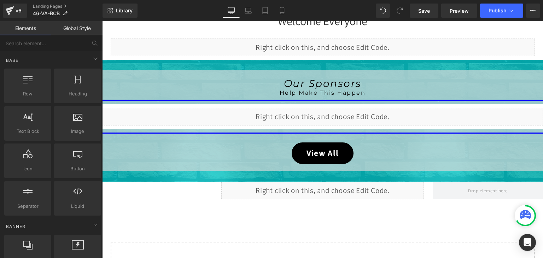
click at [517, 208] on div "Separator Image Separator Row Hero Banner ~ [US_STATE] ~ Heading Row Row Row Ro…" at bounding box center [322, 55] width 441 height 490
click at [517, 209] on div at bounding box center [525, 215] width 21 height 21
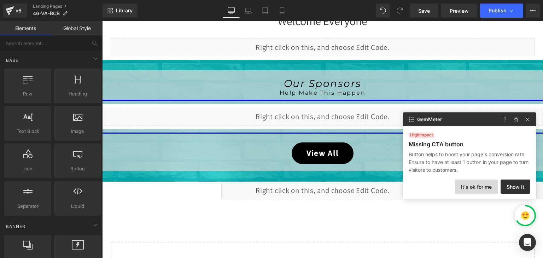
click at [488, 192] on button "It's ok for me" at bounding box center [476, 187] width 43 height 14
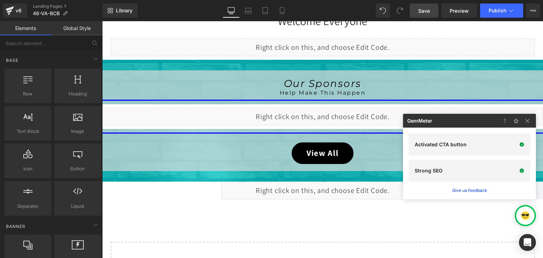
click at [426, 12] on span "Save" at bounding box center [424, 10] width 12 height 7
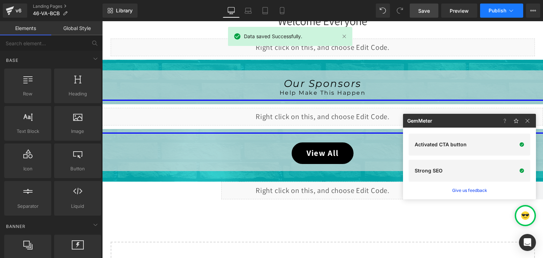
click at [510, 8] on icon at bounding box center [511, 10] width 7 height 7
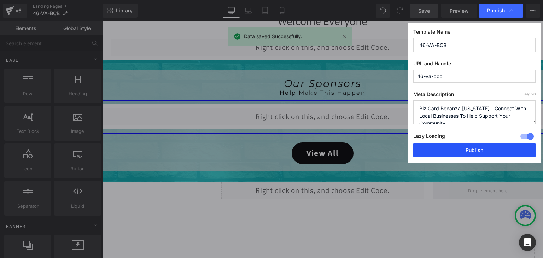
click at [483, 146] on button "Publish" at bounding box center [474, 150] width 122 height 14
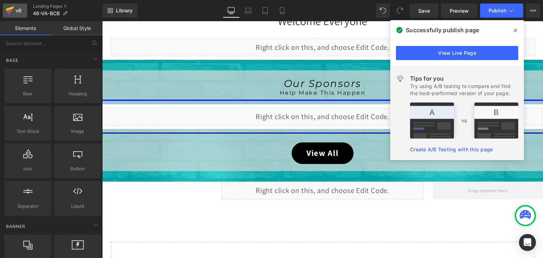
click at [4, 10] on link "v6" at bounding box center [15, 11] width 24 height 14
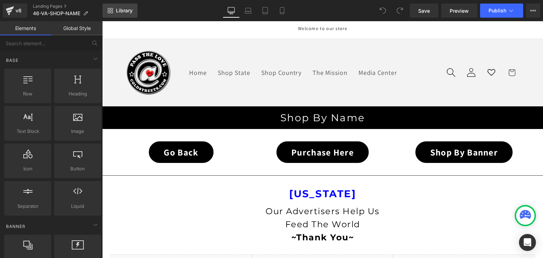
click at [116, 10] on span "Library" at bounding box center [124, 10] width 17 height 6
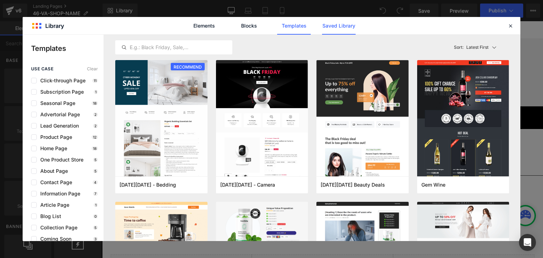
click at [334, 25] on link "Saved Library" at bounding box center [339, 26] width 34 height 18
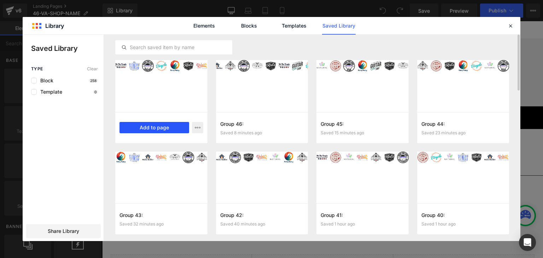
drag, startPoint x: 167, startPoint y: 127, endPoint x: 102, endPoint y: 77, distance: 81.6
click at [167, 127] on button "Add to page" at bounding box center [155, 127] width 70 height 11
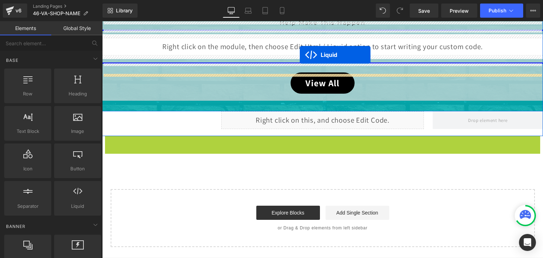
scroll to position [274, 0]
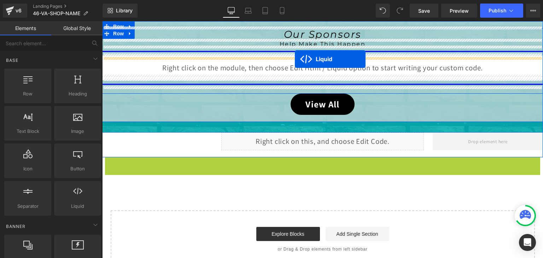
drag, startPoint x: 302, startPoint y: 62, endPoint x: 293, endPoint y: 61, distance: 9.3
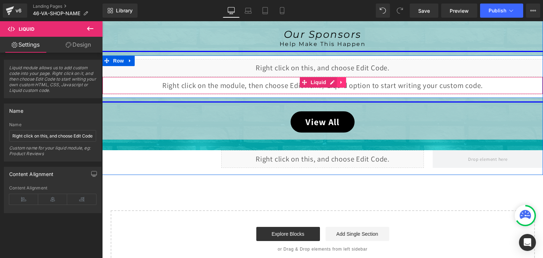
click at [337, 80] on link at bounding box center [341, 82] width 9 height 11
click at [346, 80] on link at bounding box center [346, 82] width 9 height 11
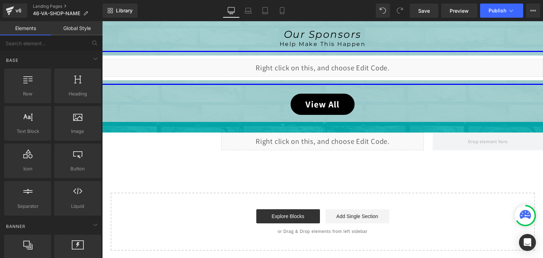
click at [518, 209] on div at bounding box center [525, 215] width 21 height 21
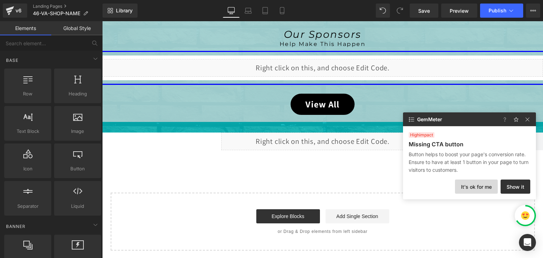
click at [483, 185] on button "It's ok for me" at bounding box center [476, 187] width 43 height 14
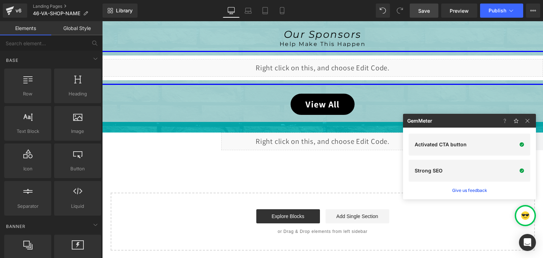
click at [428, 8] on span "Save" at bounding box center [424, 10] width 12 height 7
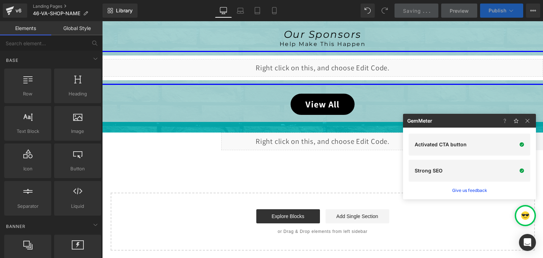
click at [506, 10] on span "Publish" at bounding box center [498, 11] width 18 height 6
click at [498, 4] on button "Publish" at bounding box center [501, 11] width 43 height 14
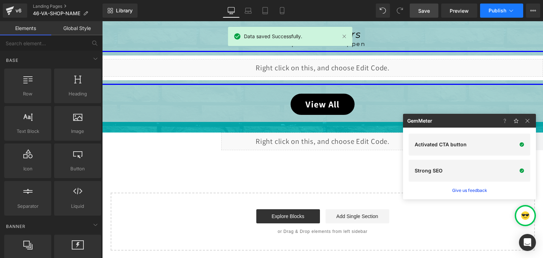
click at [498, 5] on button "Publish" at bounding box center [501, 11] width 43 height 14
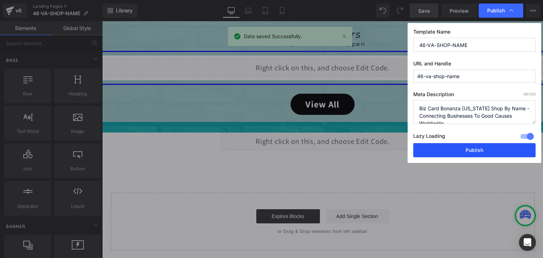
click at [490, 149] on button "Publish" at bounding box center [474, 150] width 122 height 14
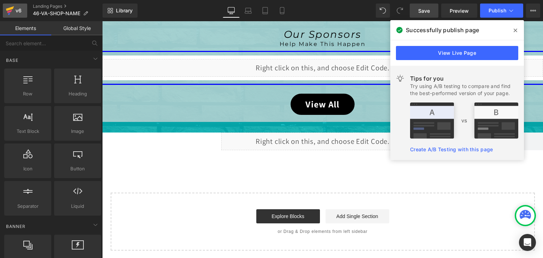
click at [11, 7] on icon at bounding box center [10, 11] width 8 height 18
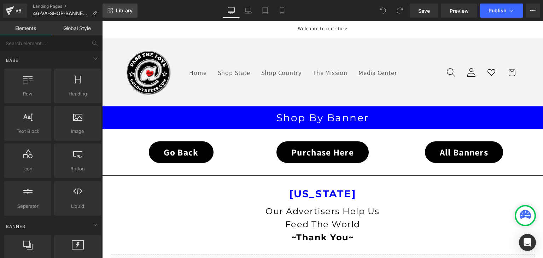
click at [133, 11] on link "Library" at bounding box center [120, 11] width 35 height 14
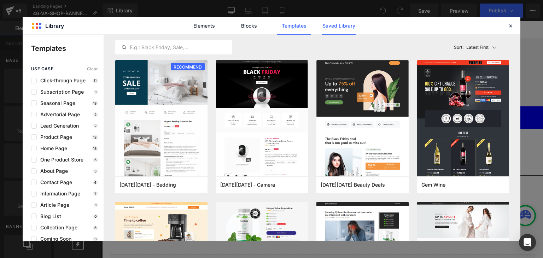
click at [331, 25] on link "Saved Library" at bounding box center [339, 26] width 34 height 18
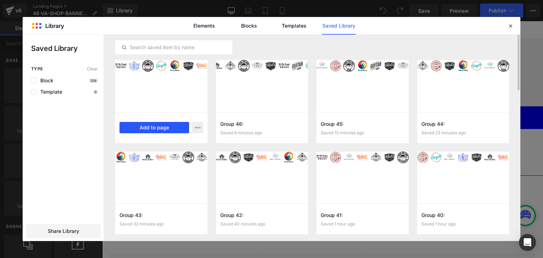
click at [137, 127] on button "Add to page" at bounding box center [155, 127] width 70 height 11
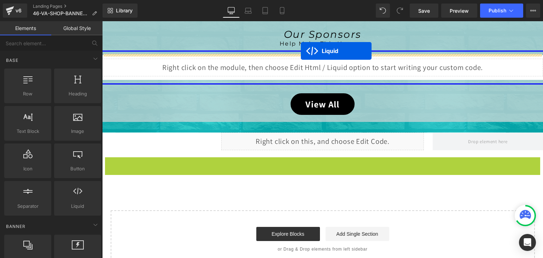
scroll to position [343, 0]
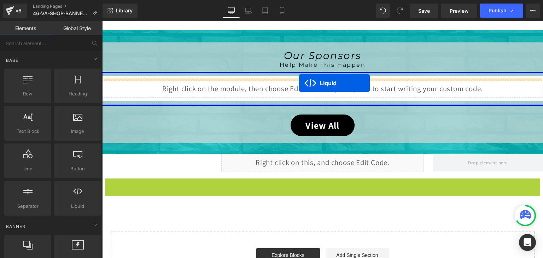
drag, startPoint x: 301, startPoint y: 65, endPoint x: 299, endPoint y: 83, distance: 18.5
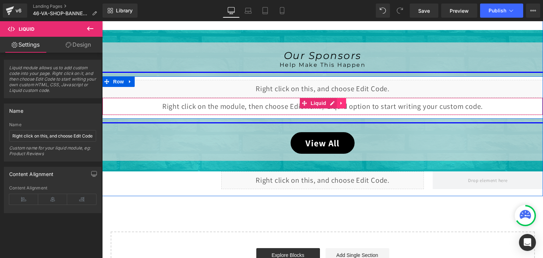
click at [341, 103] on icon at bounding box center [341, 103] width 5 height 5
click at [345, 102] on icon at bounding box center [346, 103] width 5 height 5
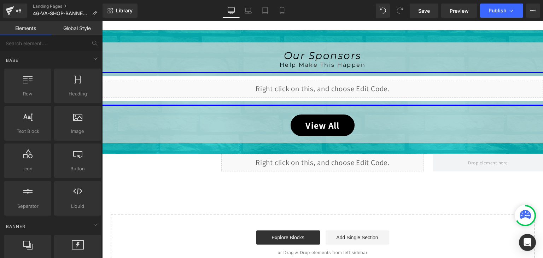
click at [515, 213] on div at bounding box center [525, 215] width 21 height 21
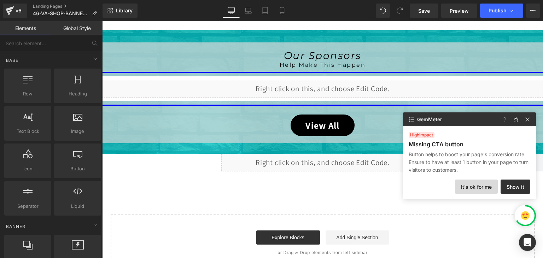
click at [488, 190] on button "It's ok for me" at bounding box center [476, 187] width 43 height 14
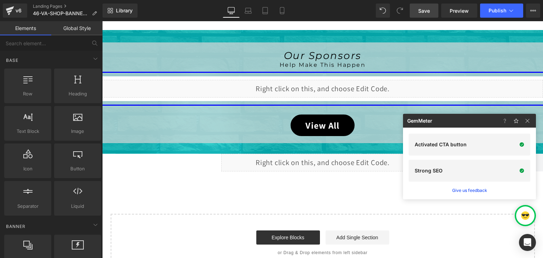
click at [425, 11] on span "Save" at bounding box center [424, 10] width 12 height 7
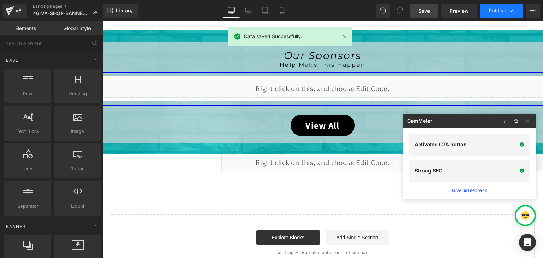
click at [498, 12] on span "Publish" at bounding box center [498, 11] width 18 height 6
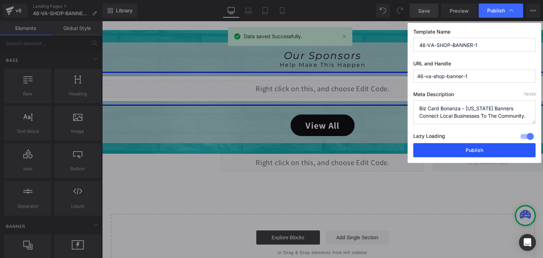
click at [491, 146] on button "Publish" at bounding box center [474, 150] width 122 height 14
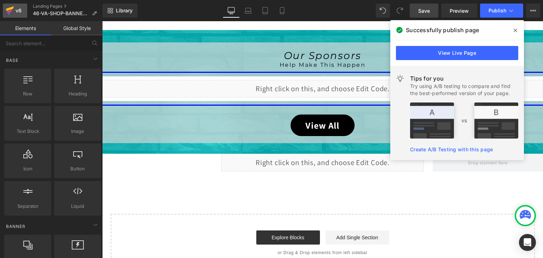
click at [13, 9] on icon at bounding box center [10, 11] width 8 height 18
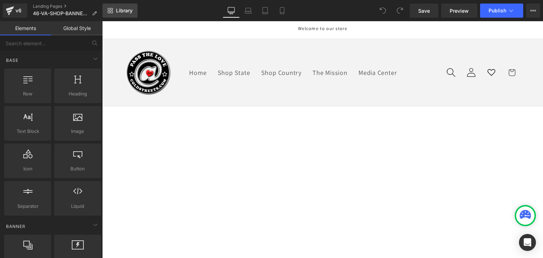
click at [129, 14] on link "Library" at bounding box center [120, 11] width 35 height 14
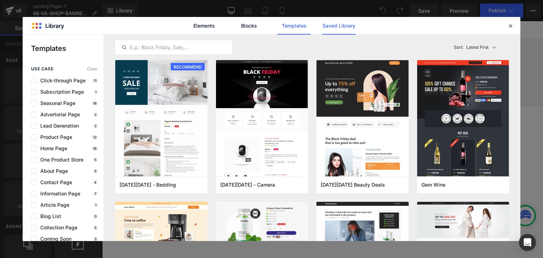
click at [352, 20] on link "Saved Library" at bounding box center [339, 26] width 34 height 18
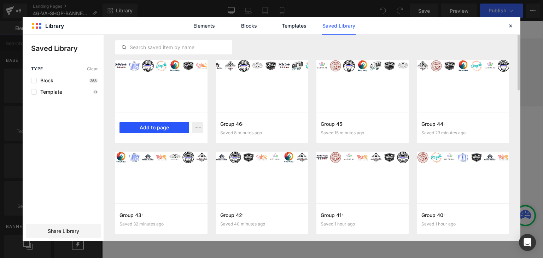
click at [161, 127] on button "Add to page" at bounding box center [155, 127] width 70 height 11
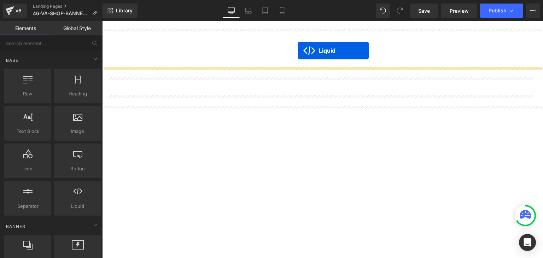
scroll to position [175, 0]
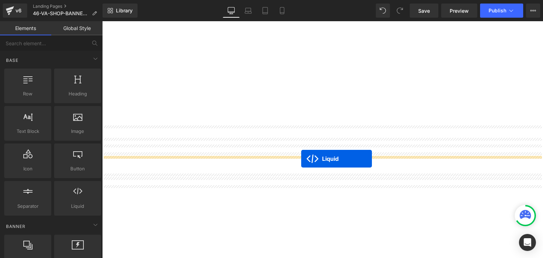
drag, startPoint x: 306, startPoint y: 62, endPoint x: 301, endPoint y: 159, distance: 96.6
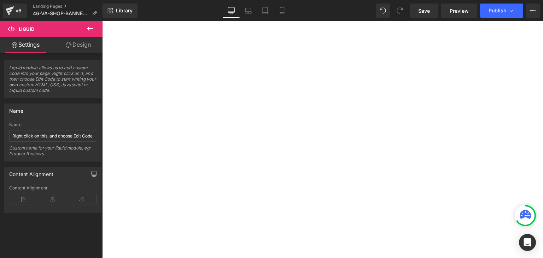
click at [102, 21] on icon at bounding box center [102, 21] width 0 height 0
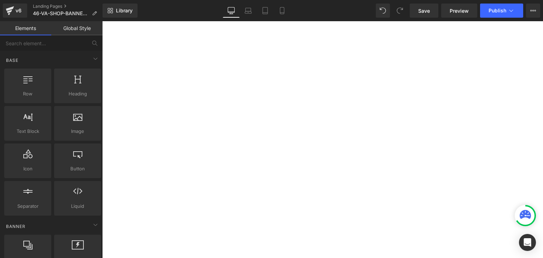
click at [517, 211] on div at bounding box center [525, 216] width 18 height 18
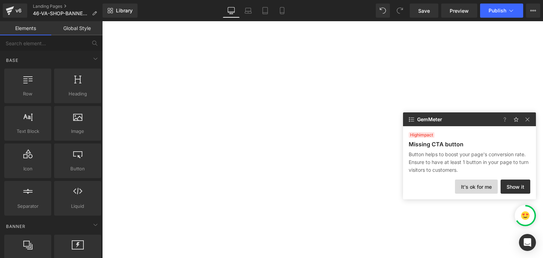
click at [483, 189] on button "It's ok for me" at bounding box center [476, 187] width 43 height 14
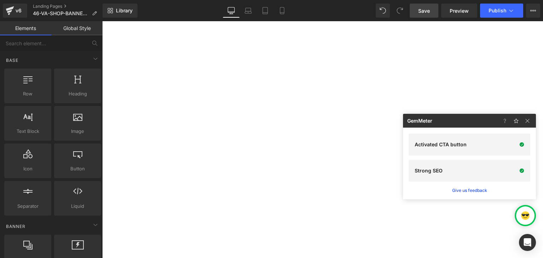
click at [427, 10] on span "Save" at bounding box center [424, 10] width 12 height 7
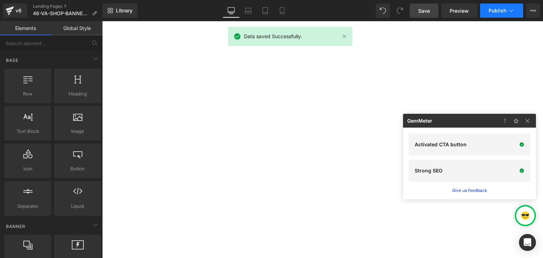
click at [510, 8] on icon at bounding box center [511, 10] width 7 height 7
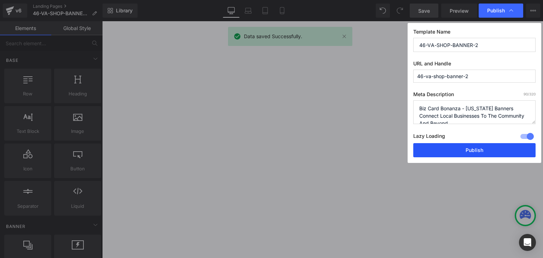
click at [492, 149] on button "Publish" at bounding box center [474, 150] width 122 height 14
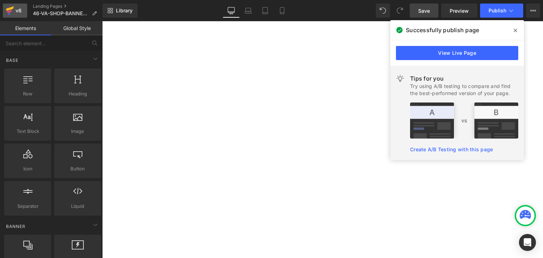
click at [10, 11] on icon at bounding box center [9, 11] width 5 height 3
